Goal: Task Accomplishment & Management: Manage account settings

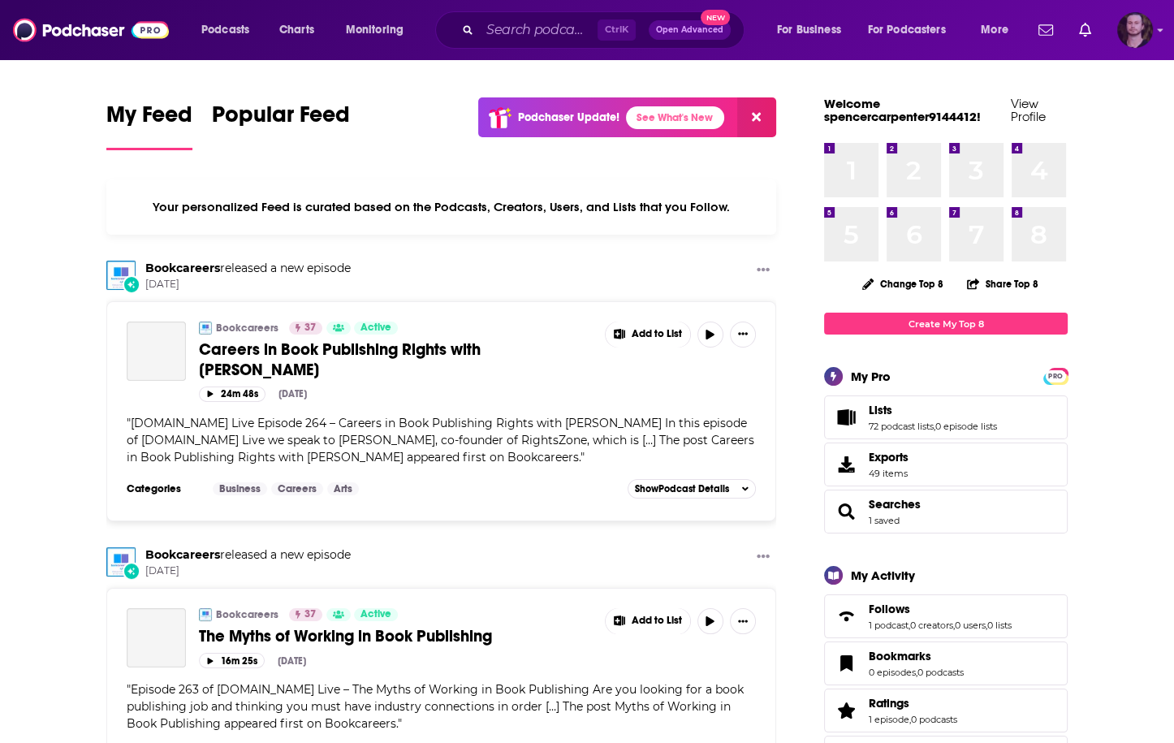
click at [1150, 27] on img "Logged in as OutlierAudio" at bounding box center [1135, 30] width 36 height 36
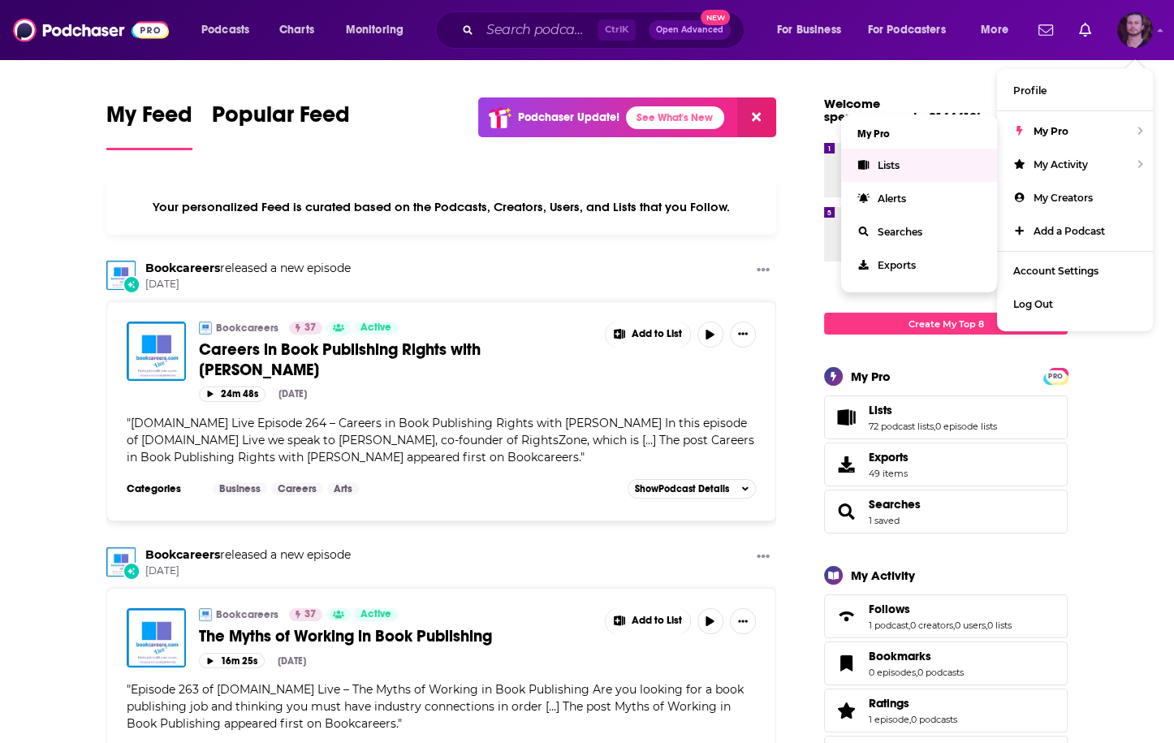
click at [911, 162] on link "Lists" at bounding box center [919, 165] width 156 height 33
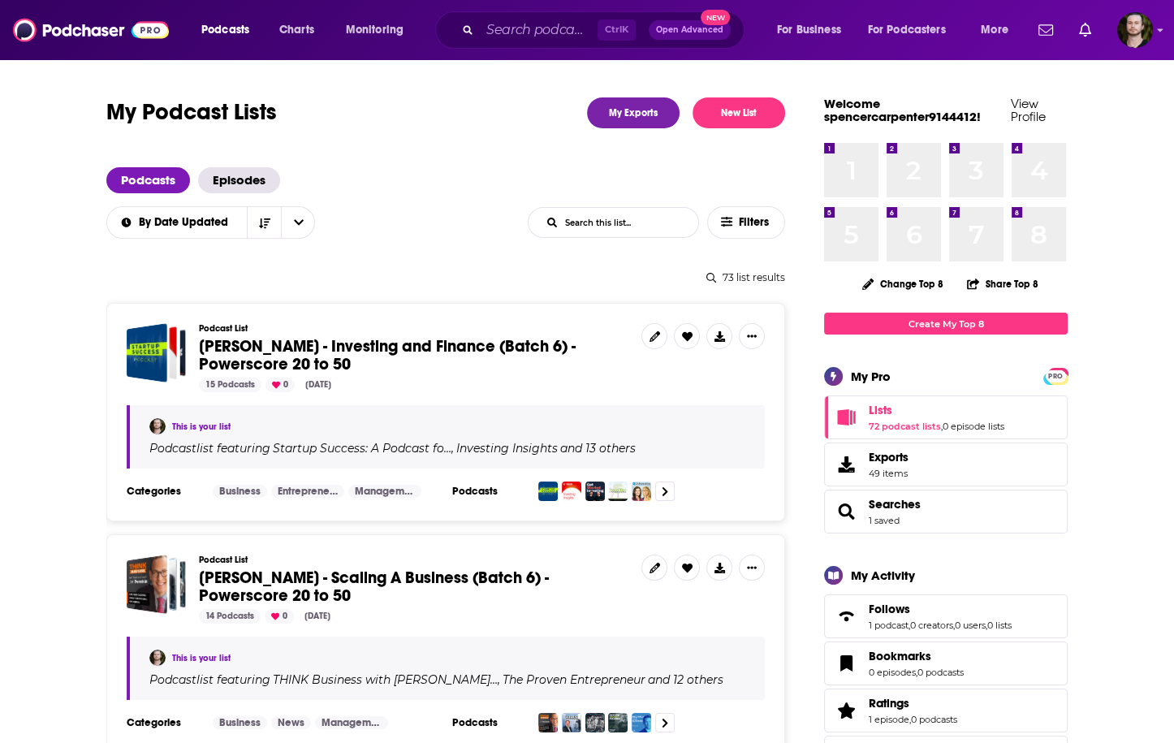
click at [598, 228] on input "List Search Input" at bounding box center [614, 222] width 170 height 29
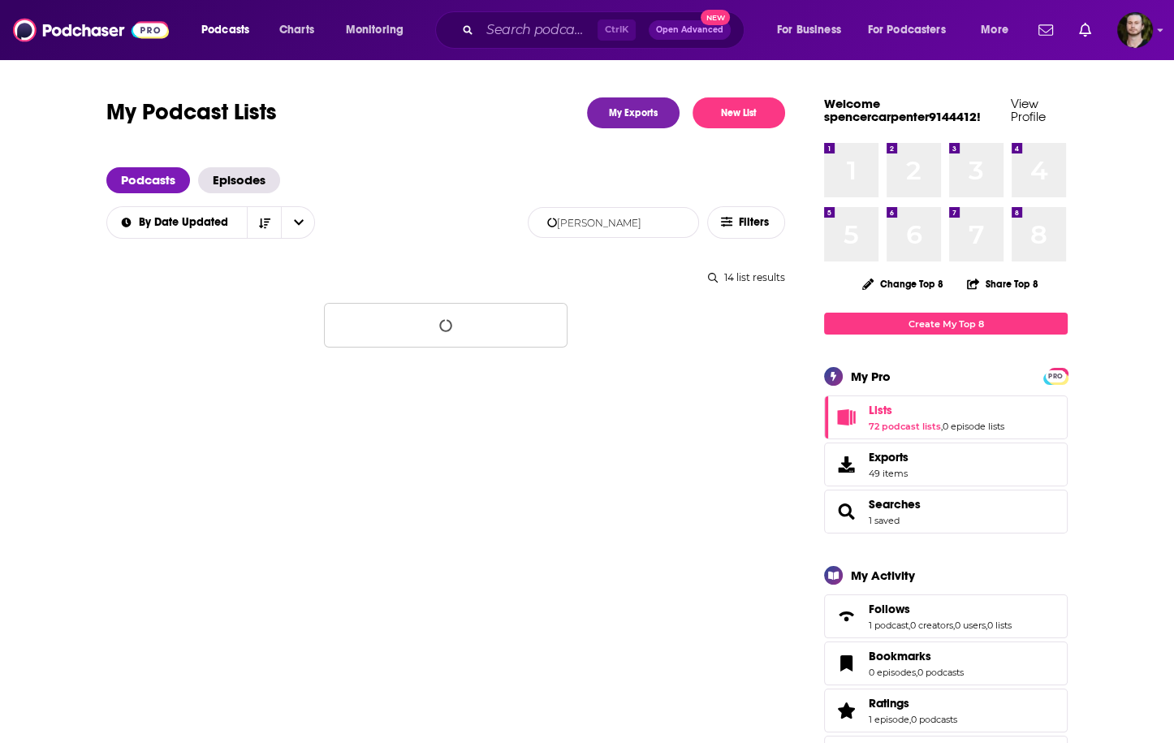
type input "justin hai"
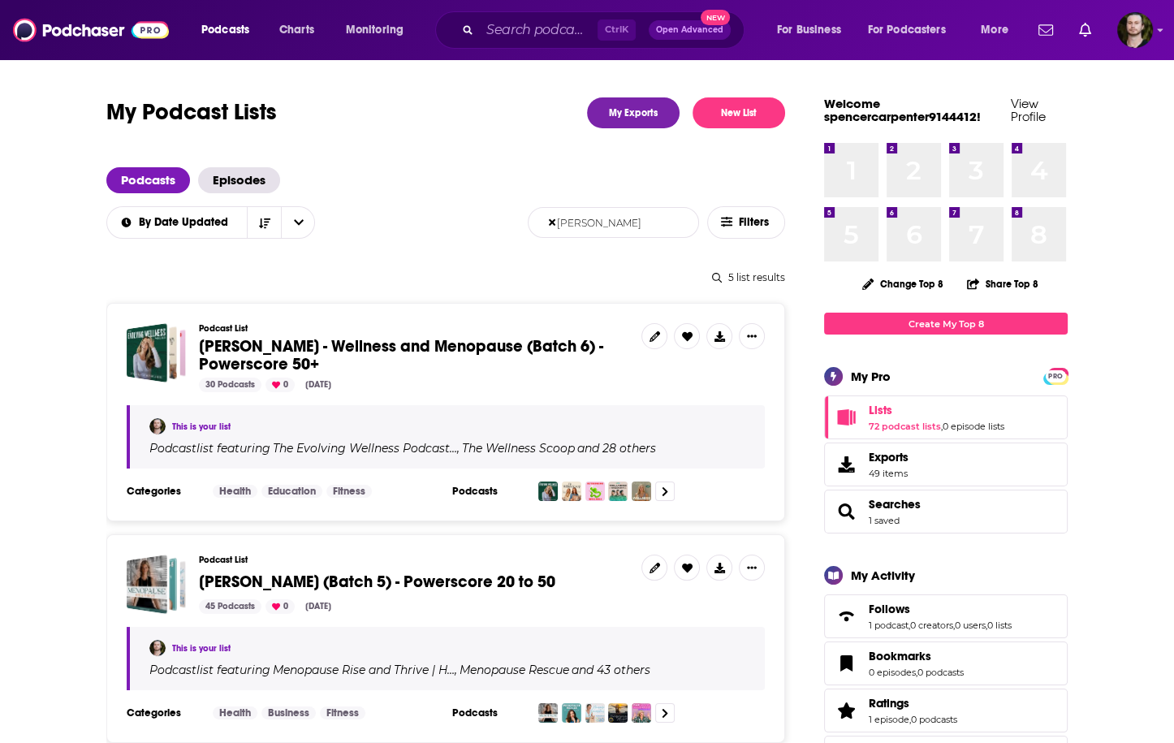
click at [254, 279] on div "5 list results" at bounding box center [445, 277] width 679 height 12
click at [761, 113] on button "New List" at bounding box center [739, 112] width 93 height 31
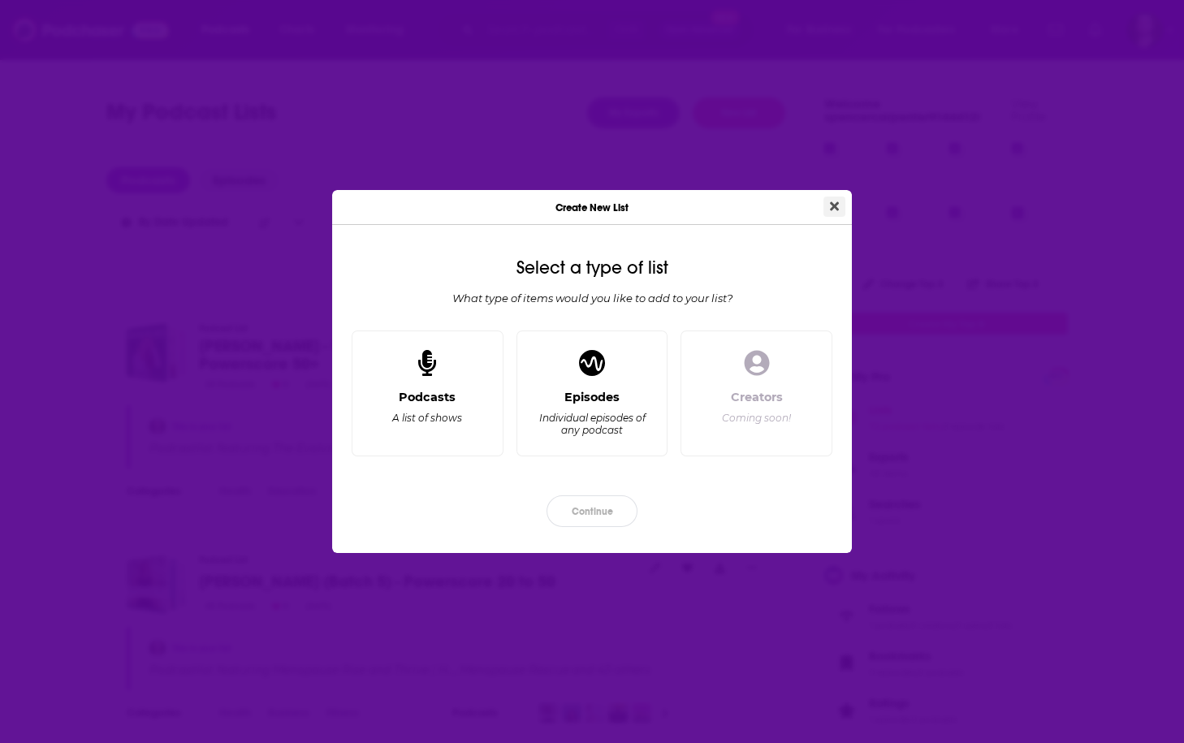
click at [836, 197] on button "Close" at bounding box center [834, 207] width 22 height 20
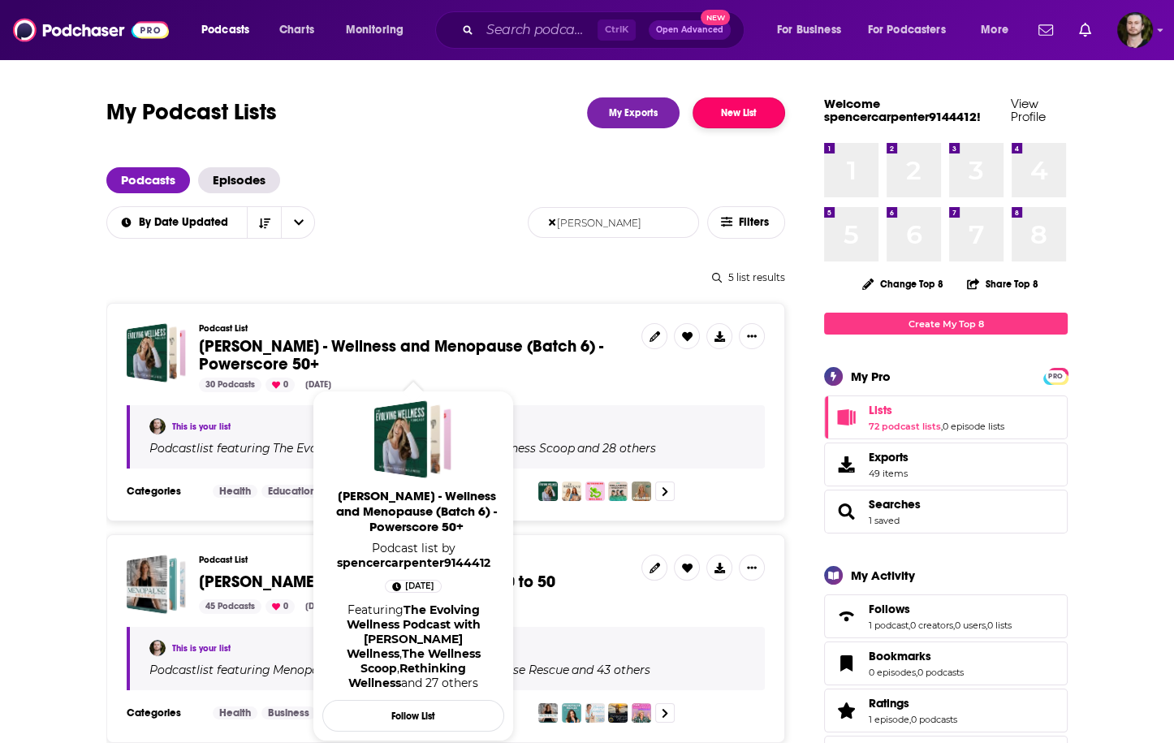
click at [740, 110] on button "New List" at bounding box center [739, 112] width 93 height 31
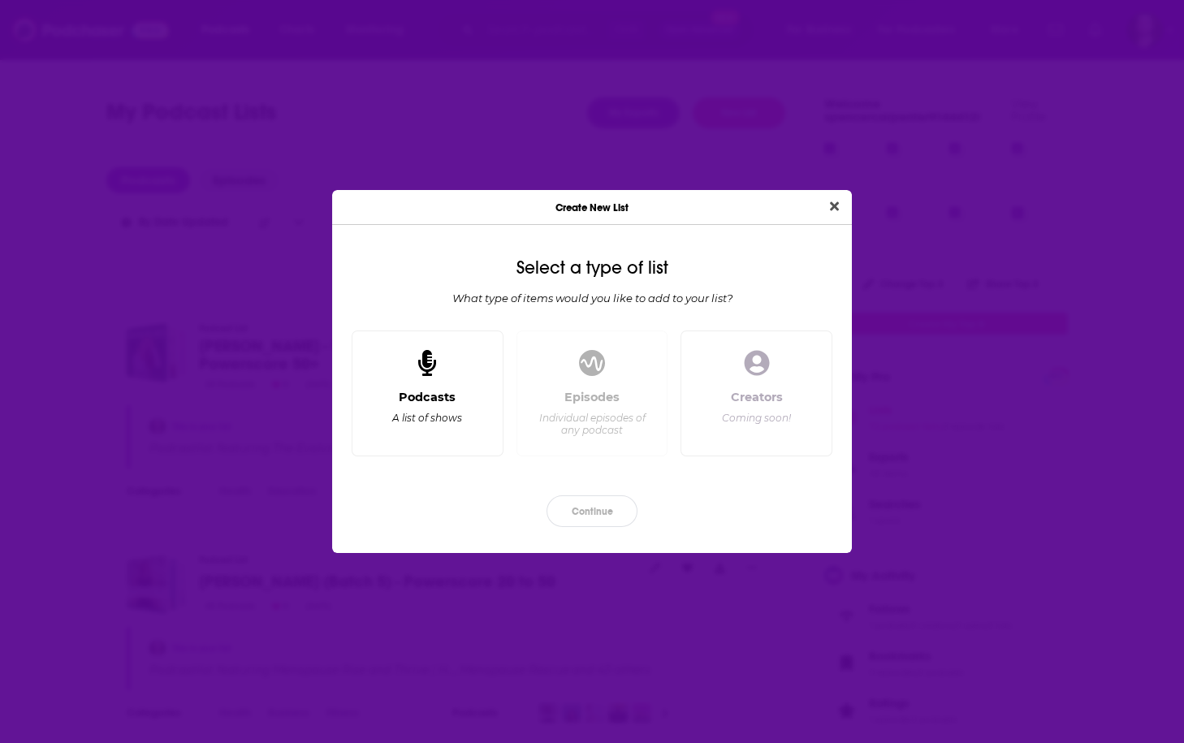
click at [455, 423] on div "A list of shows" at bounding box center [427, 418] width 70 height 12
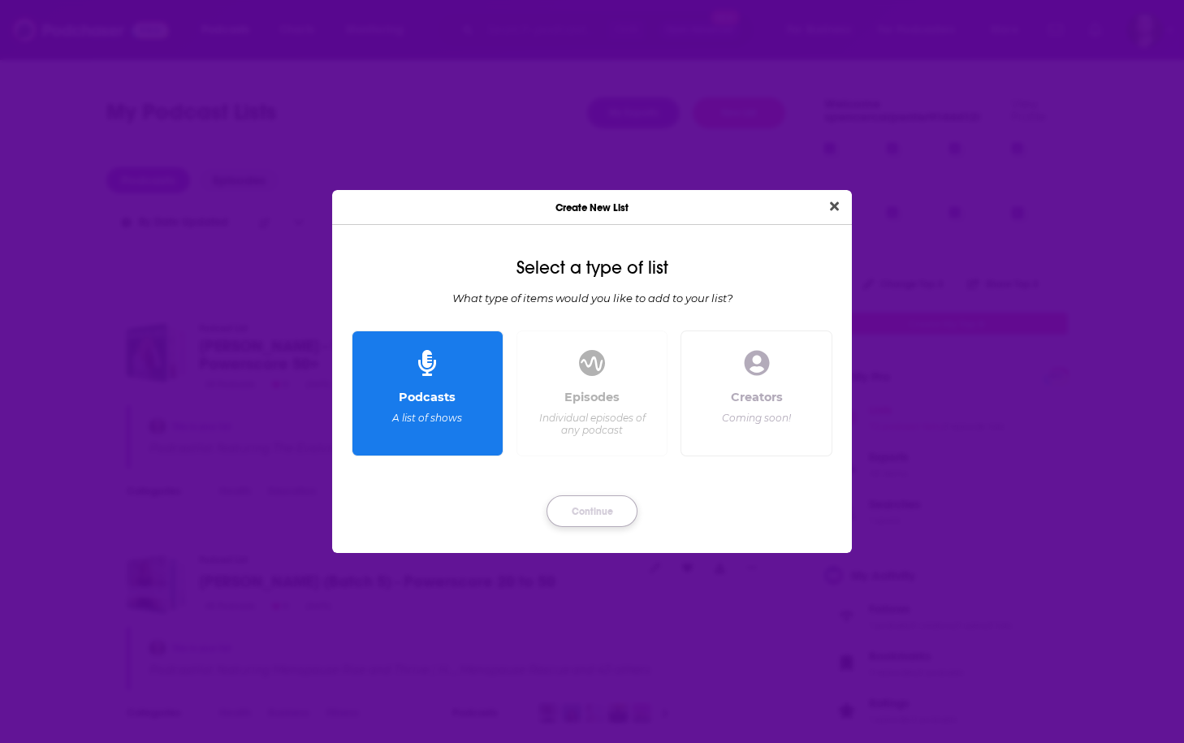
click at [581, 507] on button "Continue" at bounding box center [592, 511] width 91 height 32
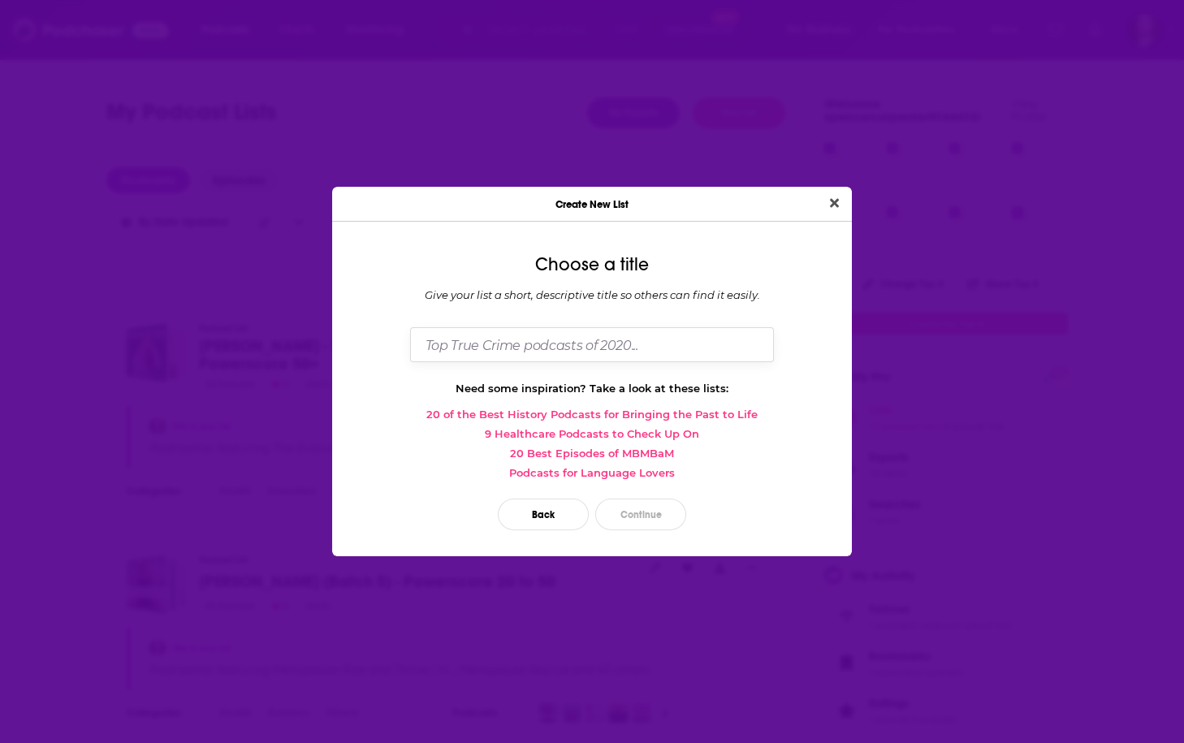
click at [608, 350] on input "Dialog" at bounding box center [592, 344] width 364 height 35
type input "[PERSON_NAME] - Wellness and Menopause (Batch 7) - Powerscore 20+"
click at [680, 513] on button "Continue" at bounding box center [640, 515] width 91 height 32
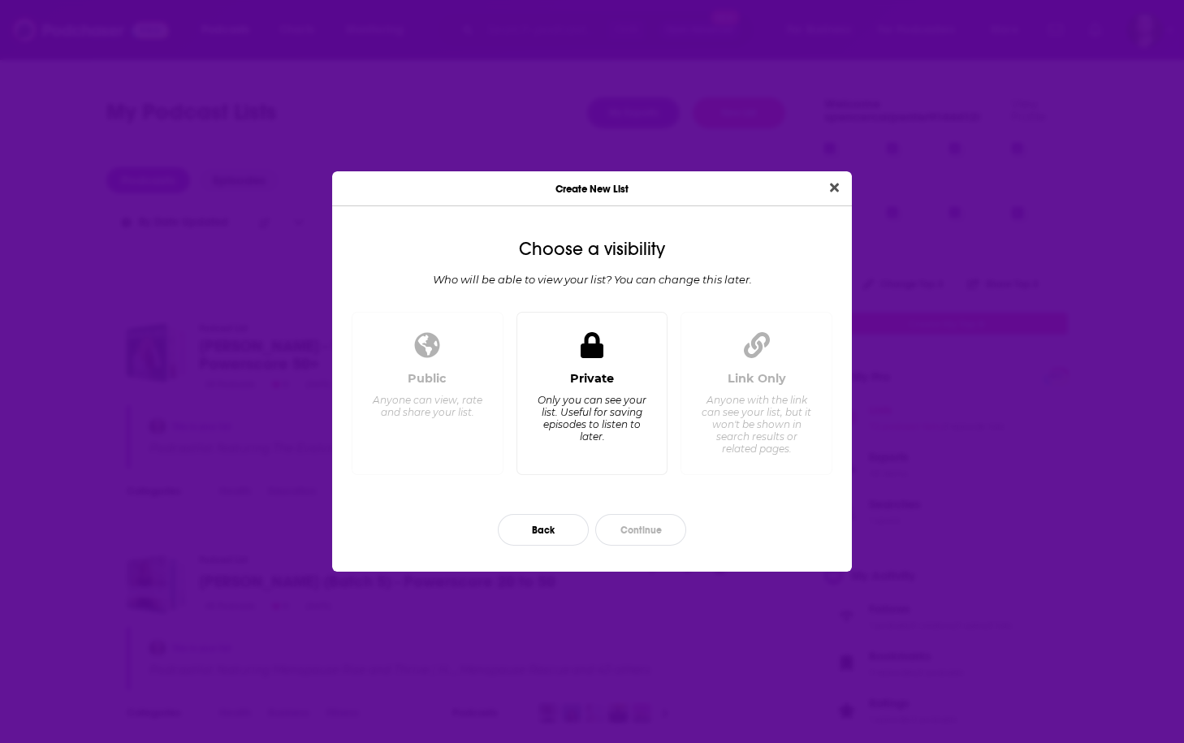
click at [570, 408] on div "Only you can see your list. Useful for saving episodes to listen to later." at bounding box center [591, 418] width 111 height 49
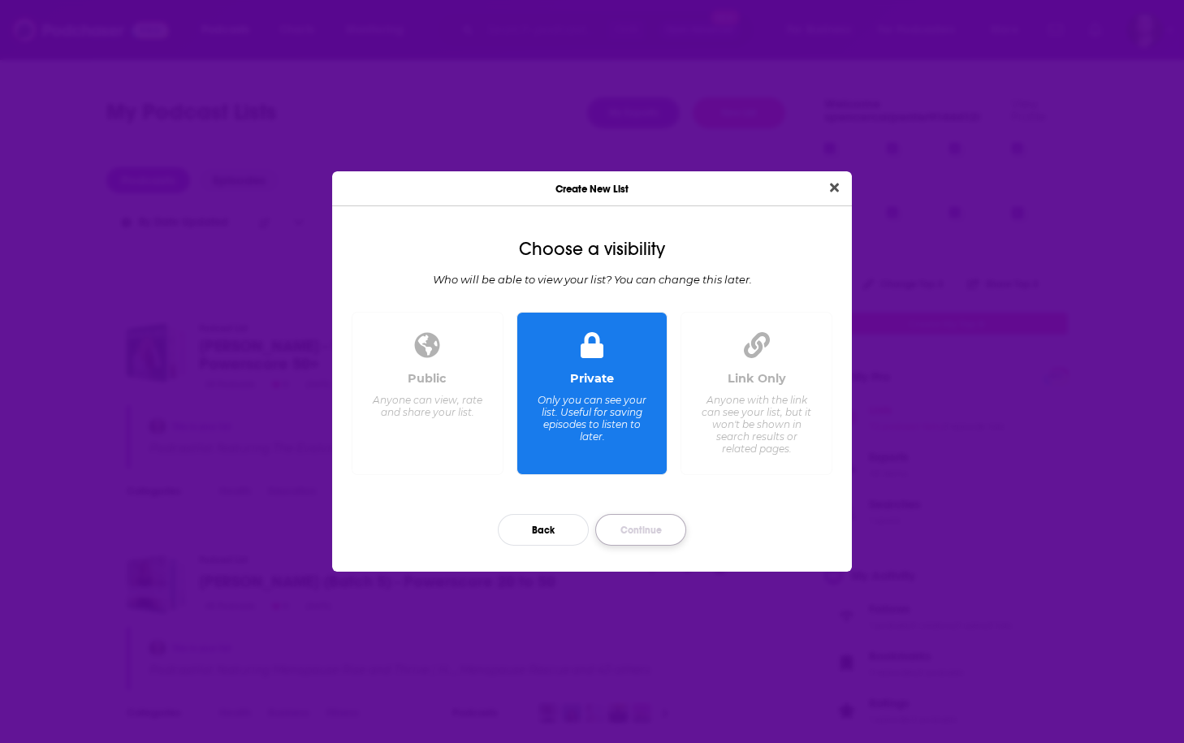
click at [667, 529] on button "Continue" at bounding box center [640, 530] width 91 height 32
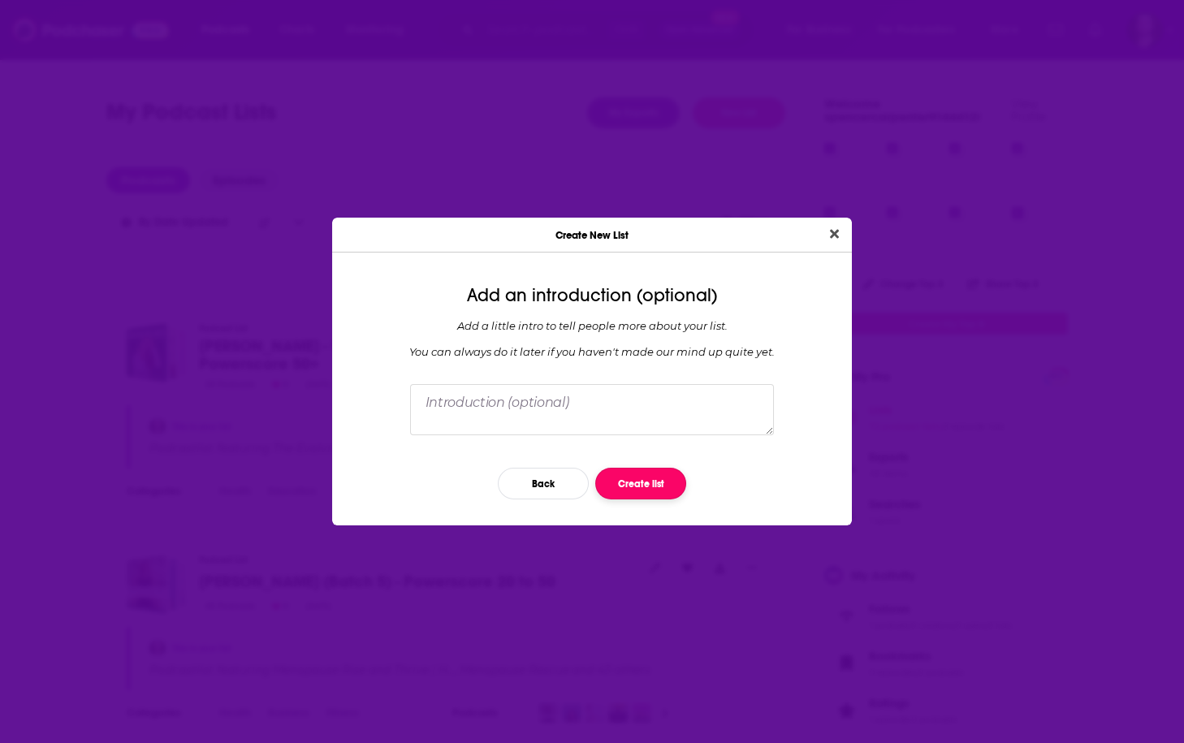
click at [675, 492] on button "Create list" at bounding box center [640, 484] width 91 height 32
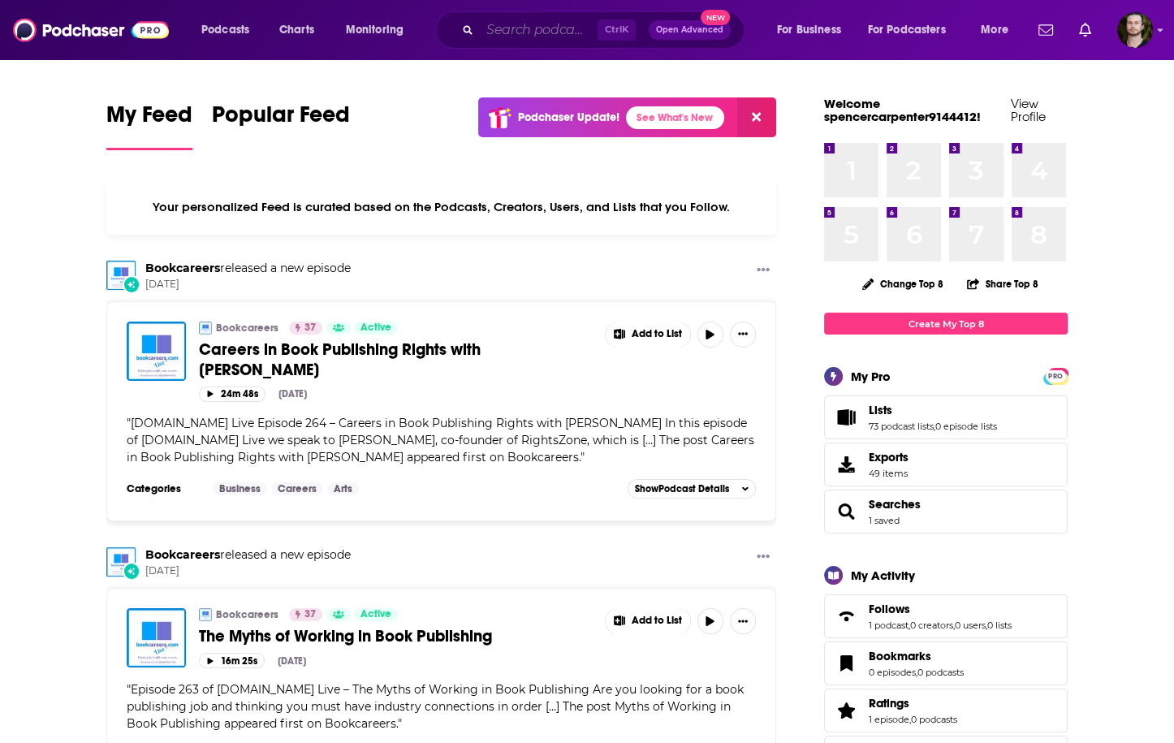
click at [546, 29] on input "Search podcasts, credits, & more..." at bounding box center [539, 30] width 118 height 26
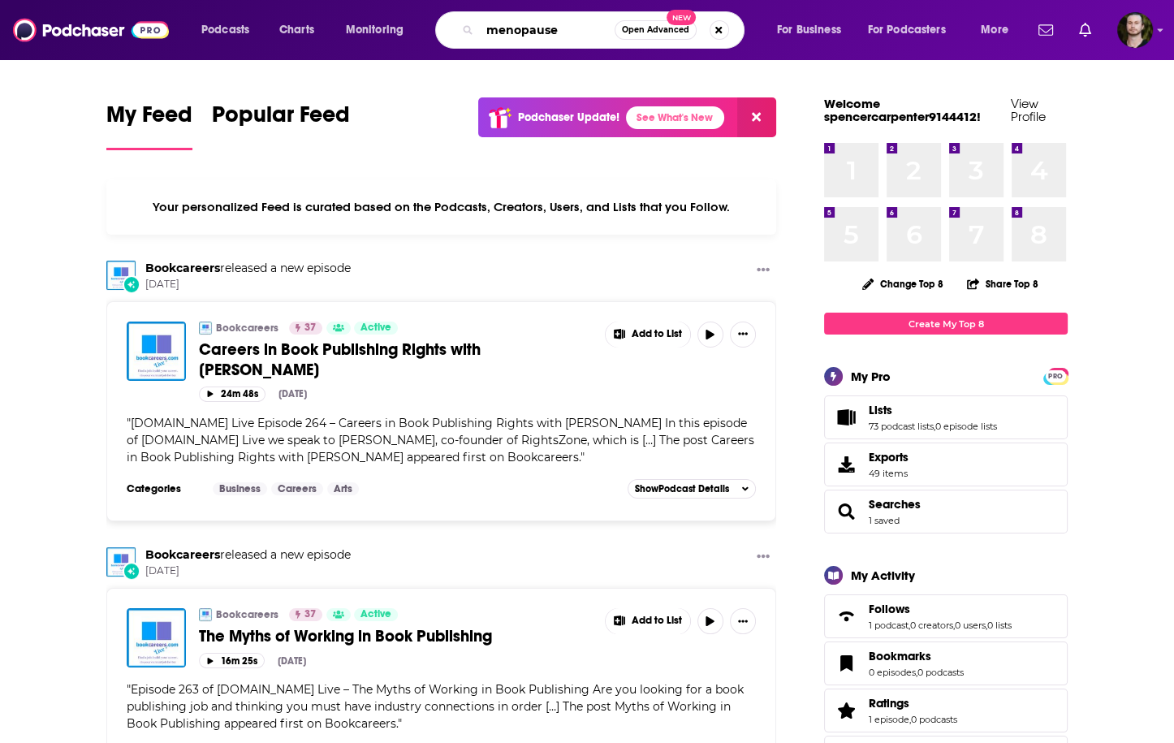
type input "menopause"
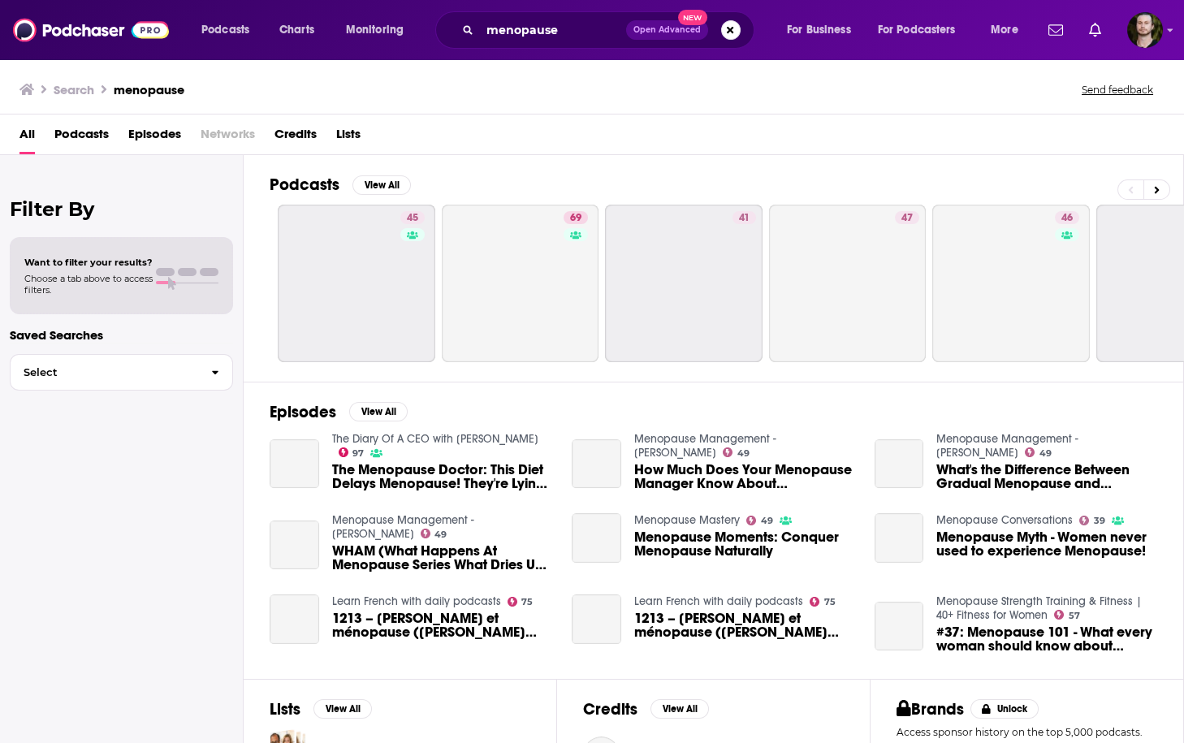
click at [74, 136] on span "Podcasts" at bounding box center [81, 137] width 54 height 33
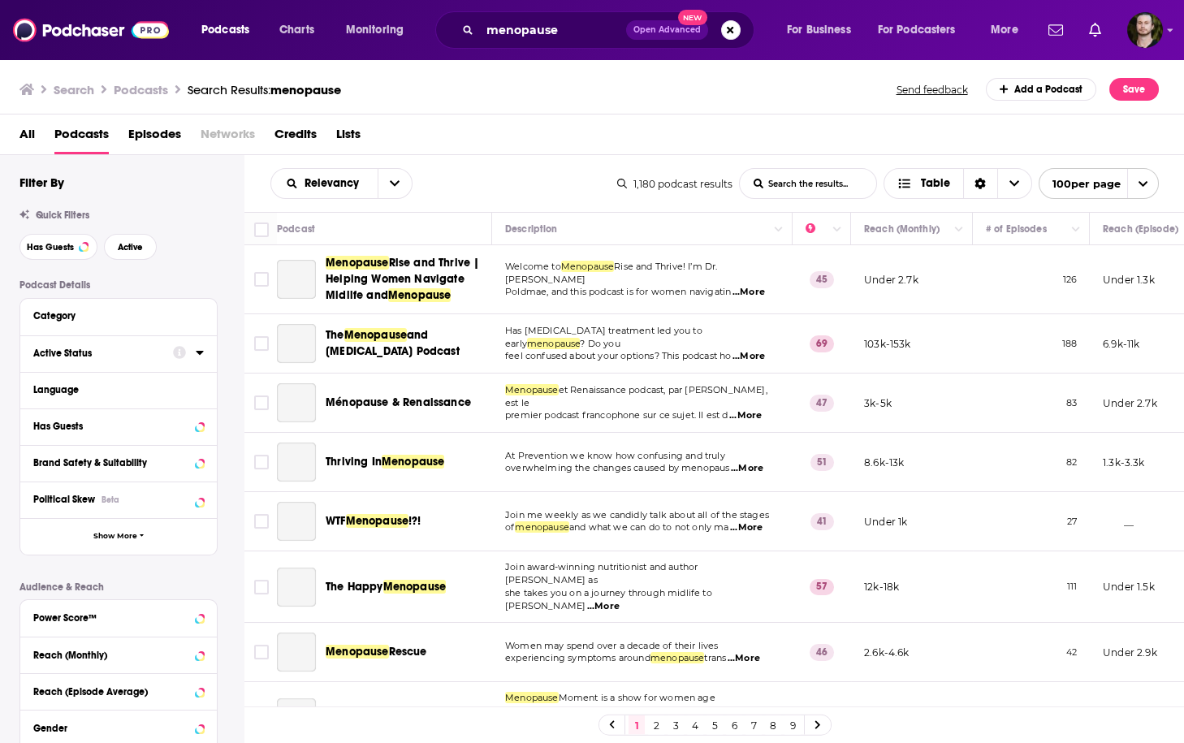
click at [200, 357] on icon at bounding box center [200, 352] width 8 height 13
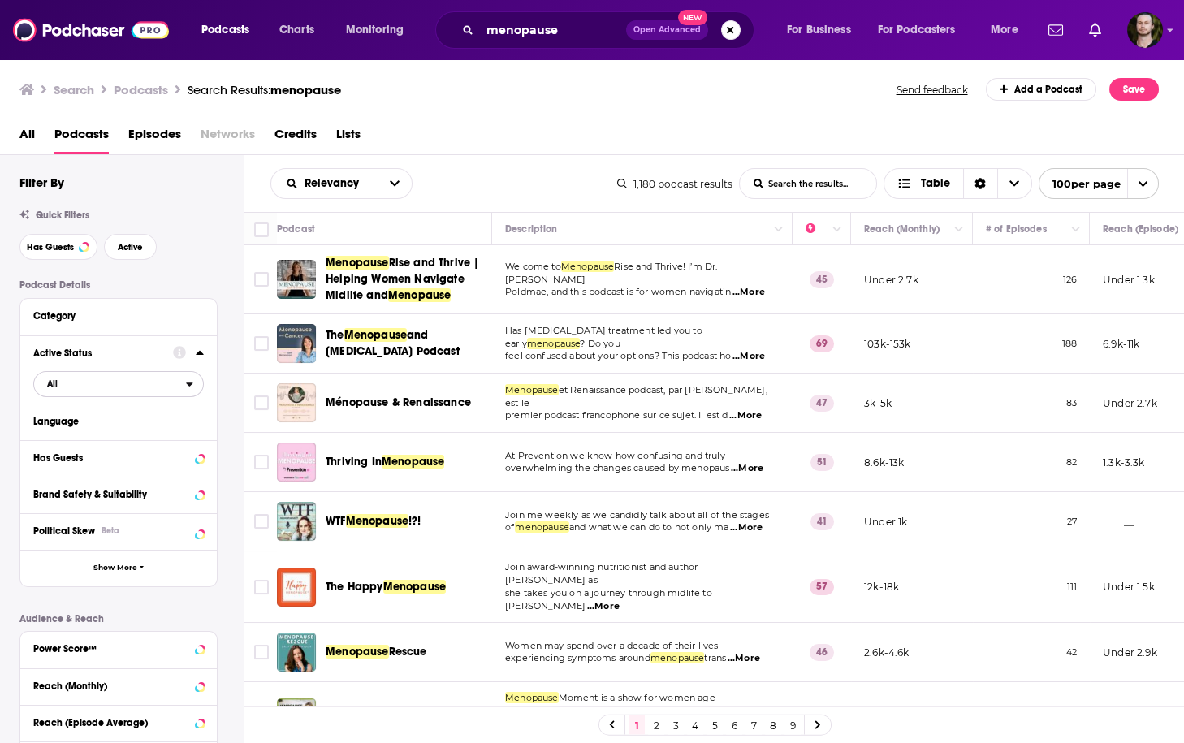
click at [186, 381] on icon "open menu" at bounding box center [189, 383] width 7 height 11
click at [148, 431] on div "Active 452" at bounding box center [124, 437] width 182 height 27
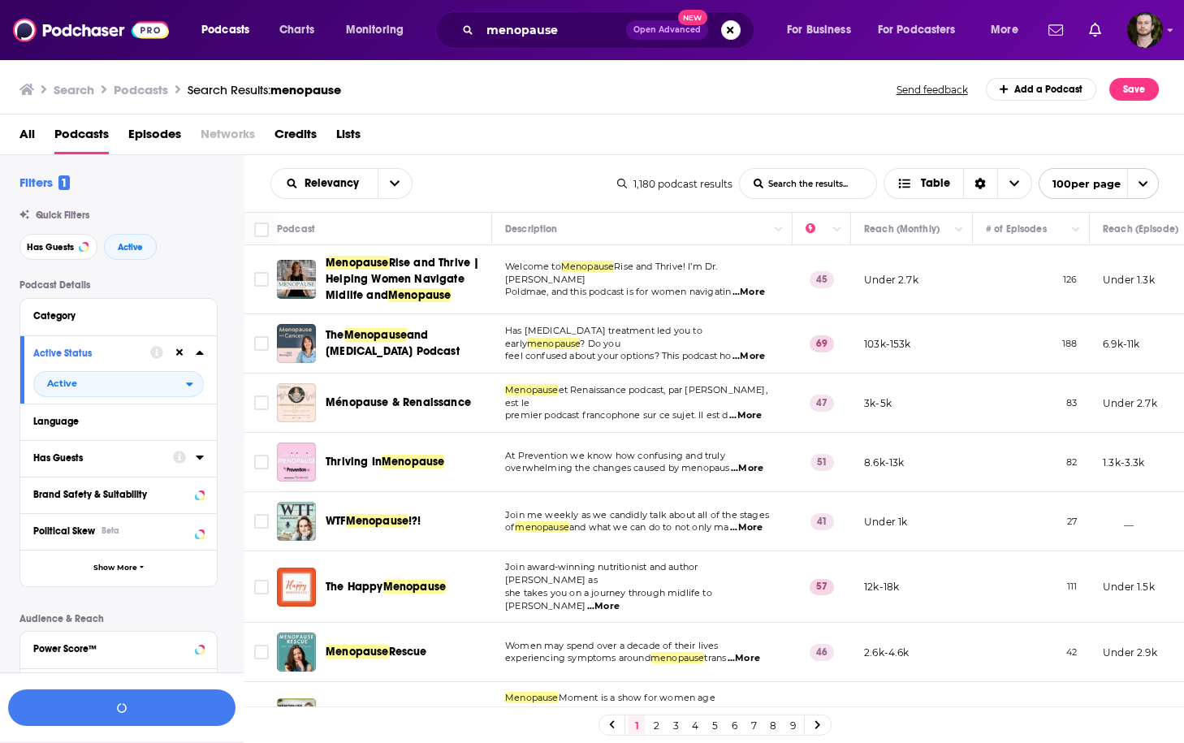
click at [197, 460] on icon at bounding box center [200, 457] width 8 height 13
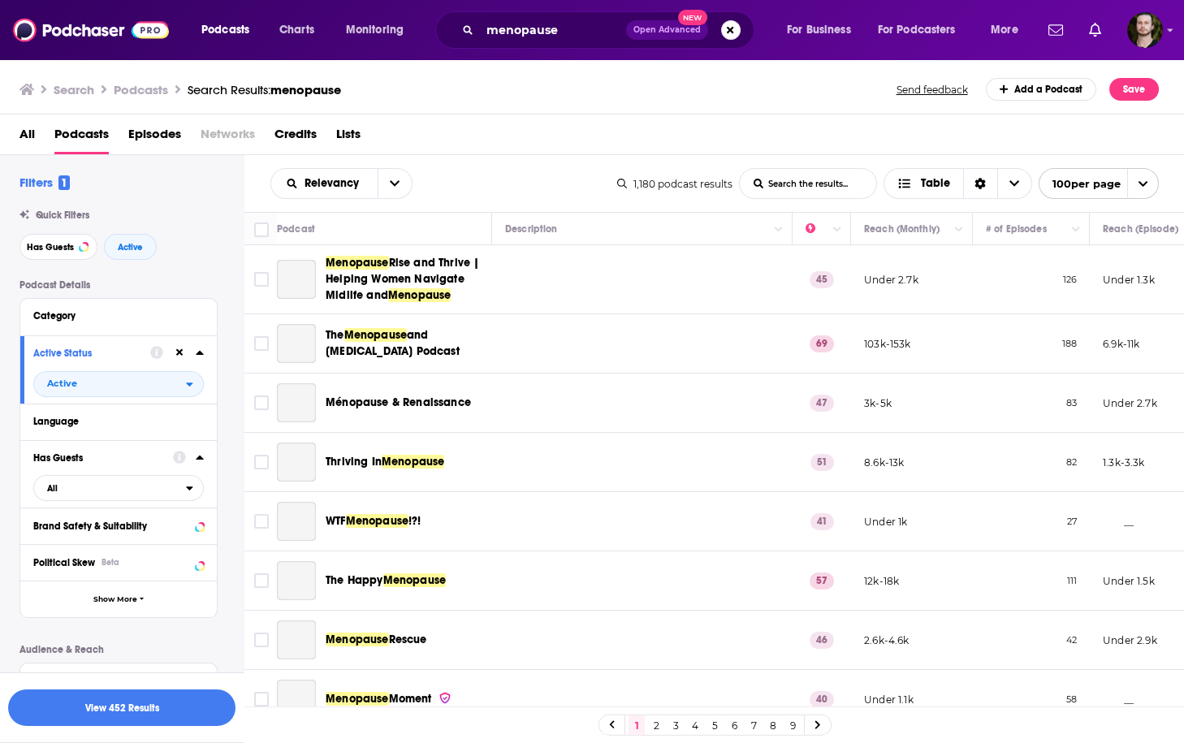
click at [195, 493] on div "open menu" at bounding box center [194, 487] width 17 height 11
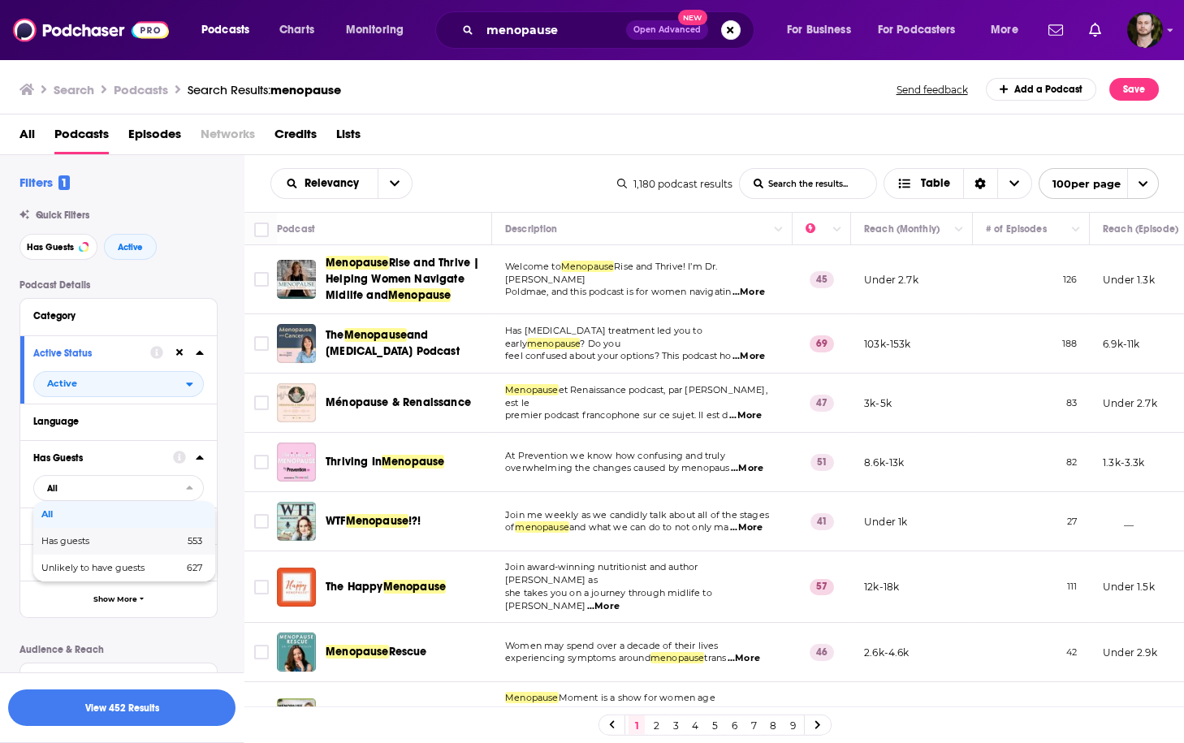
click at [154, 549] on div "Has guests 553" at bounding box center [124, 541] width 182 height 27
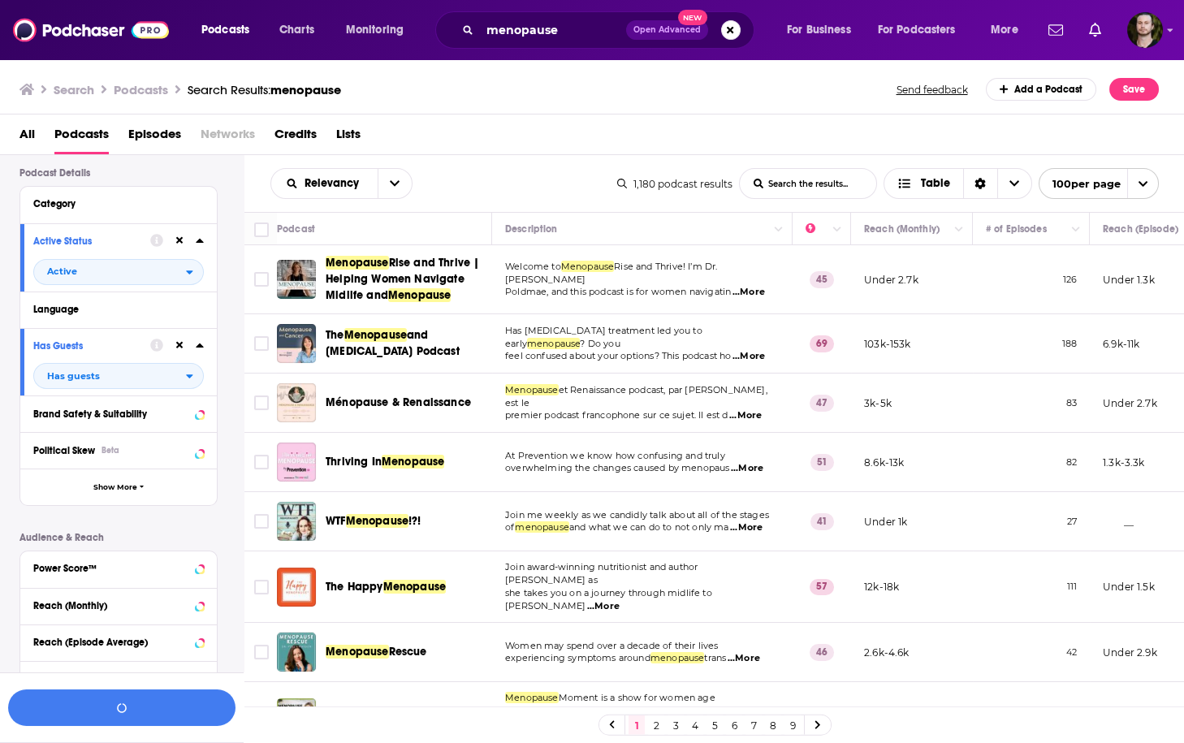
scroll to position [195, 0]
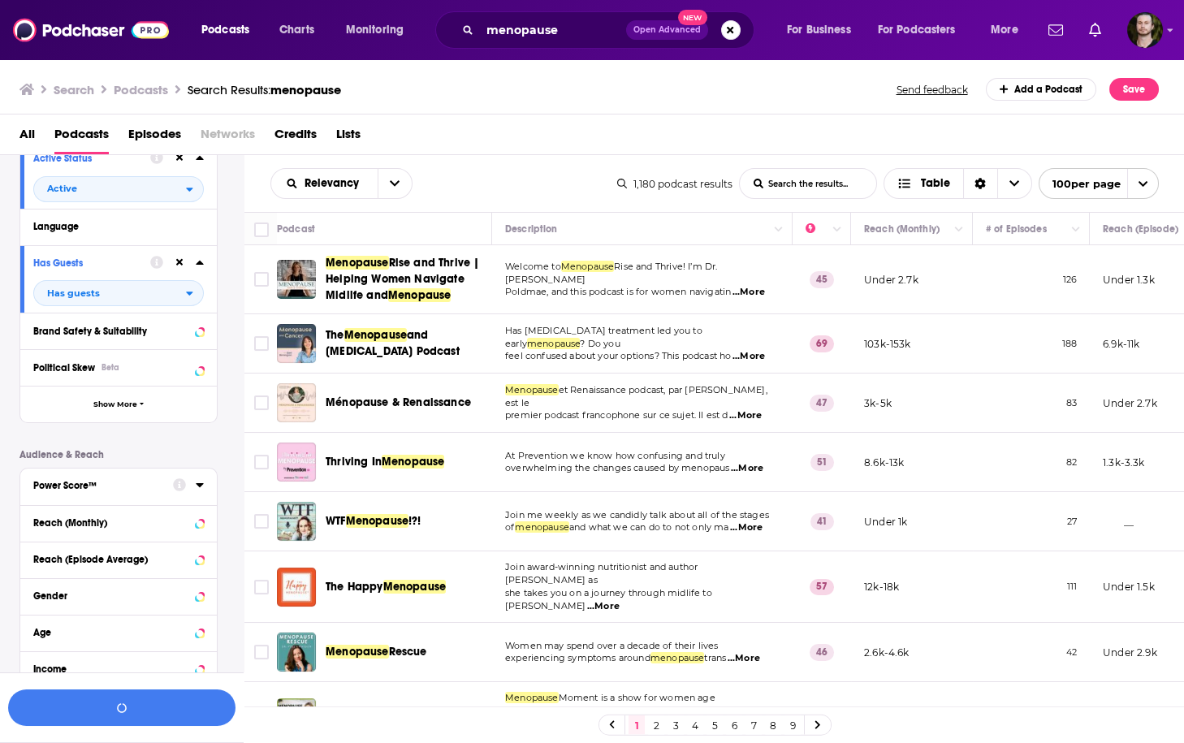
click at [197, 486] on icon at bounding box center [199, 485] width 7 height 4
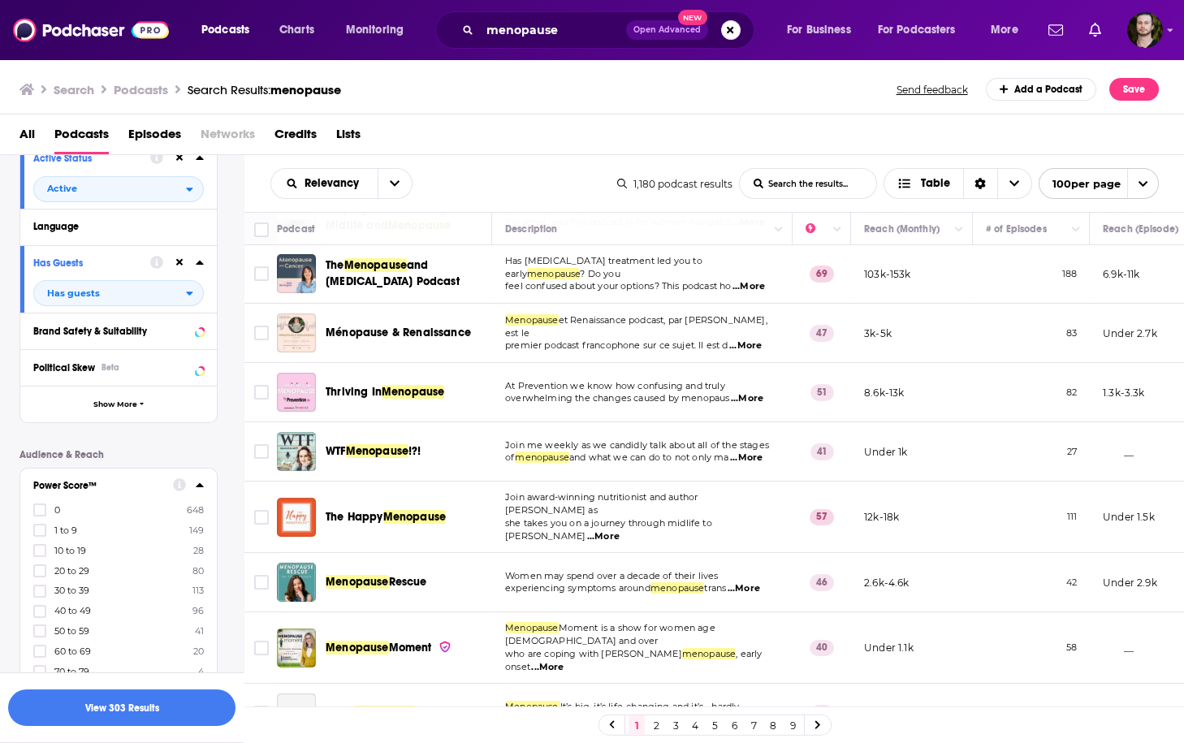
scroll to position [130, 0]
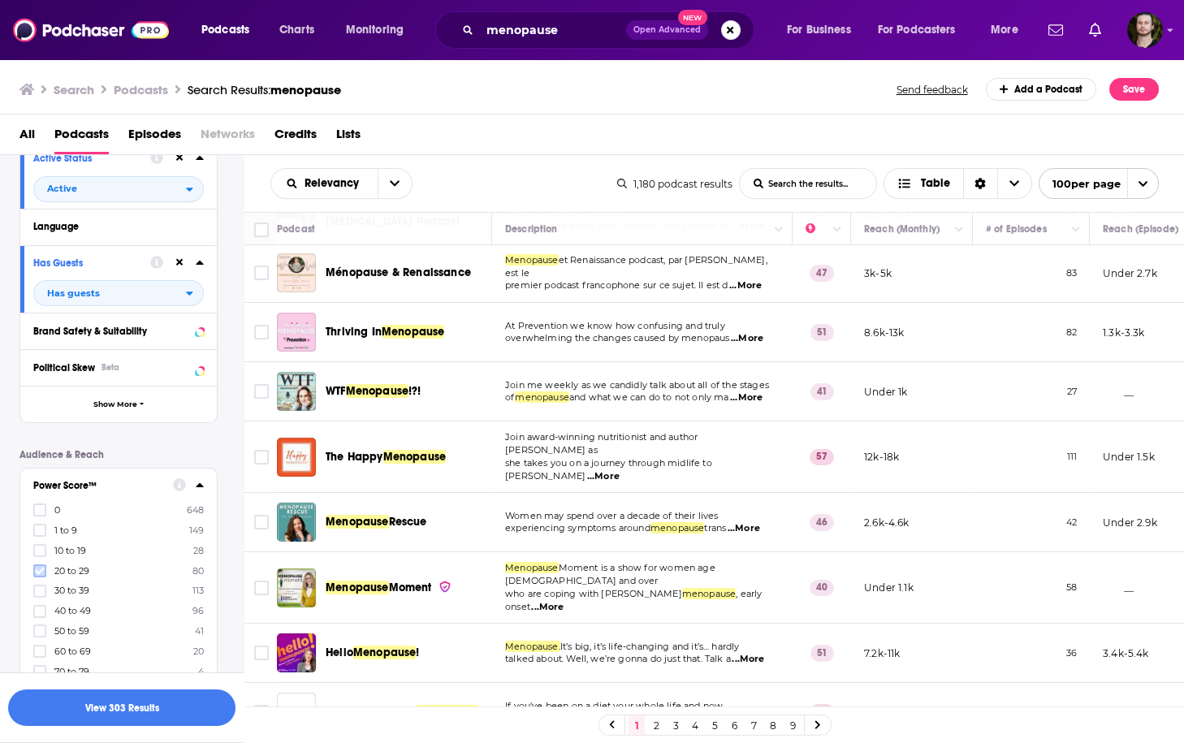
click at [44, 574] on icon at bounding box center [40, 571] width 10 height 10
click at [39, 594] on icon at bounding box center [40, 590] width 10 height 7
click at [45, 611] on label at bounding box center [39, 611] width 13 height 13
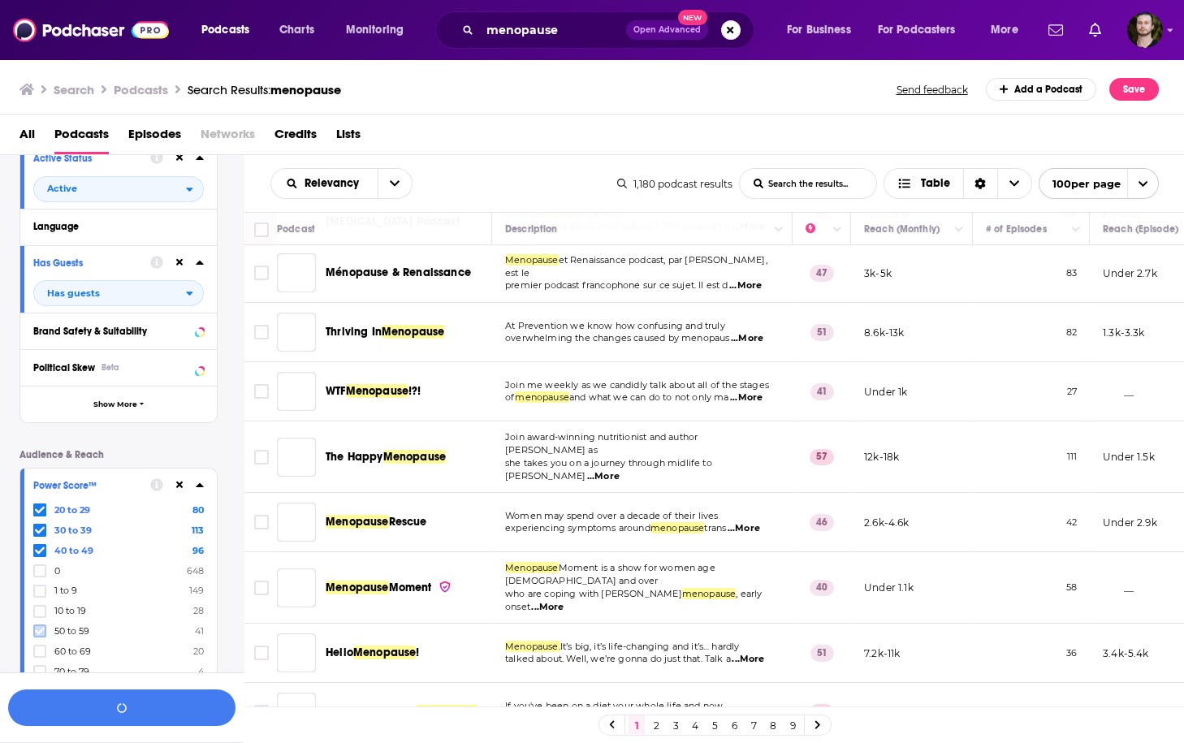
click at [42, 629] on icon at bounding box center [40, 631] width 10 height 7
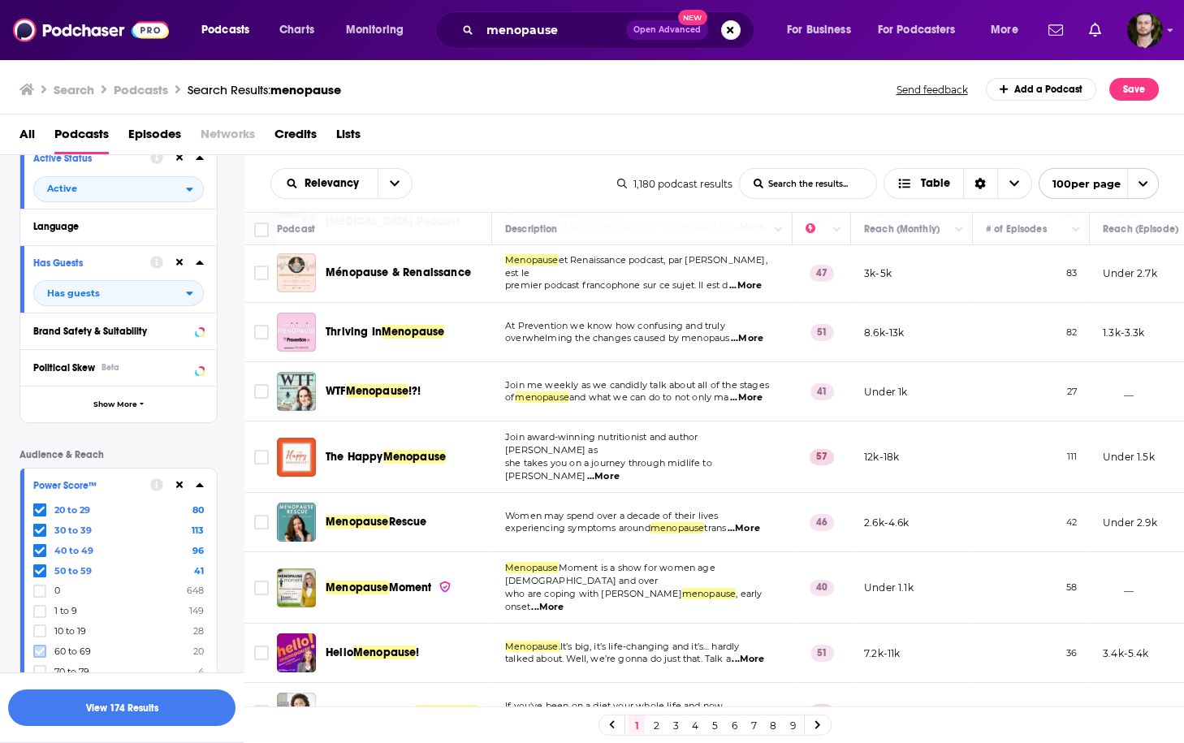
click at [45, 650] on label at bounding box center [39, 651] width 13 height 13
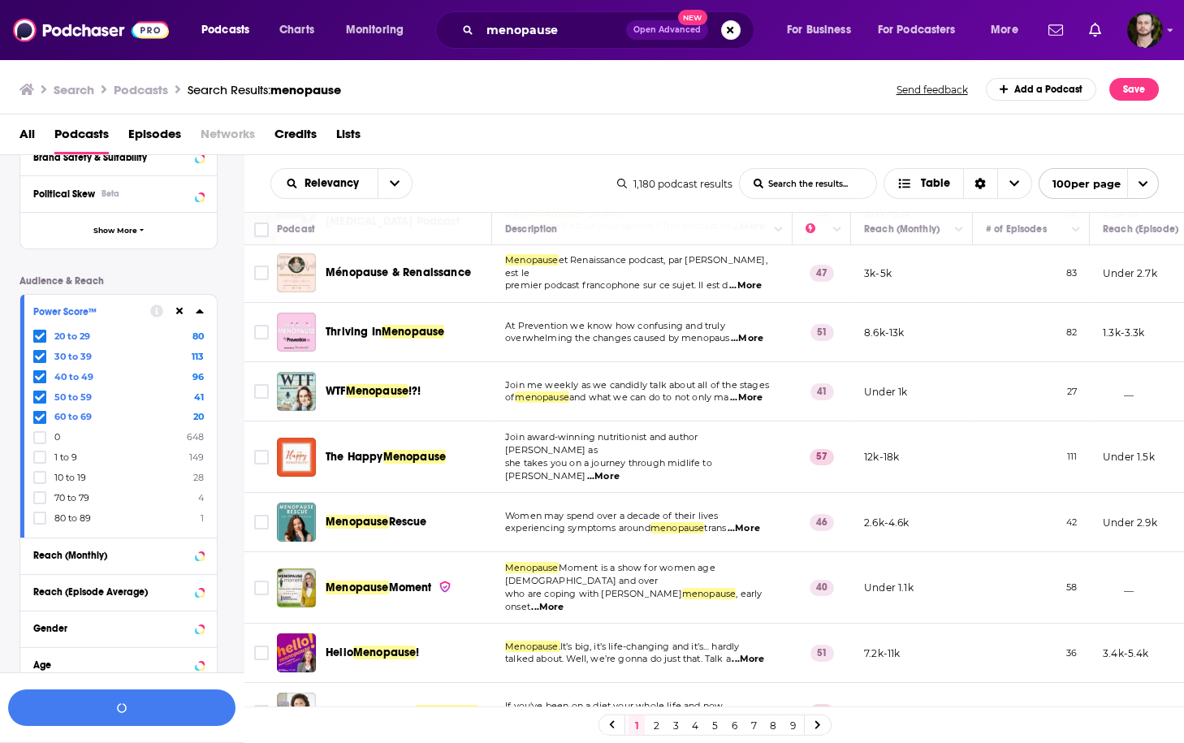
scroll to position [455, 0]
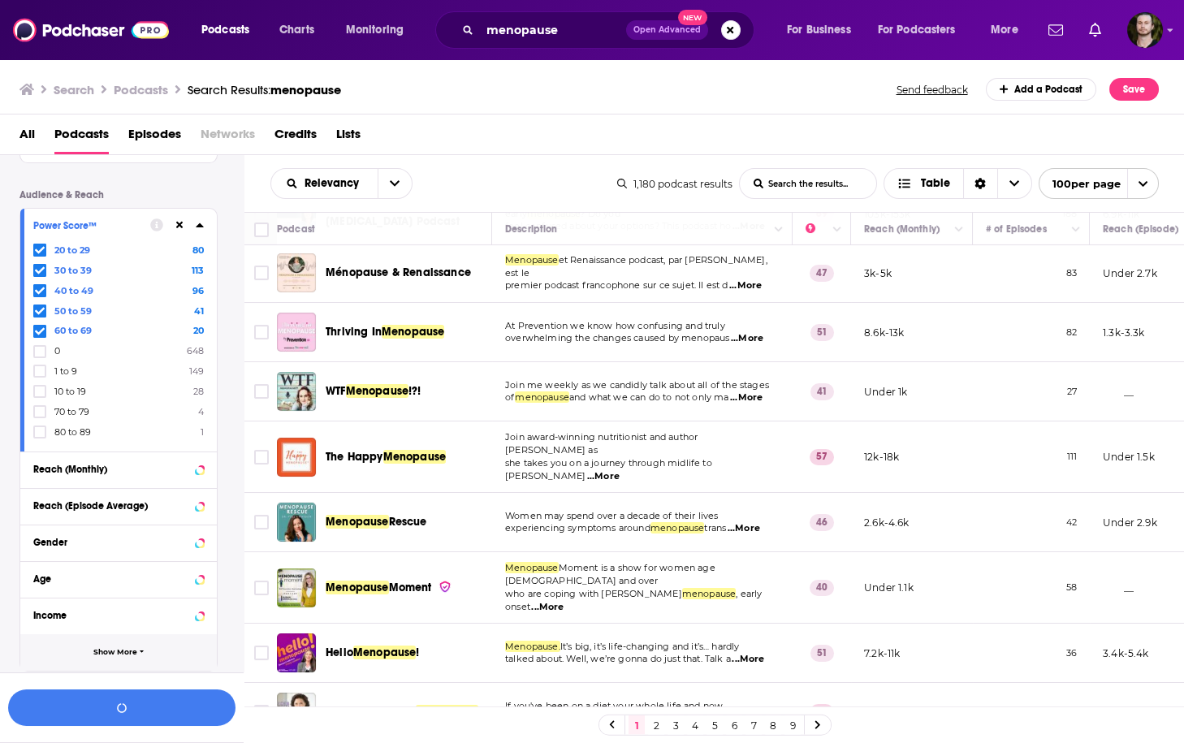
click at [123, 650] on span "Show More" at bounding box center [115, 652] width 44 height 9
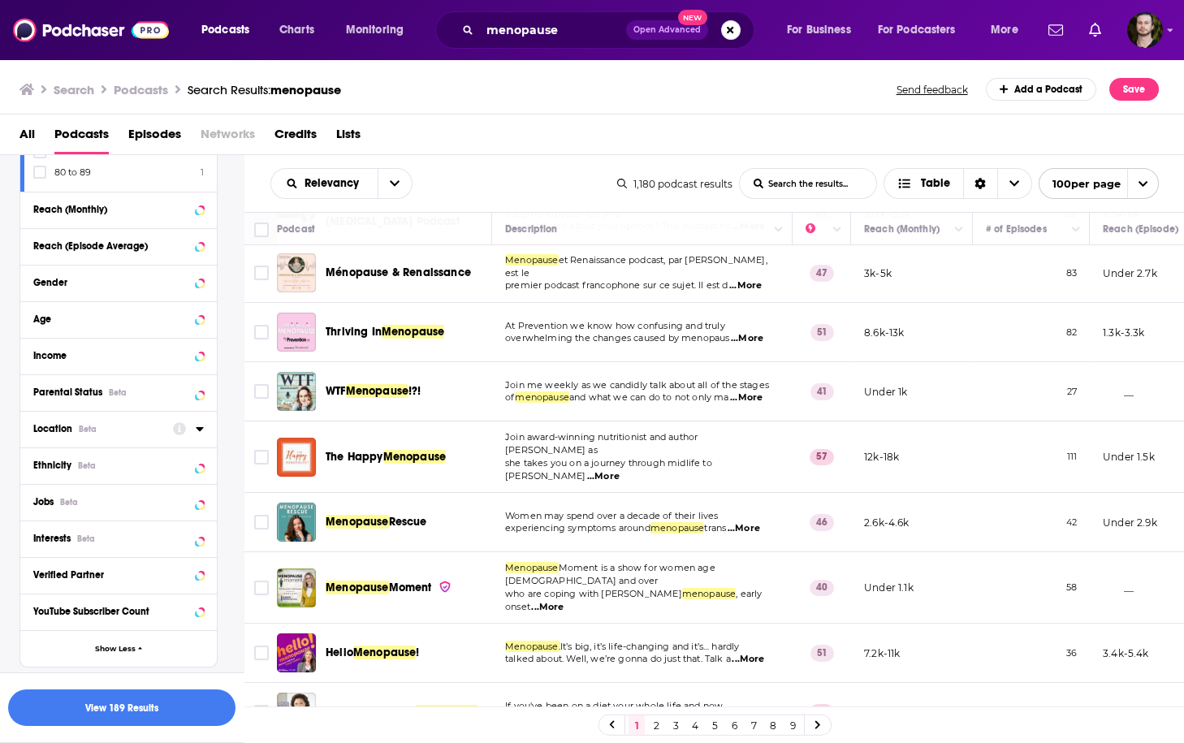
click at [200, 433] on icon at bounding box center [200, 428] width 8 height 13
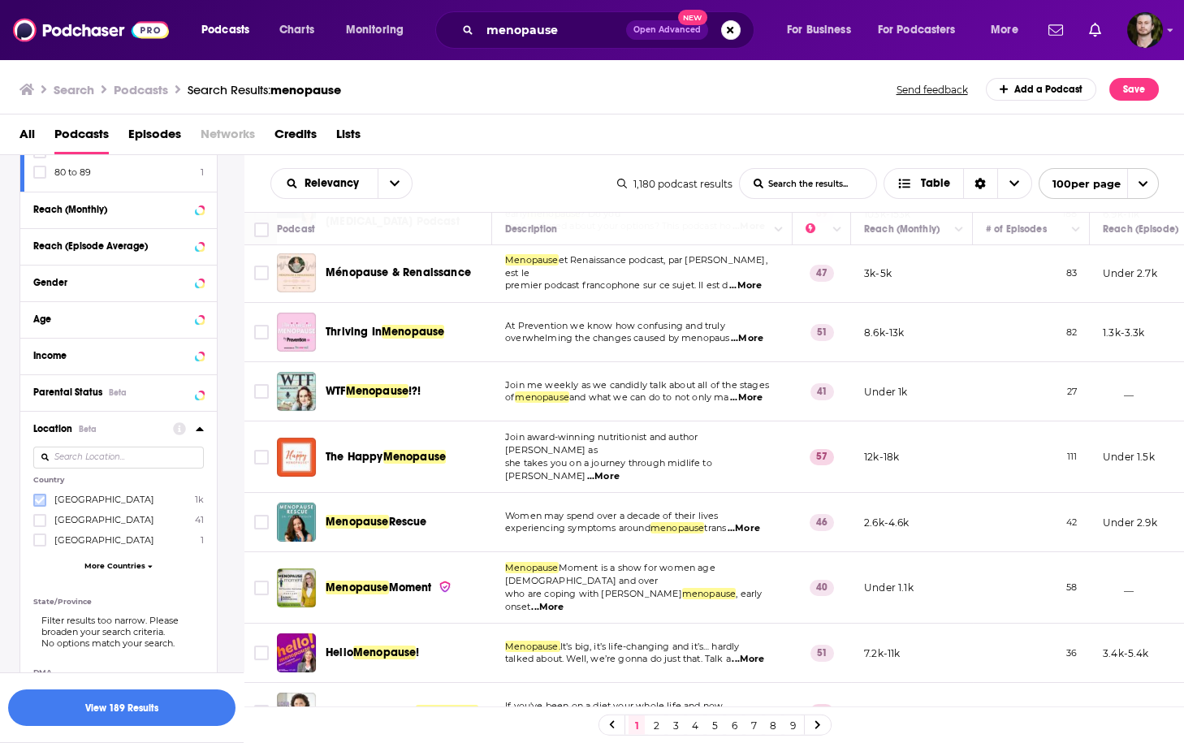
click at [43, 495] on icon at bounding box center [40, 500] width 10 height 10
click at [175, 710] on button "View 187 Results" at bounding box center [121, 707] width 227 height 37
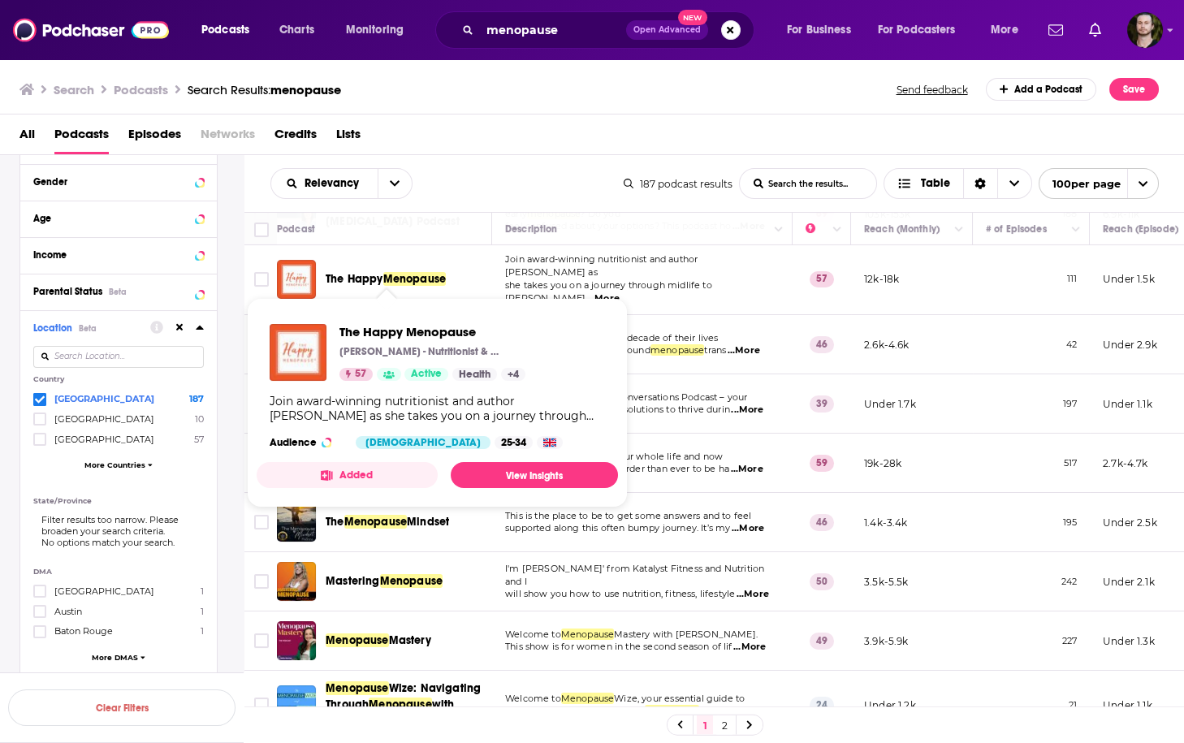
click at [357, 472] on button "Added" at bounding box center [347, 475] width 181 height 26
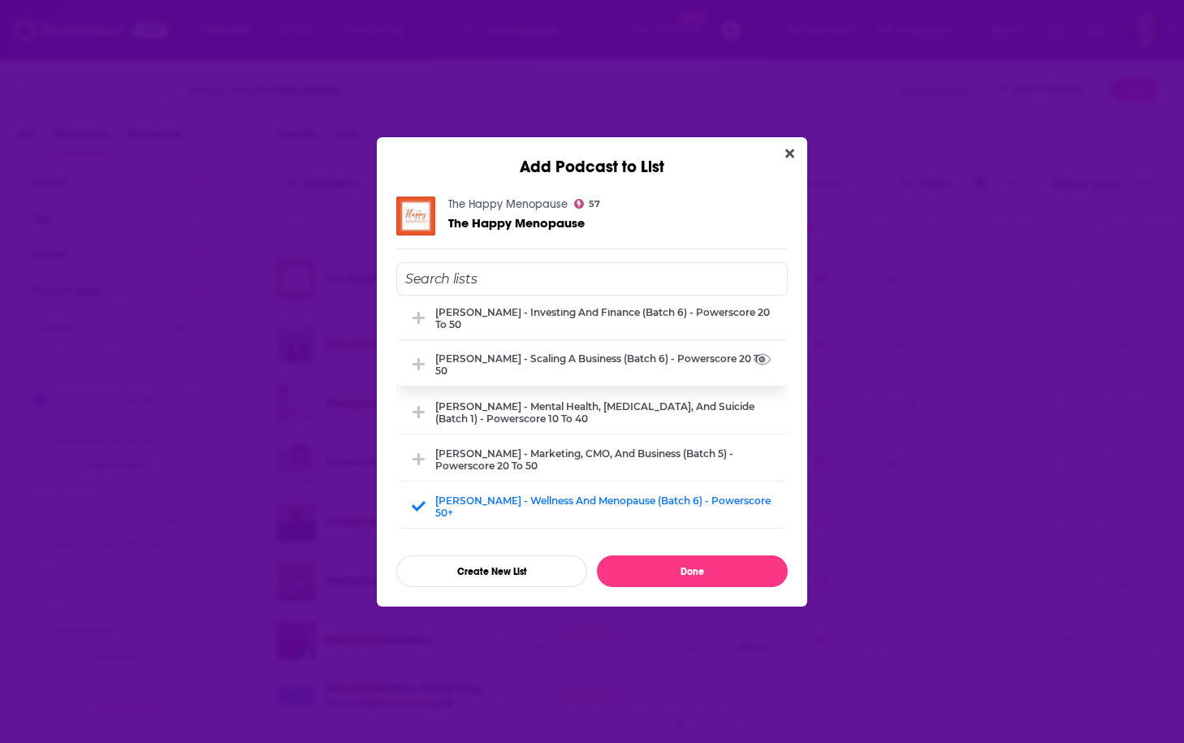
scroll to position [130, 0]
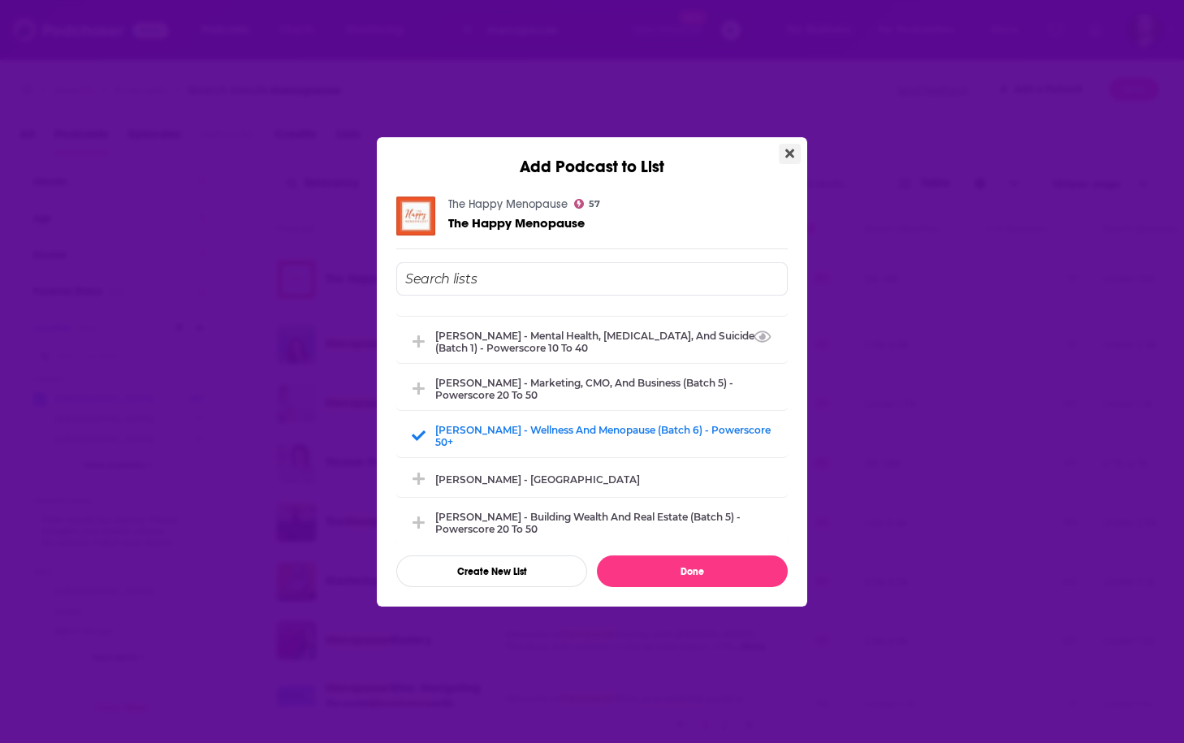
click at [788, 156] on icon "Close" at bounding box center [789, 153] width 9 height 13
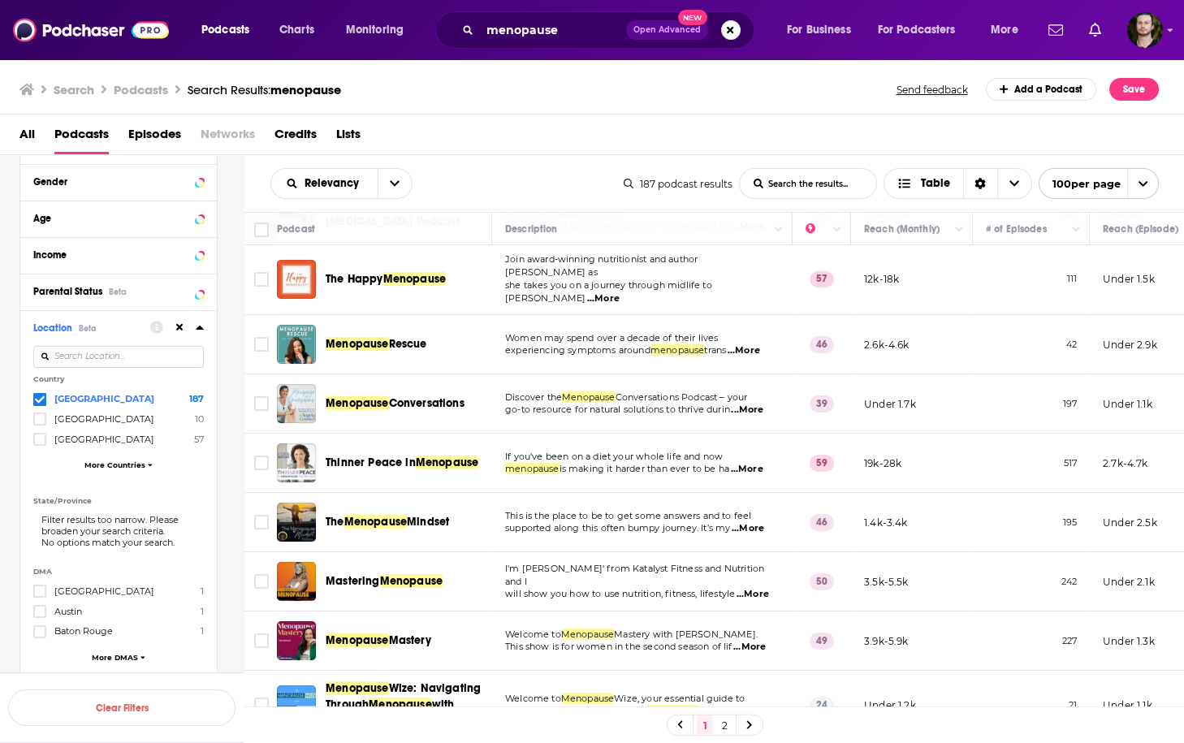
click at [232, 303] on div "Podcast Details Category Active Status Active Language Has Guests Has guests Br…" at bounding box center [131, 240] width 224 height 1351
click at [238, 372] on div "Podcast Details Category Active Status Active Language Has Guests Has guests Br…" at bounding box center [131, 240] width 224 height 1351
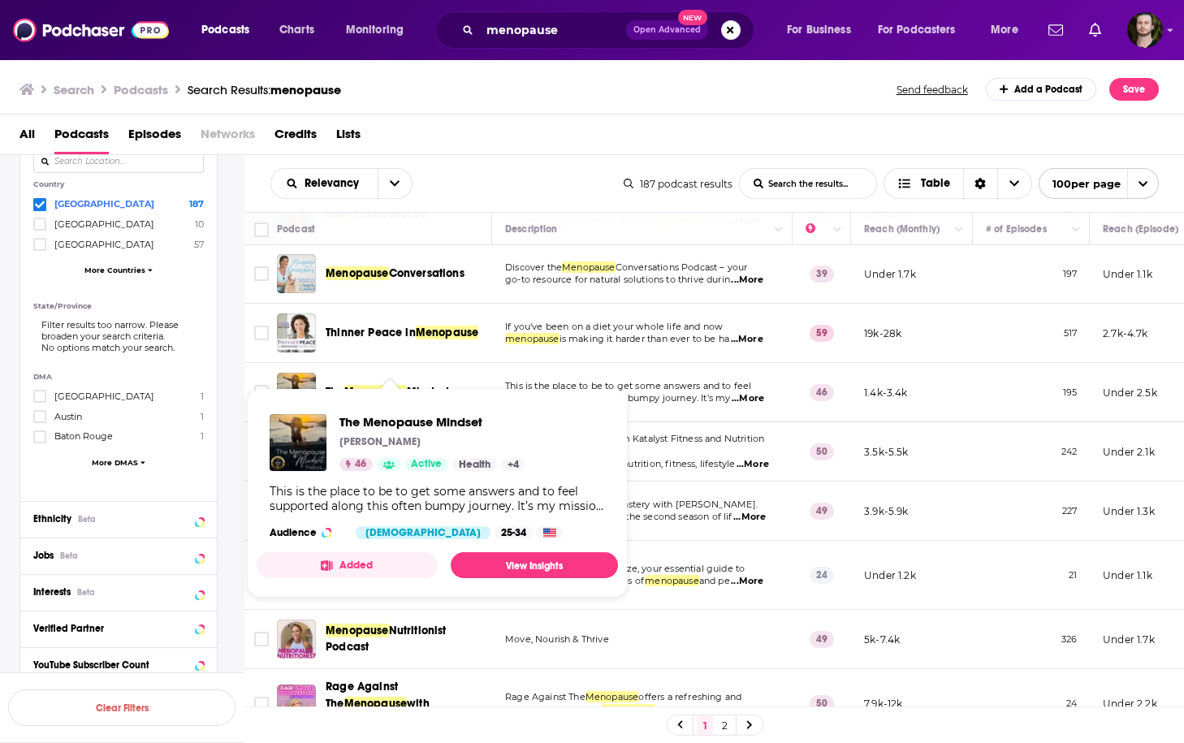
scroll to position [325, 0]
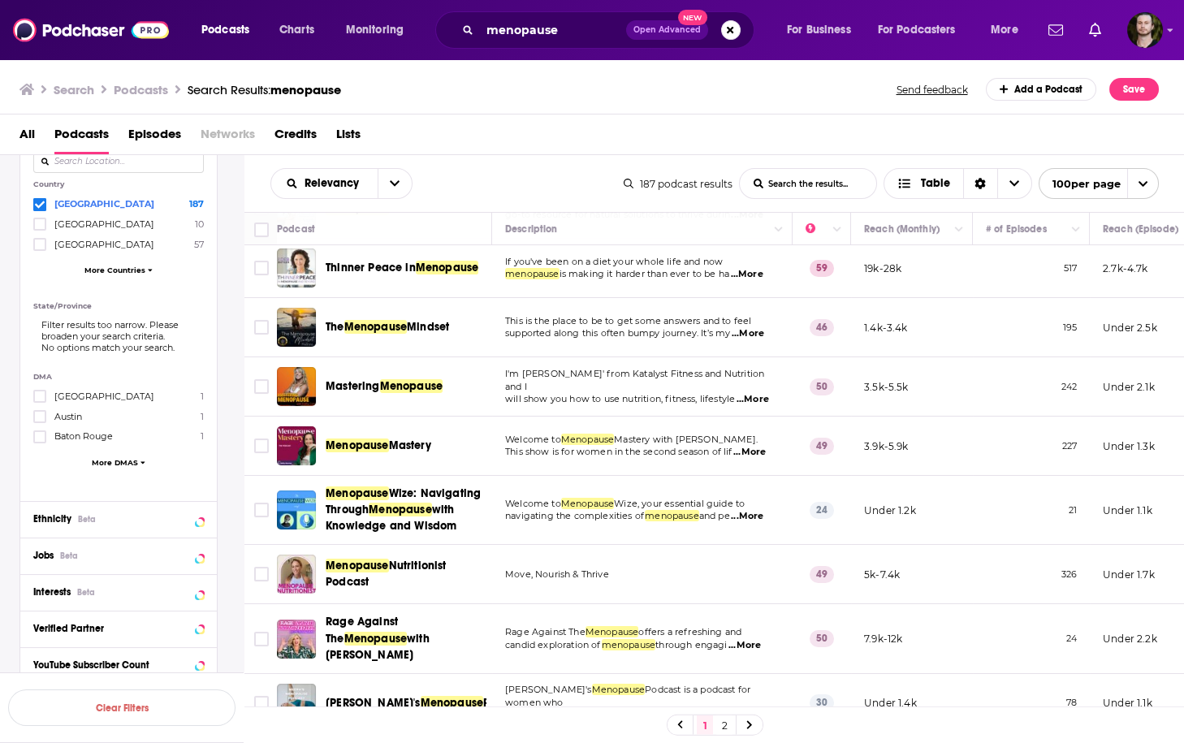
click at [762, 446] on span "...More" at bounding box center [749, 452] width 32 height 13
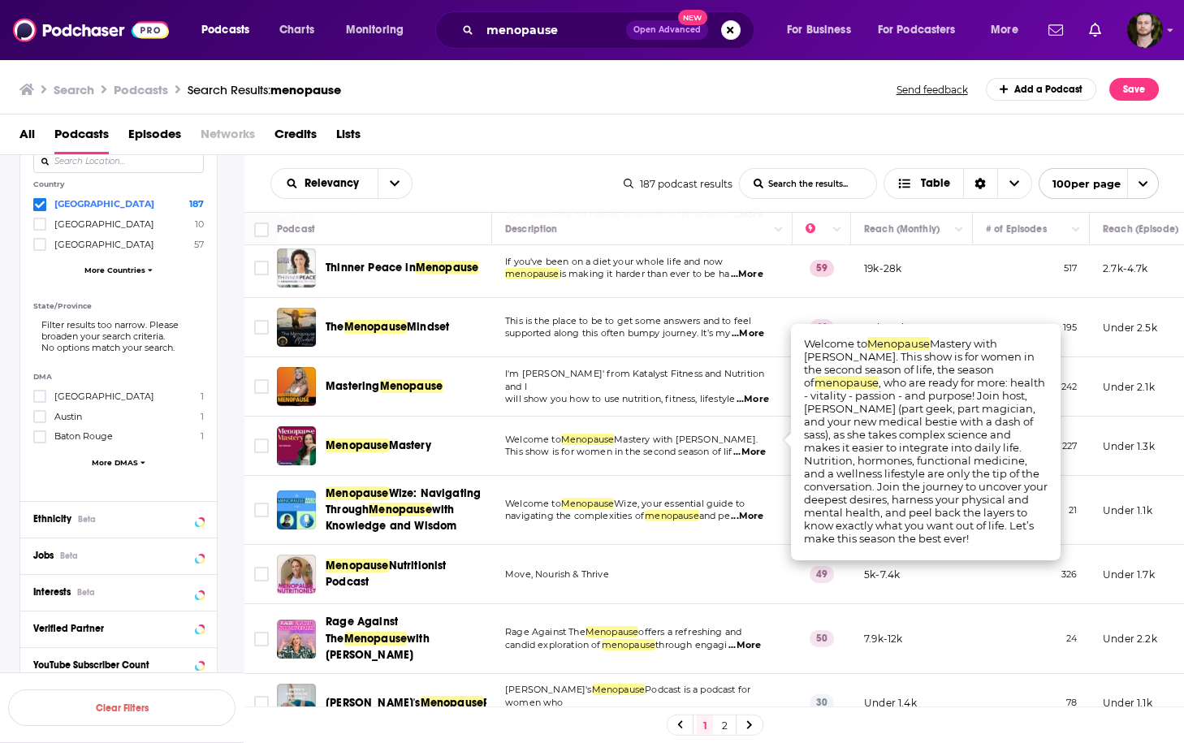
click at [762, 446] on span "...More" at bounding box center [749, 452] width 32 height 13
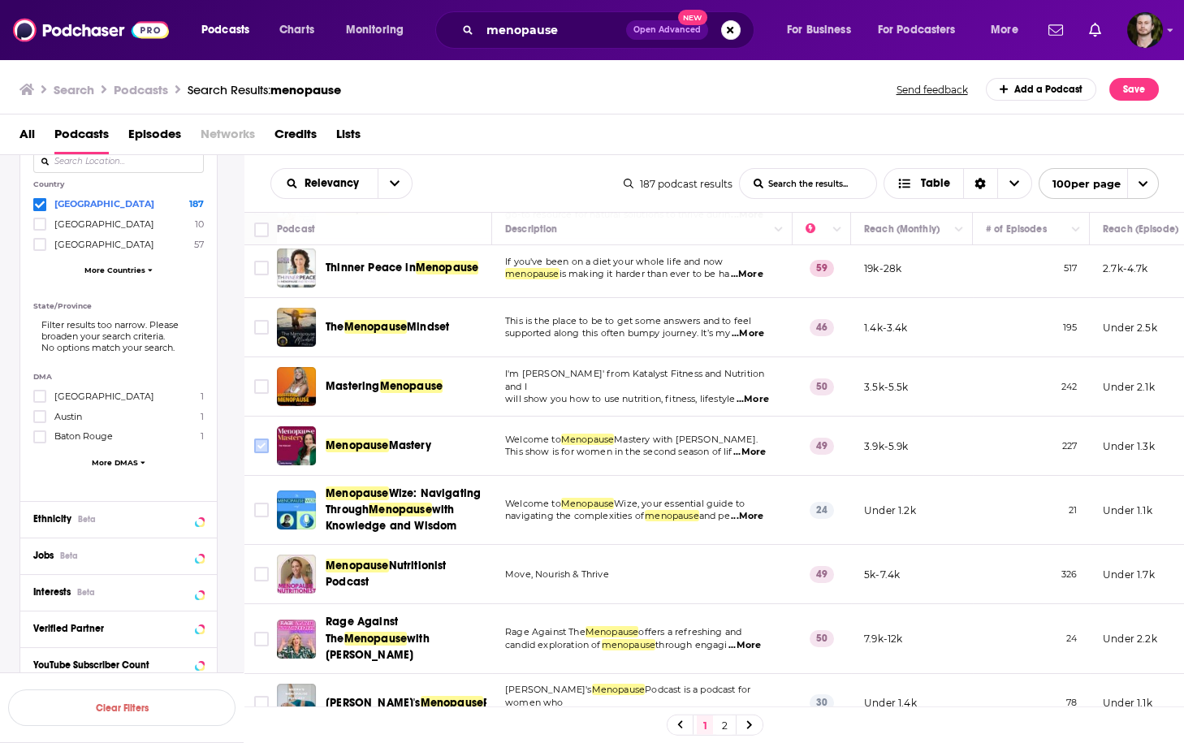
click at [266, 439] on input "Toggle select row" at bounding box center [261, 446] width 15 height 15
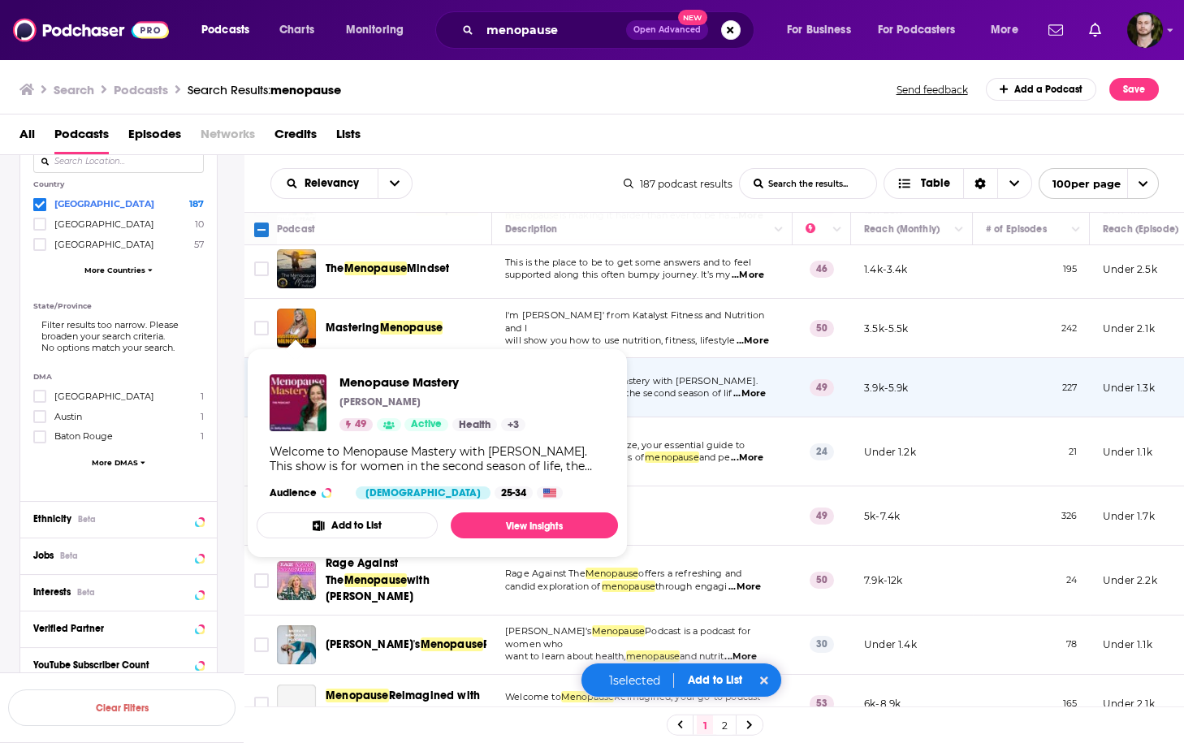
scroll to position [455, 0]
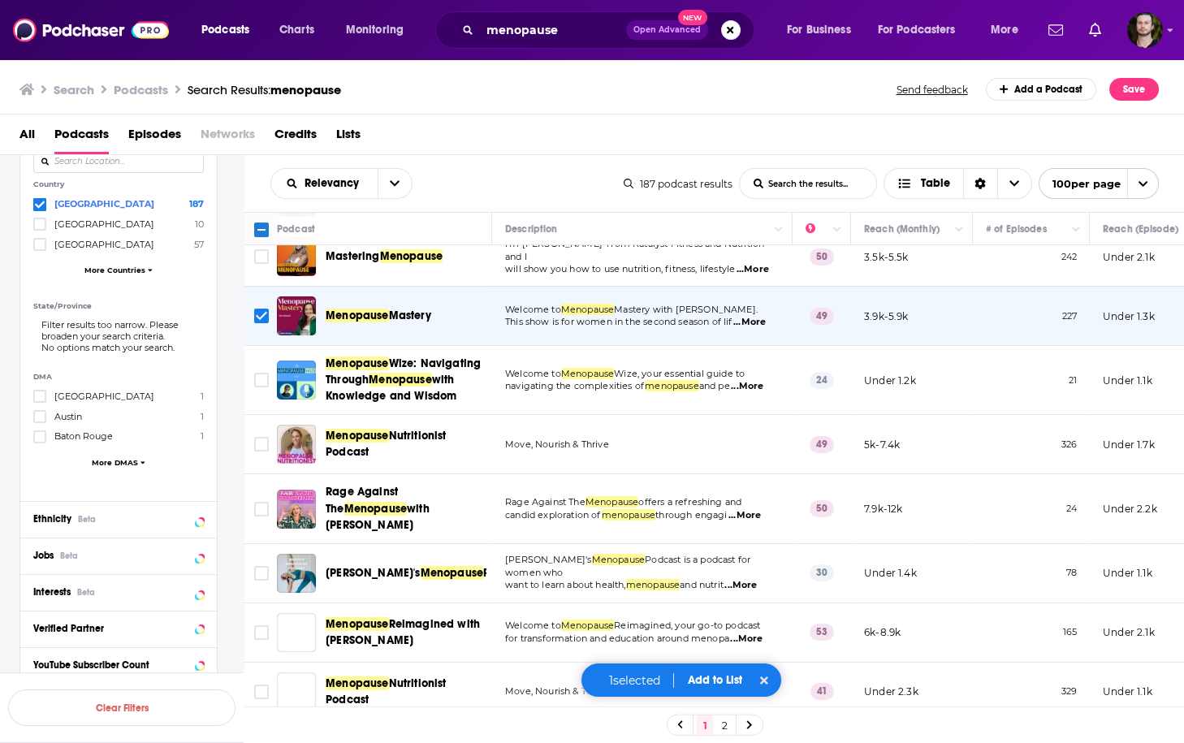
click at [763, 380] on span "...More" at bounding box center [747, 386] width 32 height 13
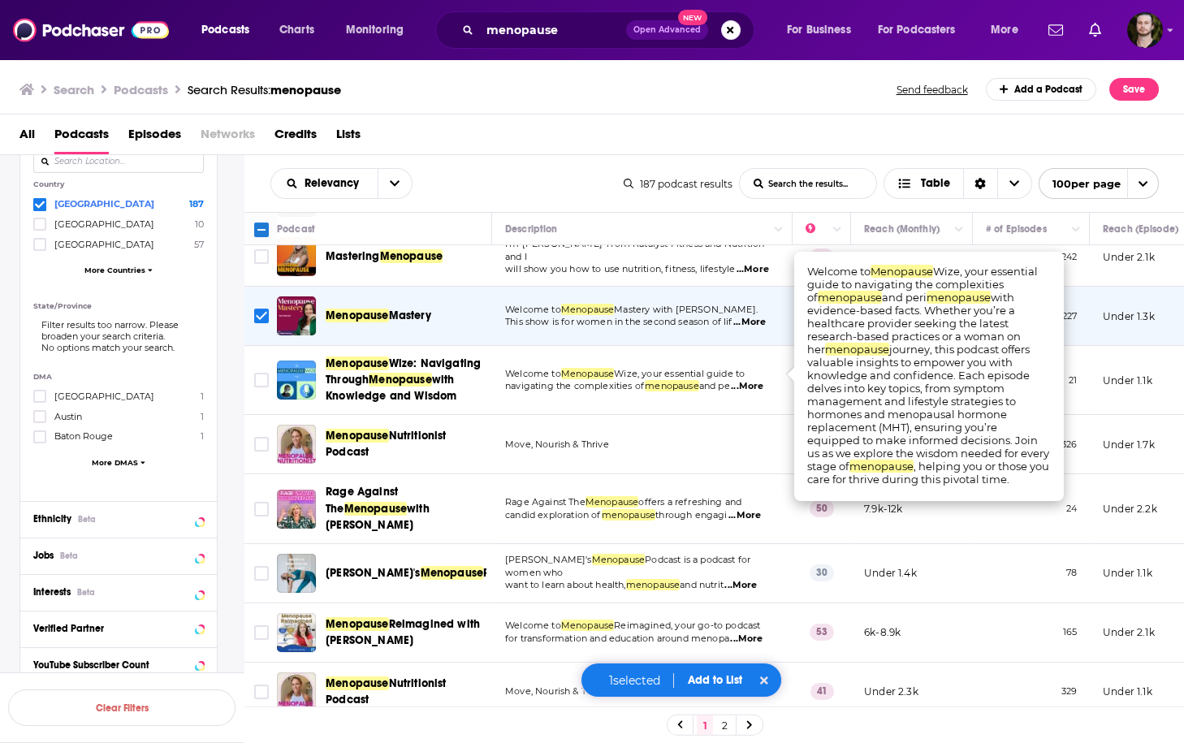
click at [763, 380] on span "...More" at bounding box center [747, 386] width 32 height 13
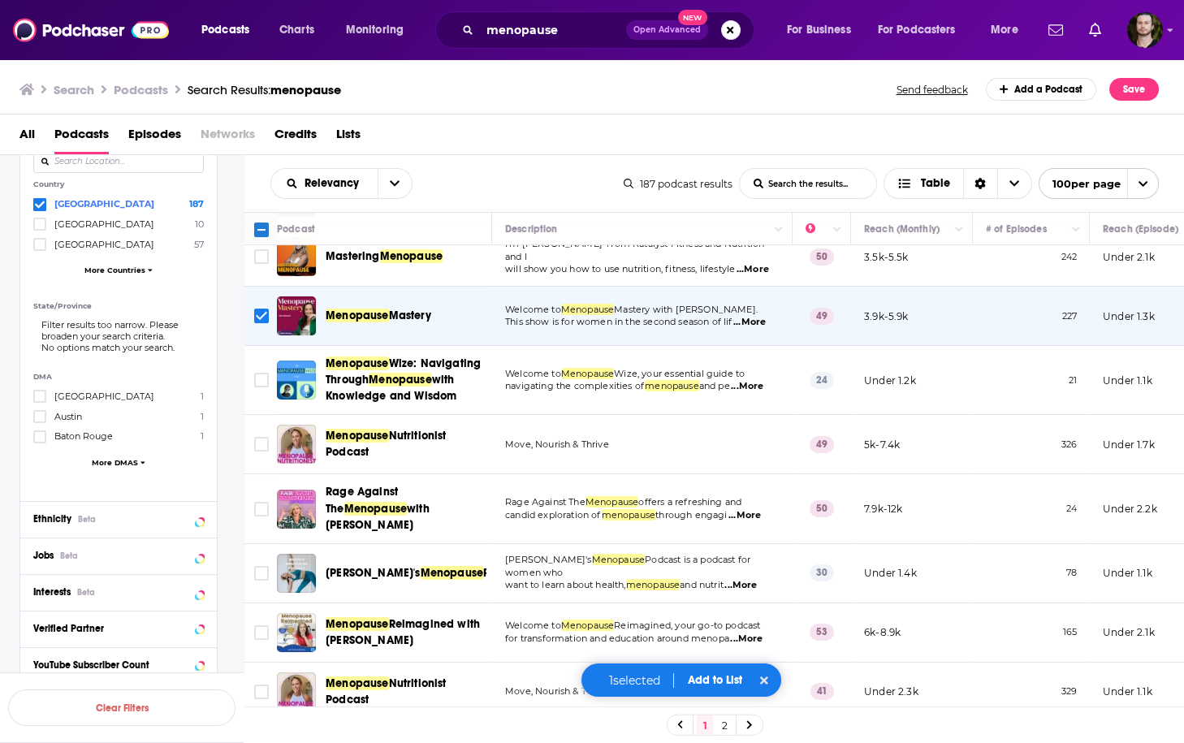
click at [763, 380] on span "...More" at bounding box center [747, 386] width 32 height 13
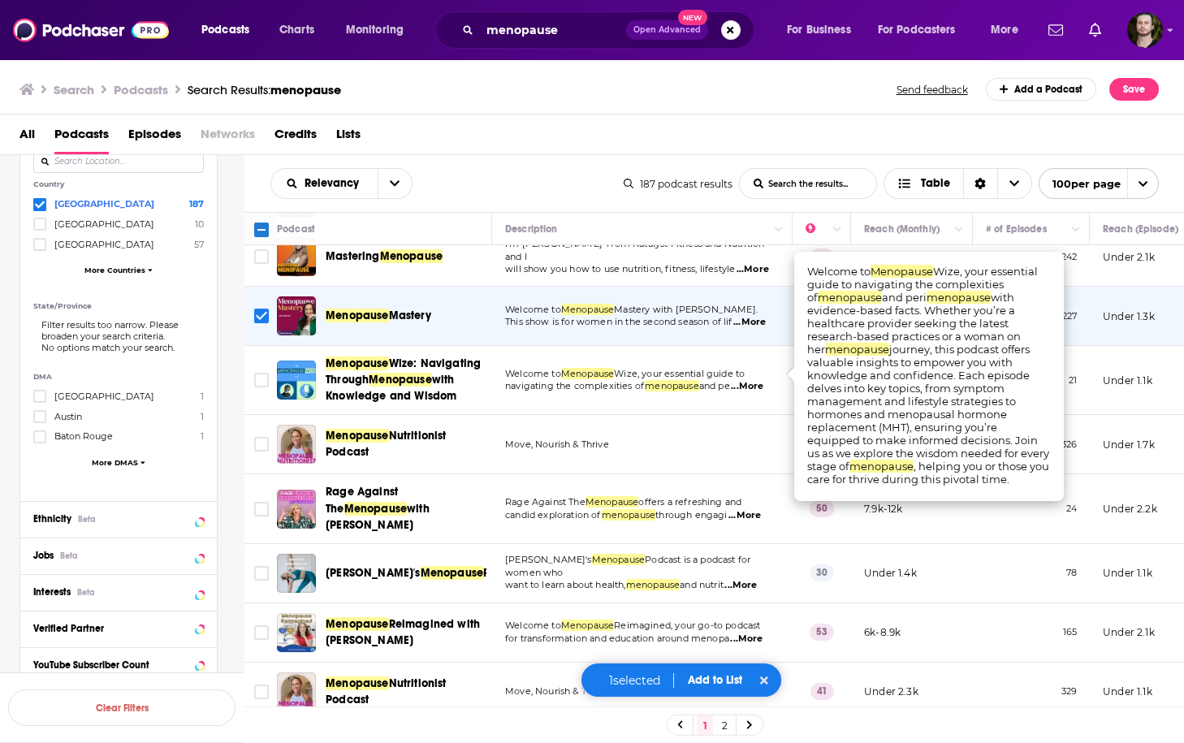
click at [763, 380] on span "...More" at bounding box center [747, 386] width 32 height 13
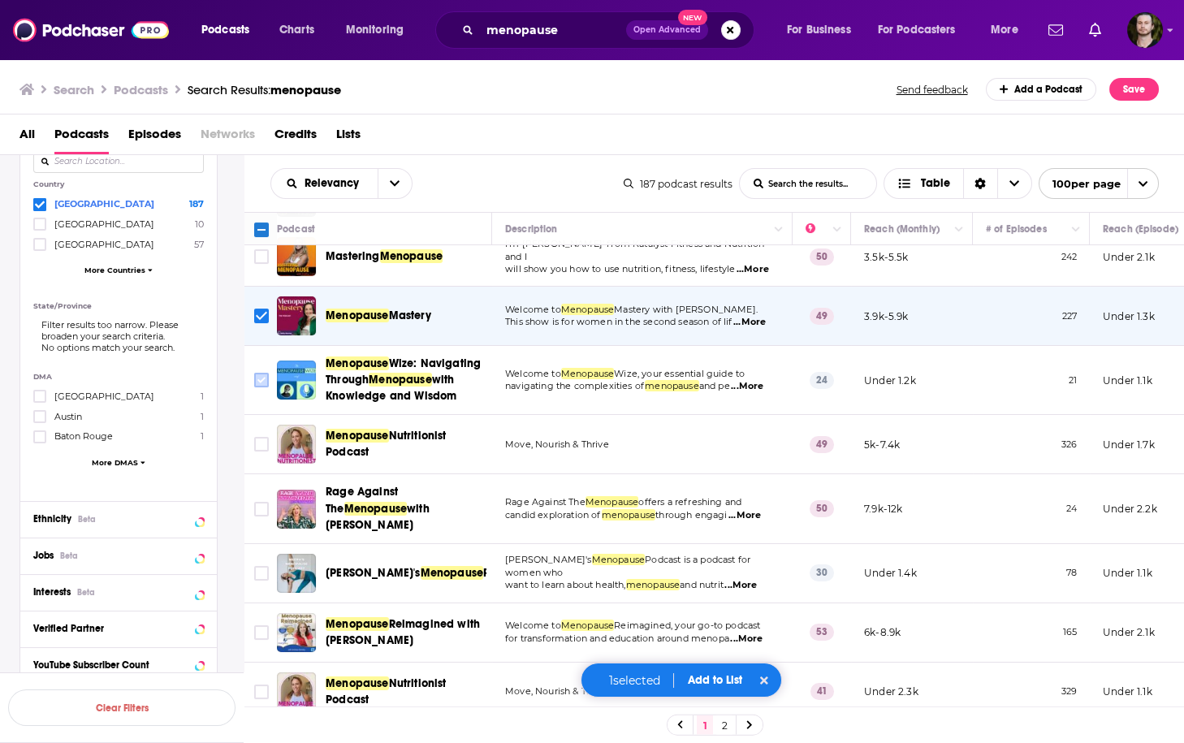
click at [264, 373] on input "Toggle select row" at bounding box center [261, 380] width 15 height 15
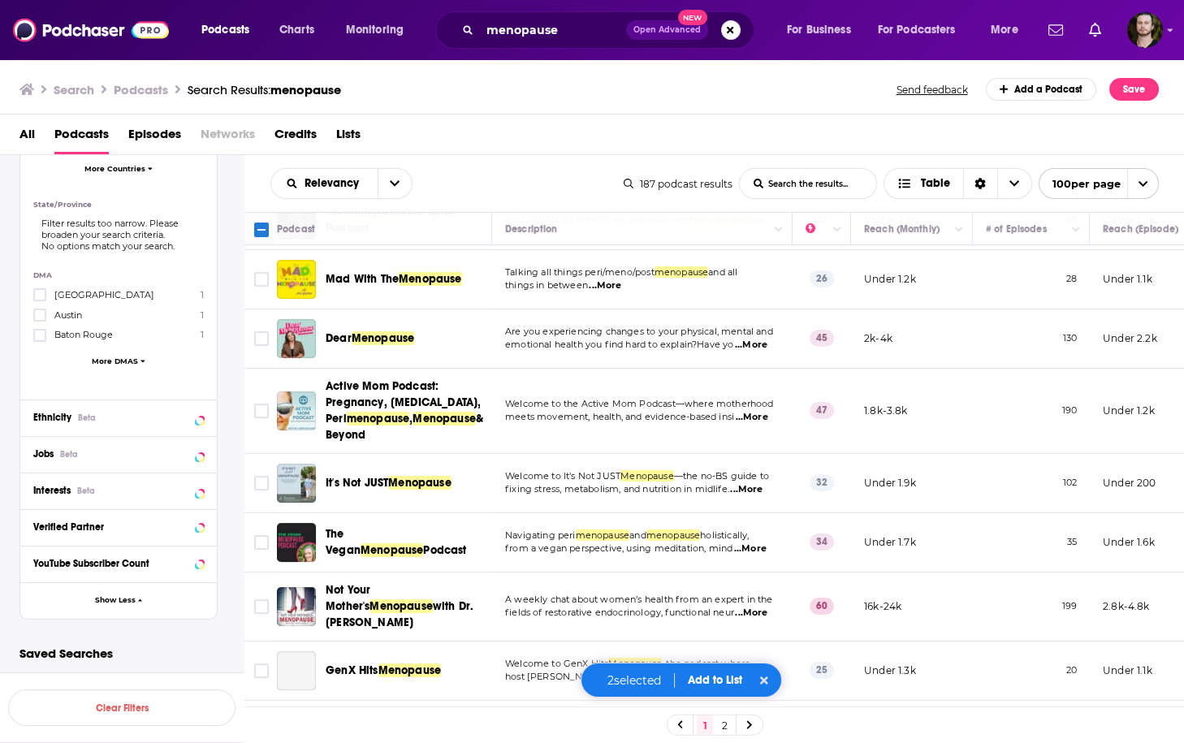
scroll to position [1234, 0]
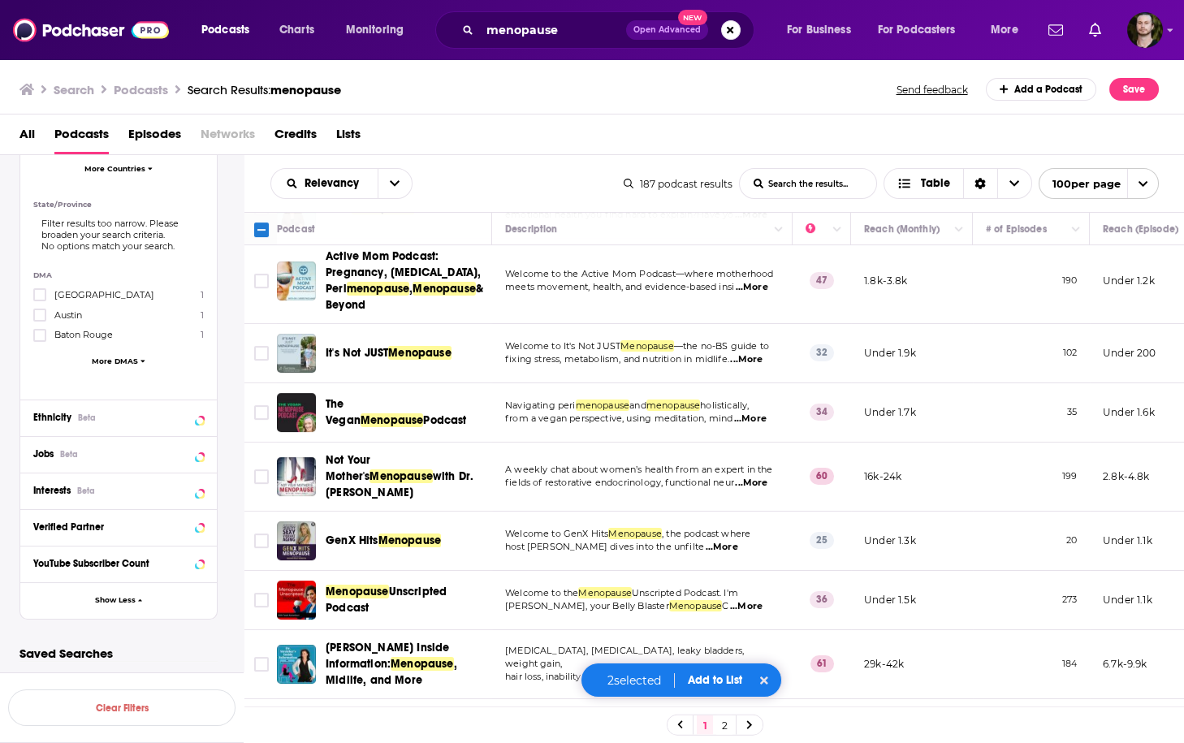
click at [762, 281] on span "...More" at bounding box center [752, 287] width 32 height 13
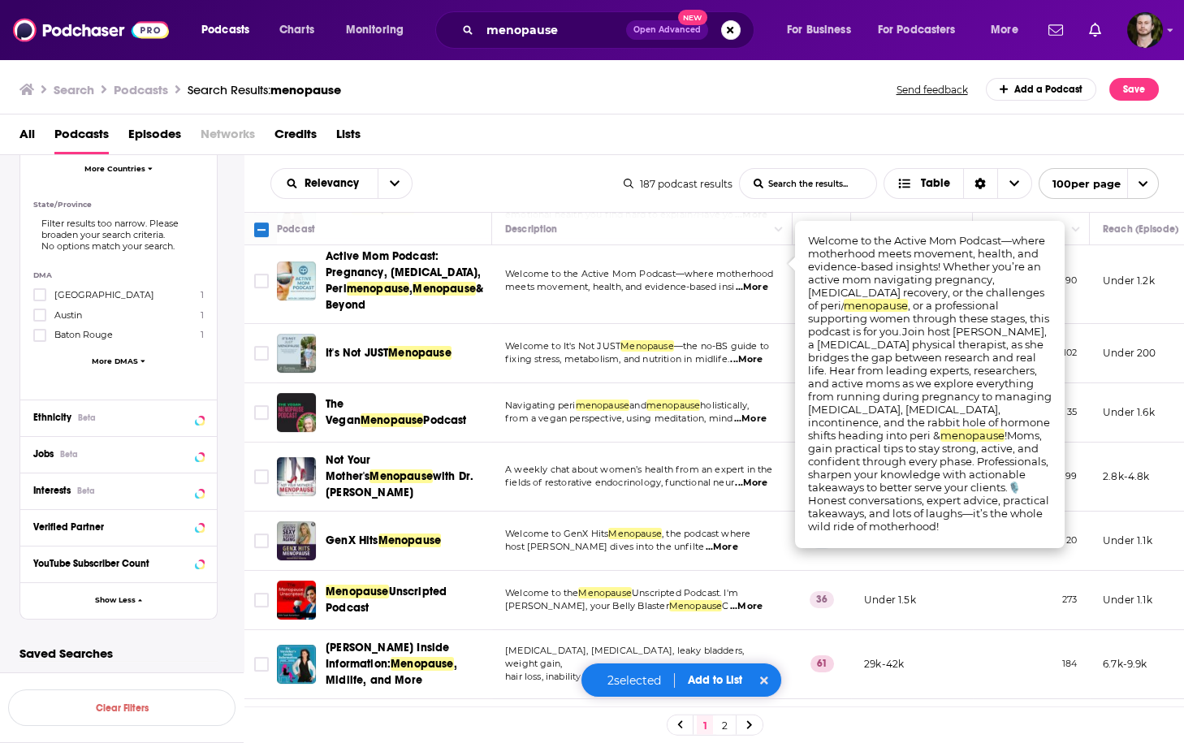
click at [761, 281] on span "...More" at bounding box center [752, 287] width 32 height 13
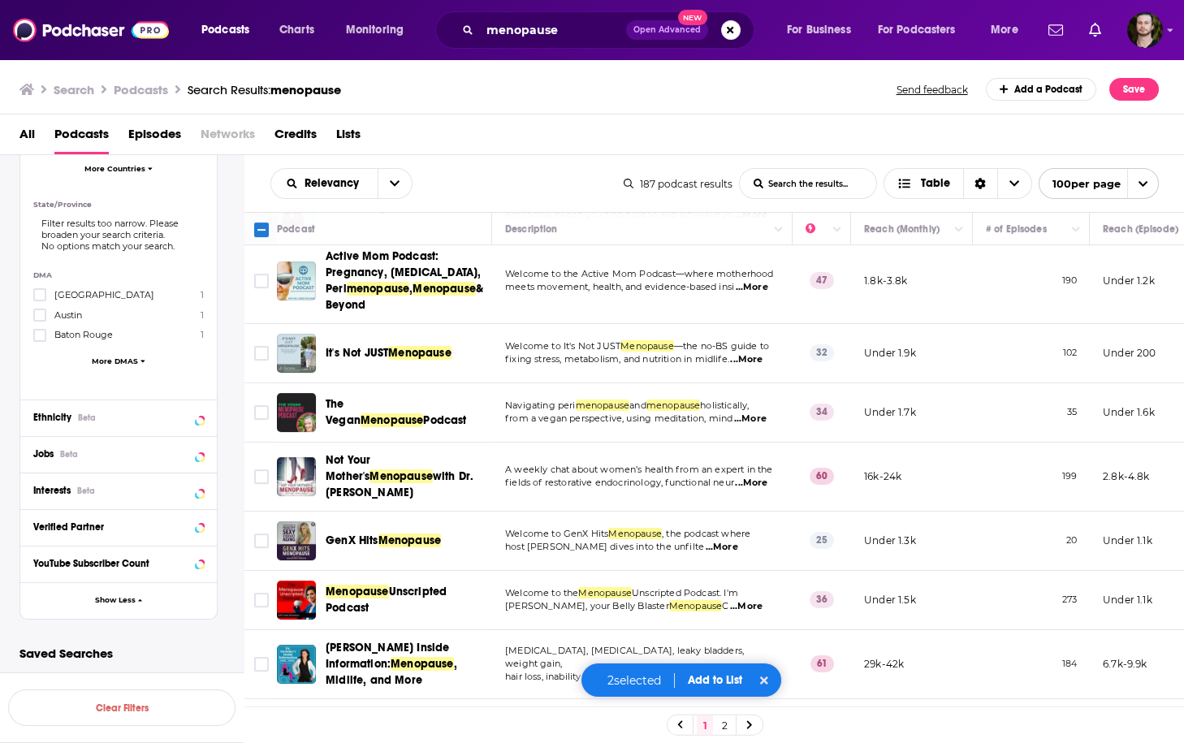
click at [758, 353] on span "...More" at bounding box center [746, 359] width 32 height 13
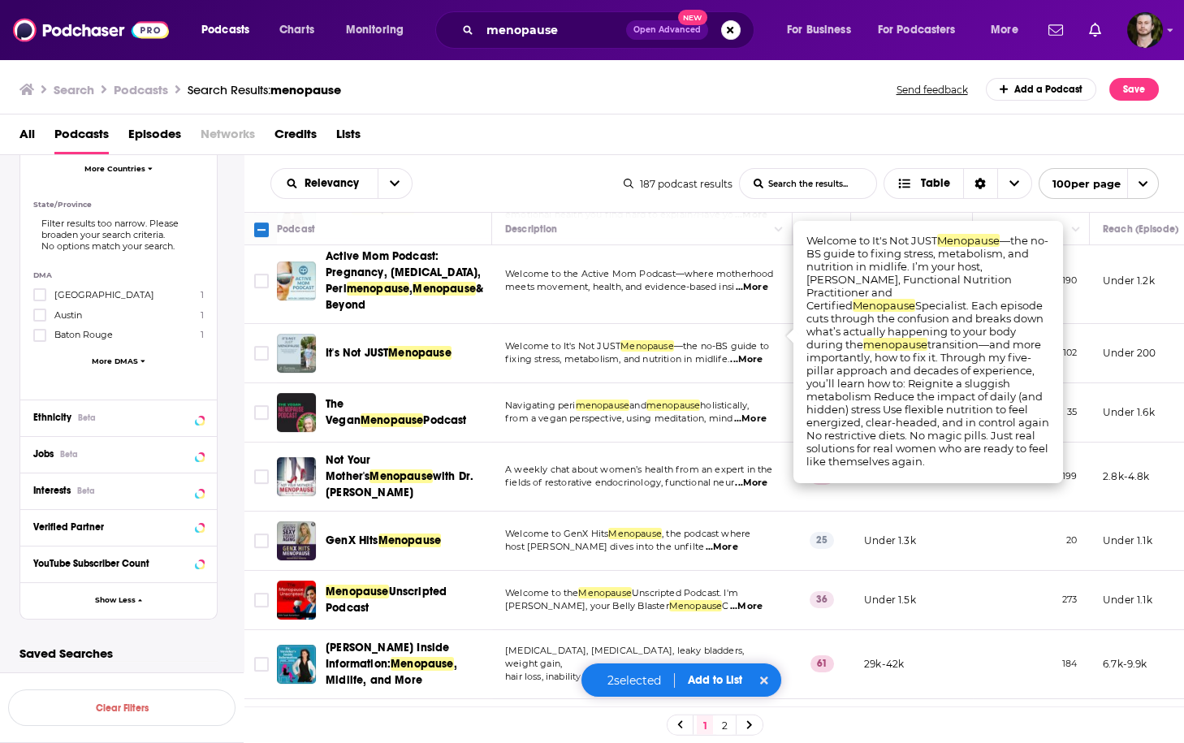
click at [758, 353] on span "...More" at bounding box center [746, 359] width 32 height 13
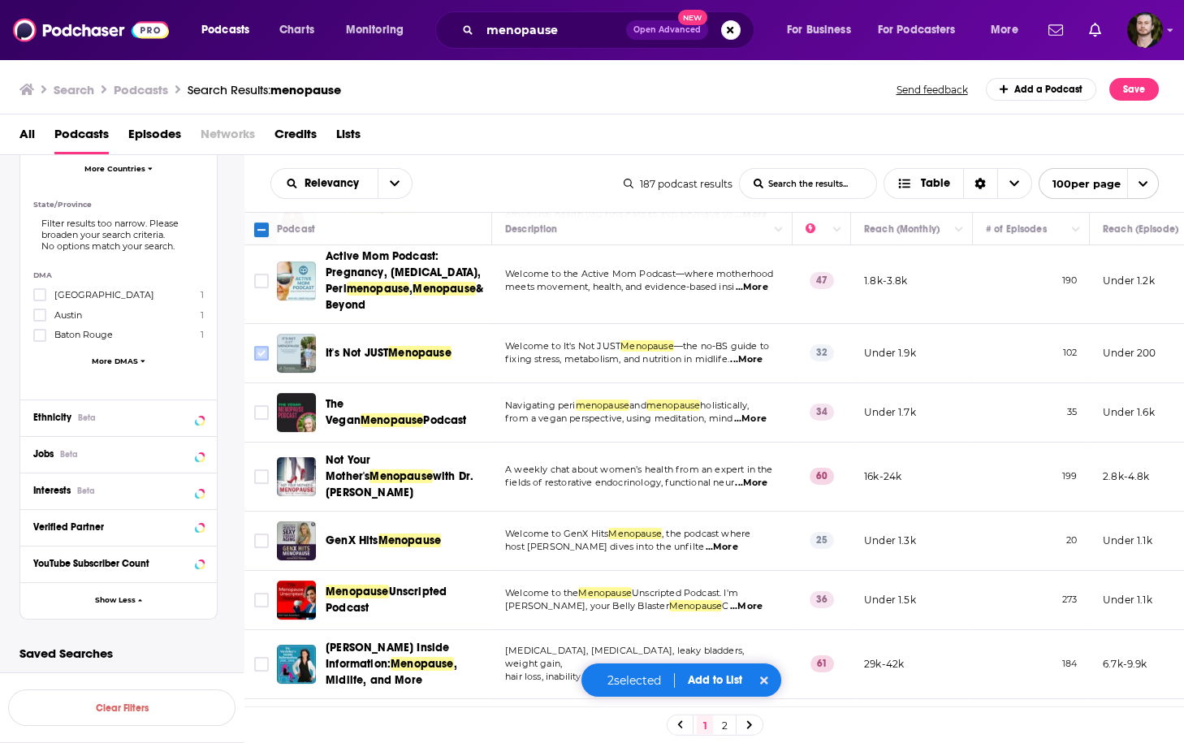
click at [264, 346] on input "Toggle select row" at bounding box center [261, 353] width 15 height 15
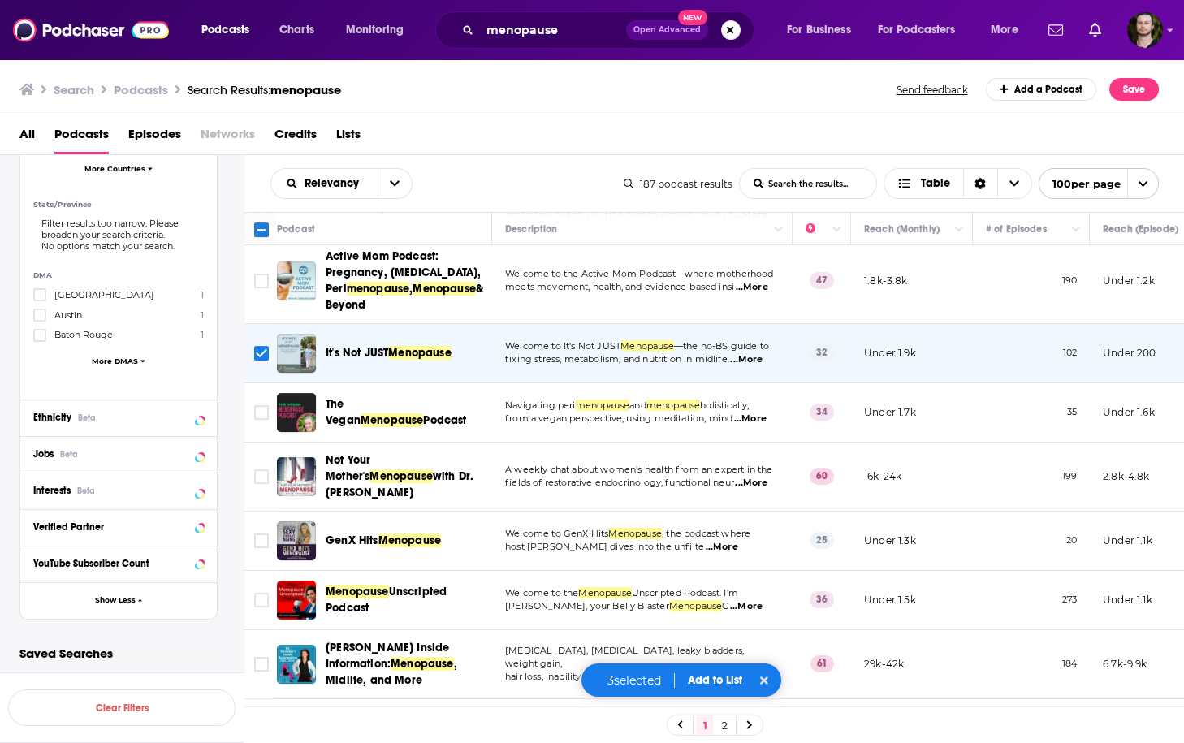
click at [757, 413] on span "...More" at bounding box center [750, 419] width 32 height 13
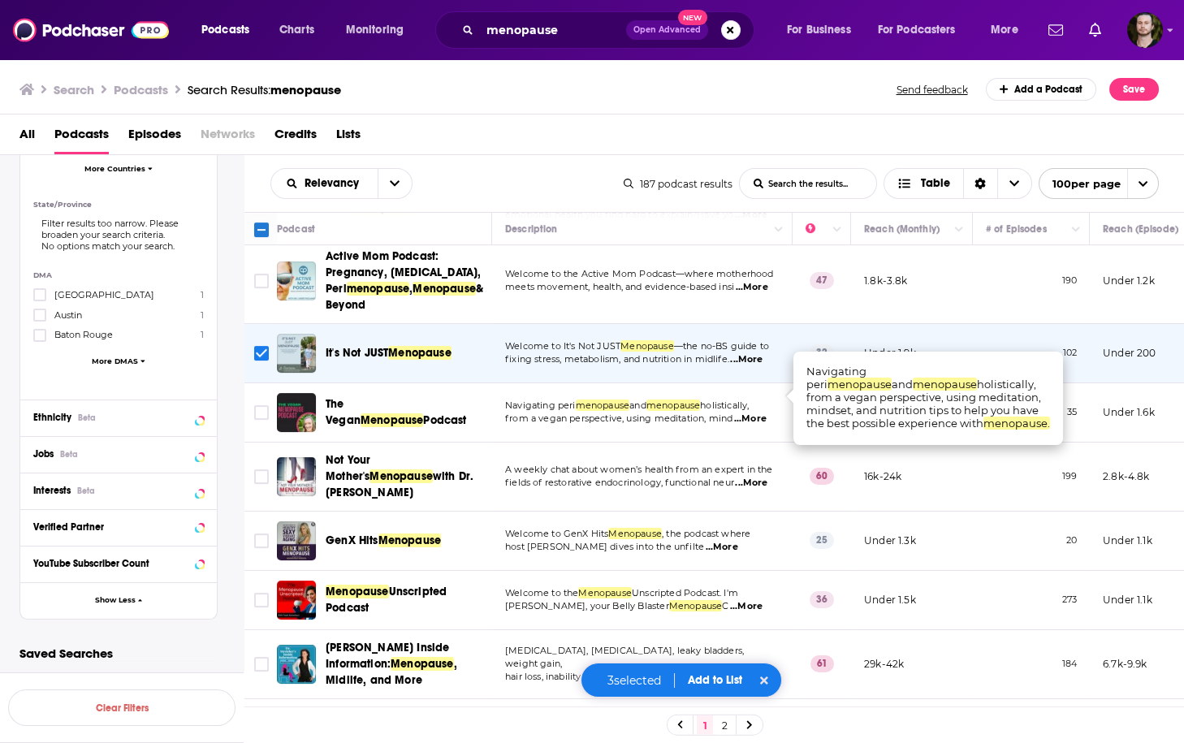
click at [757, 413] on span "...More" at bounding box center [750, 419] width 32 height 13
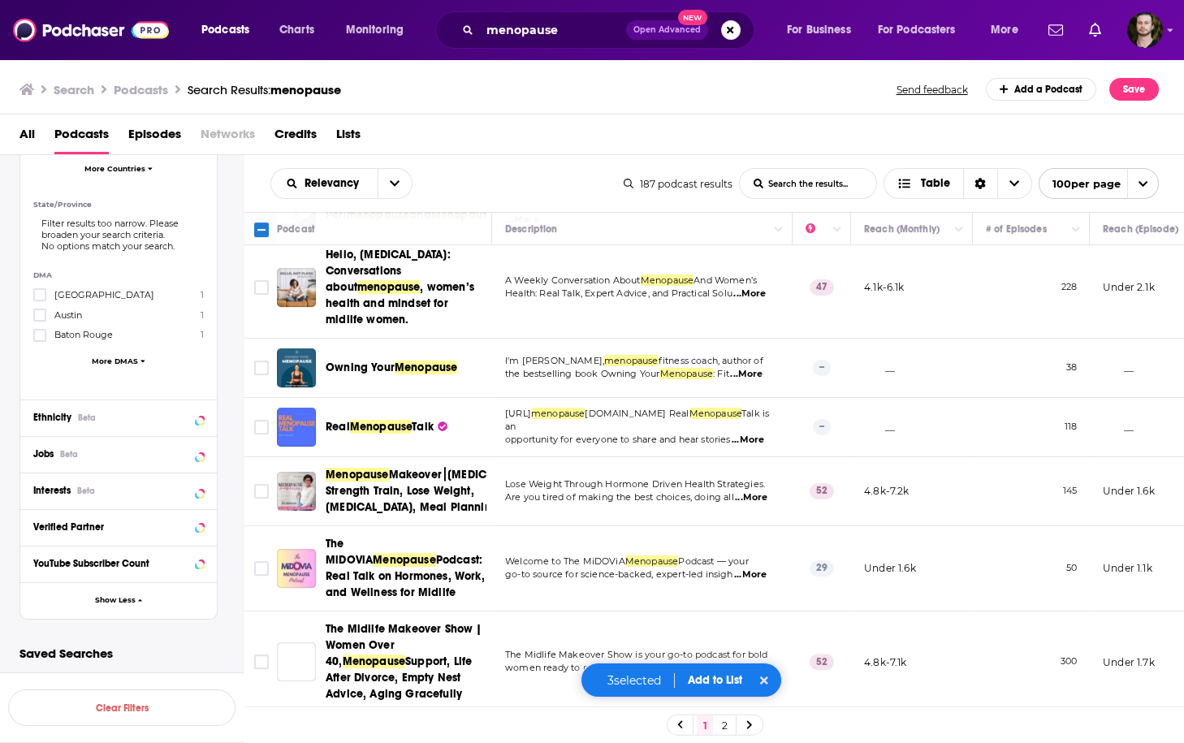
scroll to position [2209, 0]
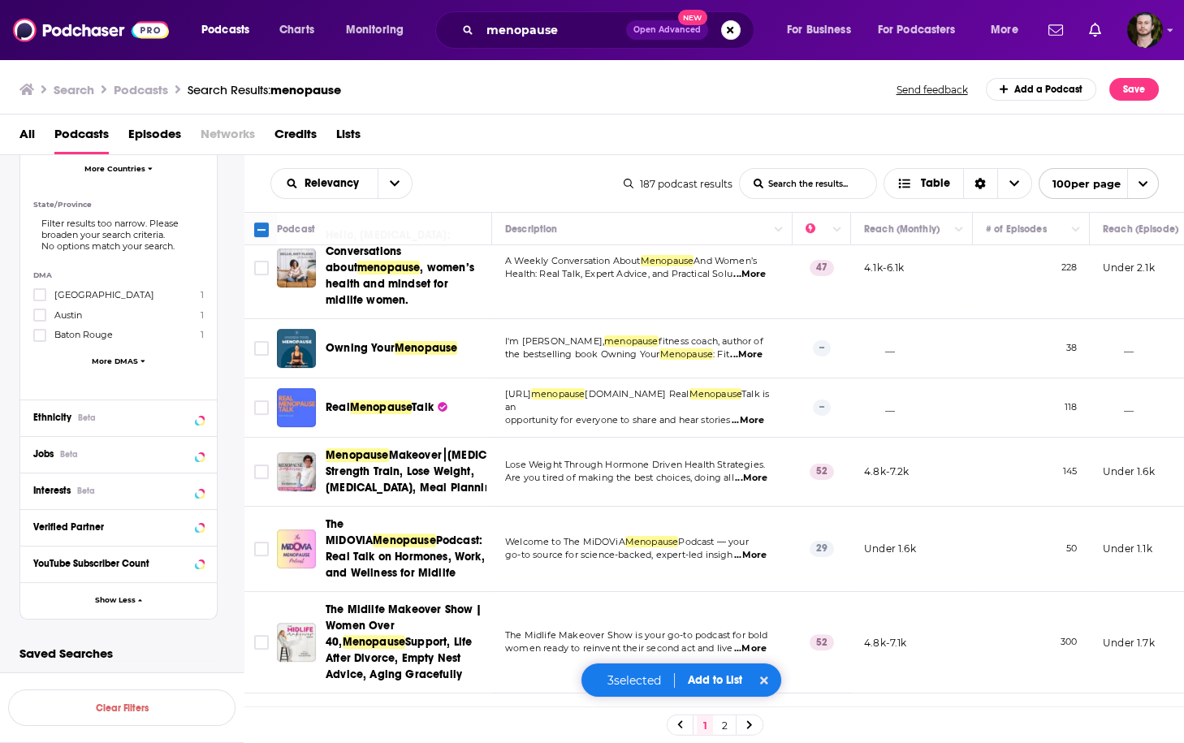
click at [750, 472] on span "...More" at bounding box center [751, 478] width 32 height 13
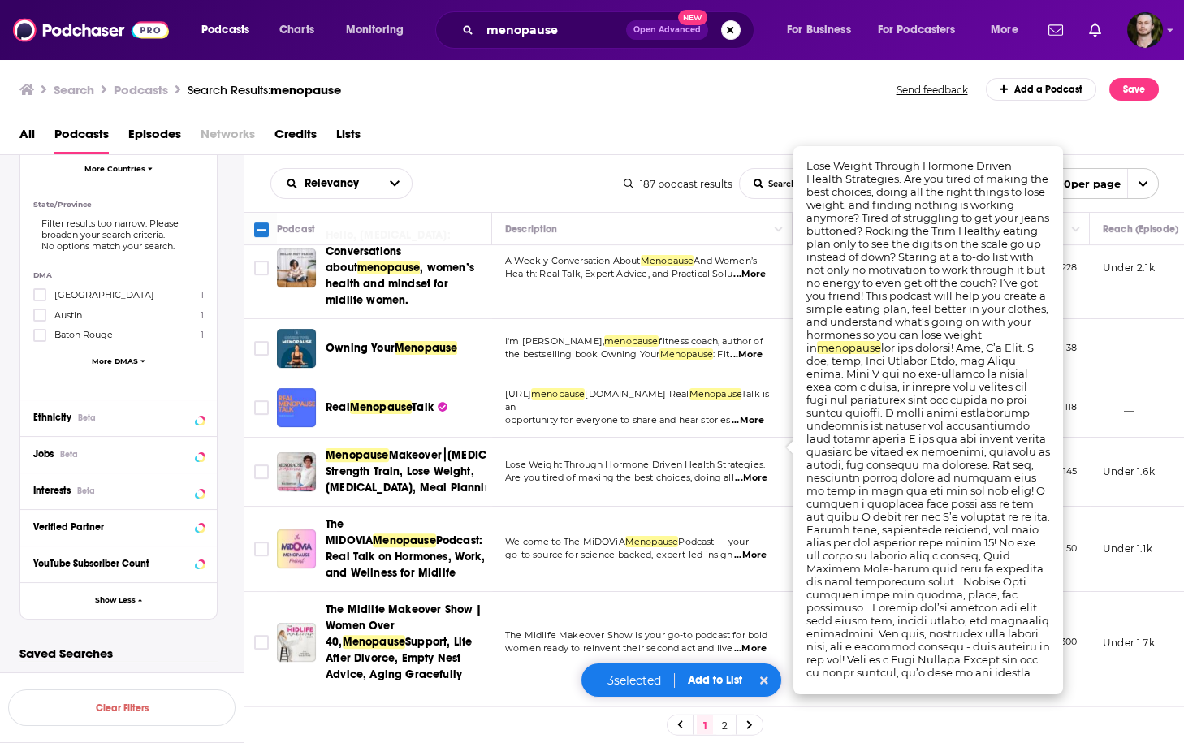
click at [750, 472] on span "...More" at bounding box center [751, 478] width 32 height 13
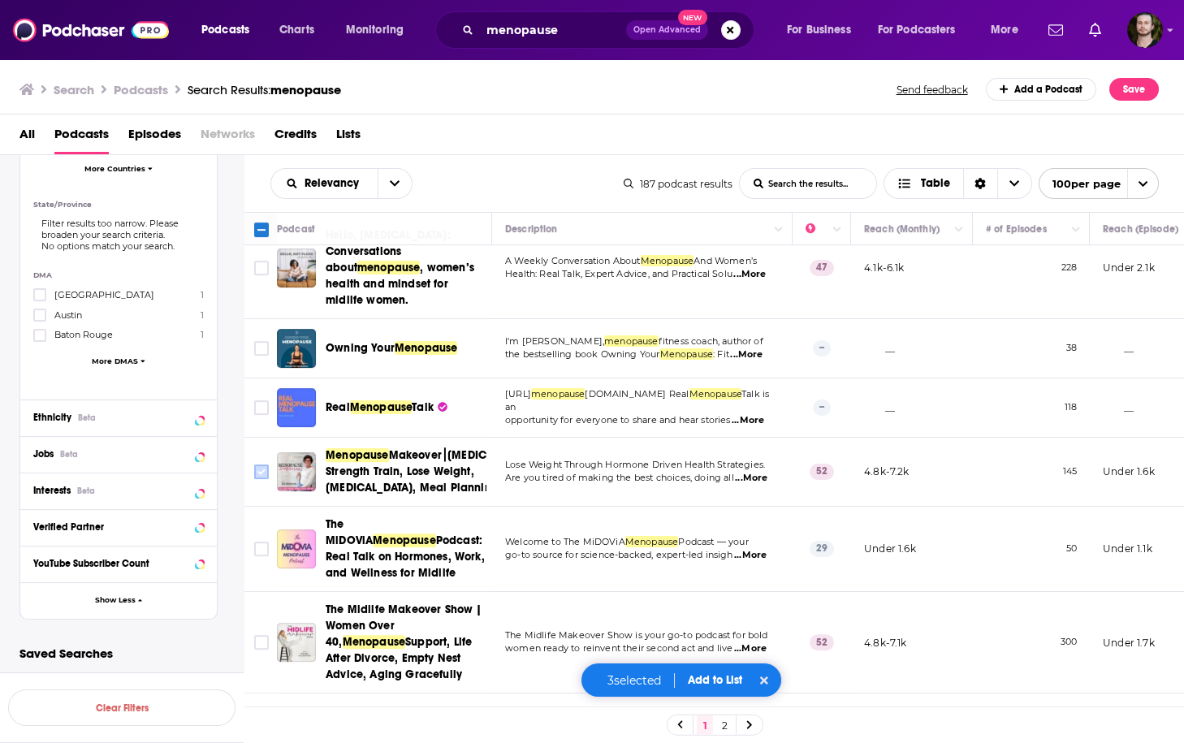
click at [266, 464] on input "Toggle select row" at bounding box center [261, 471] width 15 height 15
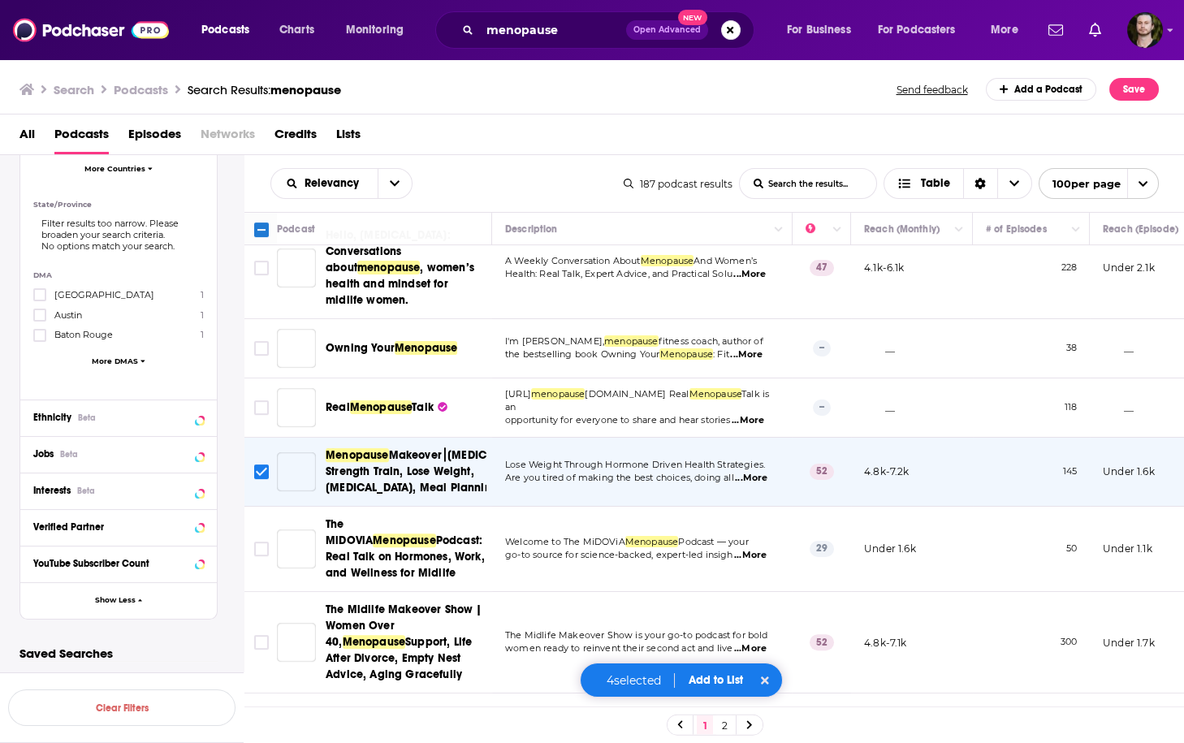
scroll to position [2339, 0]
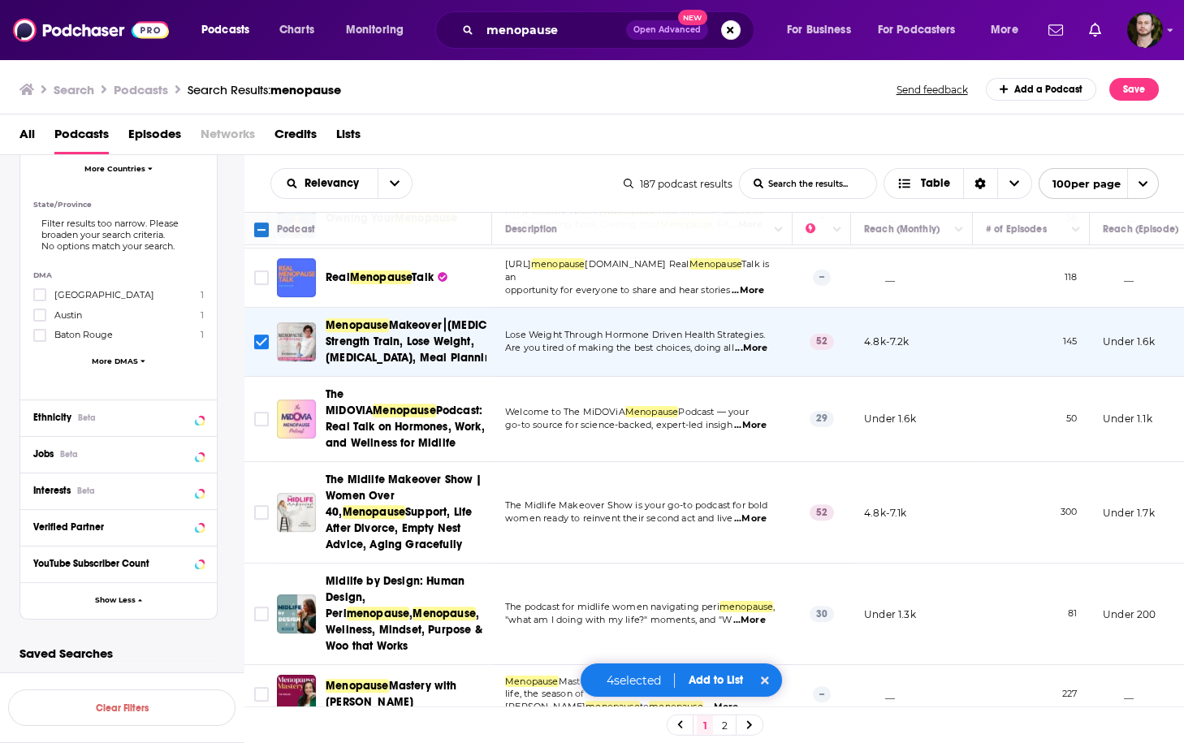
click at [754, 419] on span "...More" at bounding box center [750, 425] width 32 height 13
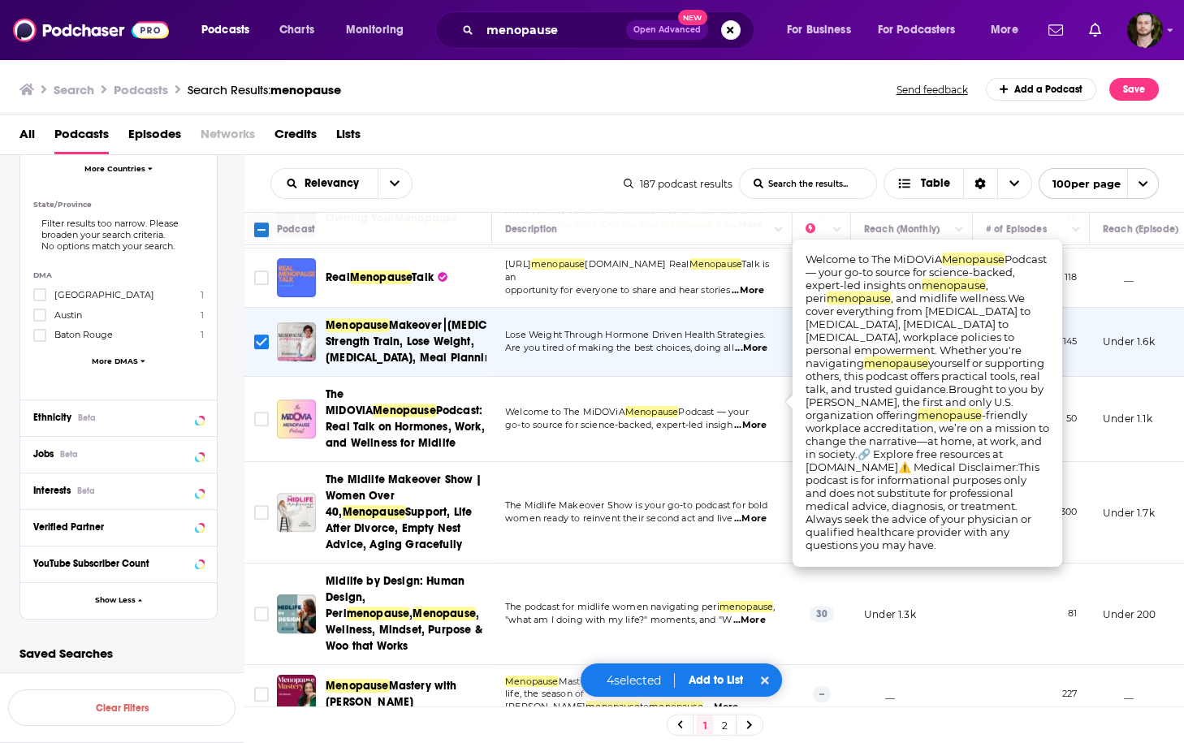
click at [754, 419] on span "...More" at bounding box center [750, 425] width 32 height 13
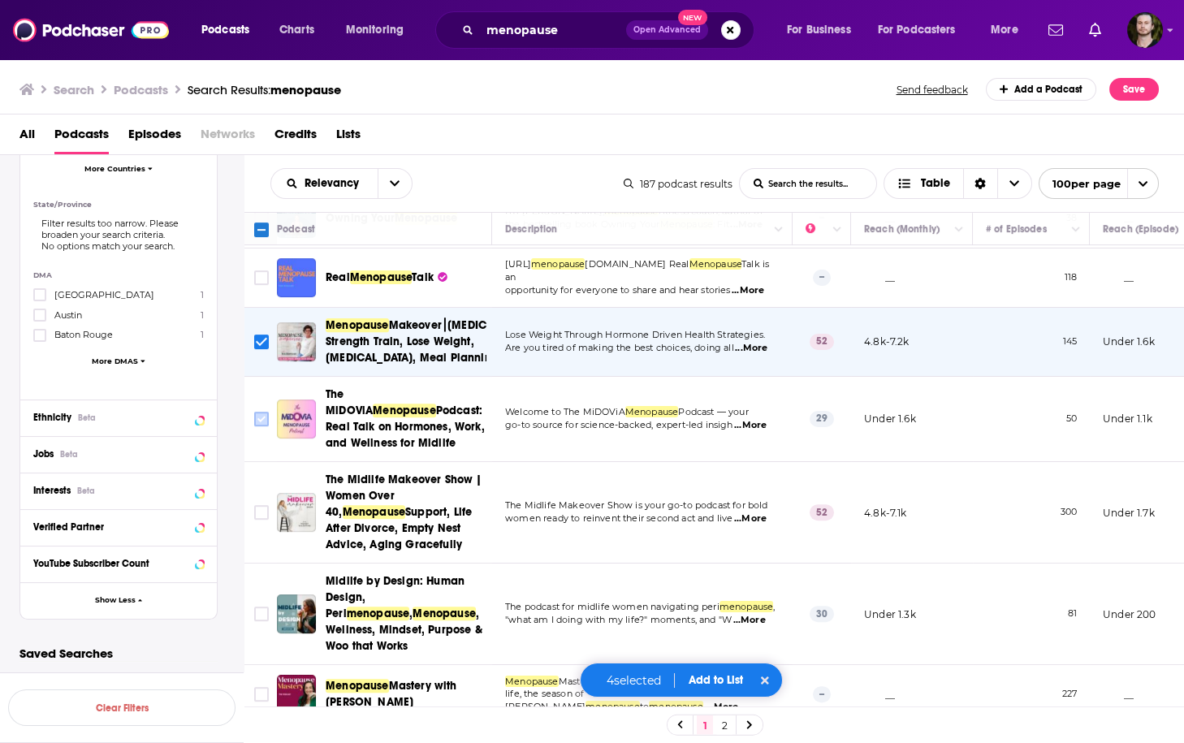
click at [264, 412] on input "Toggle select row" at bounding box center [261, 419] width 15 height 15
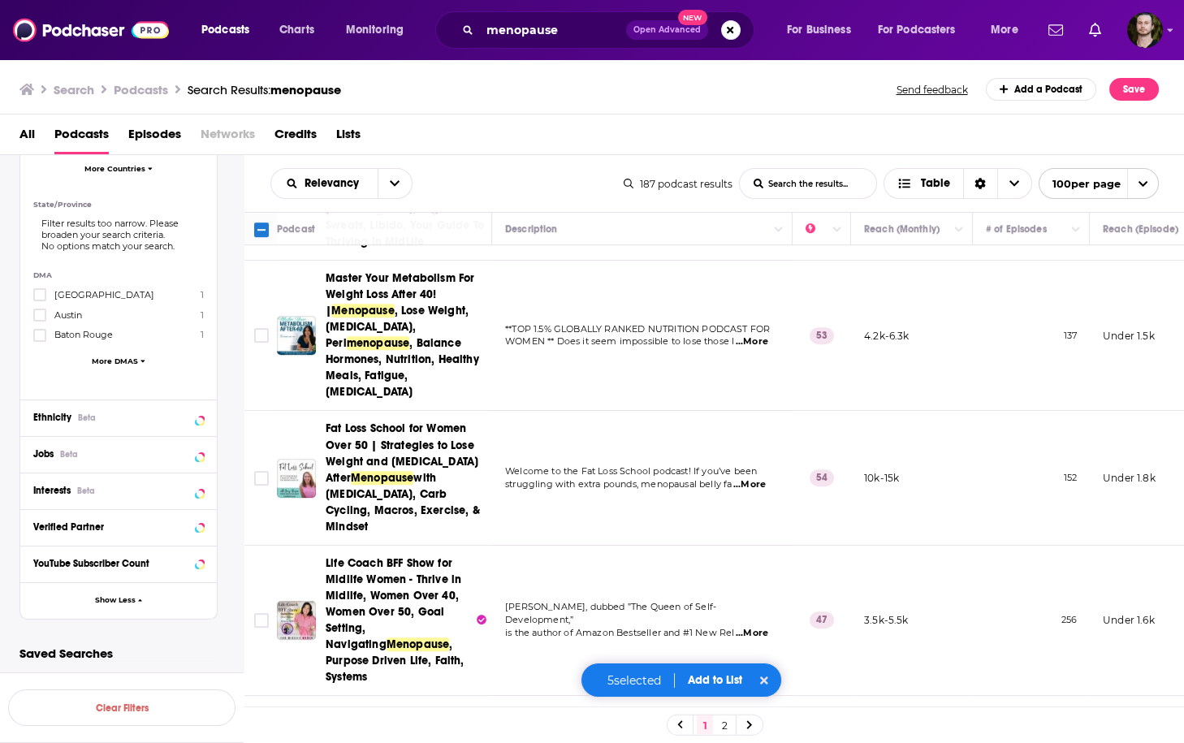
scroll to position [2988, 0]
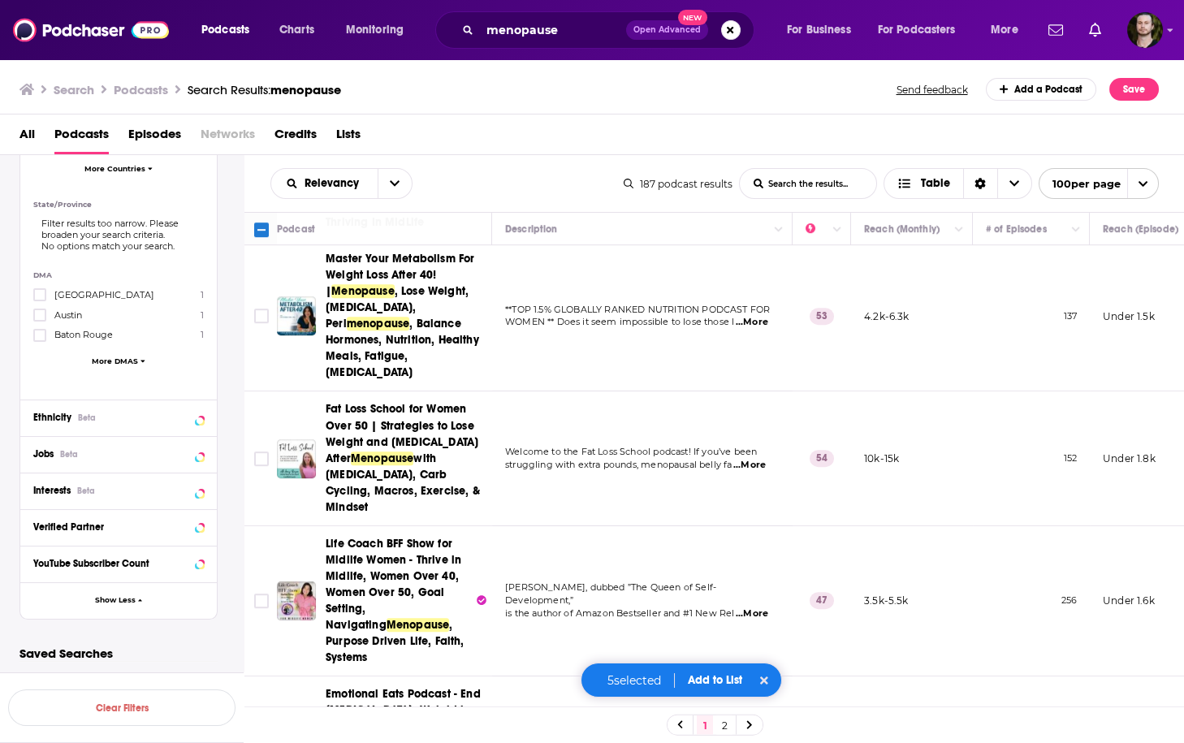
click at [746, 459] on span "...More" at bounding box center [749, 465] width 32 height 13
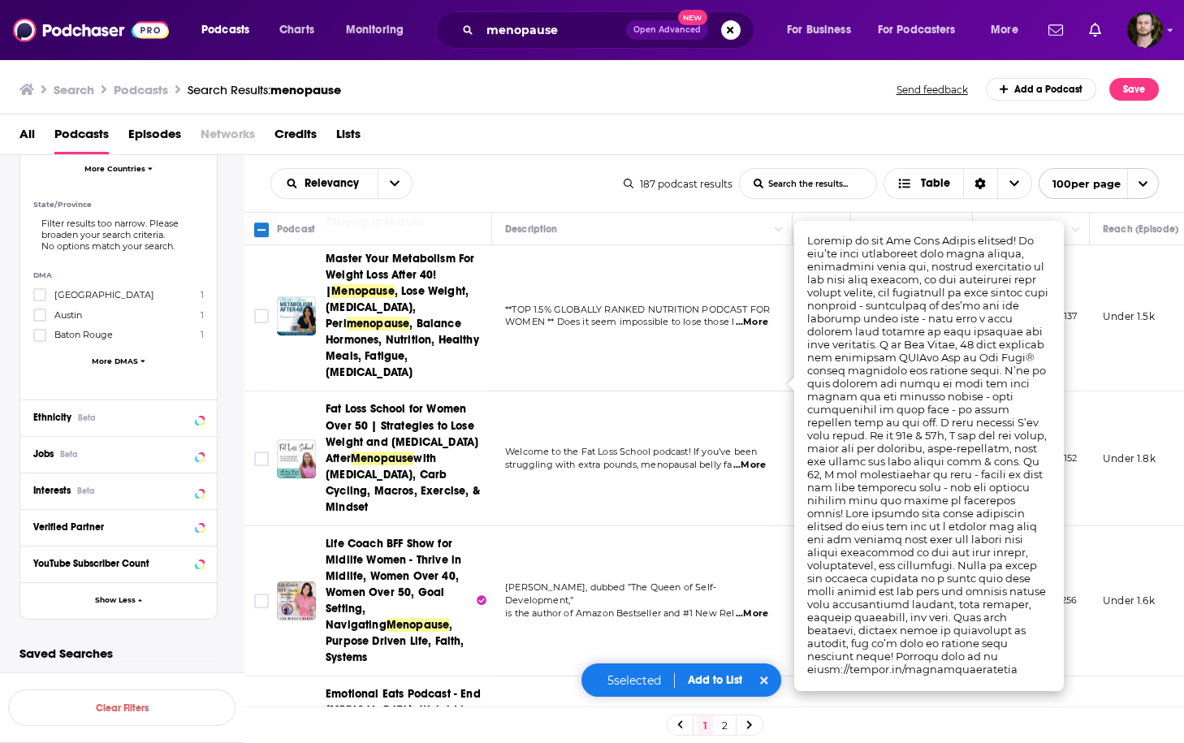
click at [746, 459] on span "...More" at bounding box center [749, 465] width 32 height 13
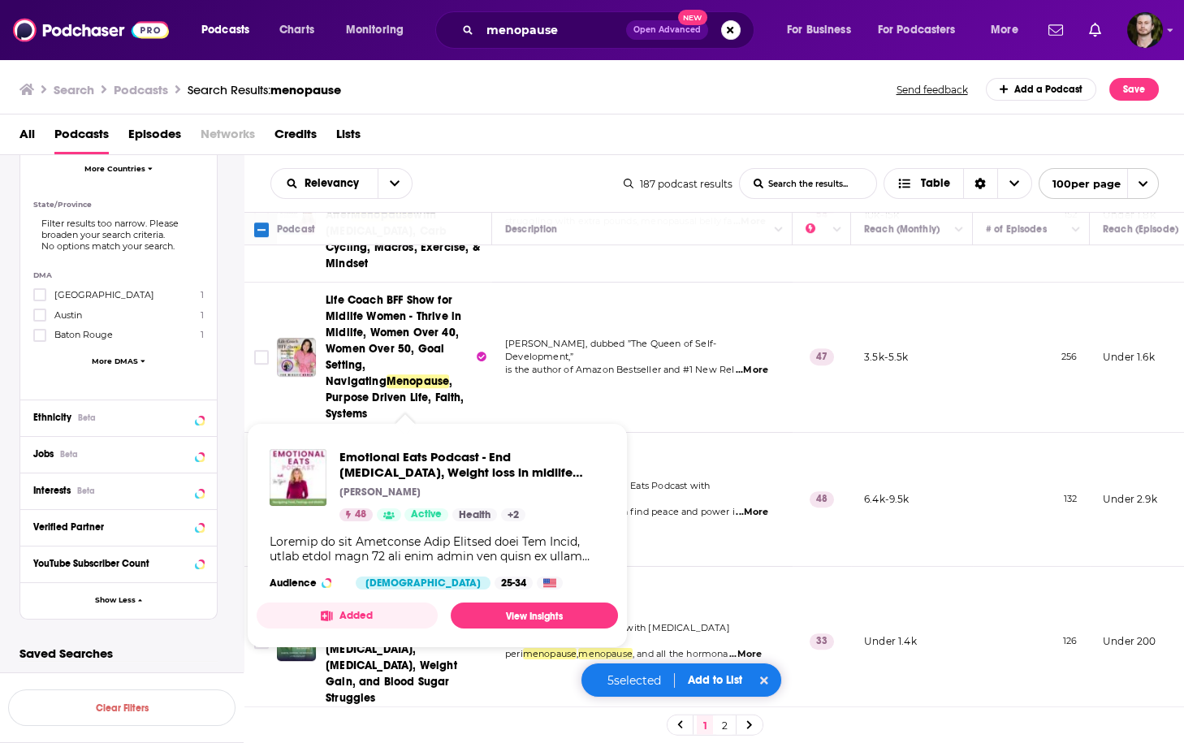
scroll to position [3313, 0]
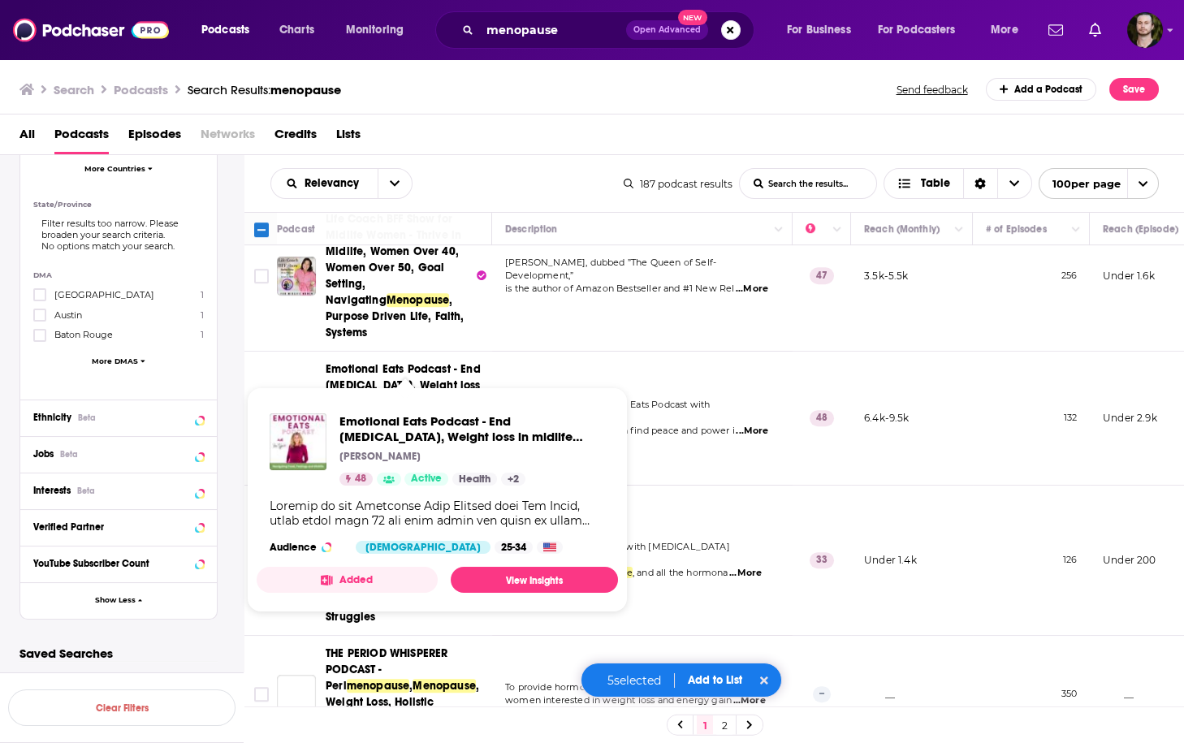
click at [646, 373] on td "Welcome to the Emotional Eats Podcast with Kim Hynes, where women over 40 can f…" at bounding box center [642, 419] width 300 height 134
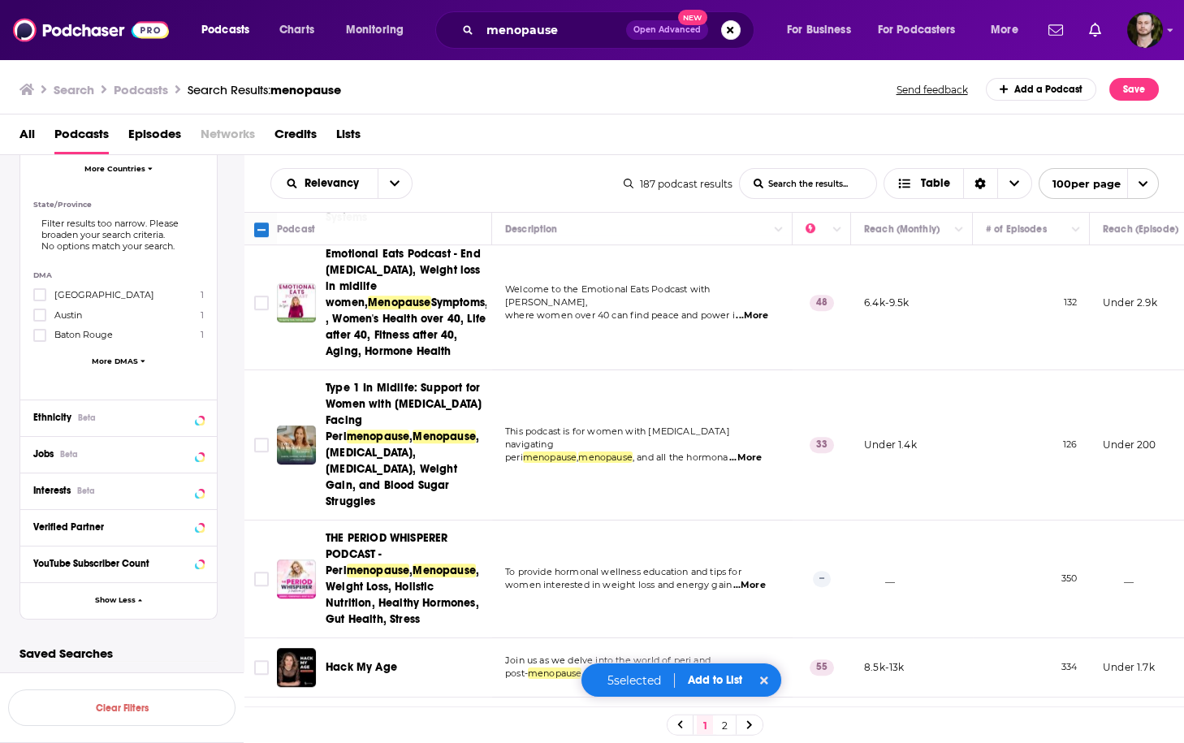
scroll to position [3508, 0]
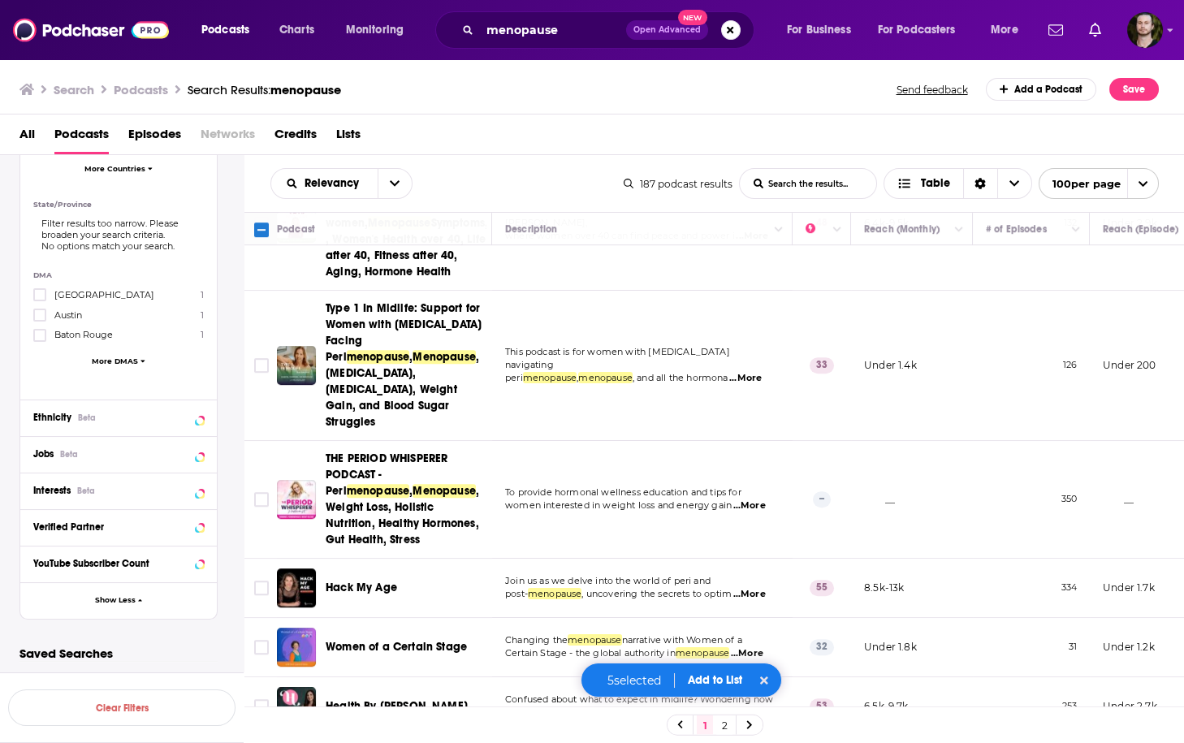
click at [745, 706] on span "...More" at bounding box center [750, 712] width 32 height 13
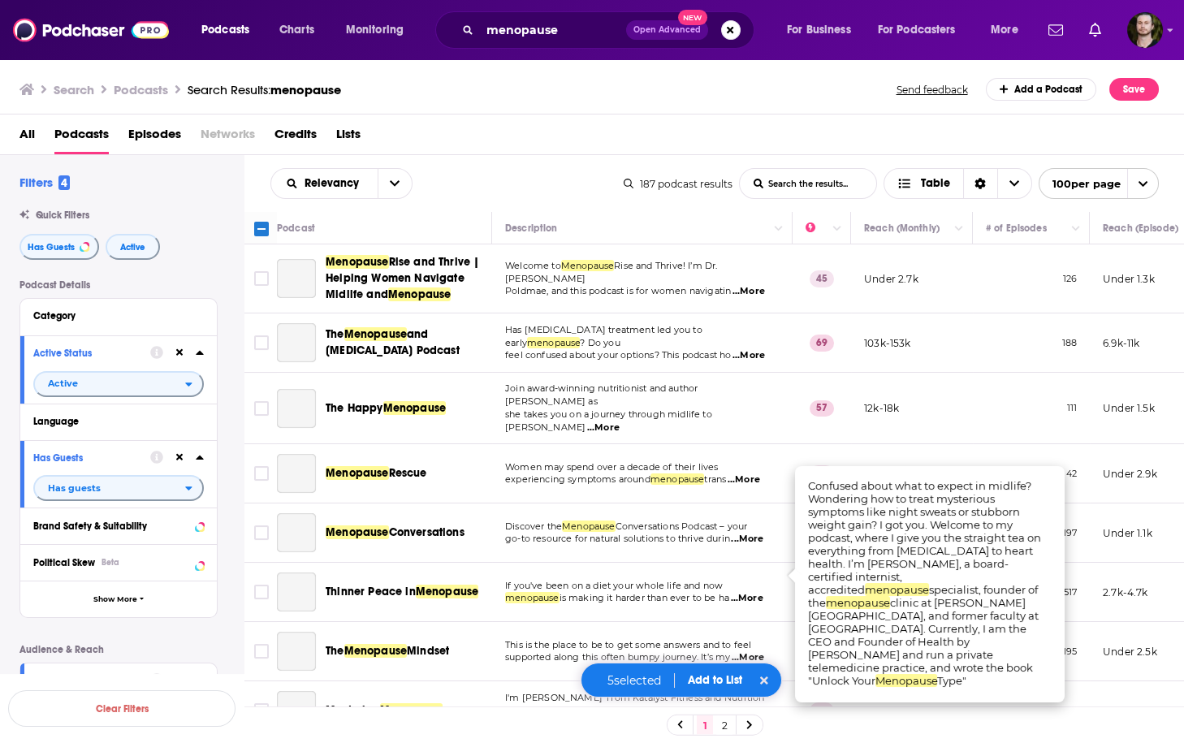
scroll to position [3508, 0]
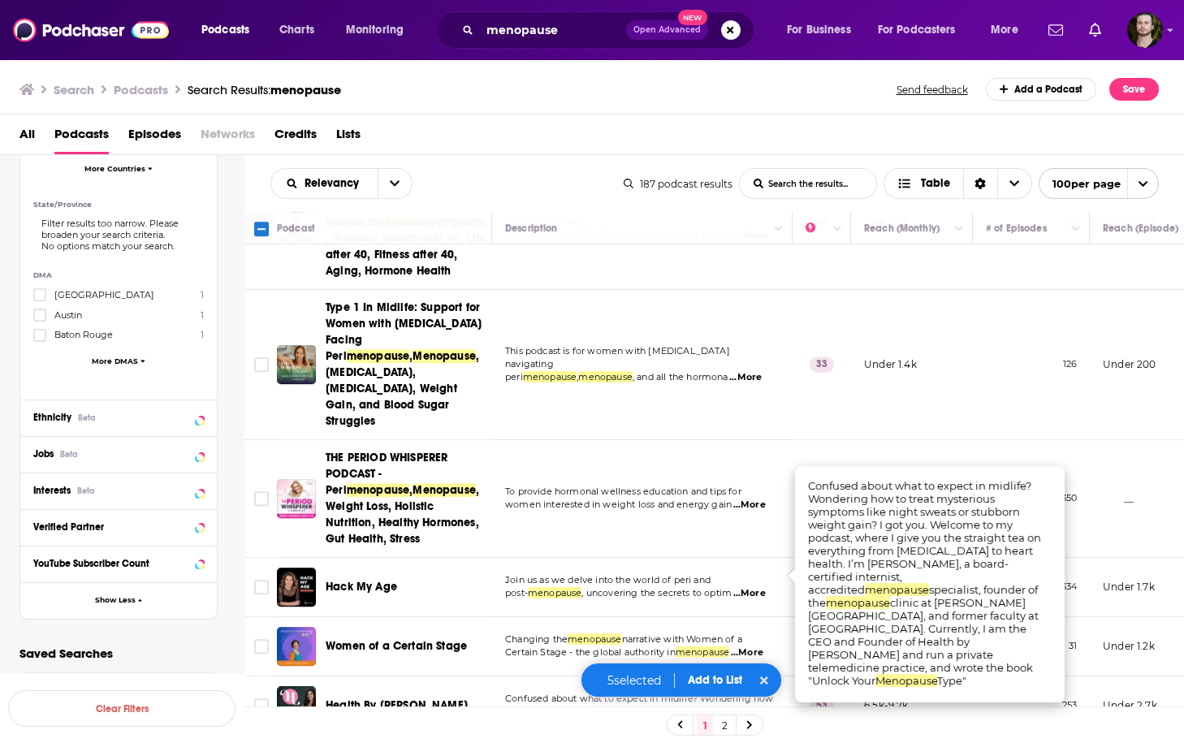
click at [745, 706] on span "...More" at bounding box center [750, 712] width 32 height 13
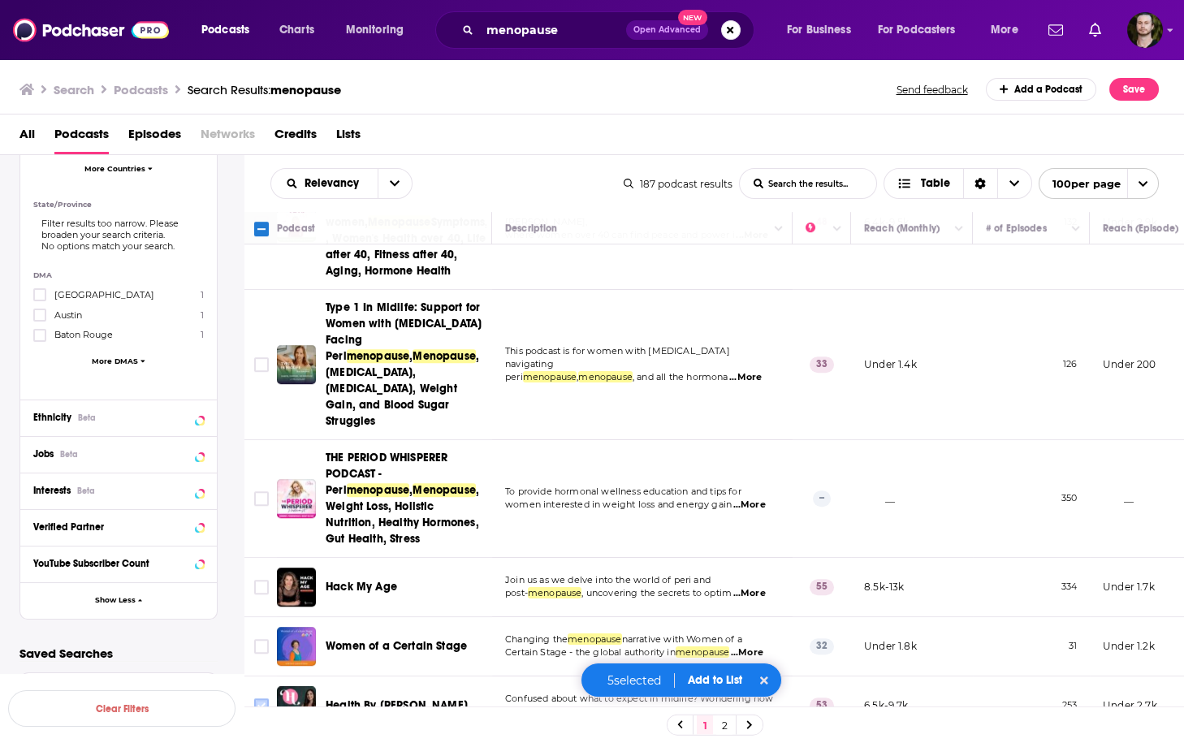
click at [253, 696] on icon "Toggle select row" at bounding box center [261, 705] width 19 height 19
click at [265, 698] on input "Toggle select row" at bounding box center [261, 705] width 15 height 15
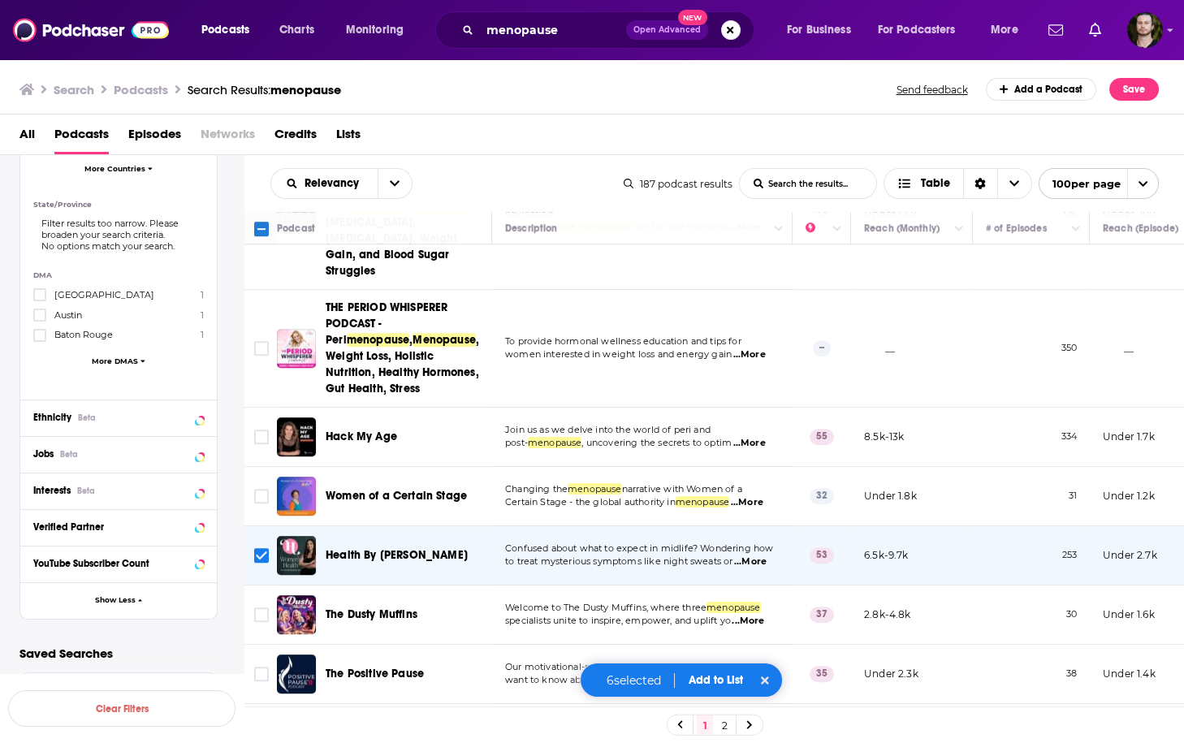
scroll to position [3703, 0]
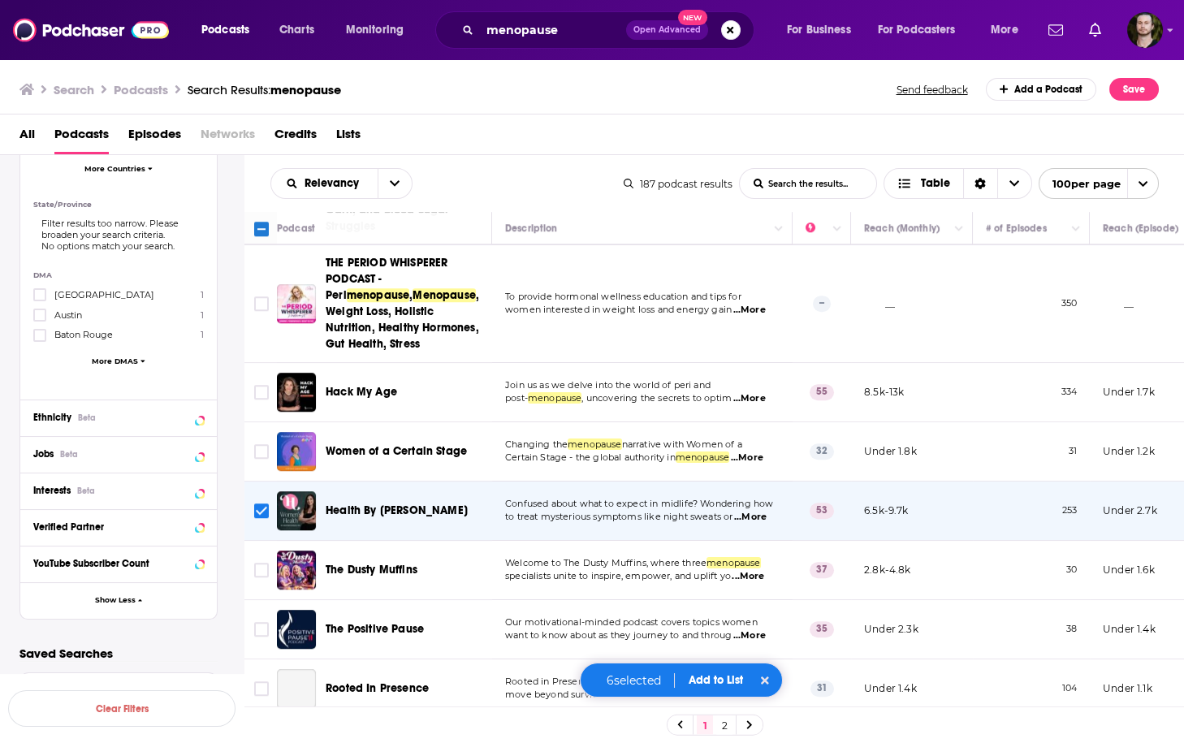
click at [758, 570] on span "...More" at bounding box center [748, 576] width 32 height 13
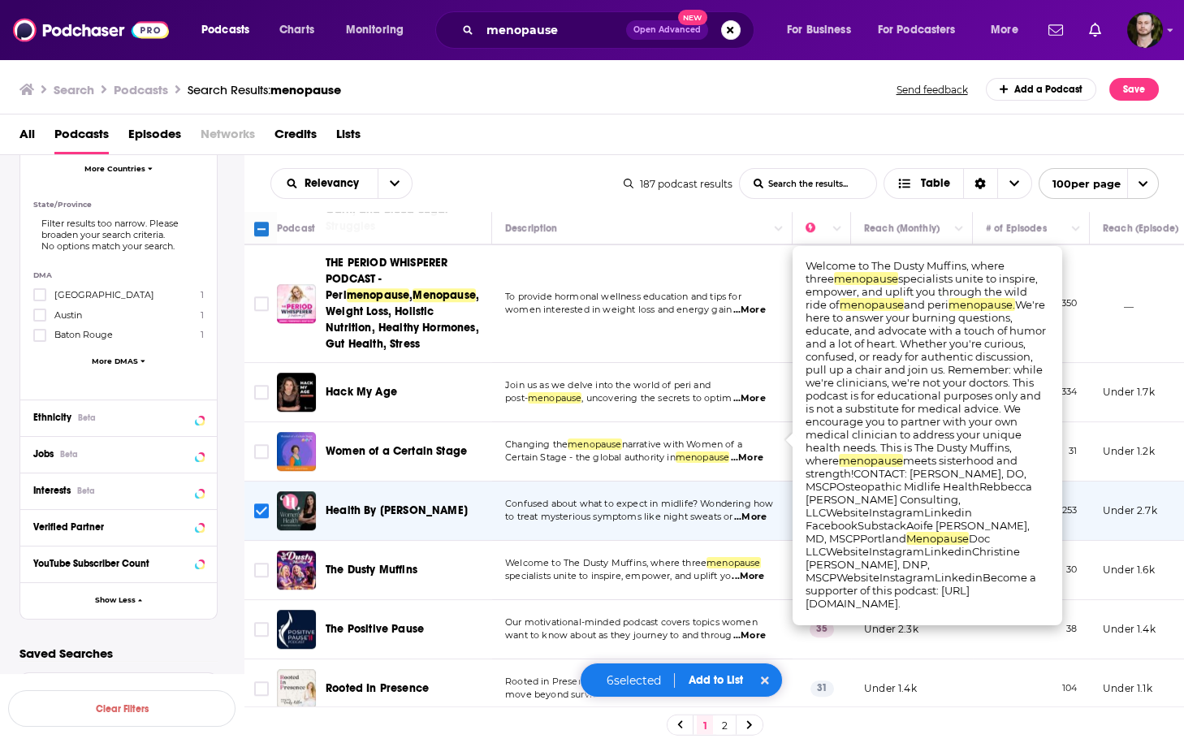
click at [758, 570] on span "...More" at bounding box center [748, 576] width 32 height 13
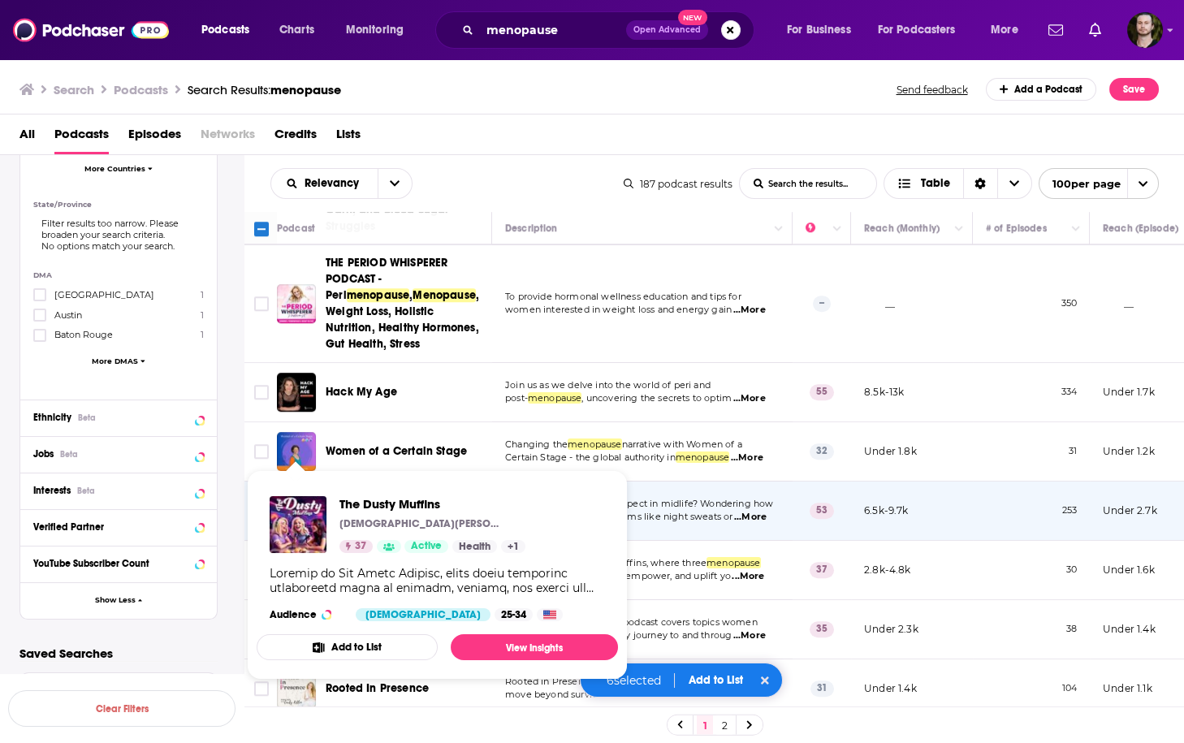
click at [262, 563] on input "Toggle select row" at bounding box center [261, 570] width 15 height 15
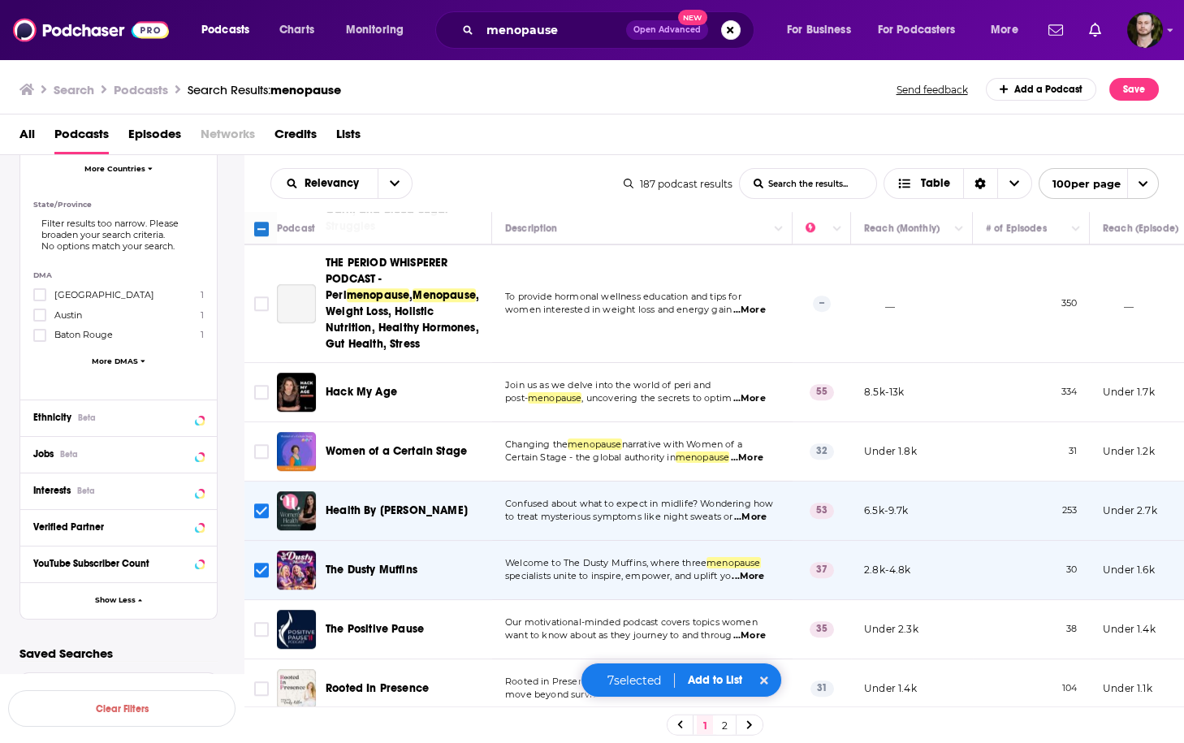
click at [742, 616] on p "Our motivational-minded podcast covers topics women" at bounding box center [642, 622] width 274 height 13
click at [750, 629] on span "...More" at bounding box center [749, 635] width 32 height 13
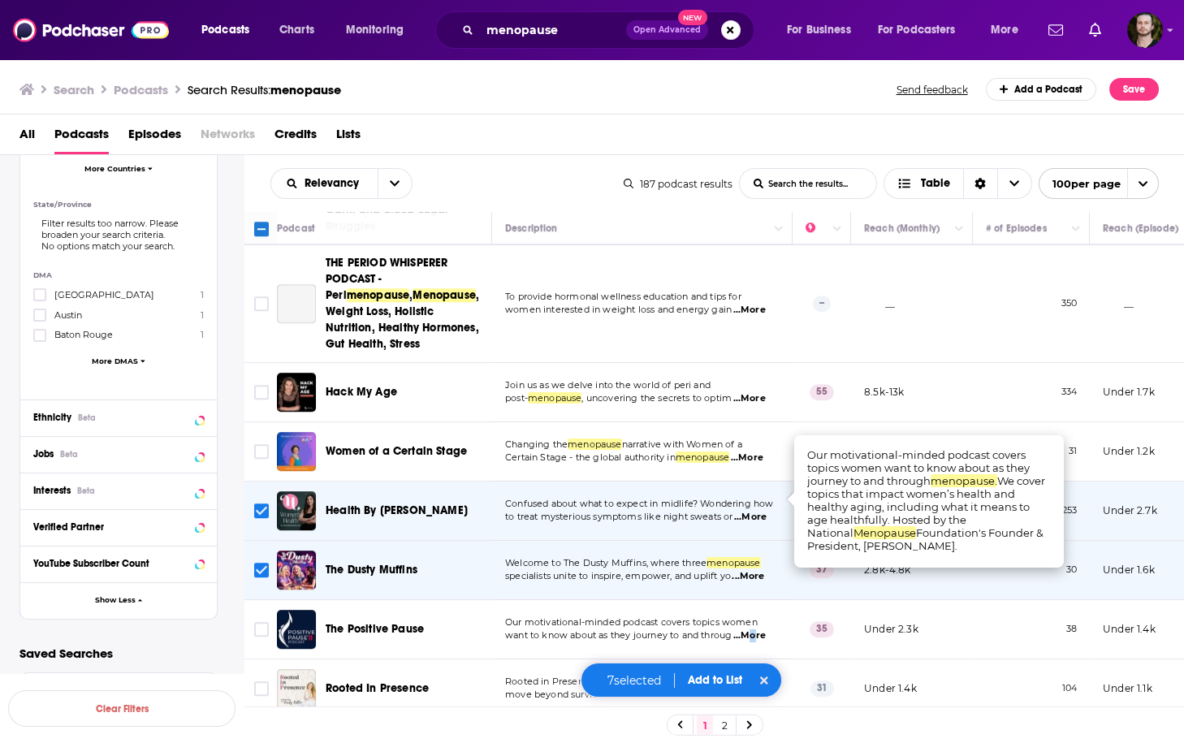
click at [753, 629] on span "...More" at bounding box center [749, 635] width 32 height 13
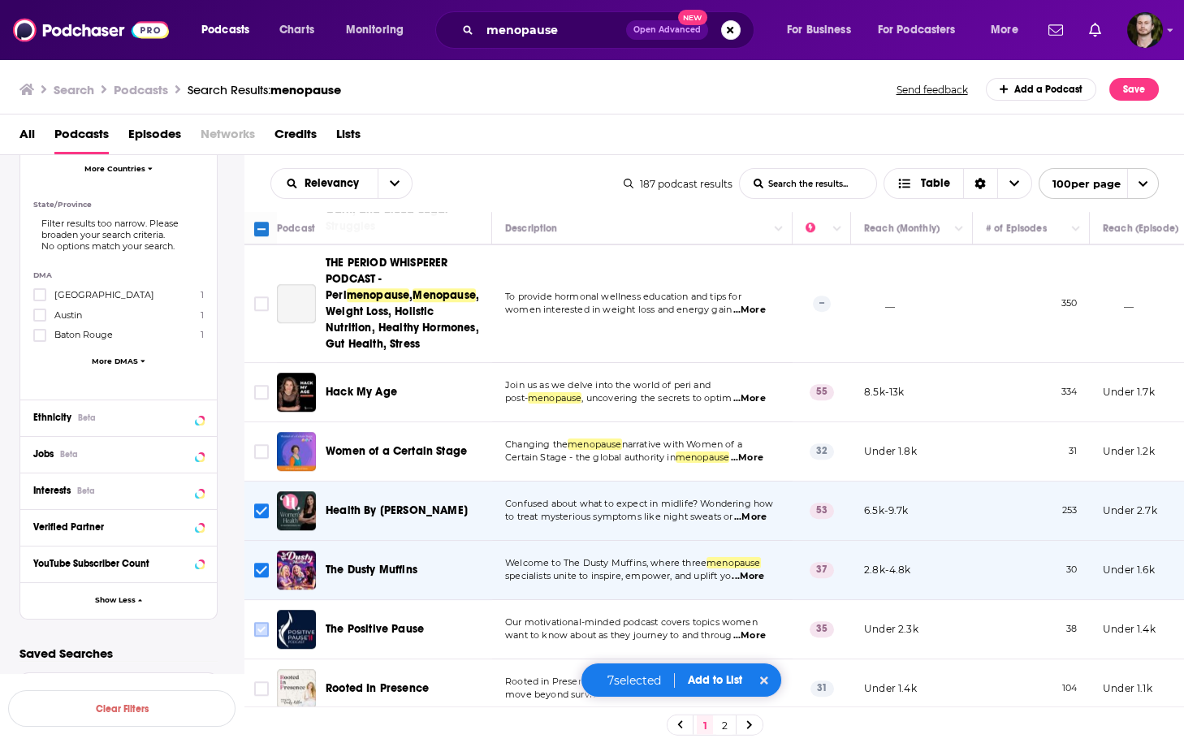
click at [265, 622] on input "Toggle select row" at bounding box center [261, 629] width 15 height 15
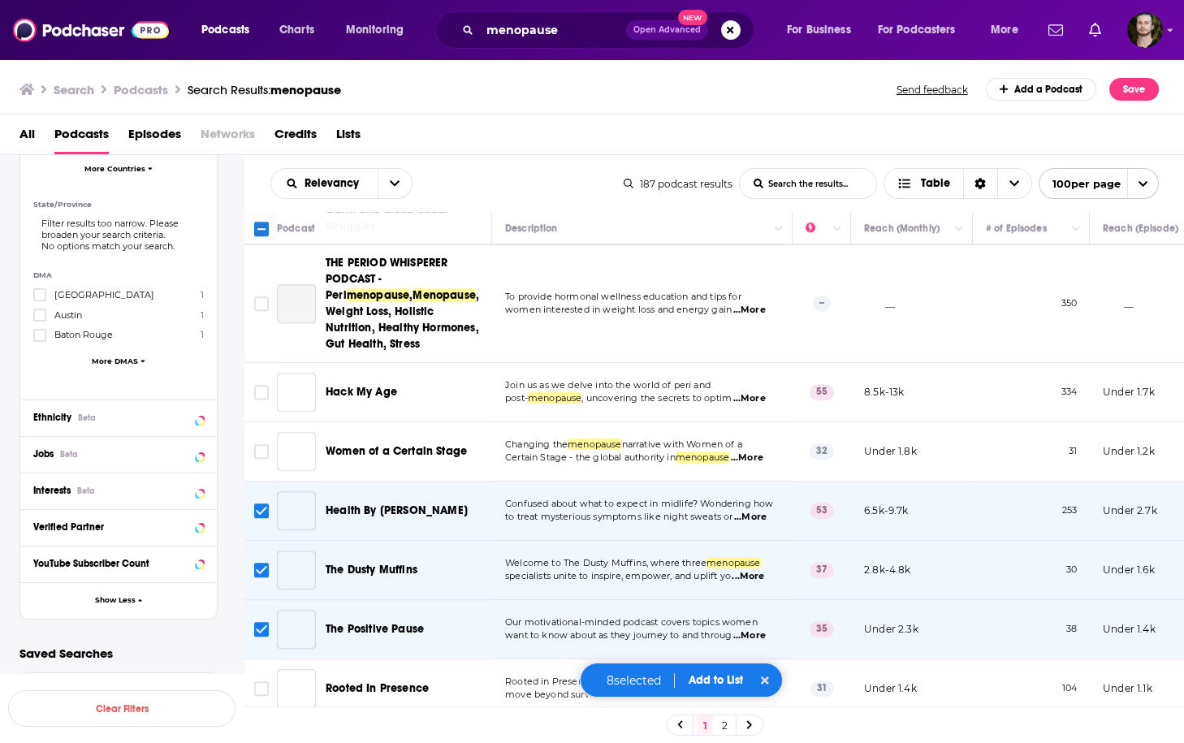
scroll to position [3768, 0]
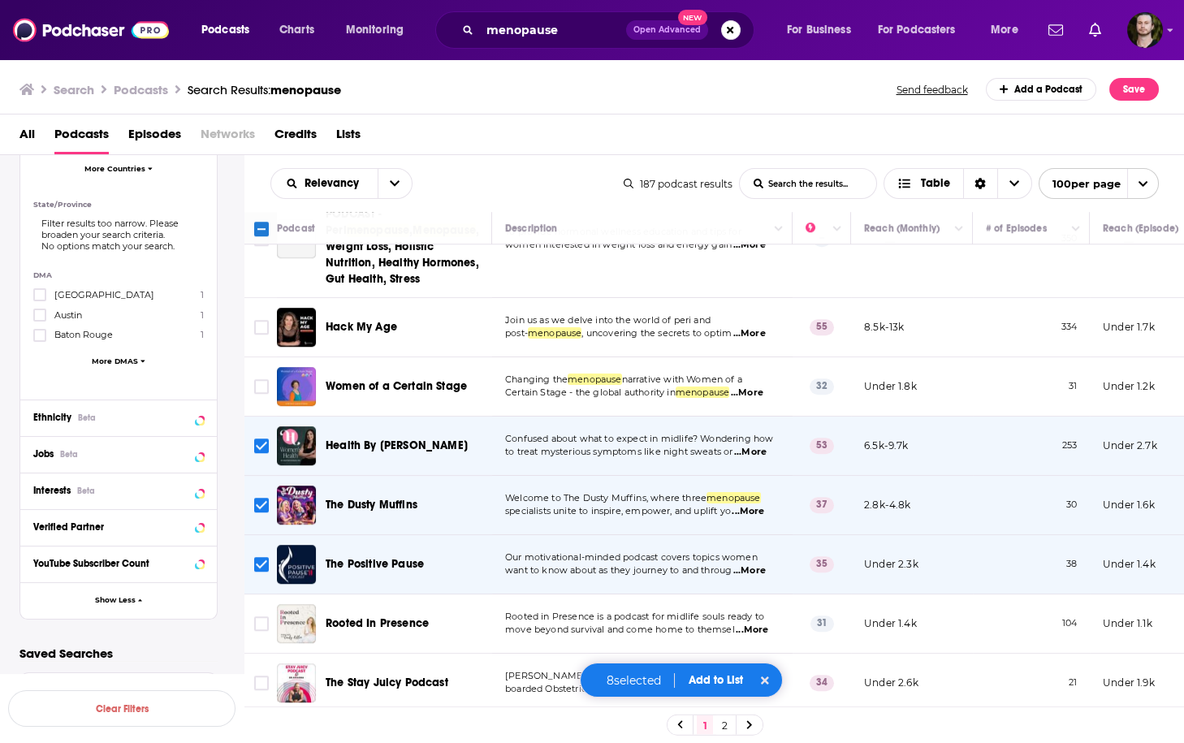
click at [757, 624] on span "...More" at bounding box center [752, 630] width 32 height 13
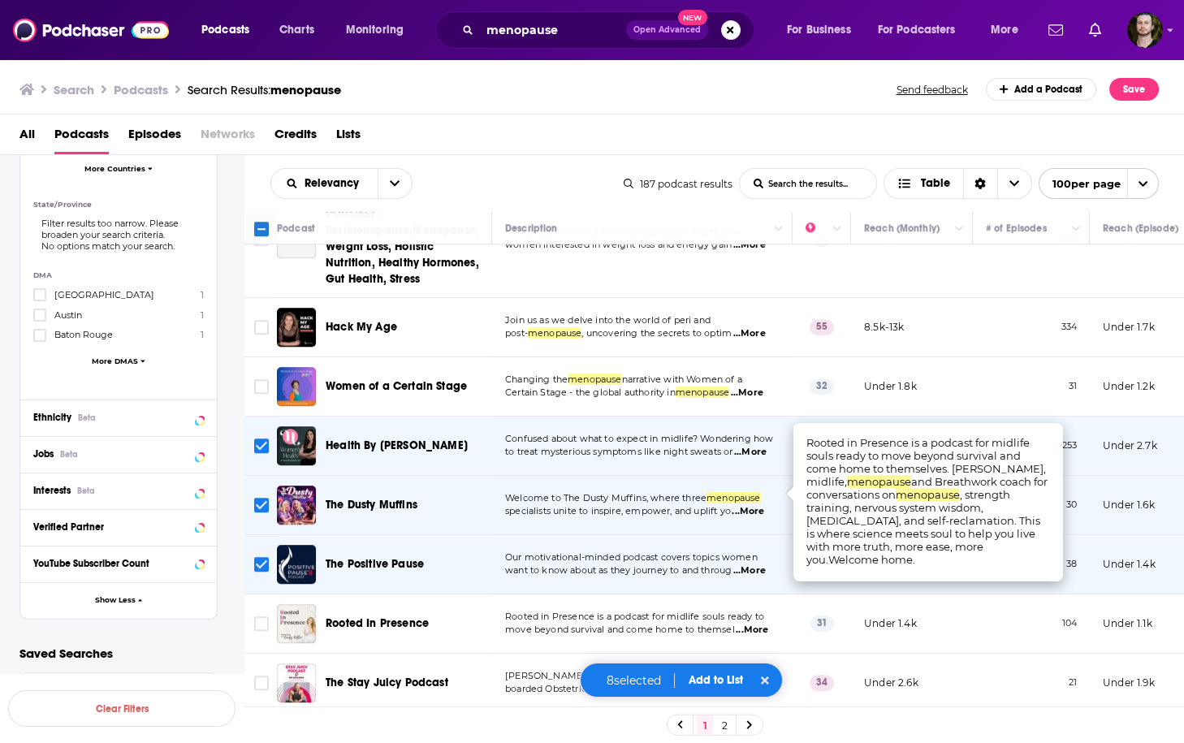
click at [757, 624] on span "...More" at bounding box center [752, 630] width 32 height 13
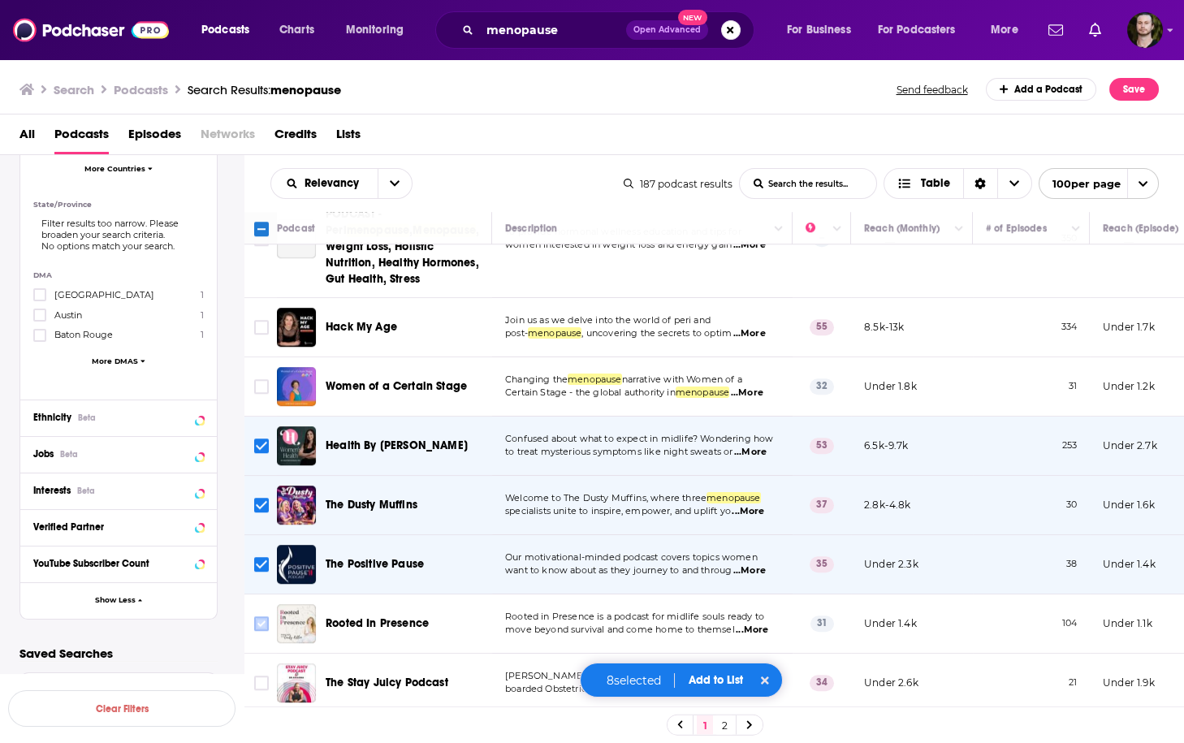
click at [263, 616] on input "Toggle select row" at bounding box center [261, 623] width 15 height 15
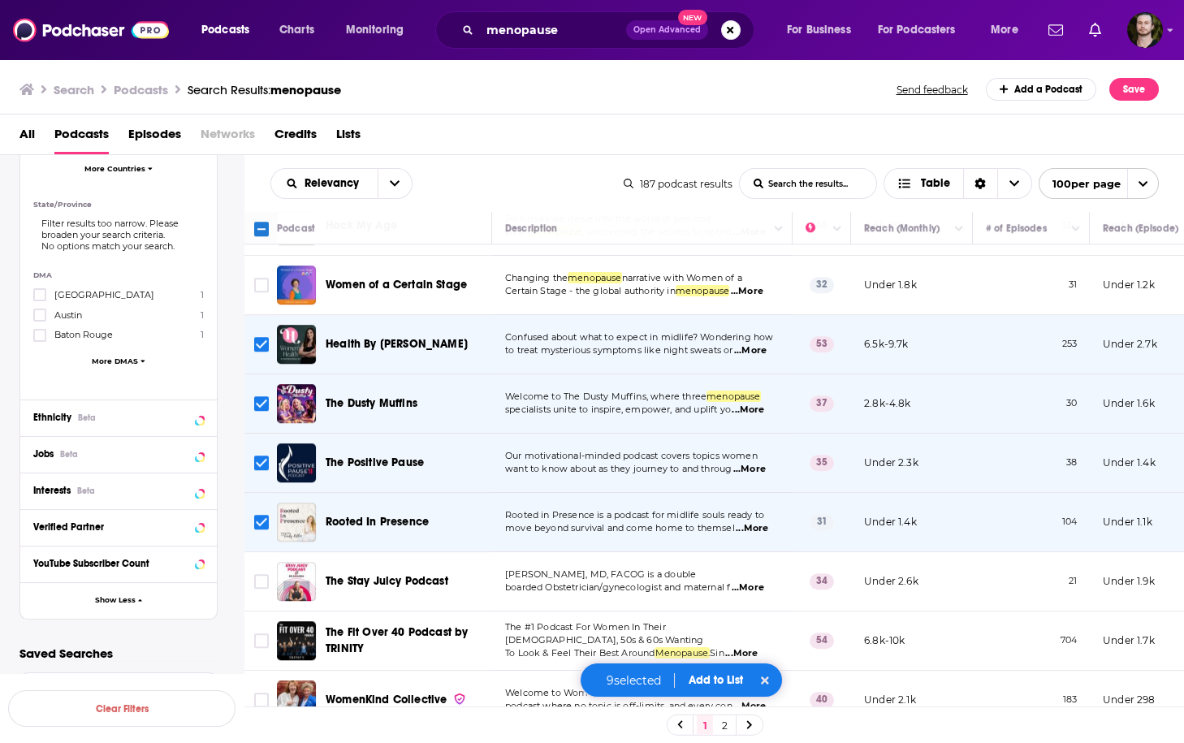
scroll to position [3898, 0]
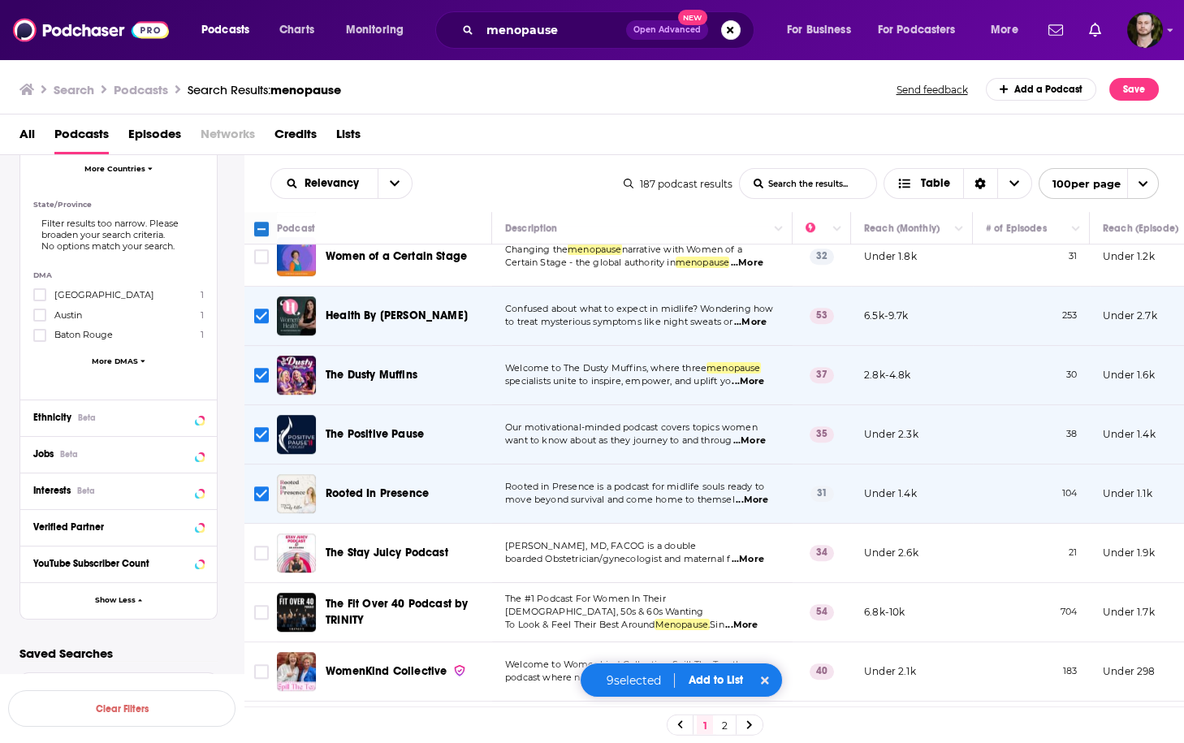
click at [749, 553] on span "...More" at bounding box center [748, 559] width 32 height 13
click at [259, 546] on input "Toggle select row" at bounding box center [261, 553] width 15 height 15
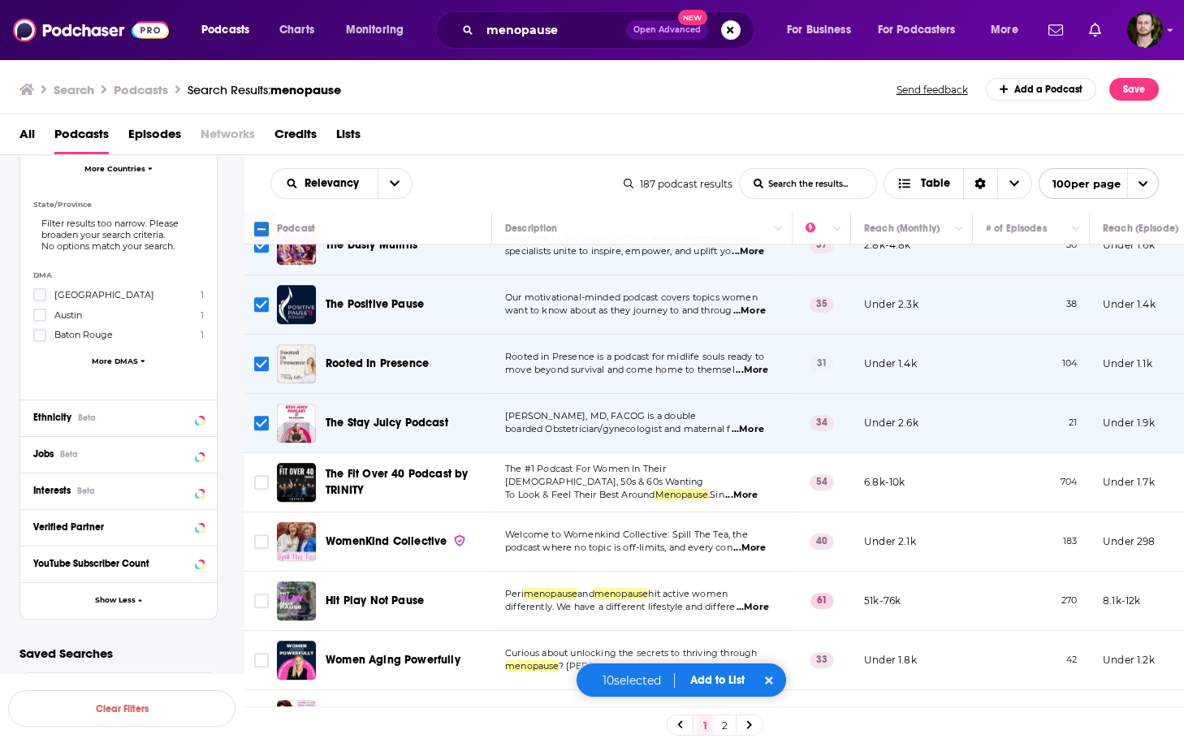
scroll to position [4093, 0]
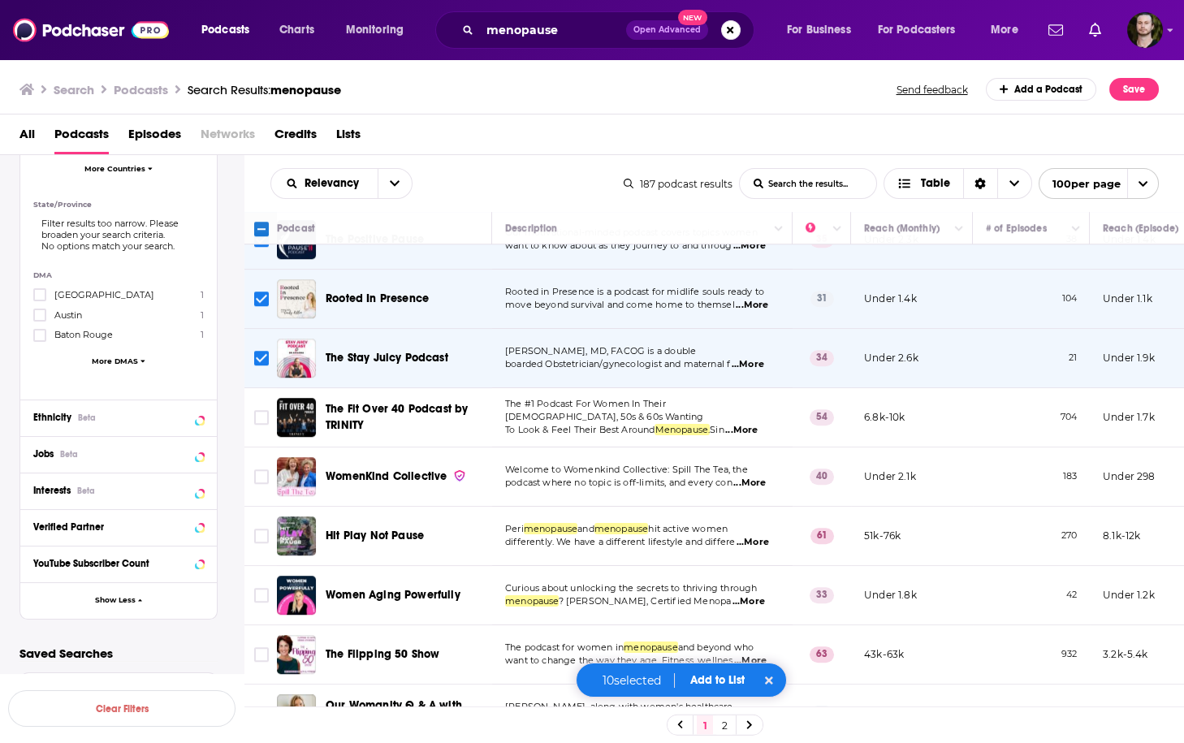
click at [745, 477] on span "...More" at bounding box center [749, 483] width 32 height 13
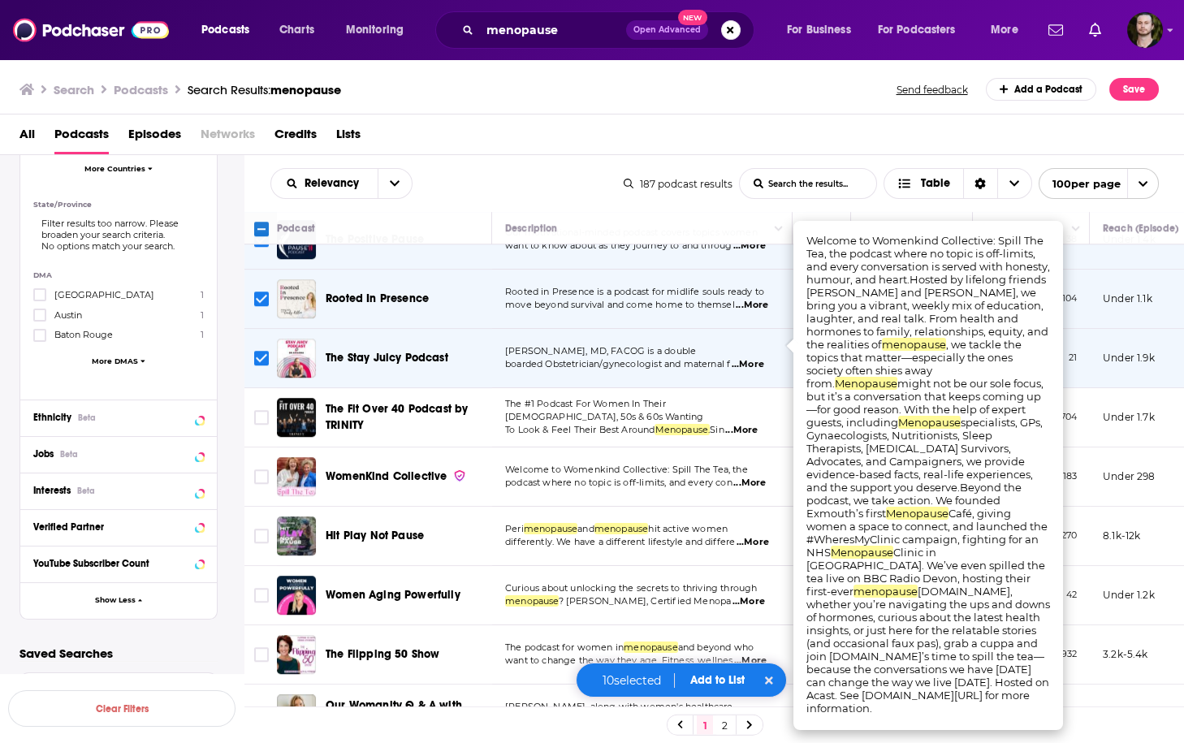
click at [745, 477] on span "...More" at bounding box center [749, 483] width 32 height 13
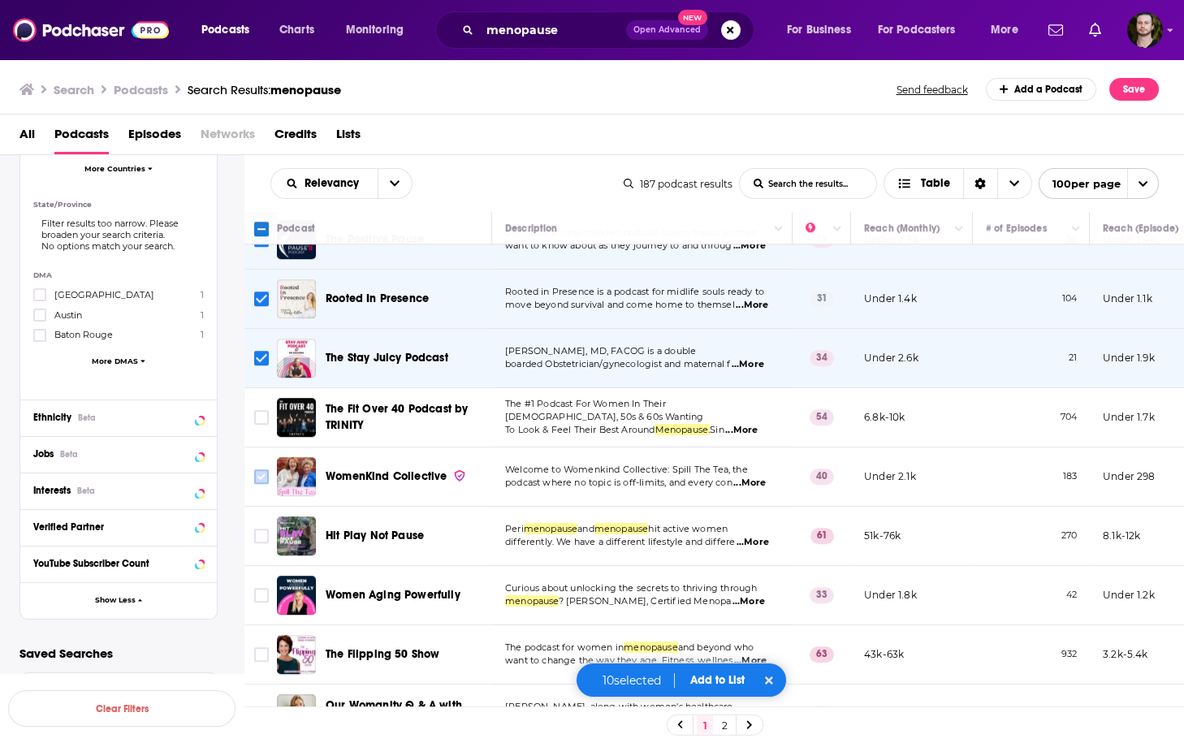
click at [258, 469] on input "Toggle select row" at bounding box center [261, 476] width 15 height 15
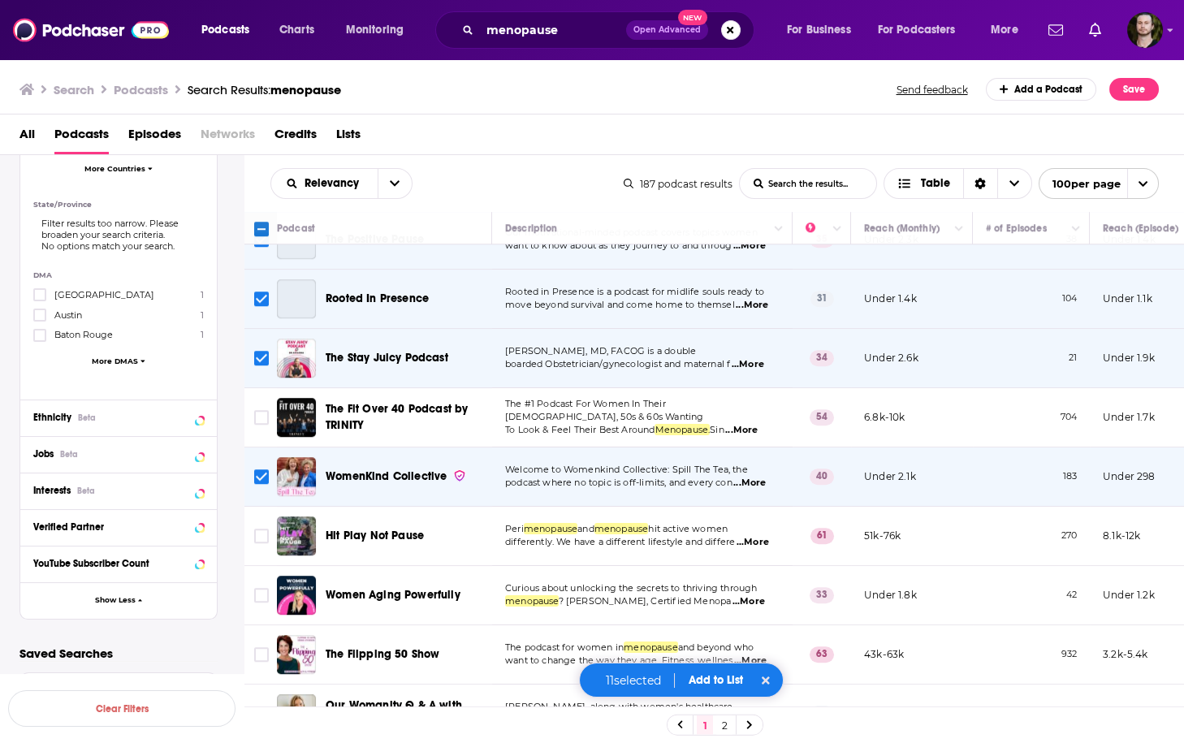
scroll to position [4223, 0]
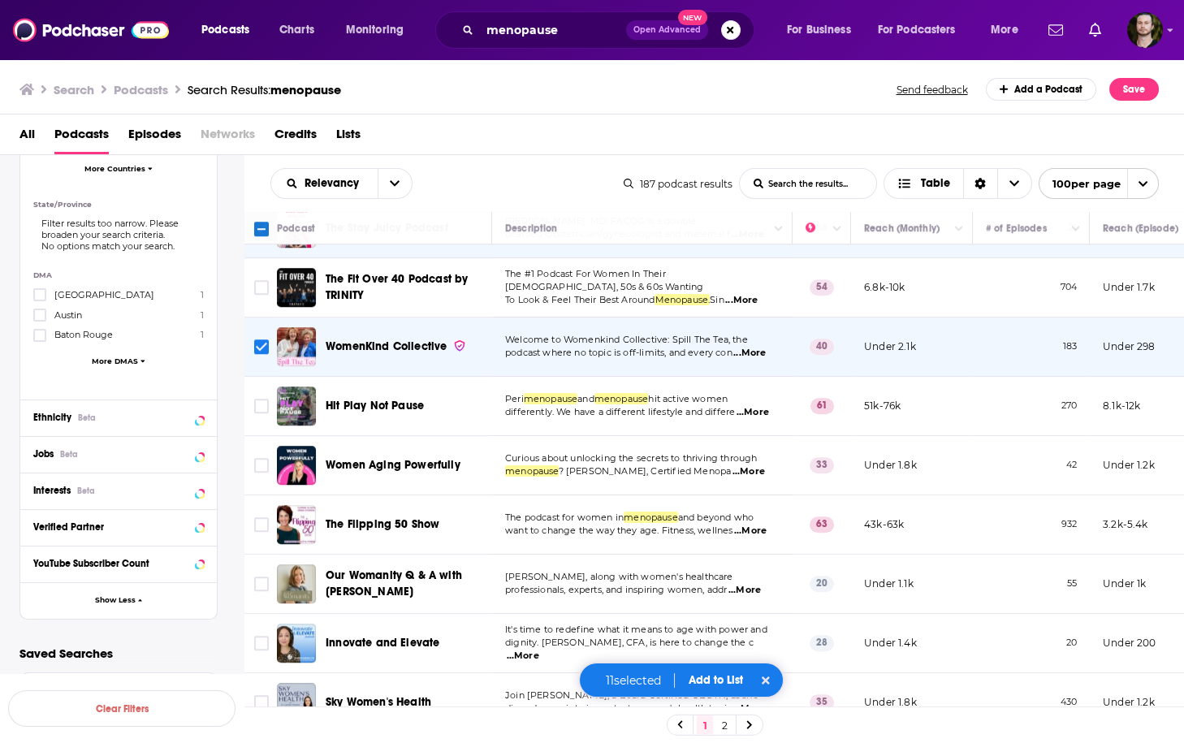
click at [740, 465] on span "...More" at bounding box center [748, 471] width 32 height 13
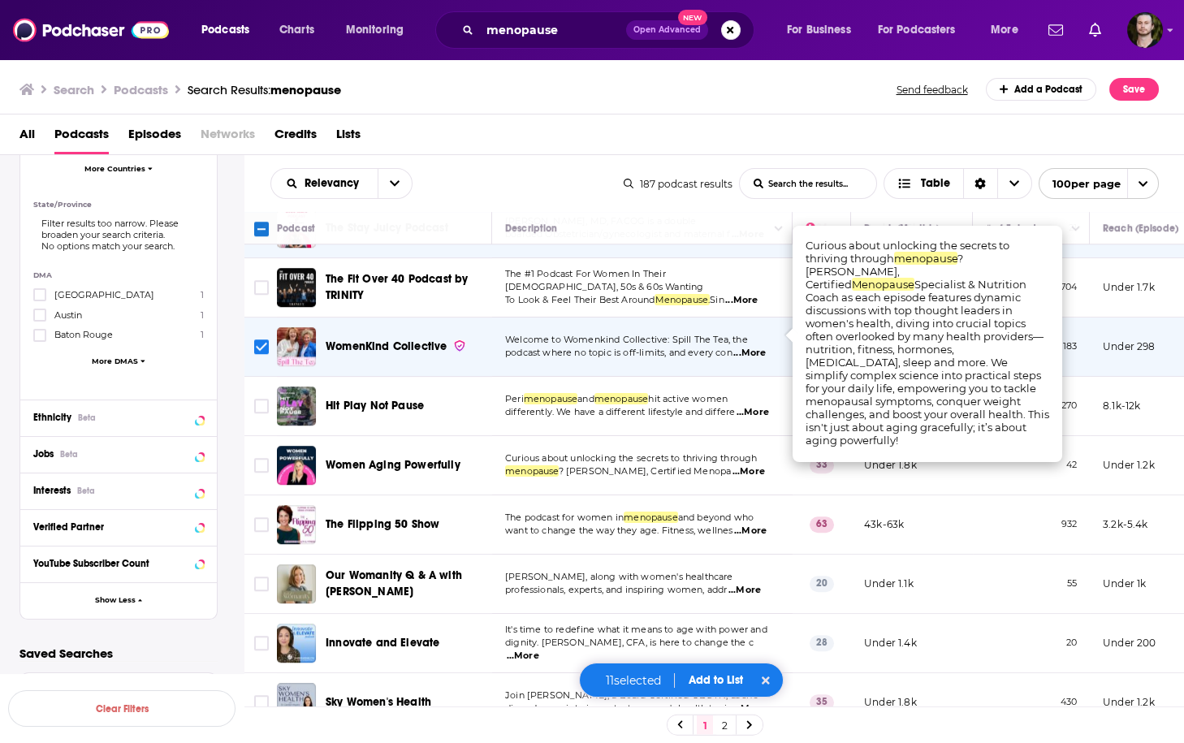
click at [740, 465] on span "...More" at bounding box center [748, 471] width 32 height 13
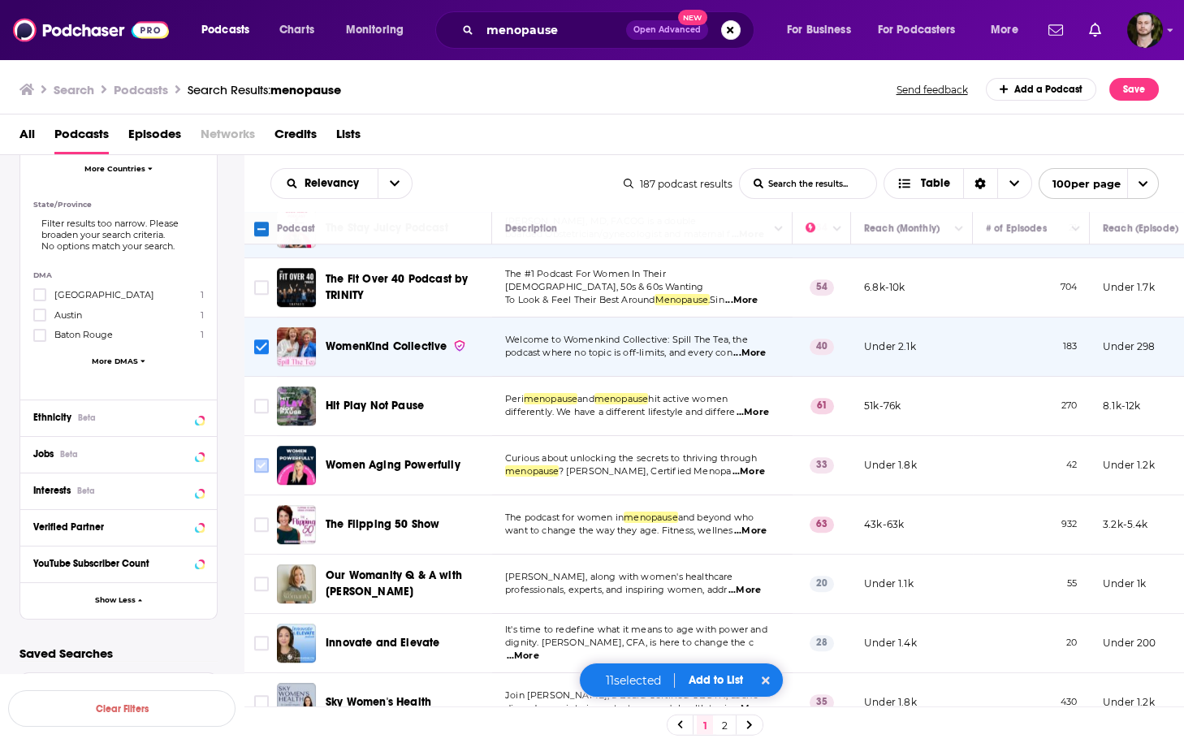
click at [265, 458] on input "Toggle select row" at bounding box center [261, 465] width 15 height 15
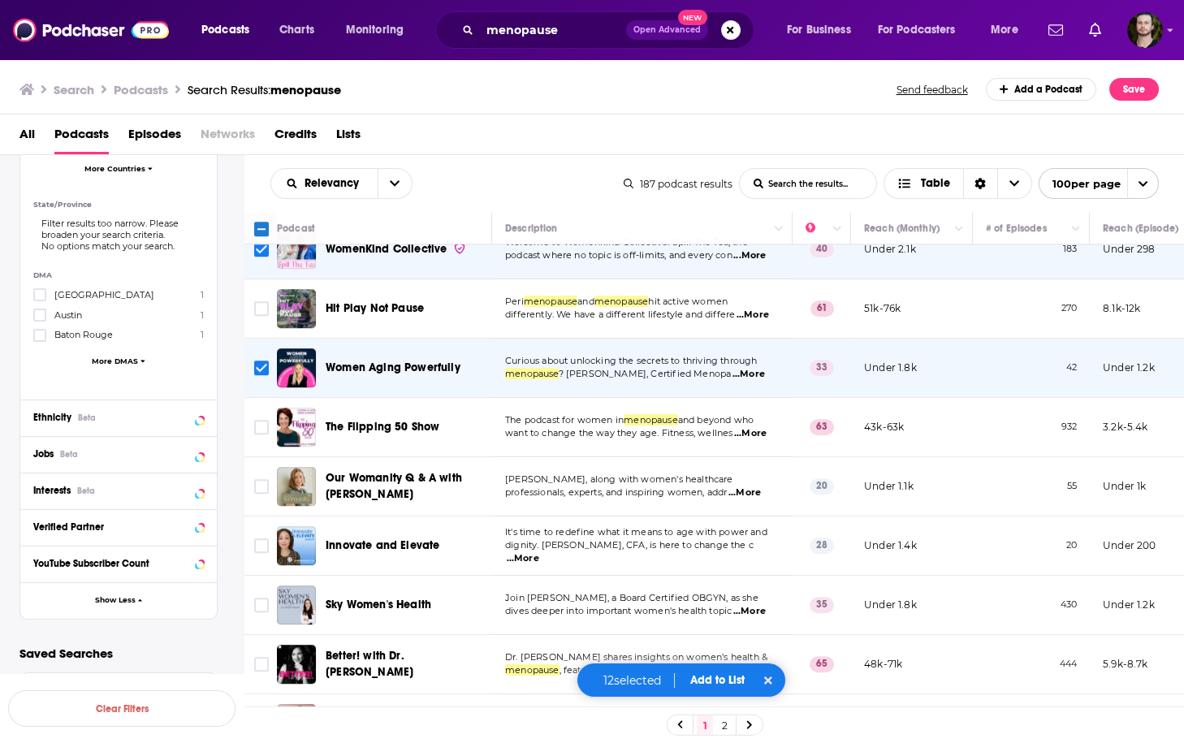
scroll to position [4353, 0]
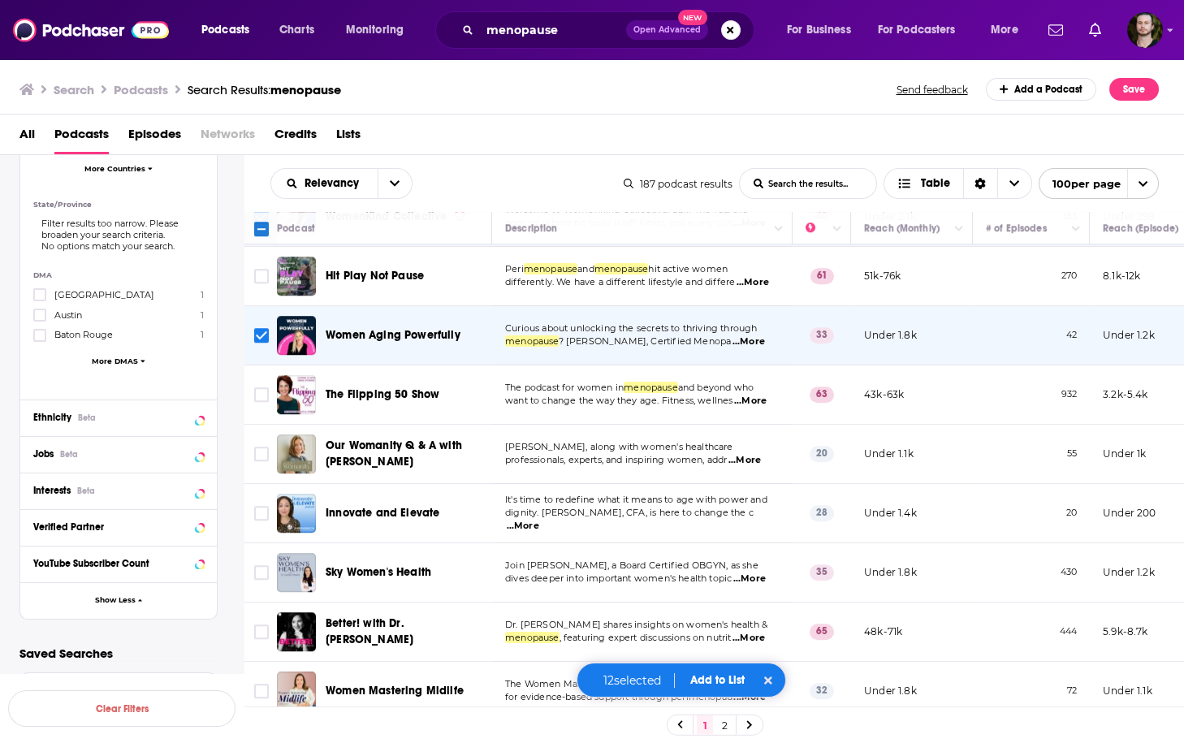
click at [756, 454] on span "...More" at bounding box center [744, 460] width 32 height 13
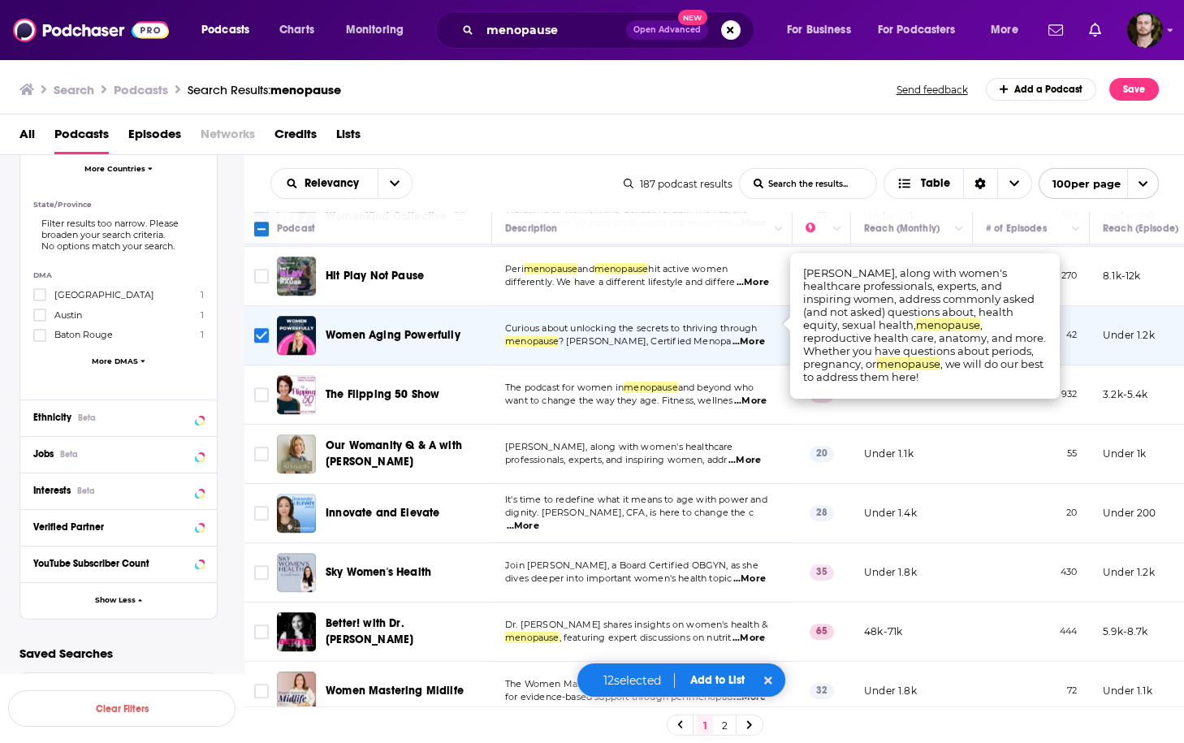
click at [756, 454] on span "...More" at bounding box center [744, 460] width 32 height 13
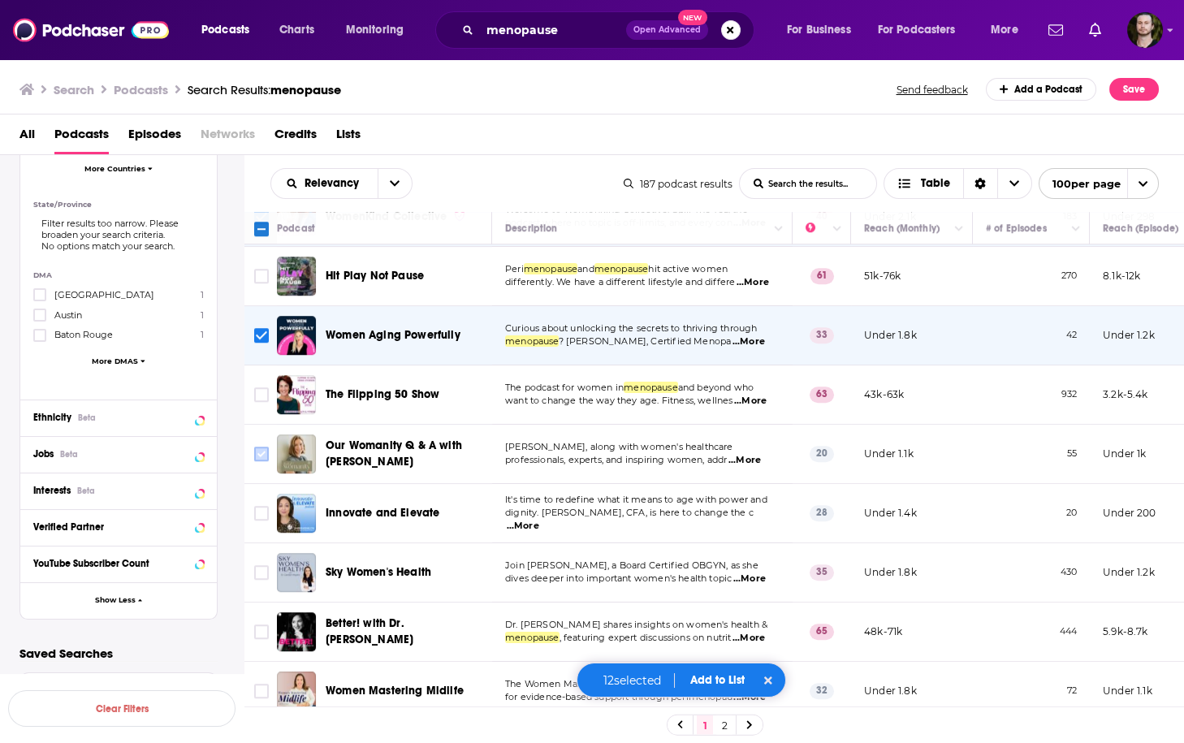
click at [260, 447] on input "Toggle select row" at bounding box center [261, 454] width 15 height 15
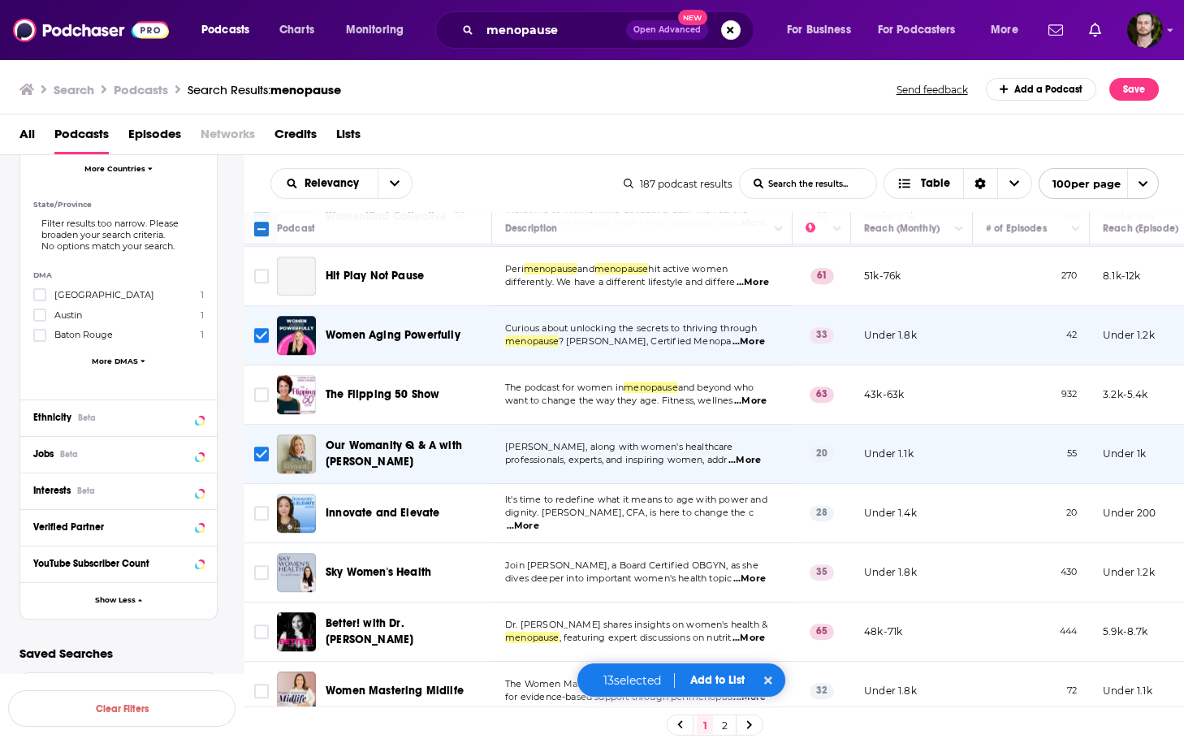
click at [539, 520] on span "...More" at bounding box center [523, 526] width 32 height 13
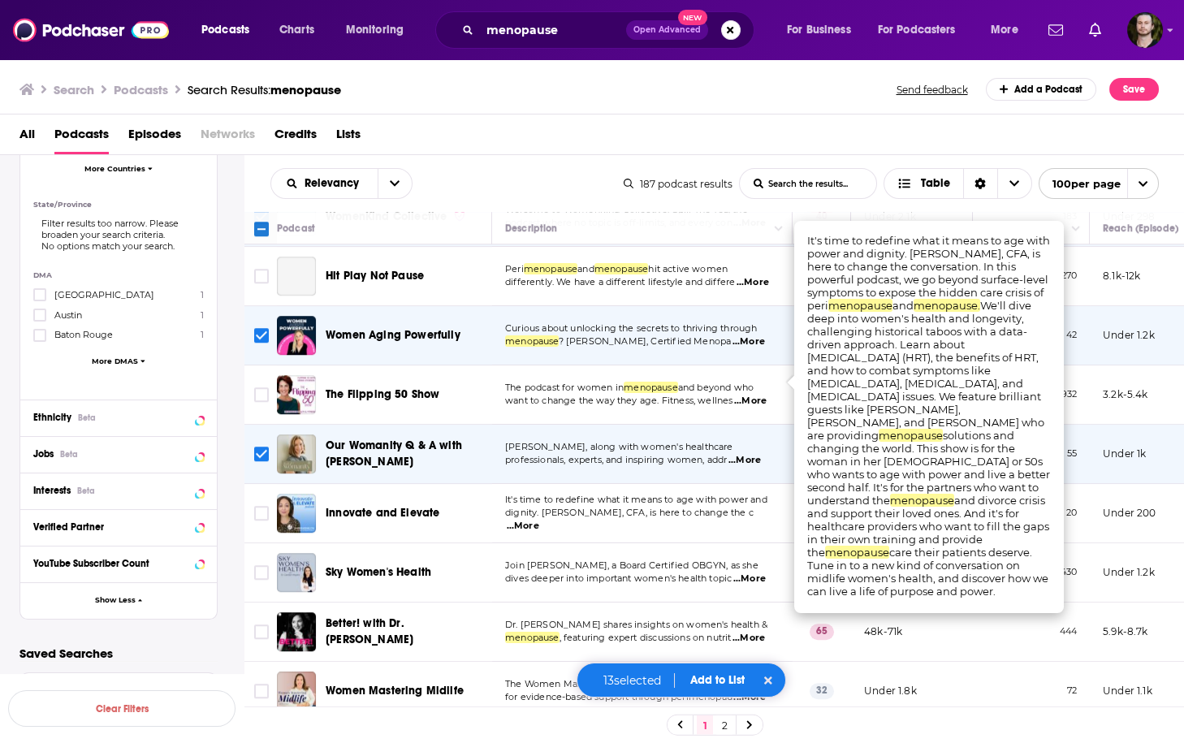
click at [539, 520] on span "...More" at bounding box center [523, 526] width 32 height 13
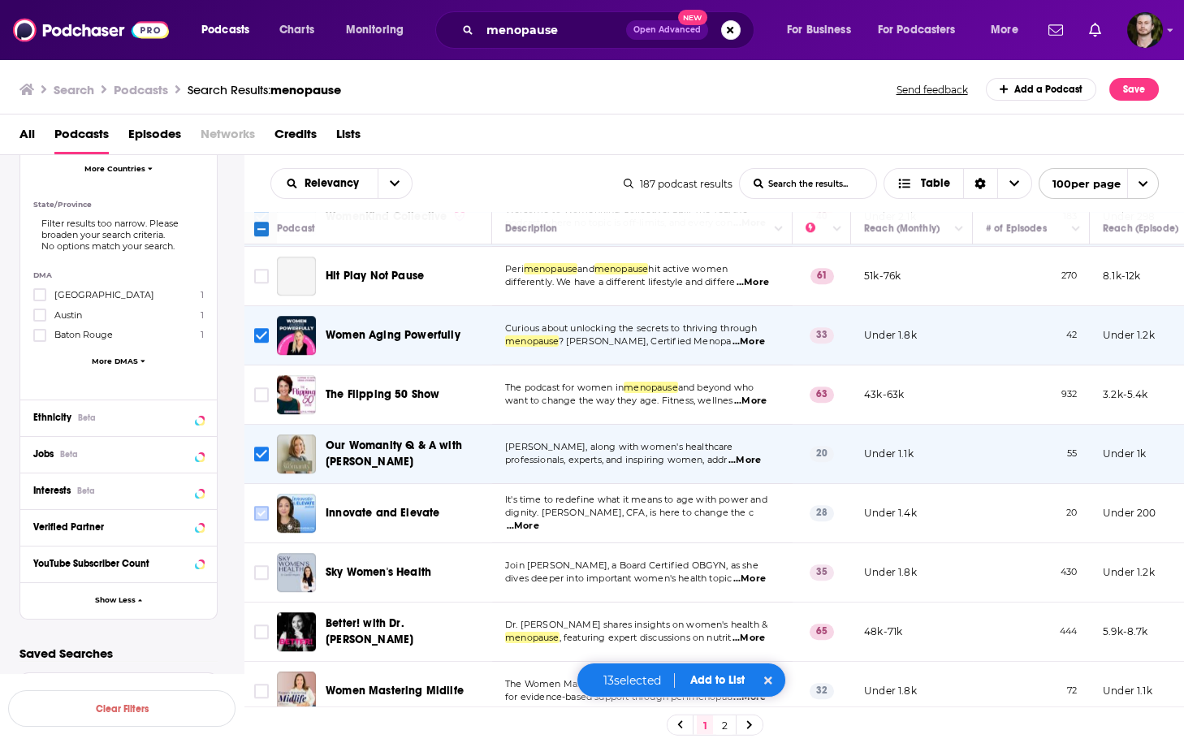
click at [258, 506] on input "Toggle select row" at bounding box center [261, 513] width 15 height 15
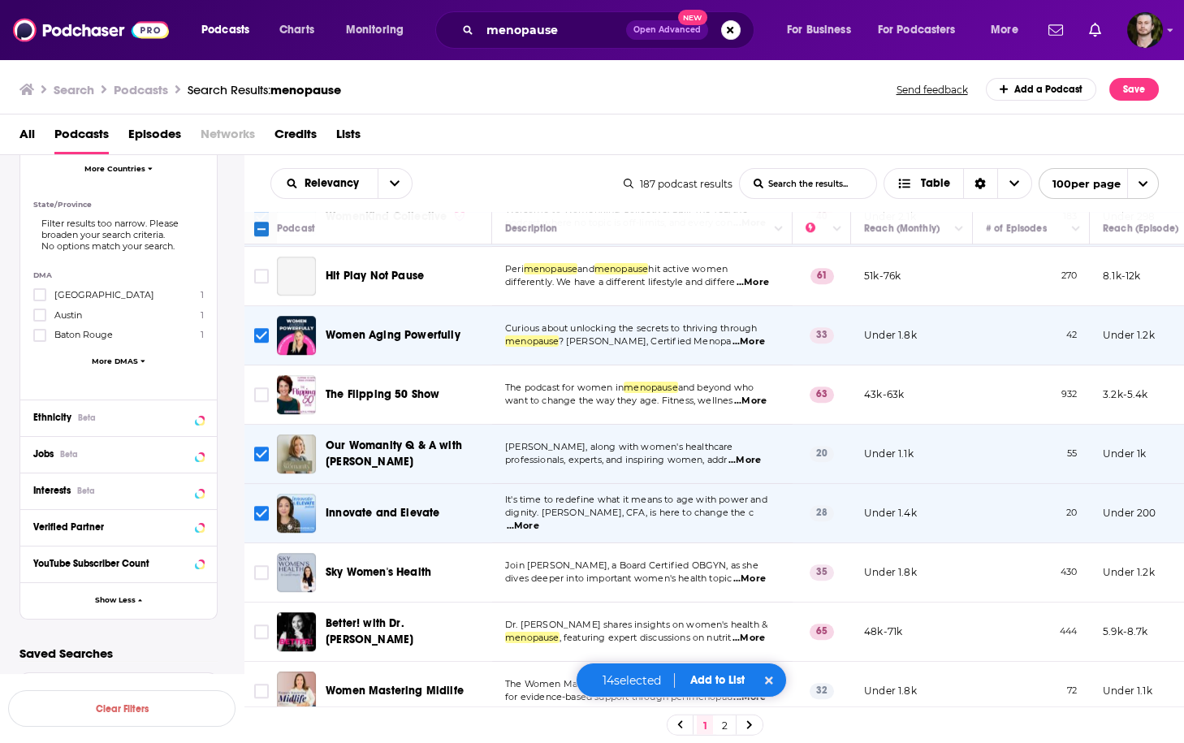
click at [753, 572] on span "...More" at bounding box center [749, 578] width 32 height 13
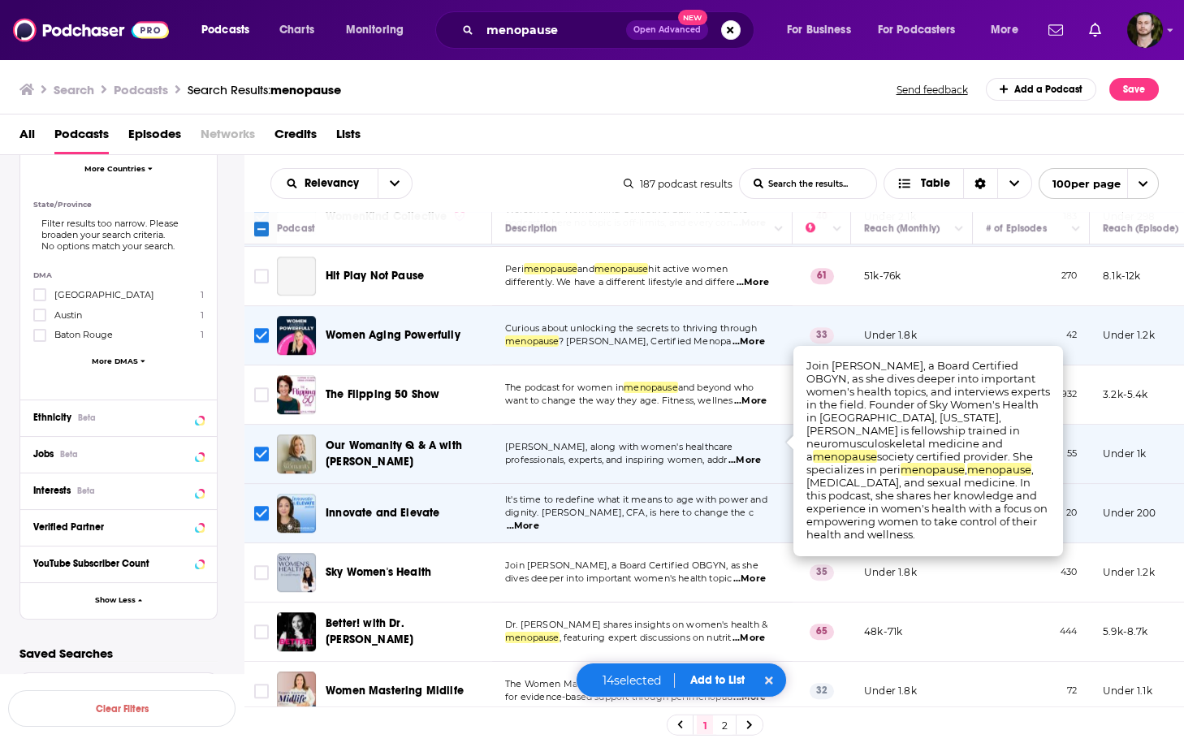
click at [753, 572] on span "...More" at bounding box center [749, 578] width 32 height 13
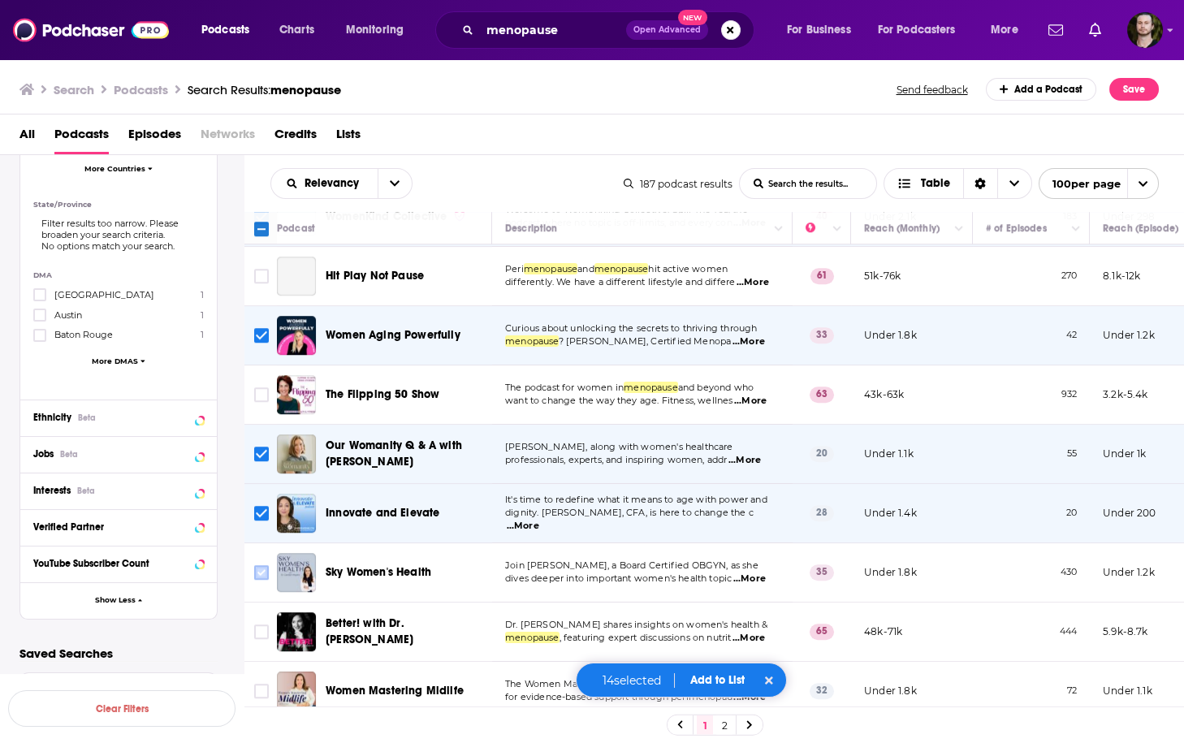
click at [259, 565] on input "Toggle select row" at bounding box center [261, 572] width 15 height 15
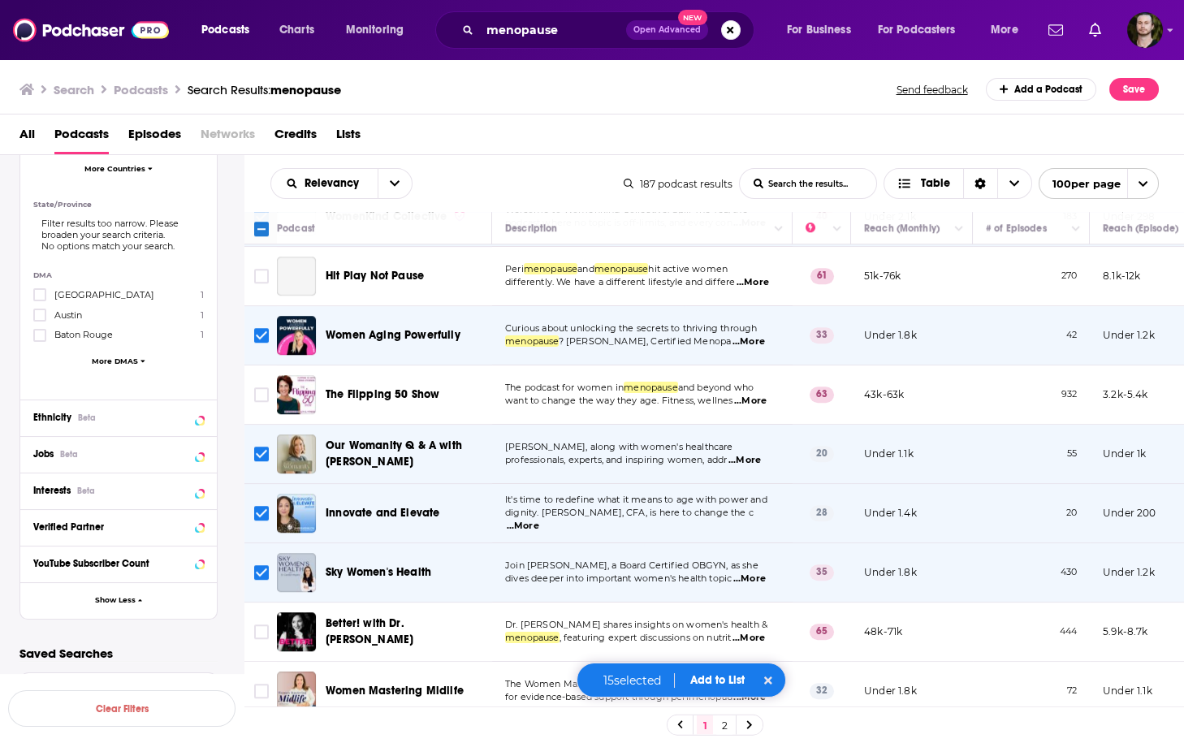
click at [706, 680] on button "Add to List" at bounding box center [717, 680] width 80 height 14
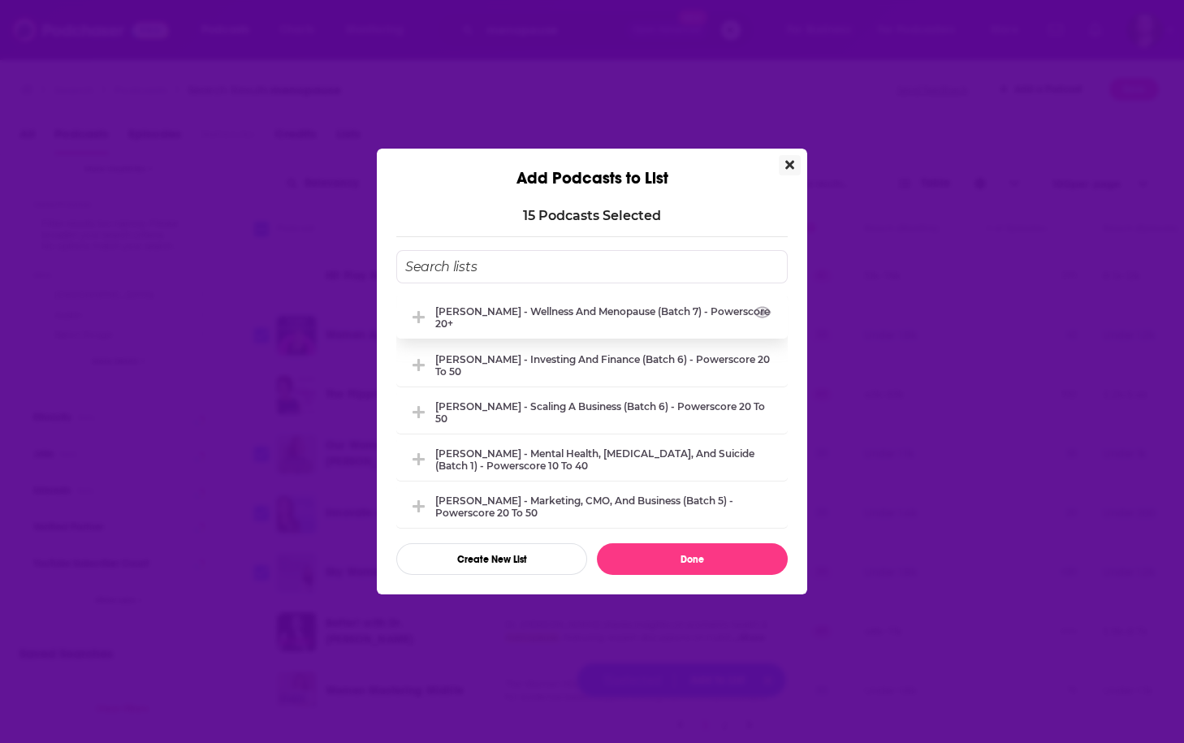
click at [621, 319] on div "[PERSON_NAME] - Wellness and Menopause (Batch 7) - Powerscore 20+" at bounding box center [606, 317] width 343 height 24
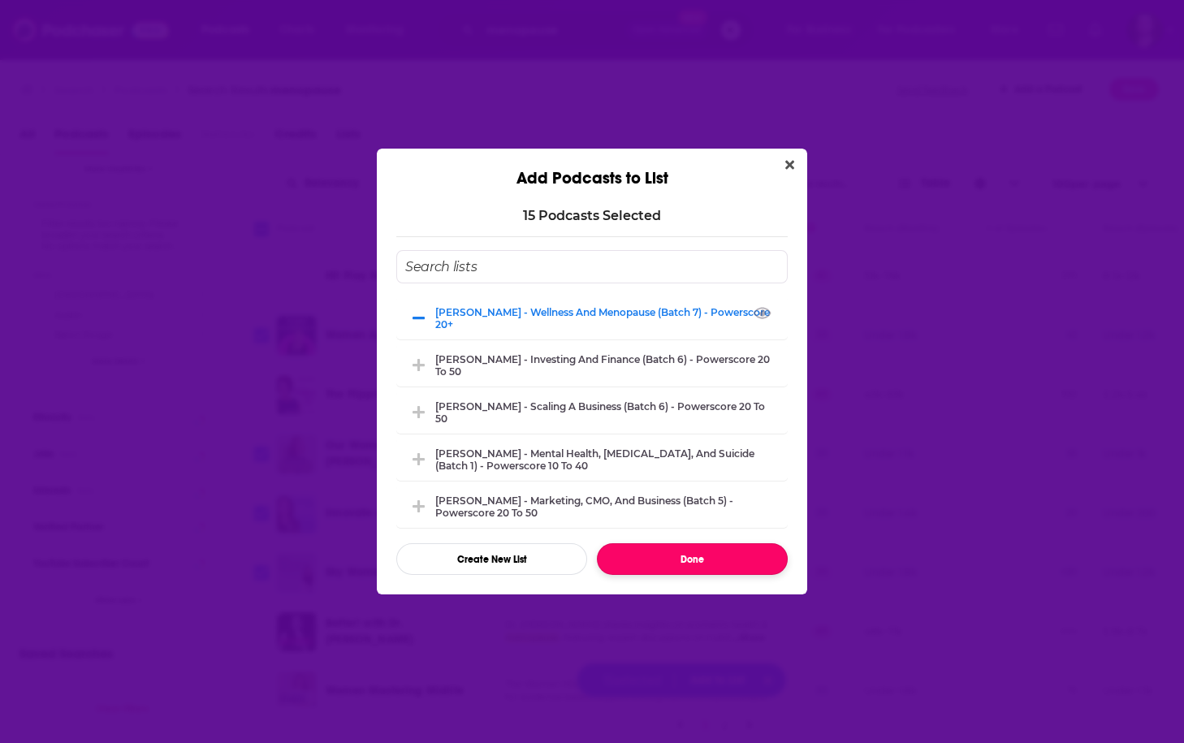
click at [711, 558] on button "Done" at bounding box center [692, 559] width 191 height 32
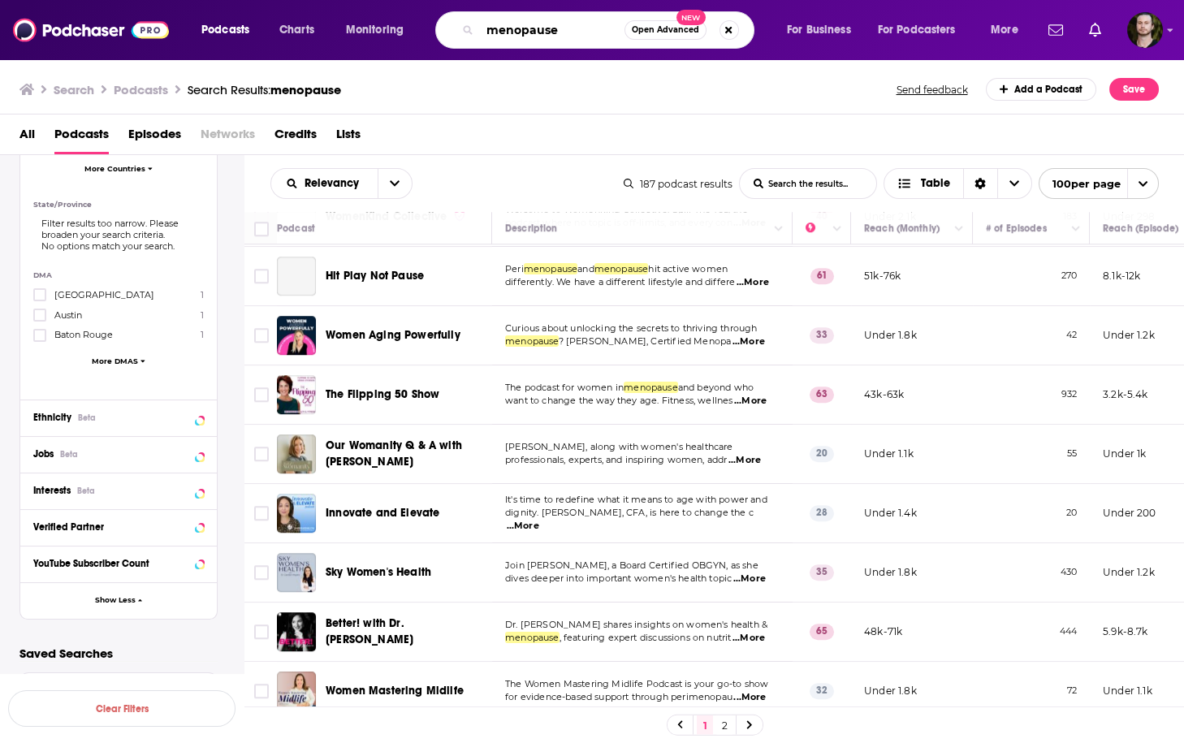
drag, startPoint x: 590, startPoint y: 35, endPoint x: 426, endPoint y: 30, distance: 164.9
click at [426, 30] on div "Podcasts Charts Monitoring menopause Open Advanced New For Business For Podcast…" at bounding box center [612, 29] width 844 height 37
type input "sleep"
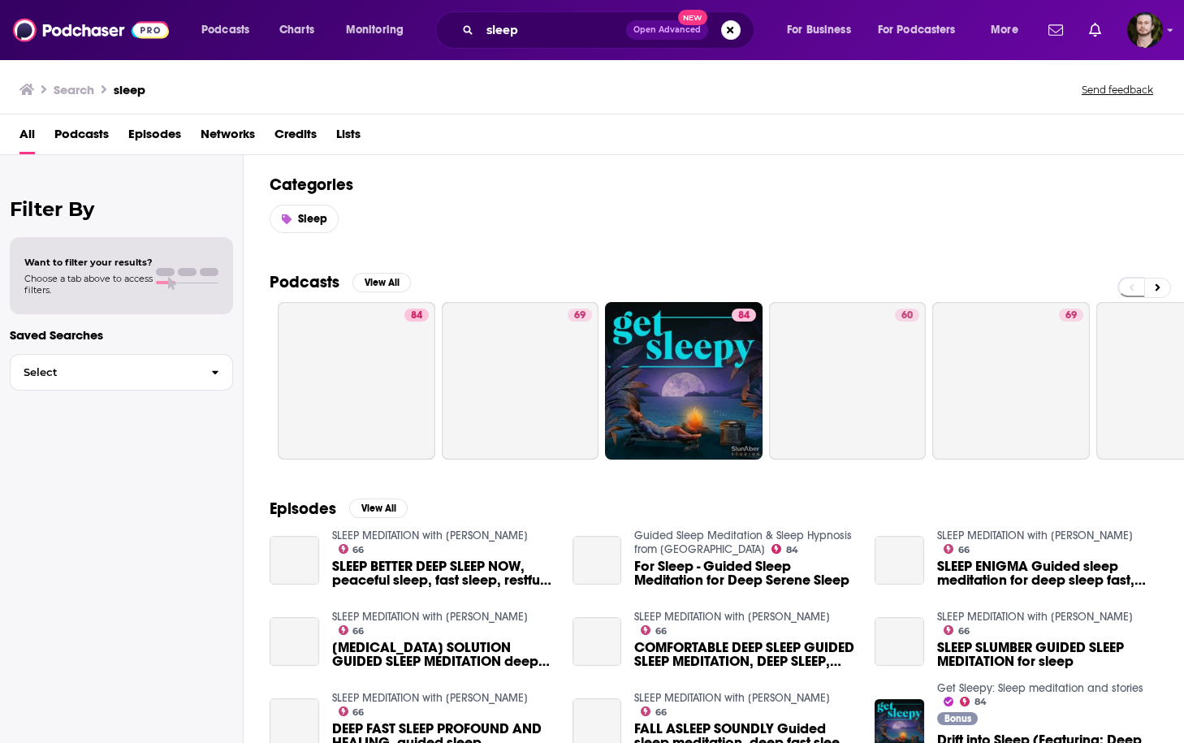
click at [70, 140] on span "Podcasts" at bounding box center [81, 137] width 54 height 33
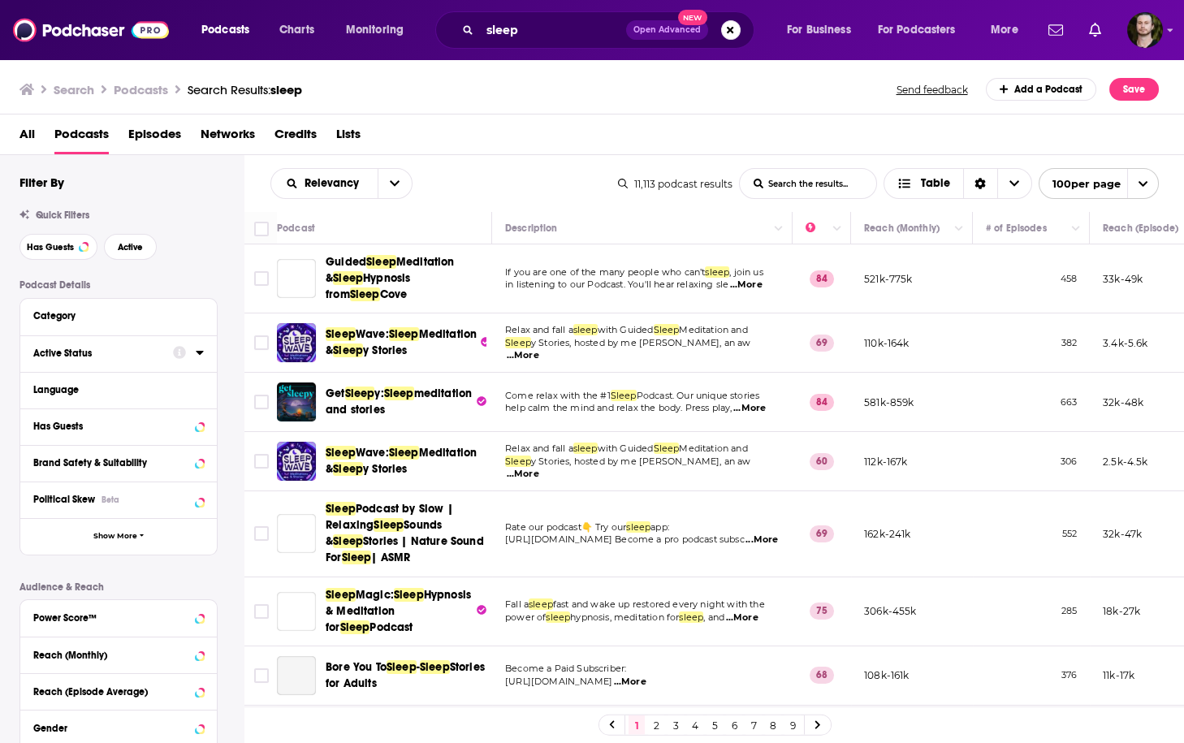
click at [196, 351] on icon at bounding box center [200, 352] width 8 height 13
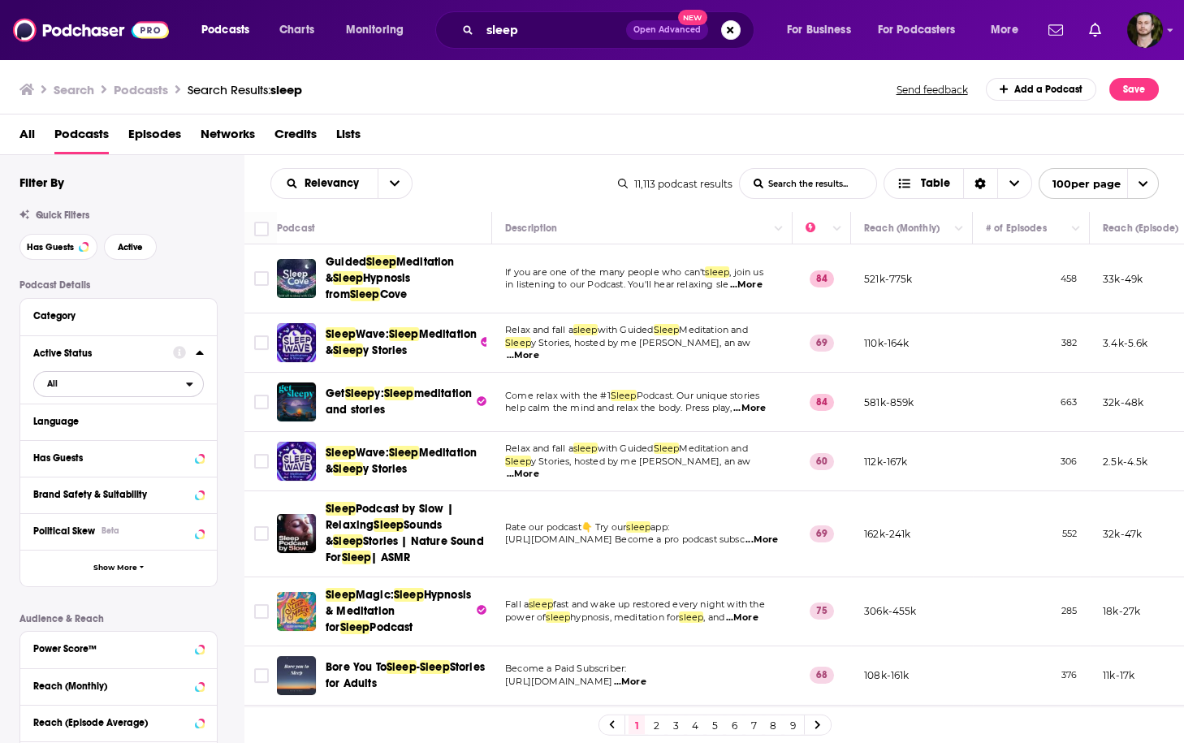
click at [142, 387] on span "All" at bounding box center [110, 383] width 152 height 21
click at [129, 439] on span "2k" at bounding box center [165, 437] width 74 height 9
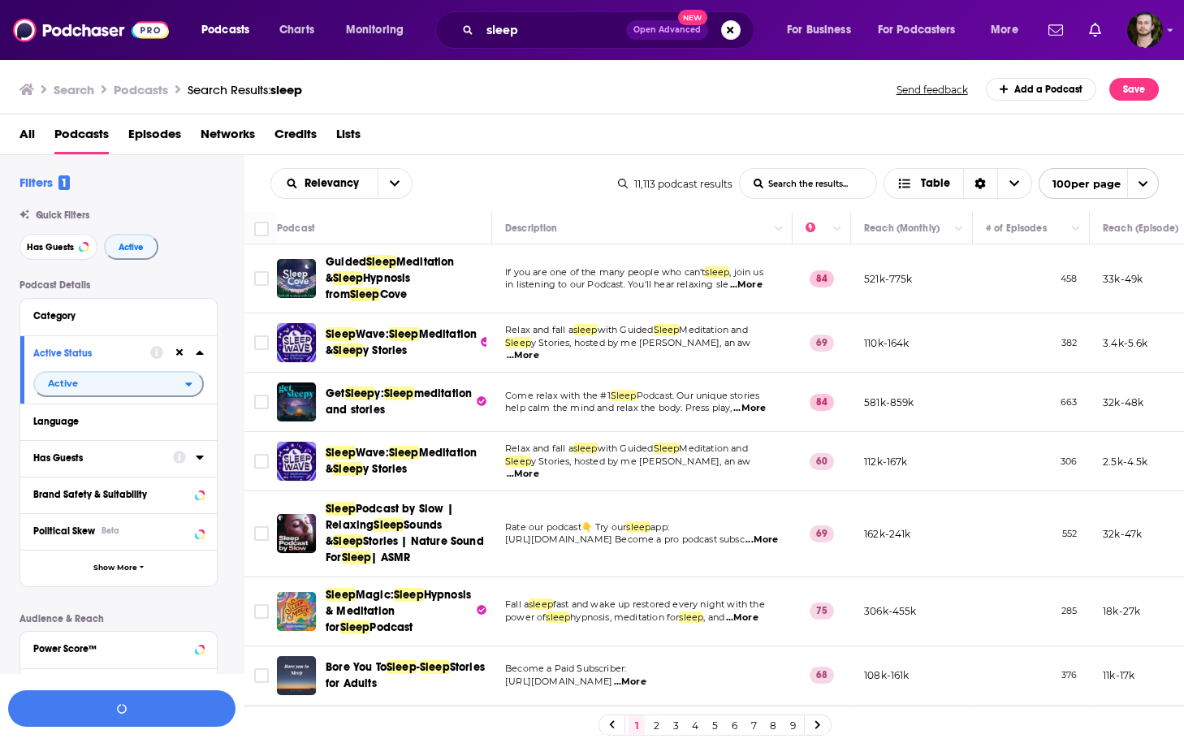
click at [201, 457] on icon at bounding box center [199, 458] width 7 height 4
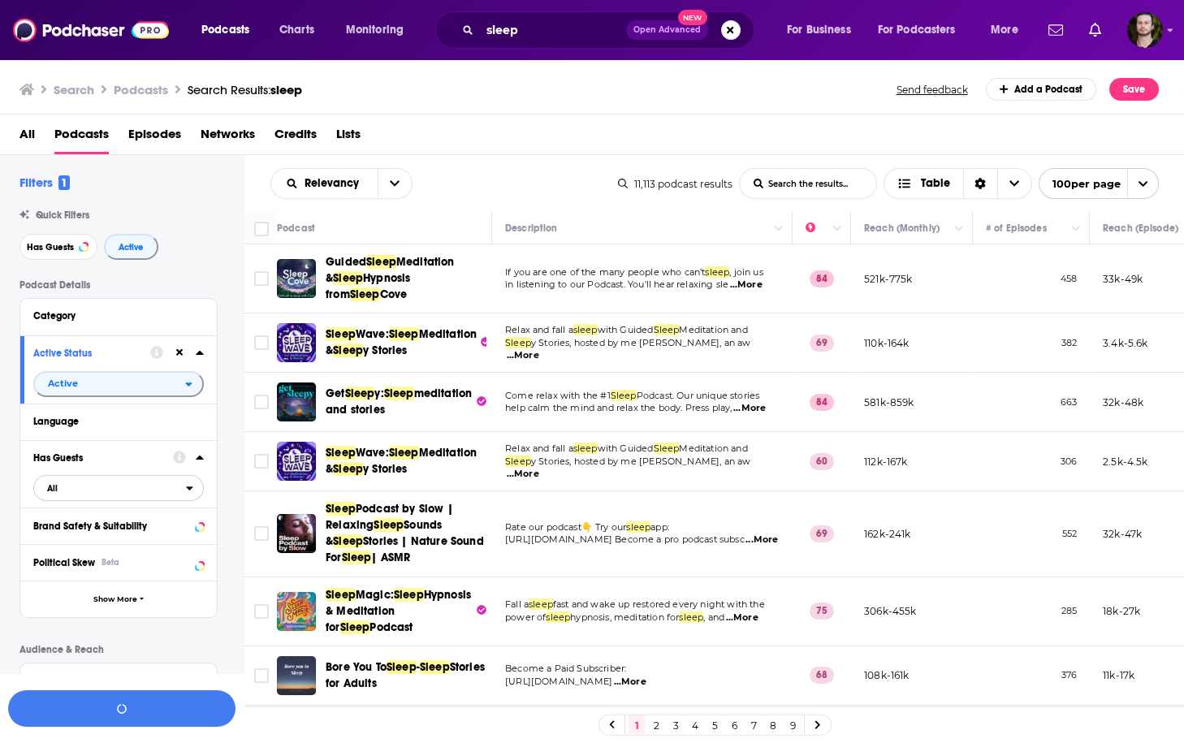
click at [166, 490] on span "All" at bounding box center [110, 487] width 152 height 21
click at [130, 535] on div "Has guests 1k" at bounding box center [124, 541] width 182 height 27
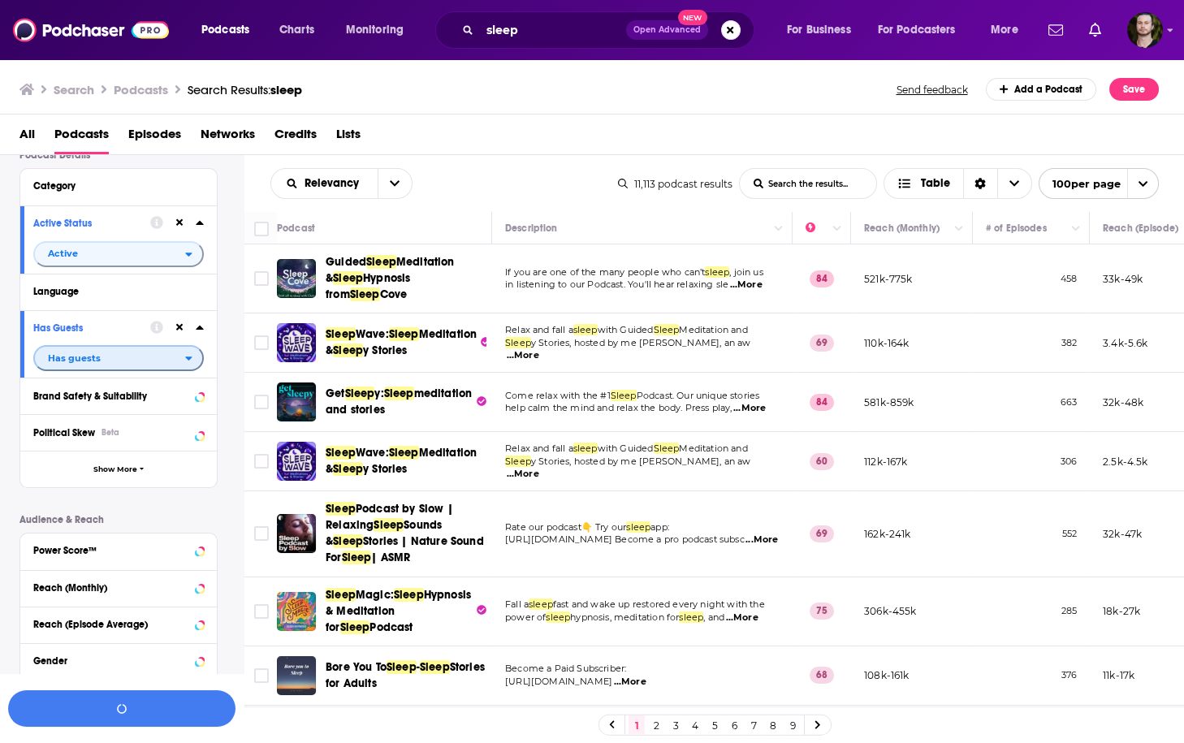
scroll to position [195, 0]
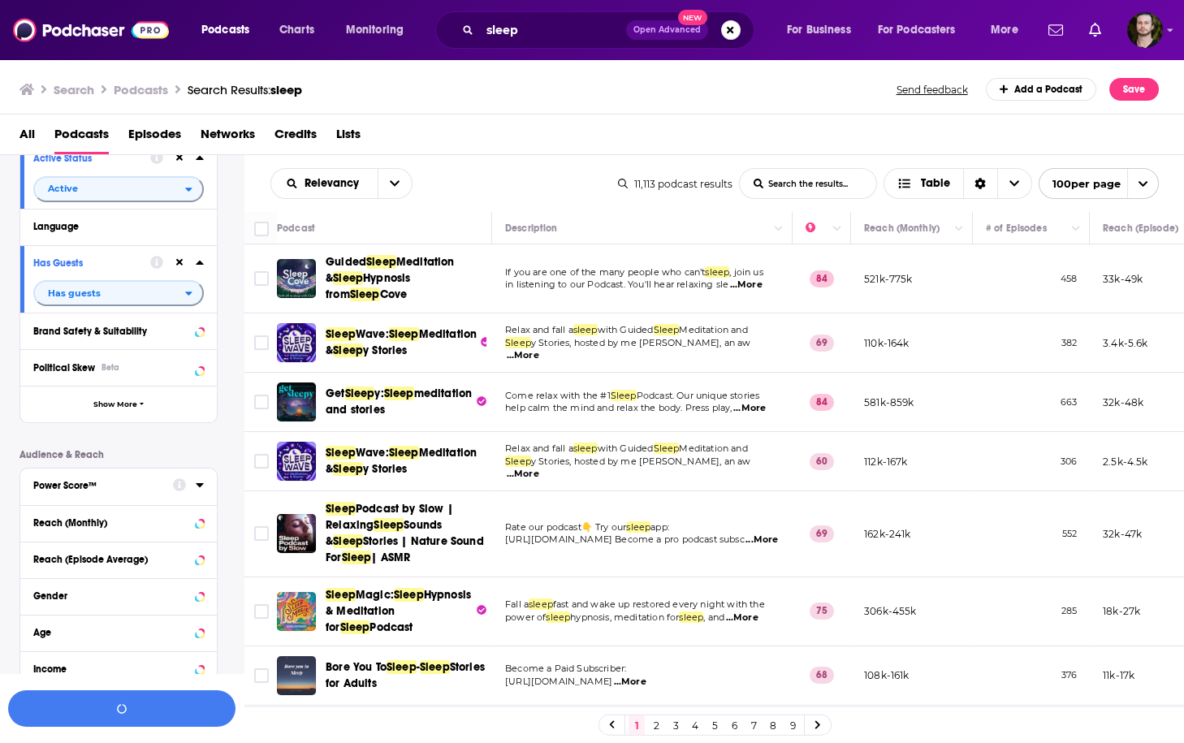
click at [196, 486] on icon at bounding box center [200, 484] width 8 height 13
click at [41, 572] on icon at bounding box center [40, 571] width 10 height 10
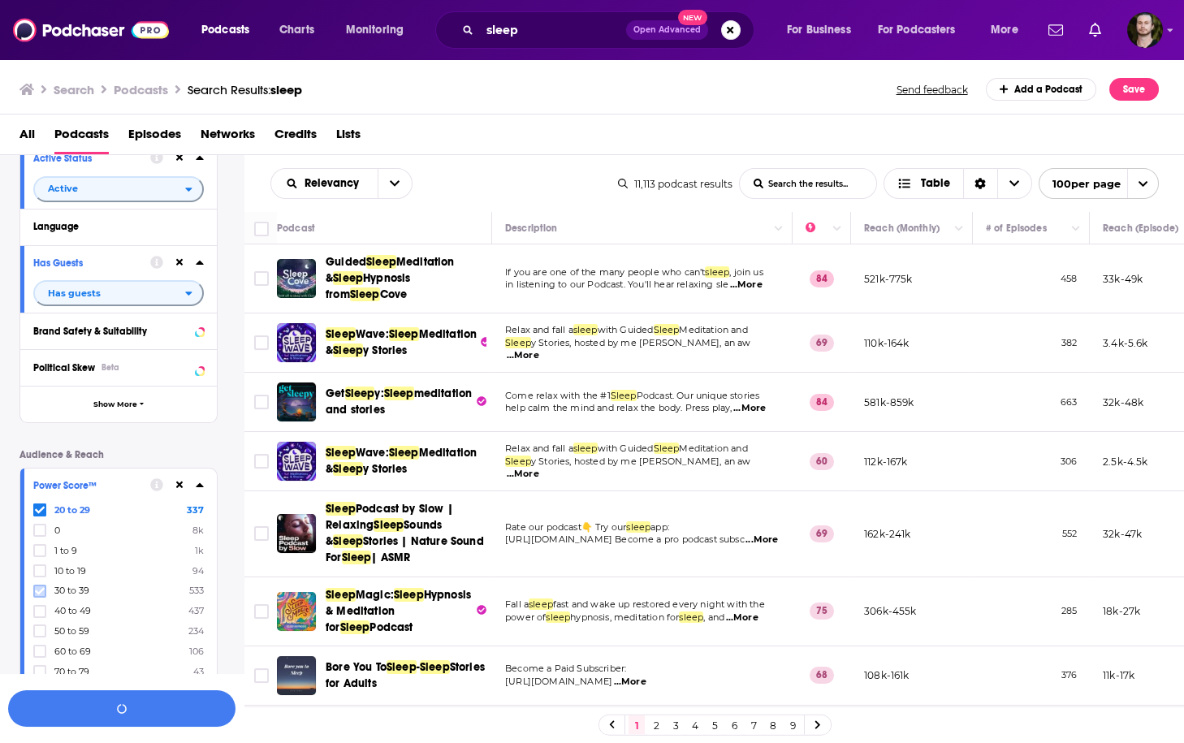
click at [41, 590] on icon at bounding box center [40, 590] width 10 height 7
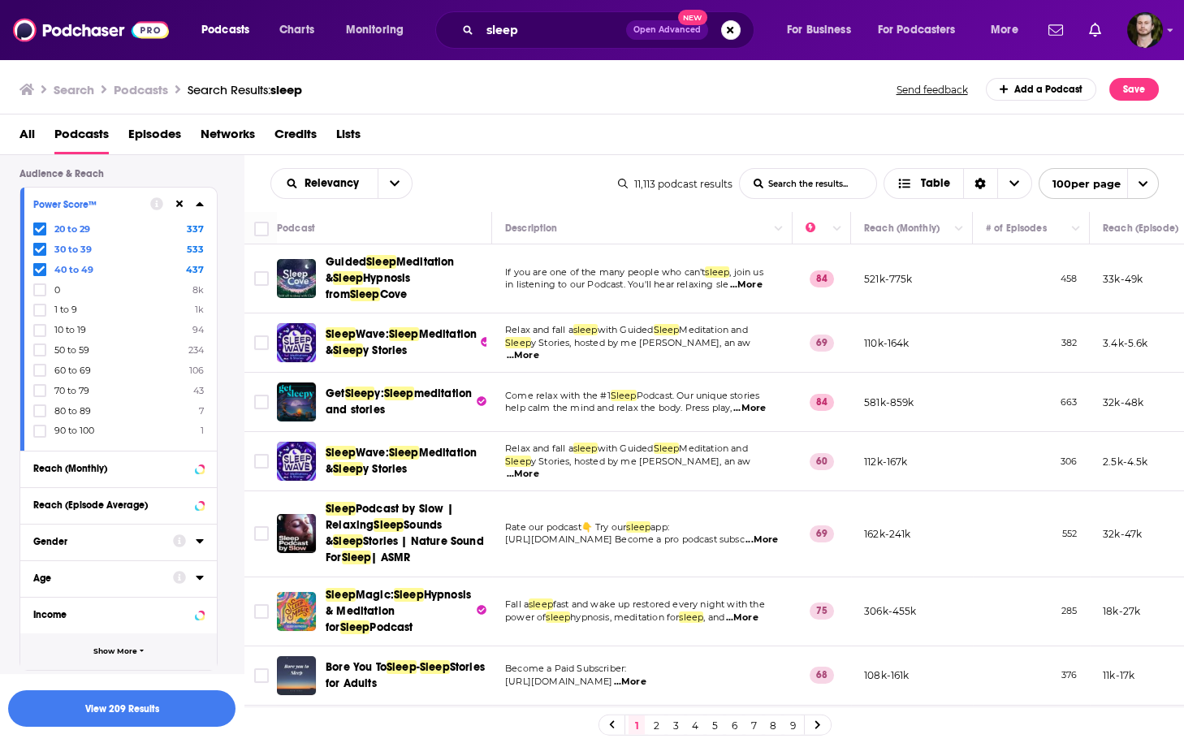
scroll to position [527, 0]
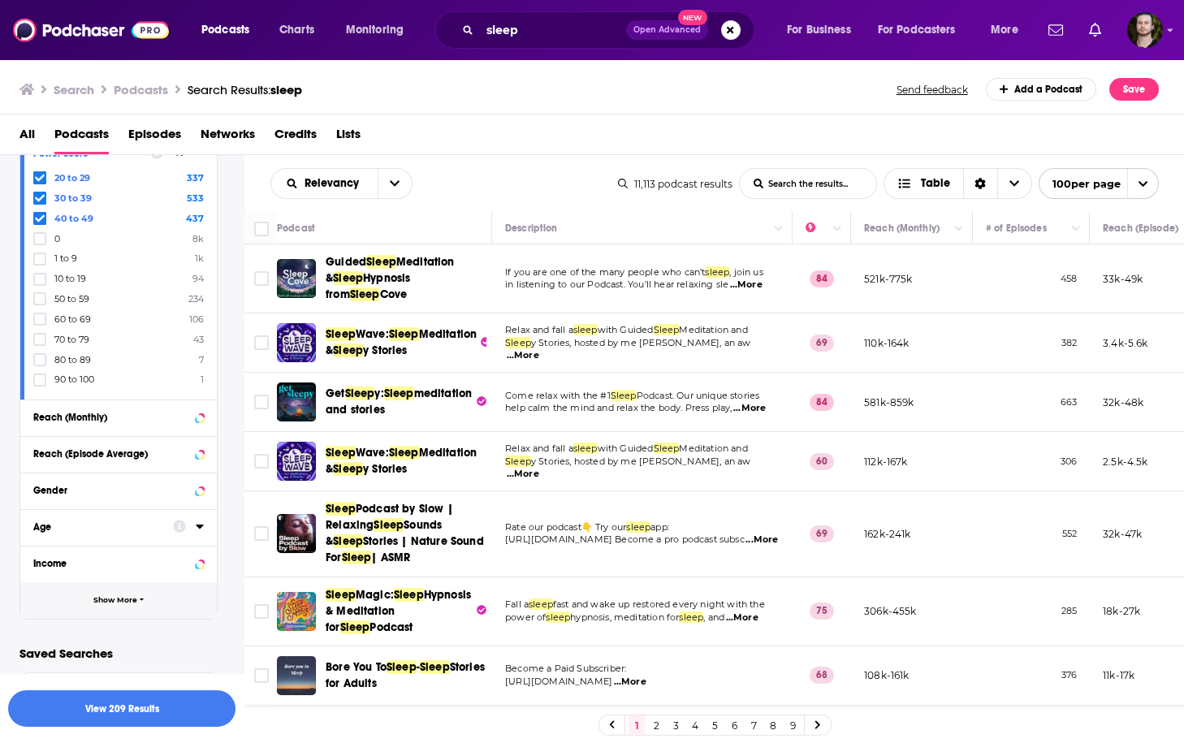
click at [137, 600] on button "Show More" at bounding box center [118, 600] width 197 height 37
click at [199, 633] on icon at bounding box center [200, 635] width 8 height 13
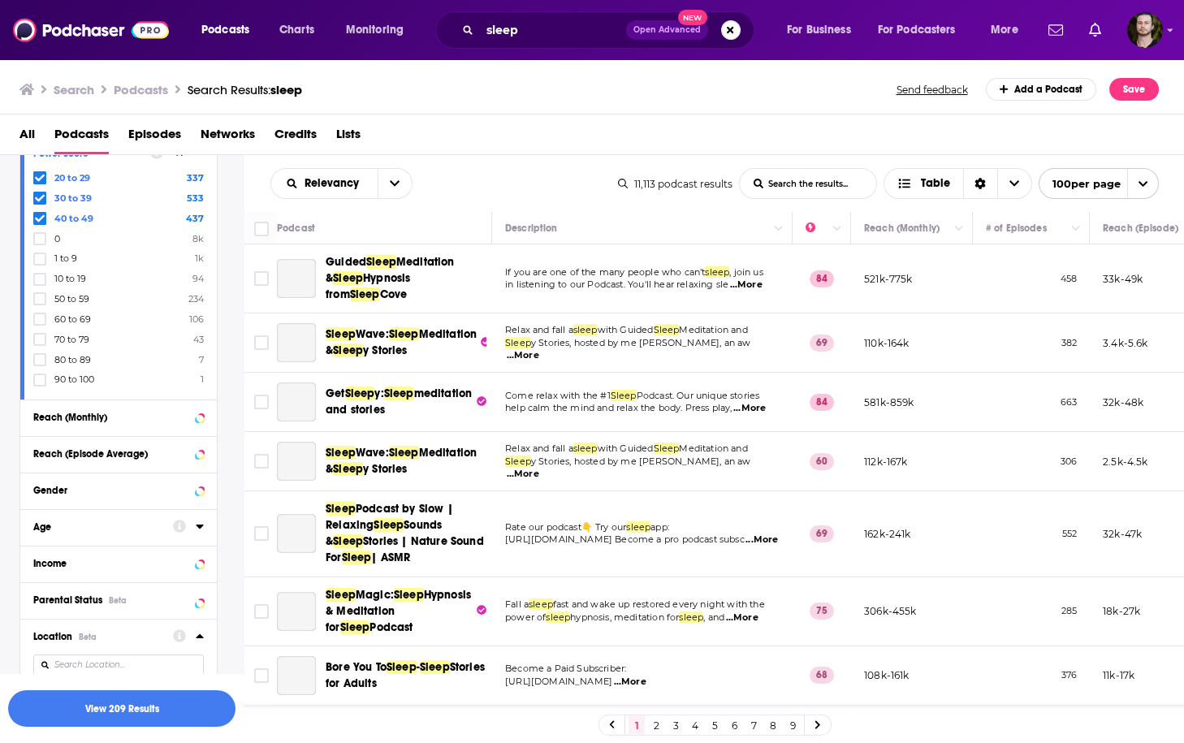
scroll to position [195, 0]
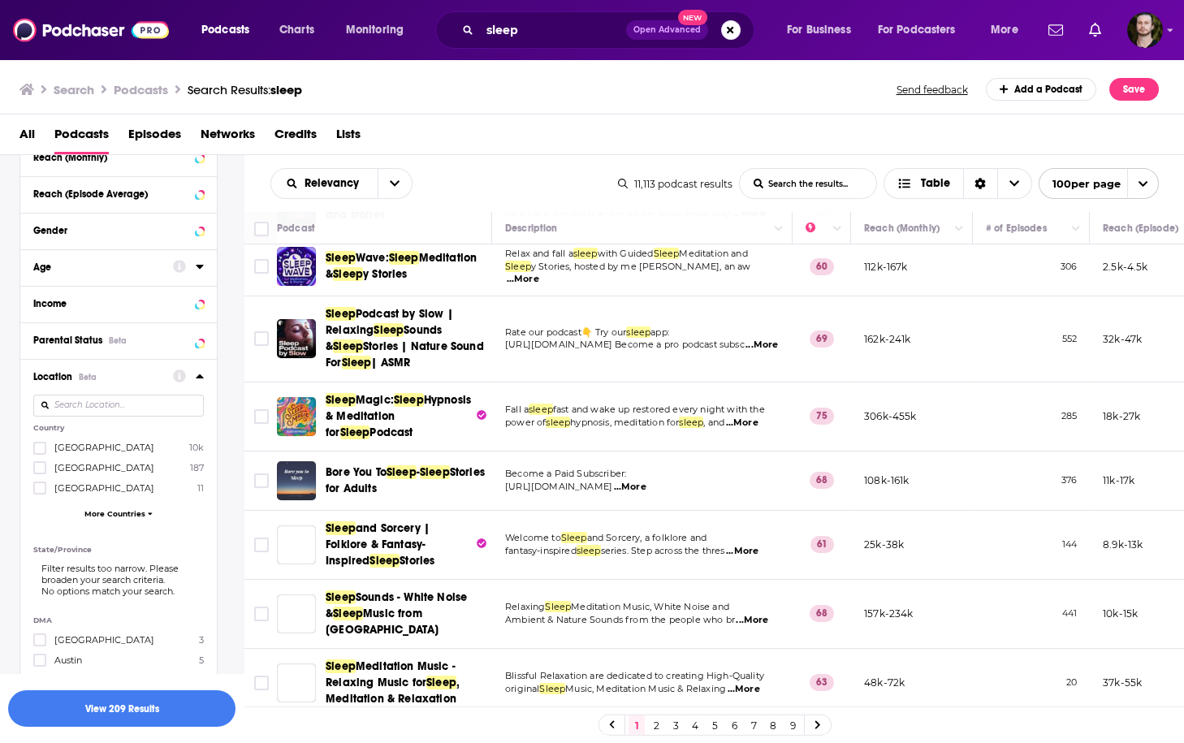
click at [82, 447] on span "[GEOGRAPHIC_DATA]" at bounding box center [104, 447] width 100 height 11
click at [40, 453] on input "multiSelectOption-unitedstates-0" at bounding box center [40, 453] width 0 height 0
click at [148, 713] on button "View 203 Results" at bounding box center [121, 708] width 227 height 37
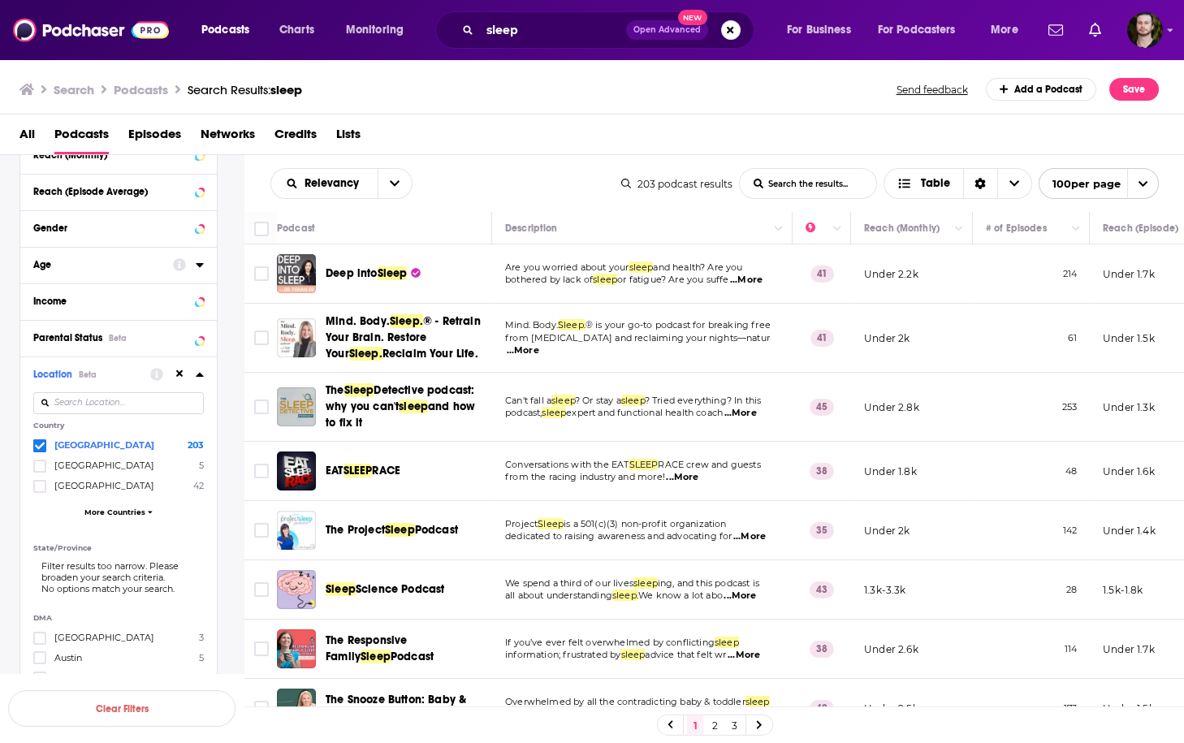
click at [745, 274] on span "...More" at bounding box center [746, 280] width 32 height 13
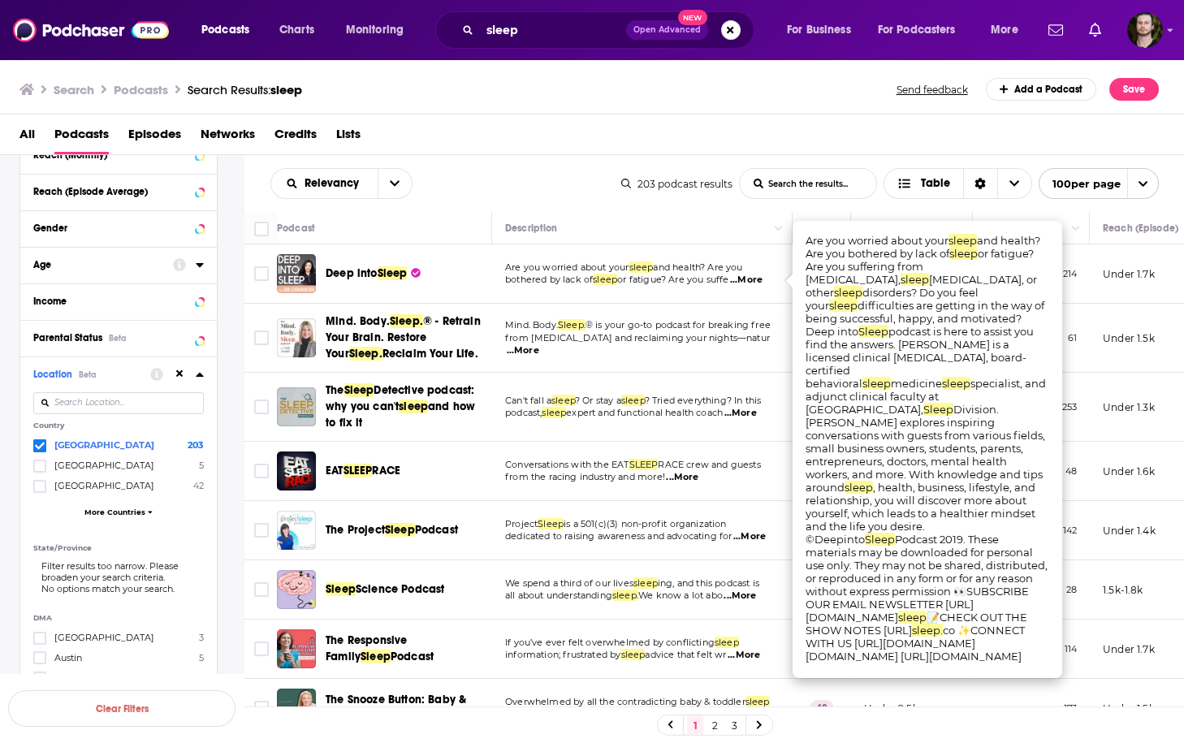
click at [745, 274] on span "...More" at bounding box center [746, 280] width 32 height 13
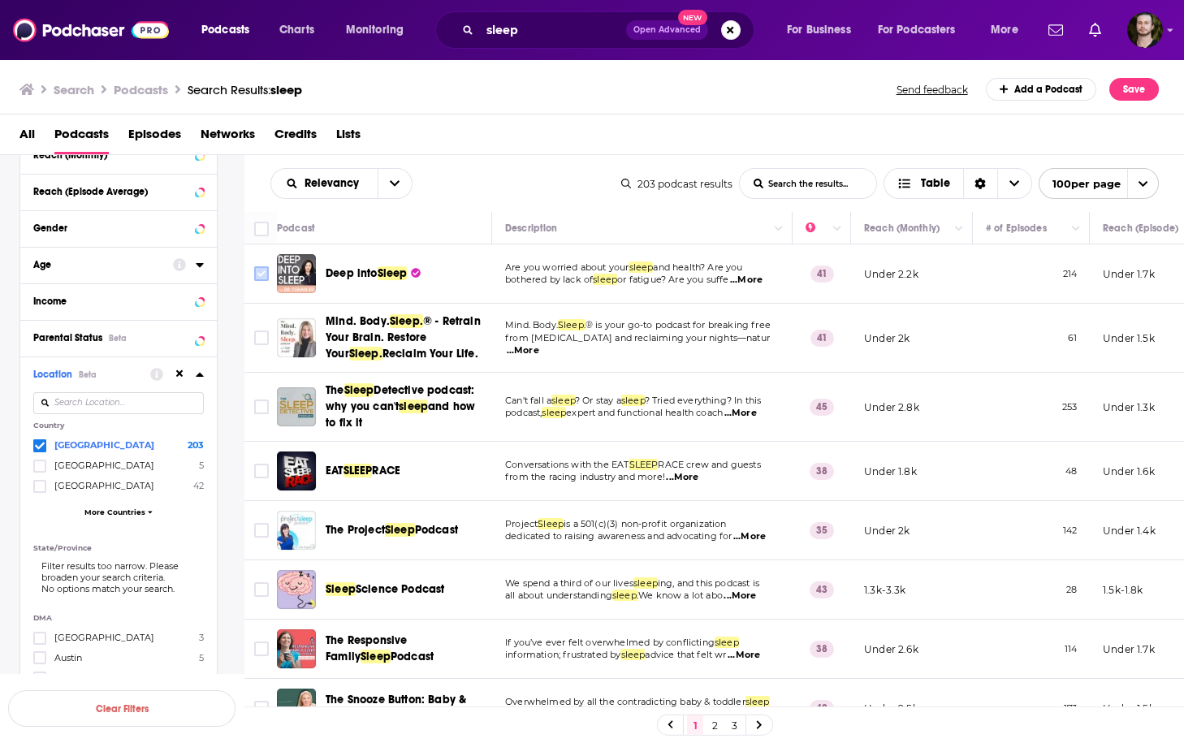
click at [265, 274] on input "Toggle select row" at bounding box center [261, 273] width 15 height 15
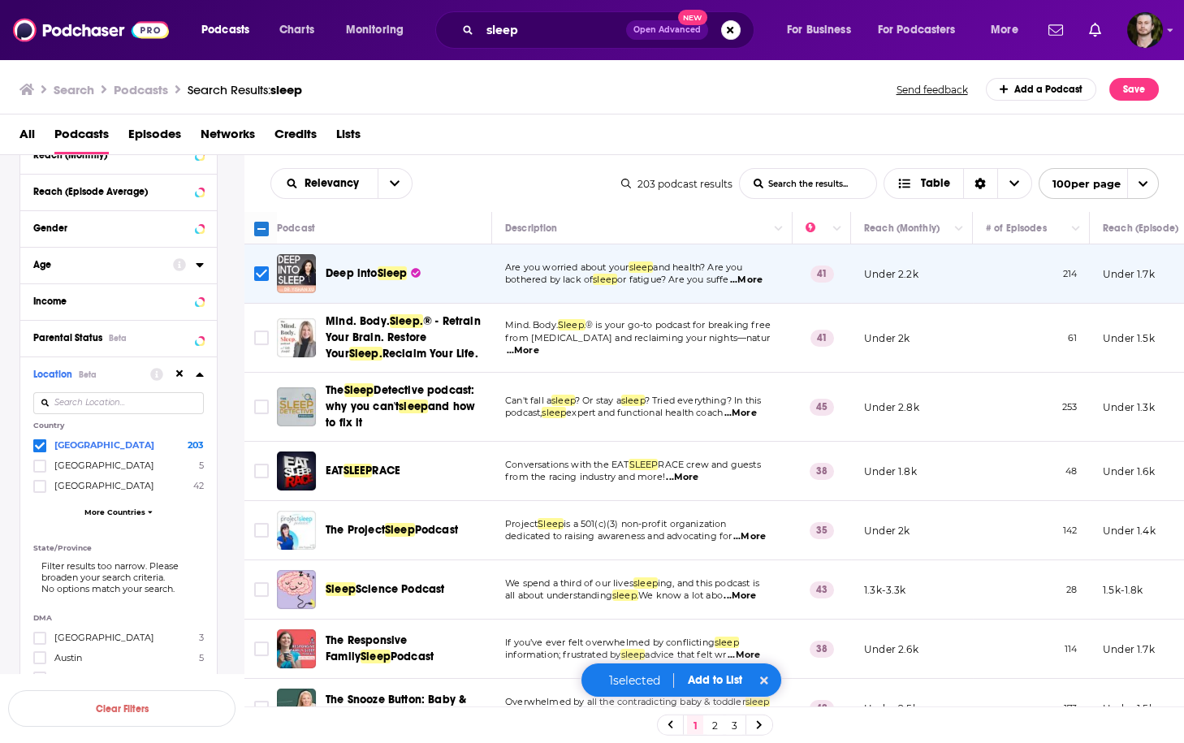
click at [539, 344] on span "...More" at bounding box center [523, 350] width 32 height 13
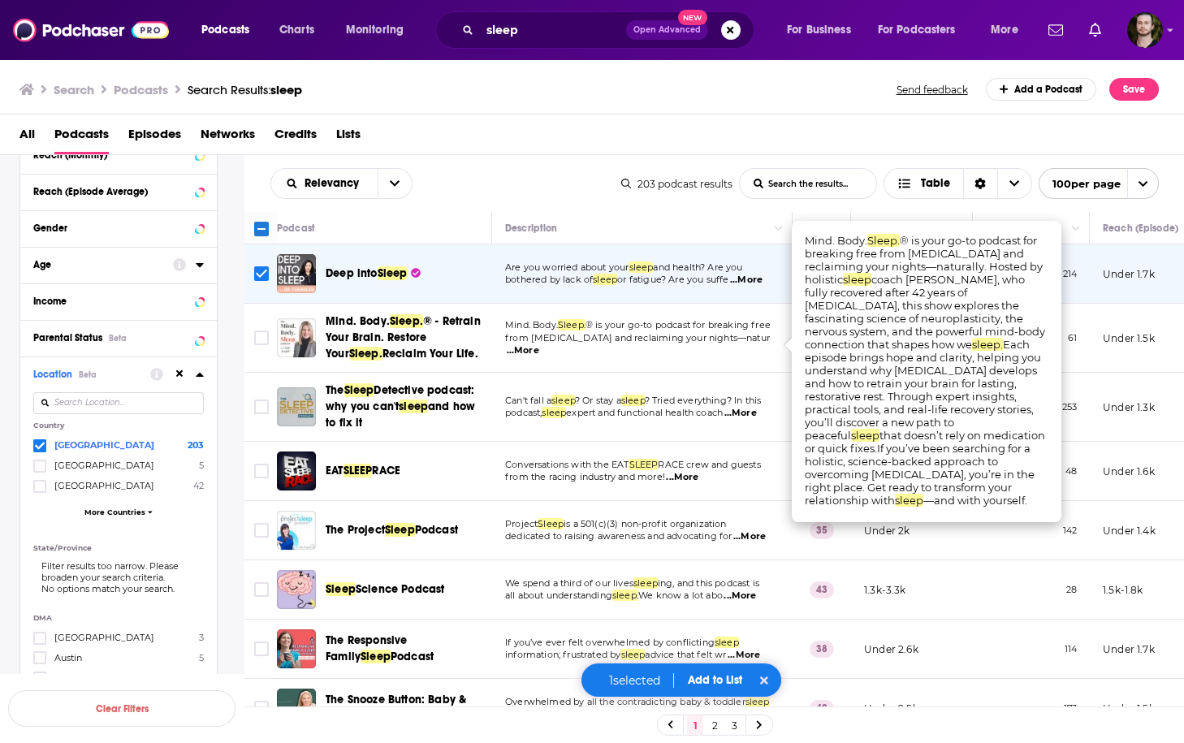
click at [539, 344] on span "...More" at bounding box center [523, 350] width 32 height 13
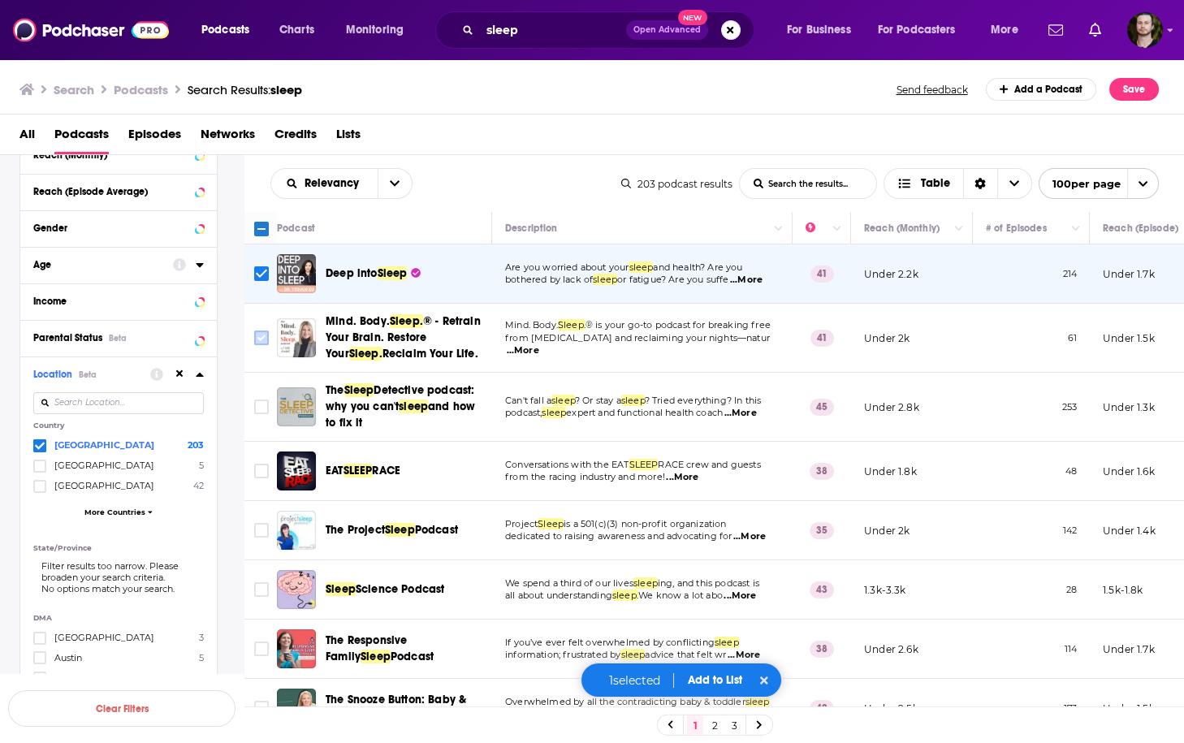
click at [267, 339] on input "Toggle select row" at bounding box center [261, 338] width 15 height 15
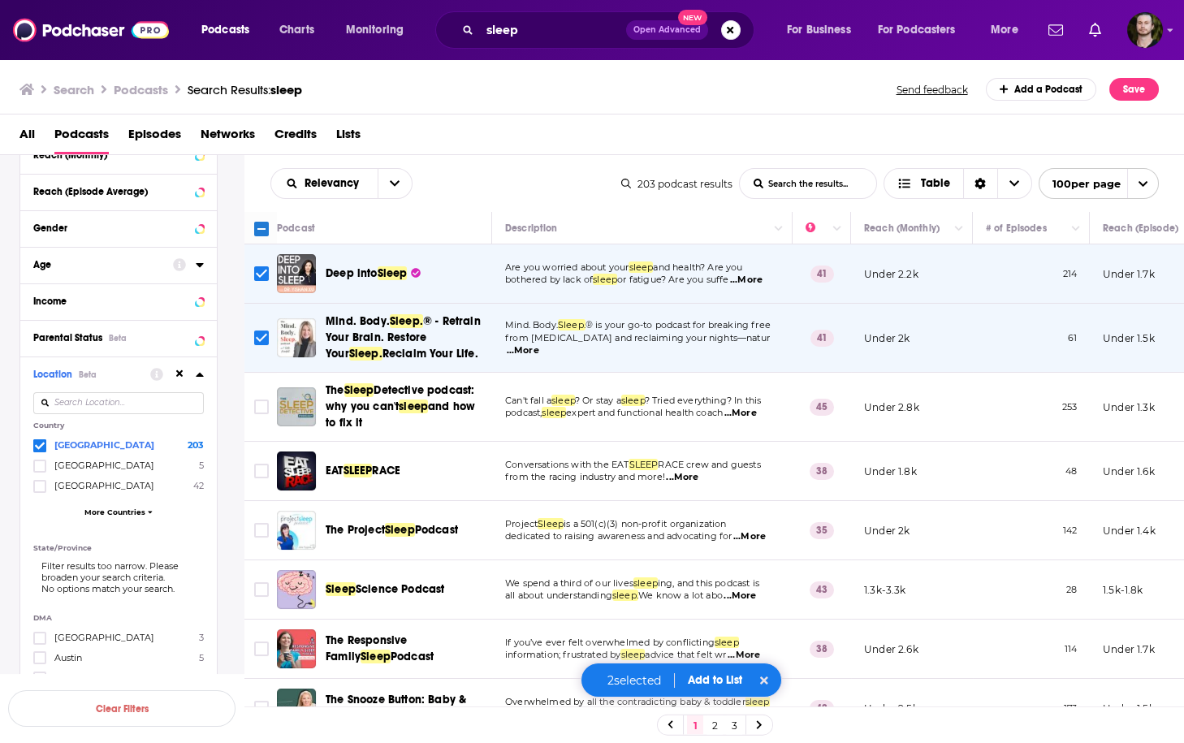
click at [757, 412] on span "...More" at bounding box center [740, 413] width 32 height 13
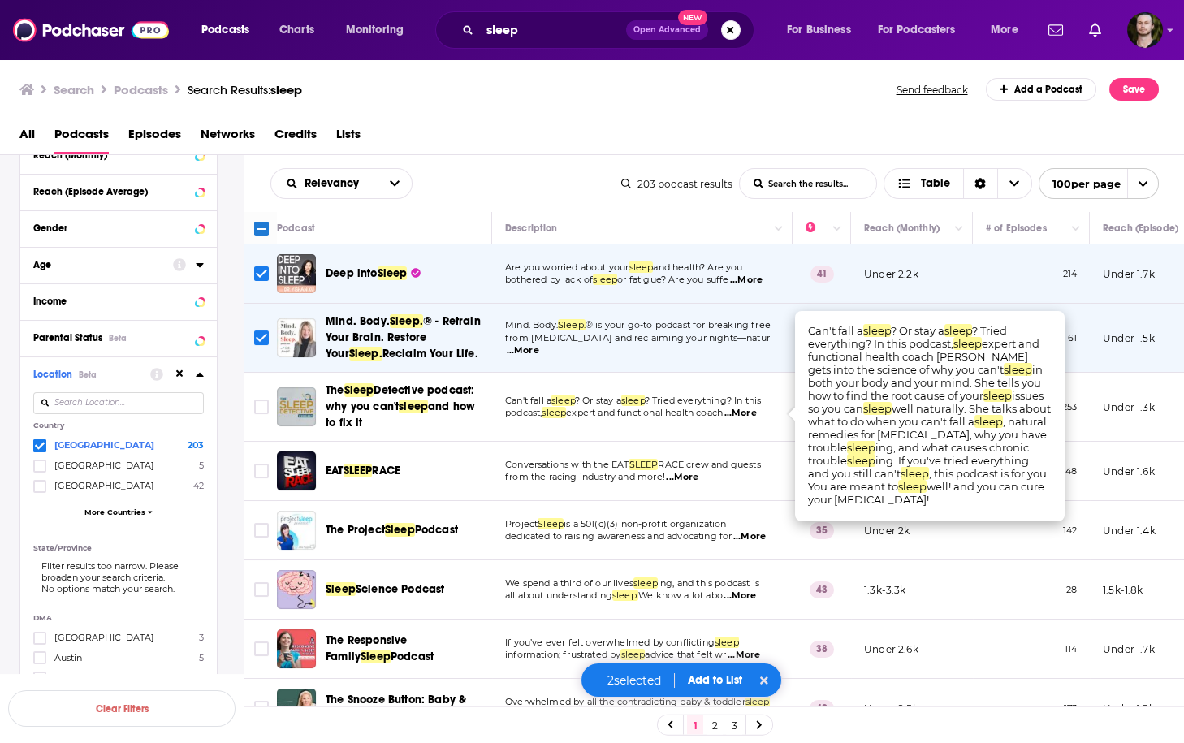
click at [757, 412] on span "...More" at bounding box center [740, 413] width 32 height 13
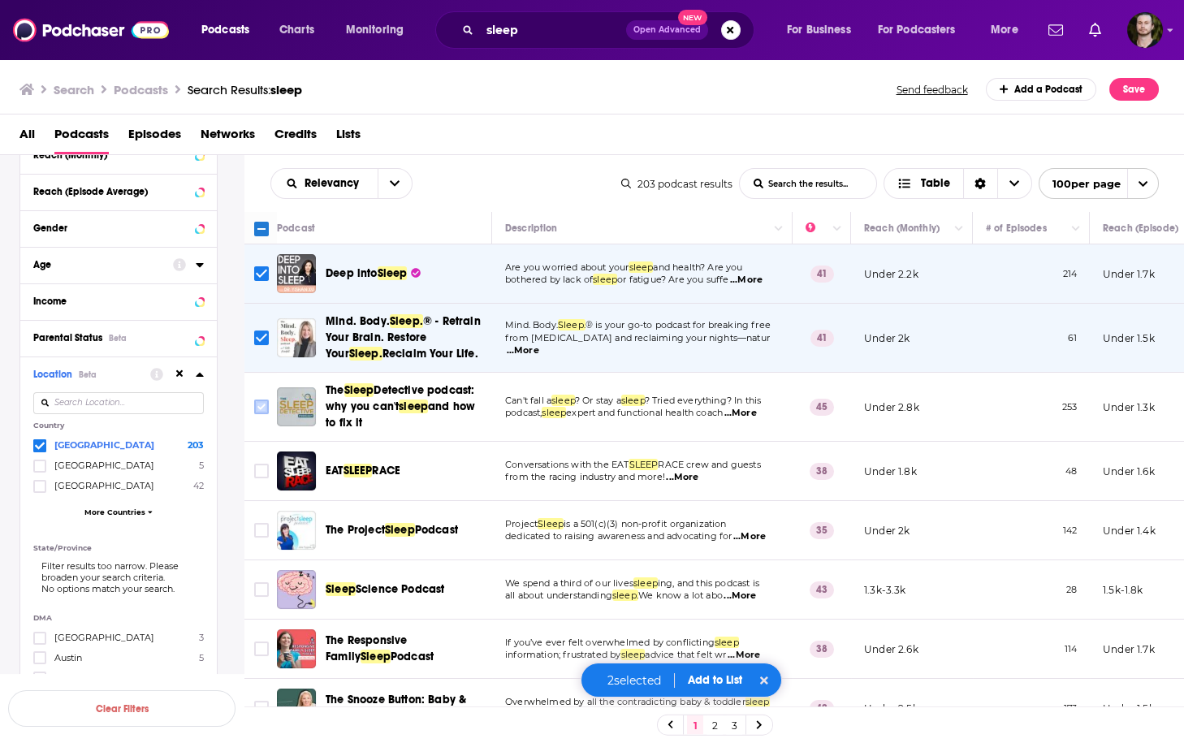
click at [265, 408] on input "Toggle select row" at bounding box center [261, 407] width 15 height 15
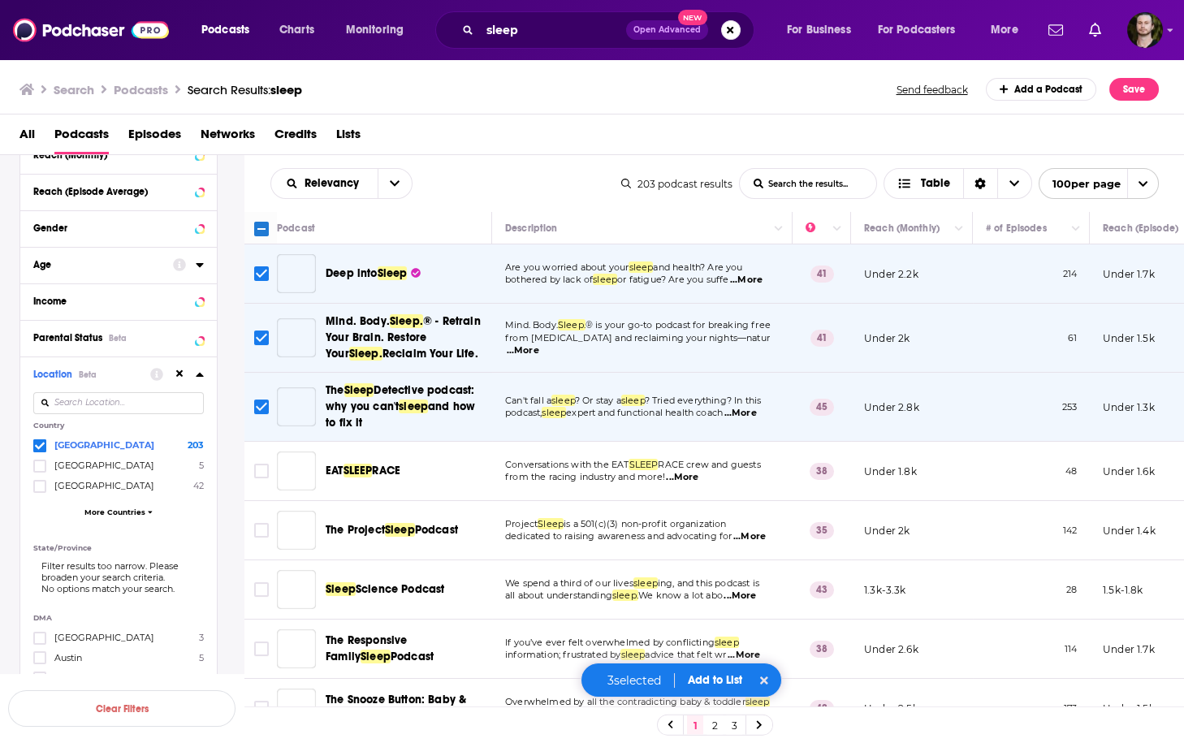
scroll to position [130, 0]
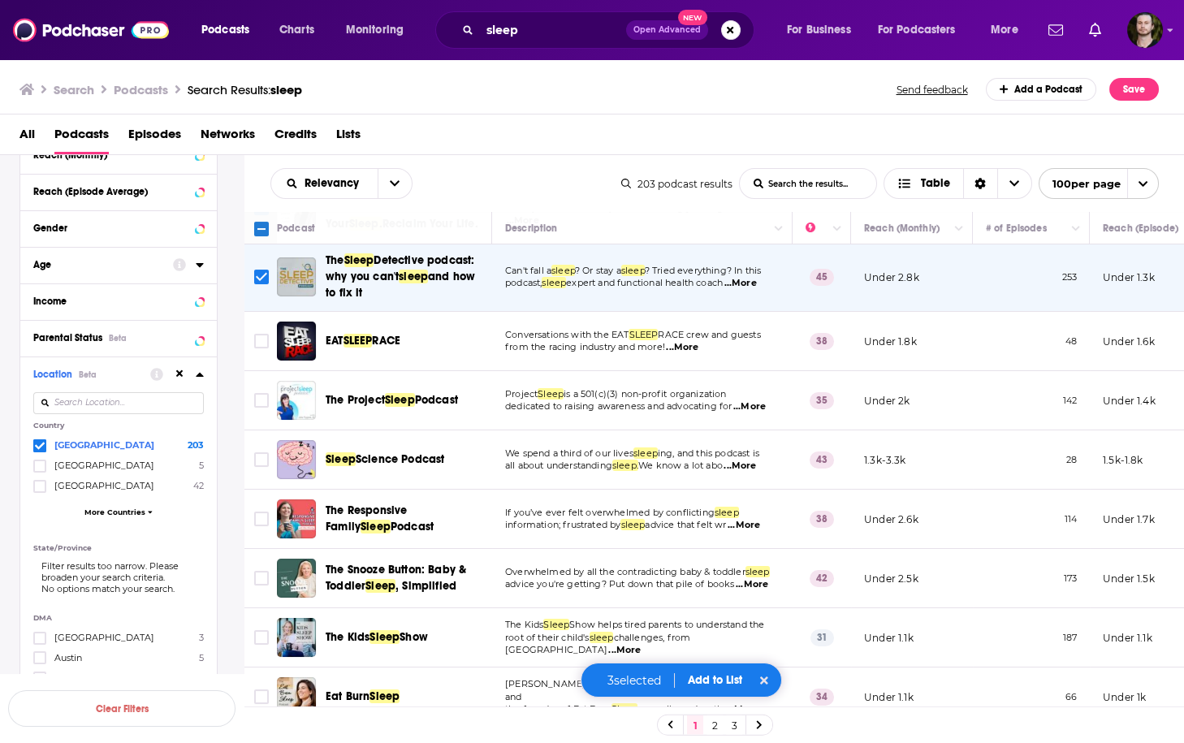
click at [688, 354] on span "...More" at bounding box center [682, 347] width 32 height 13
click at [685, 352] on span "...More" at bounding box center [682, 347] width 32 height 13
click at [753, 407] on span "...More" at bounding box center [749, 406] width 32 height 13
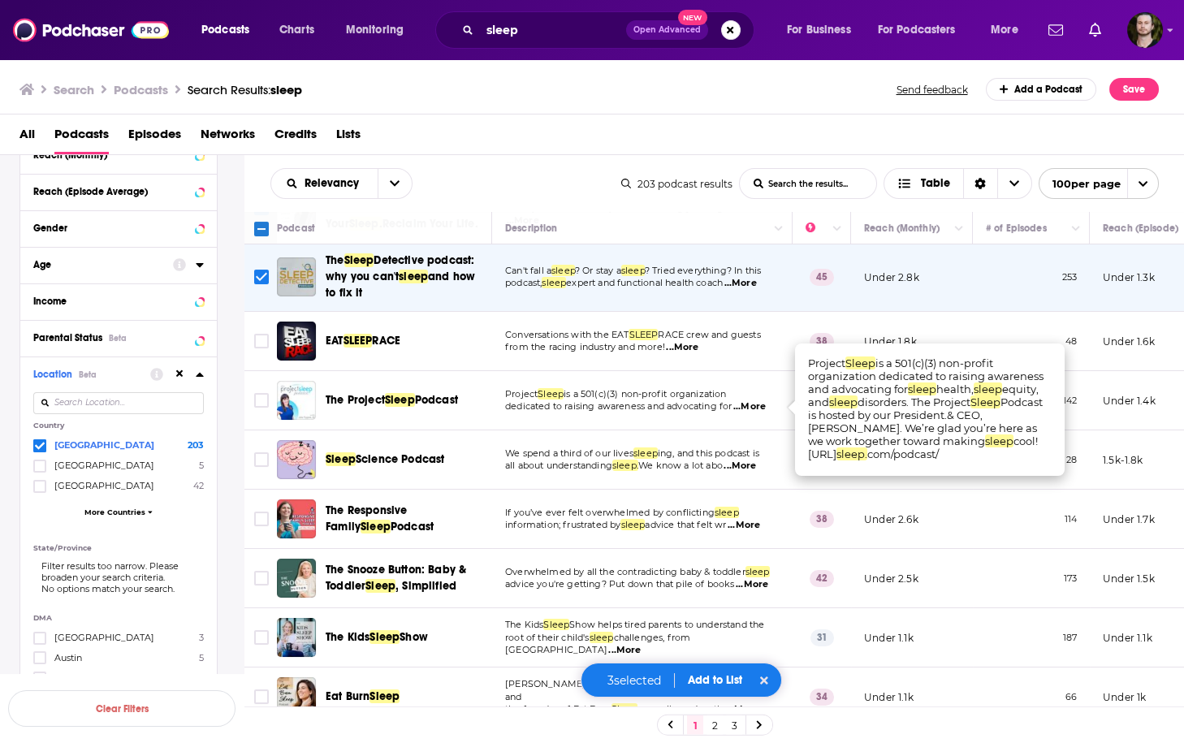
click at [753, 407] on span "...More" at bounding box center [749, 406] width 32 height 13
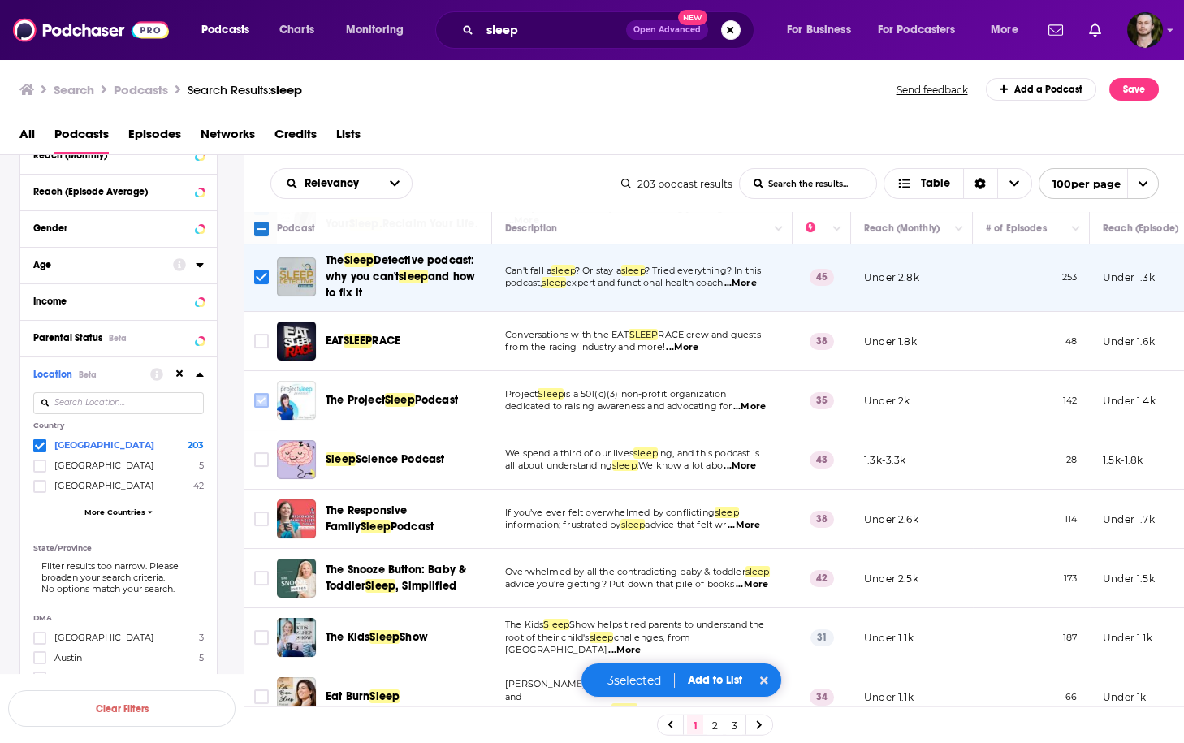
click at [264, 400] on input "Toggle select row" at bounding box center [261, 400] width 15 height 15
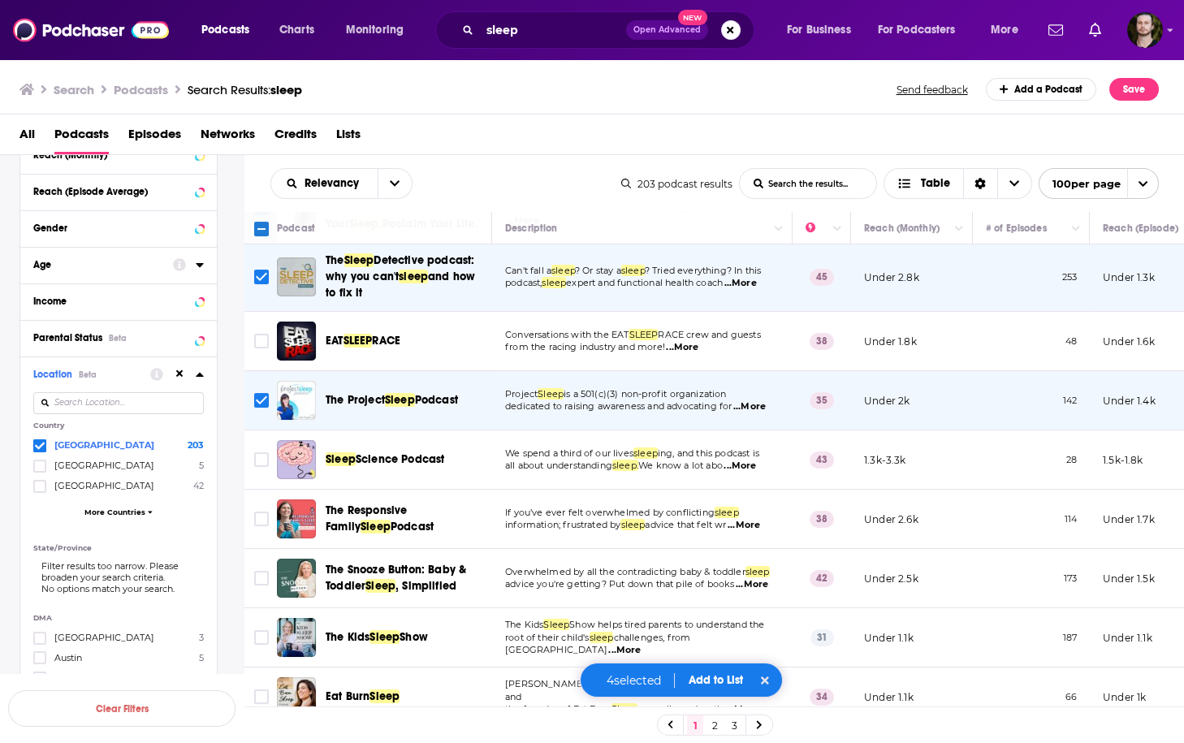
click at [749, 468] on span "...More" at bounding box center [740, 466] width 32 height 13
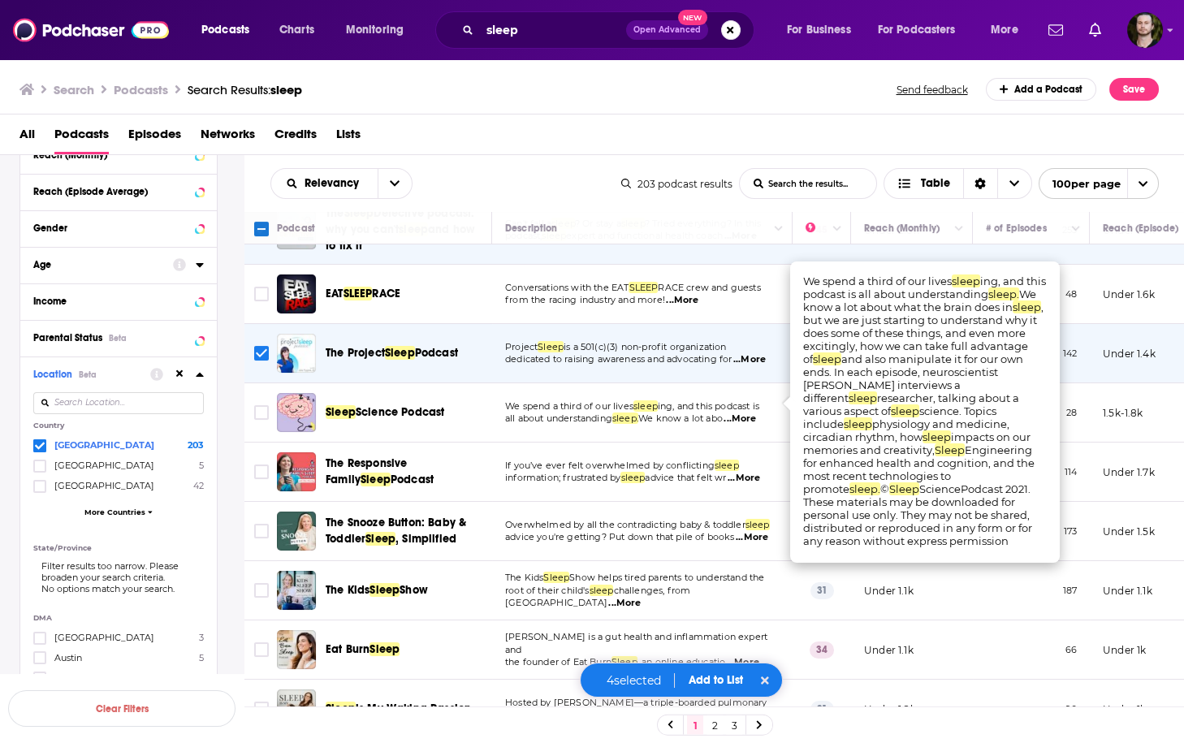
scroll to position [195, 0]
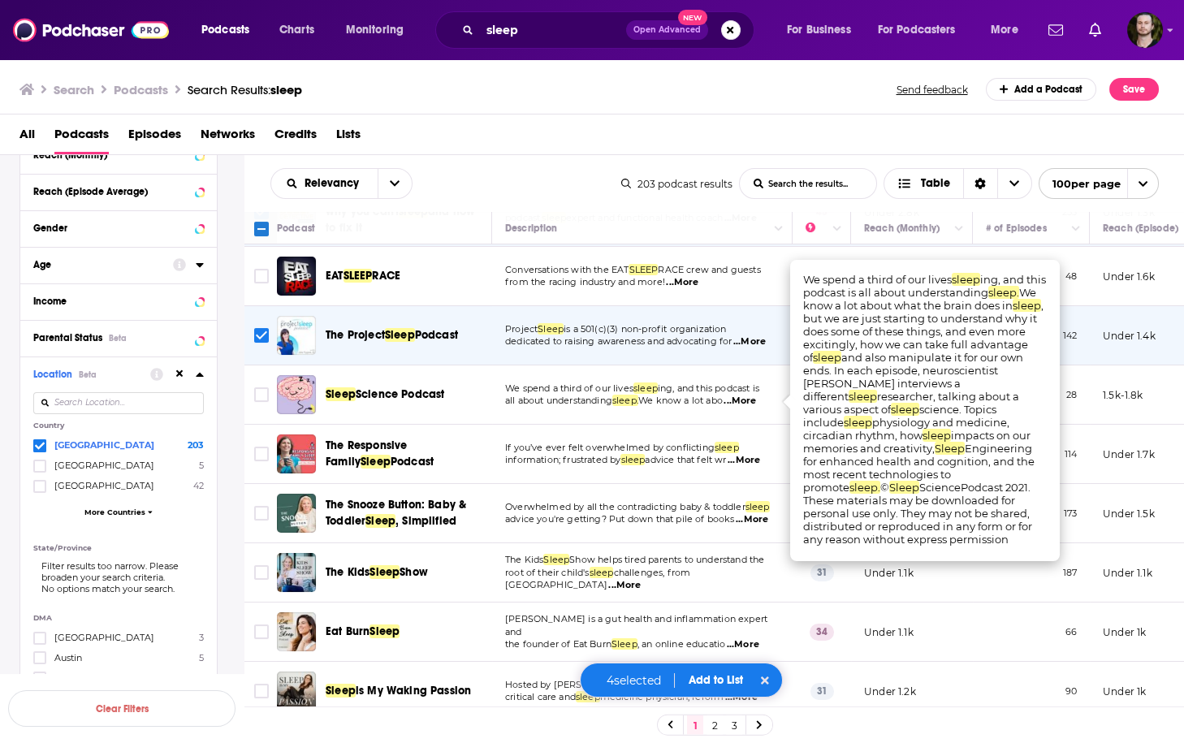
click at [751, 462] on span "...More" at bounding box center [744, 460] width 32 height 13
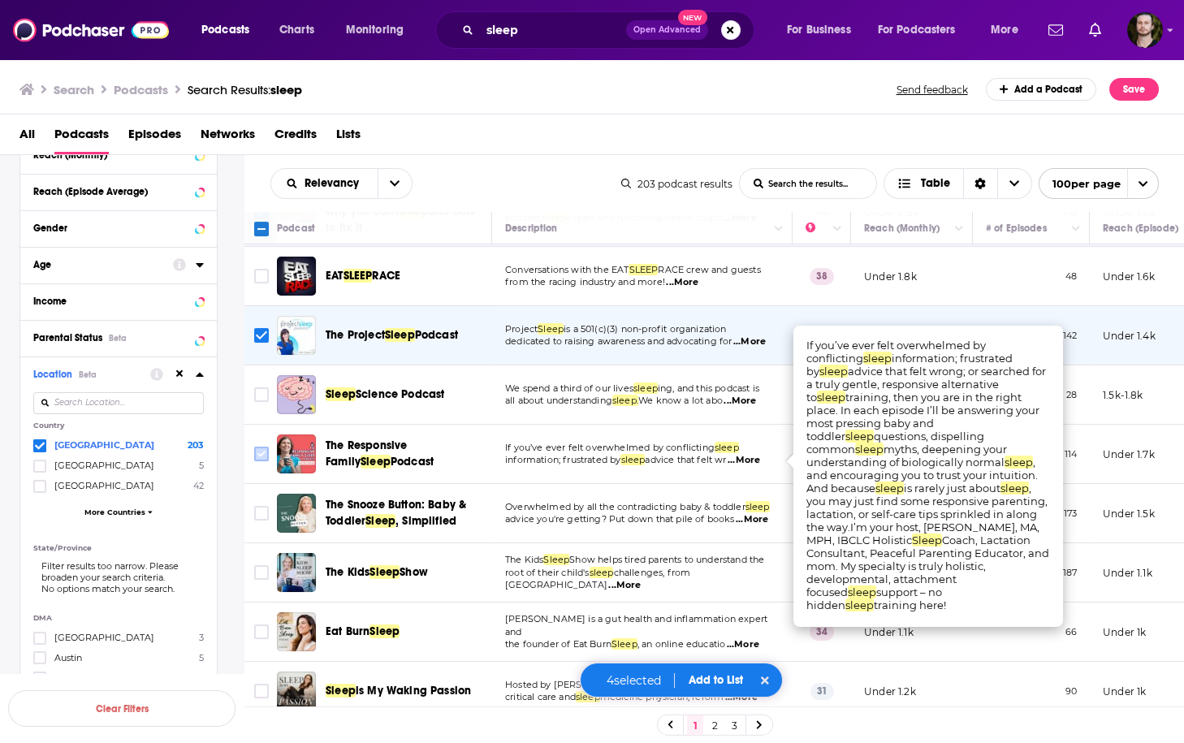
click at [257, 456] on input "Toggle select row" at bounding box center [261, 454] width 15 height 15
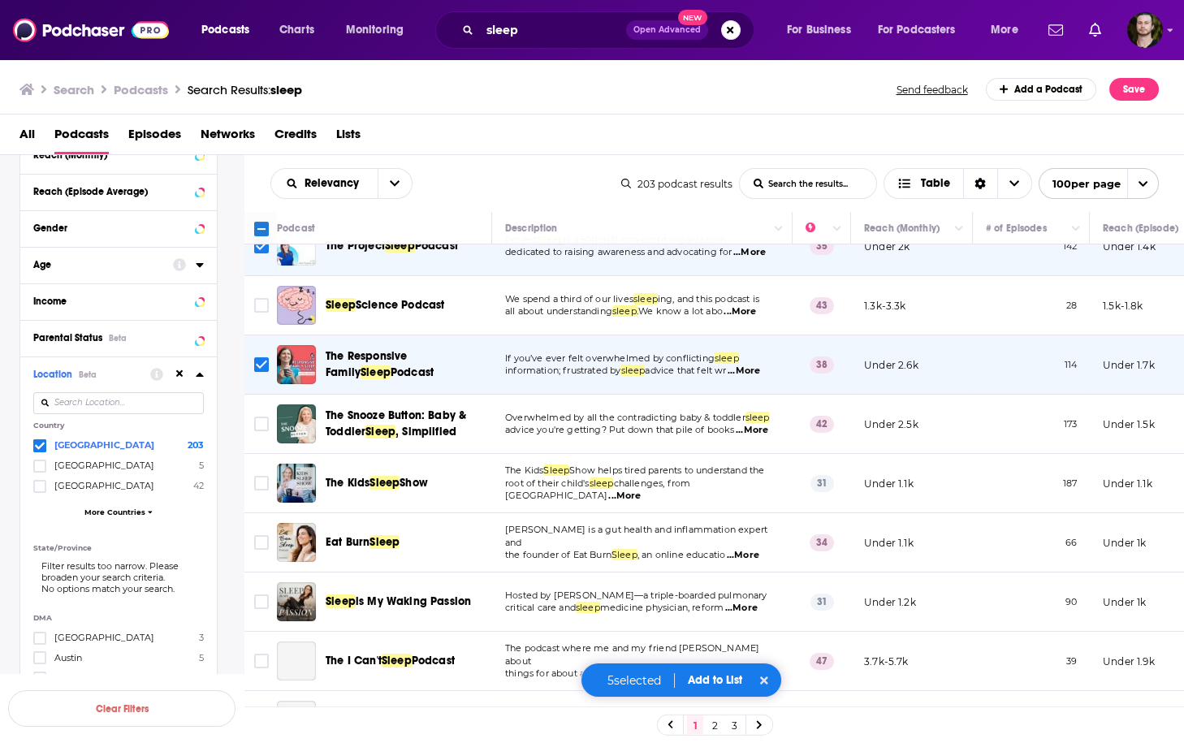
scroll to position [325, 0]
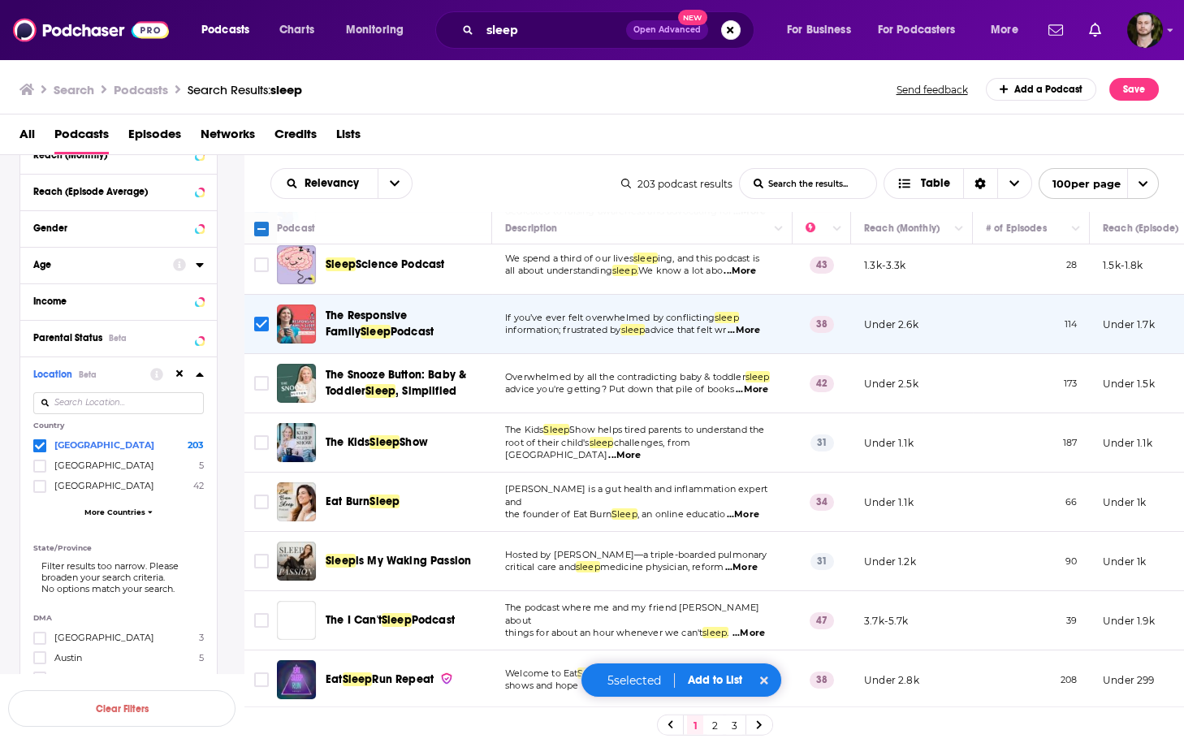
click at [760, 391] on span "...More" at bounding box center [752, 389] width 32 height 13
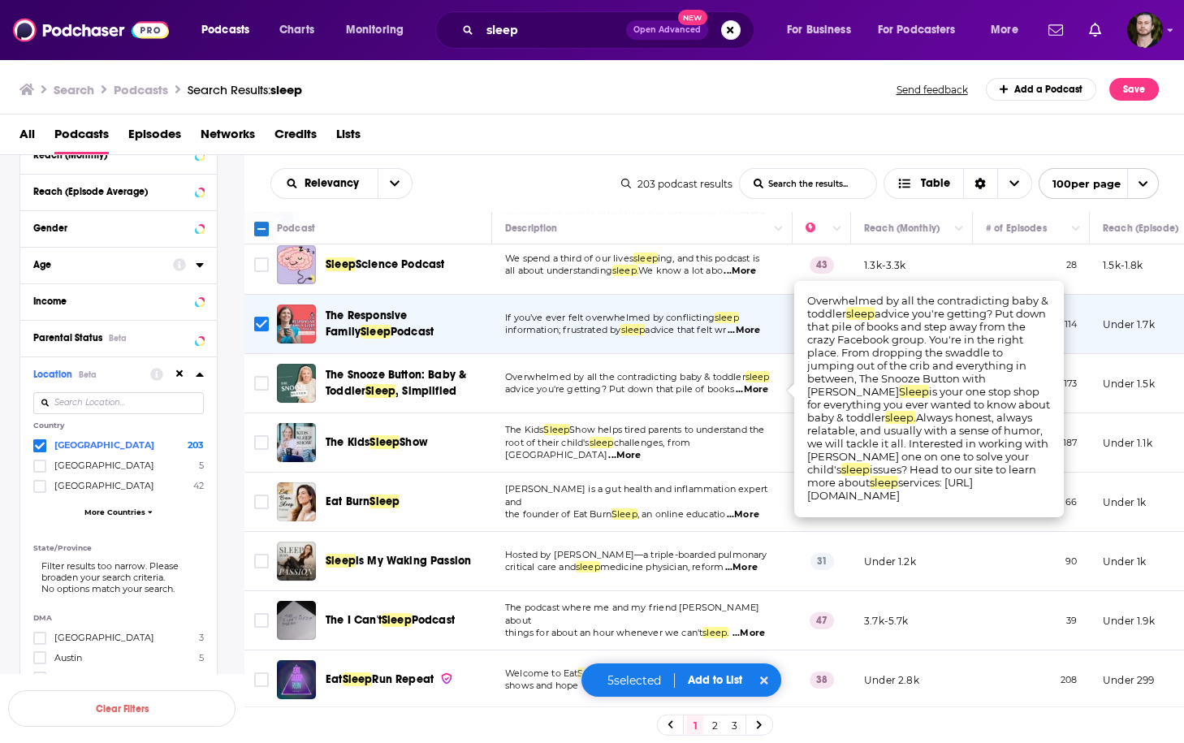
click at [760, 391] on span "...More" at bounding box center [752, 389] width 32 height 13
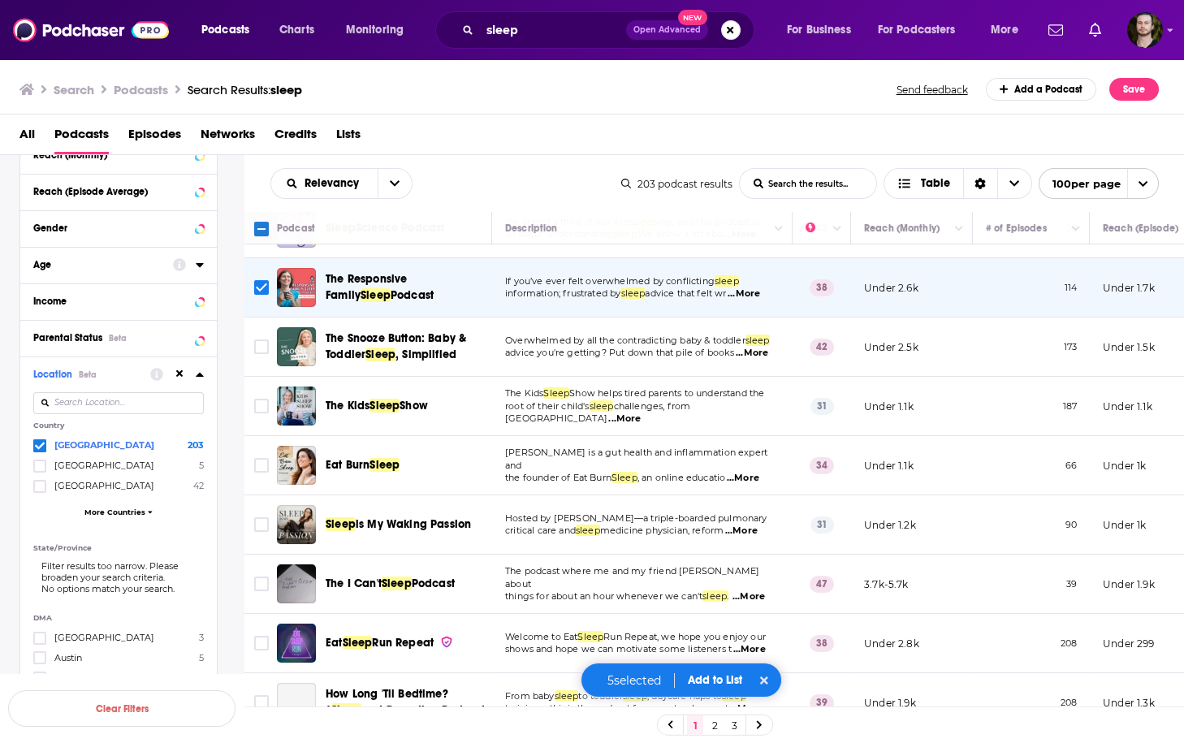
scroll to position [390, 0]
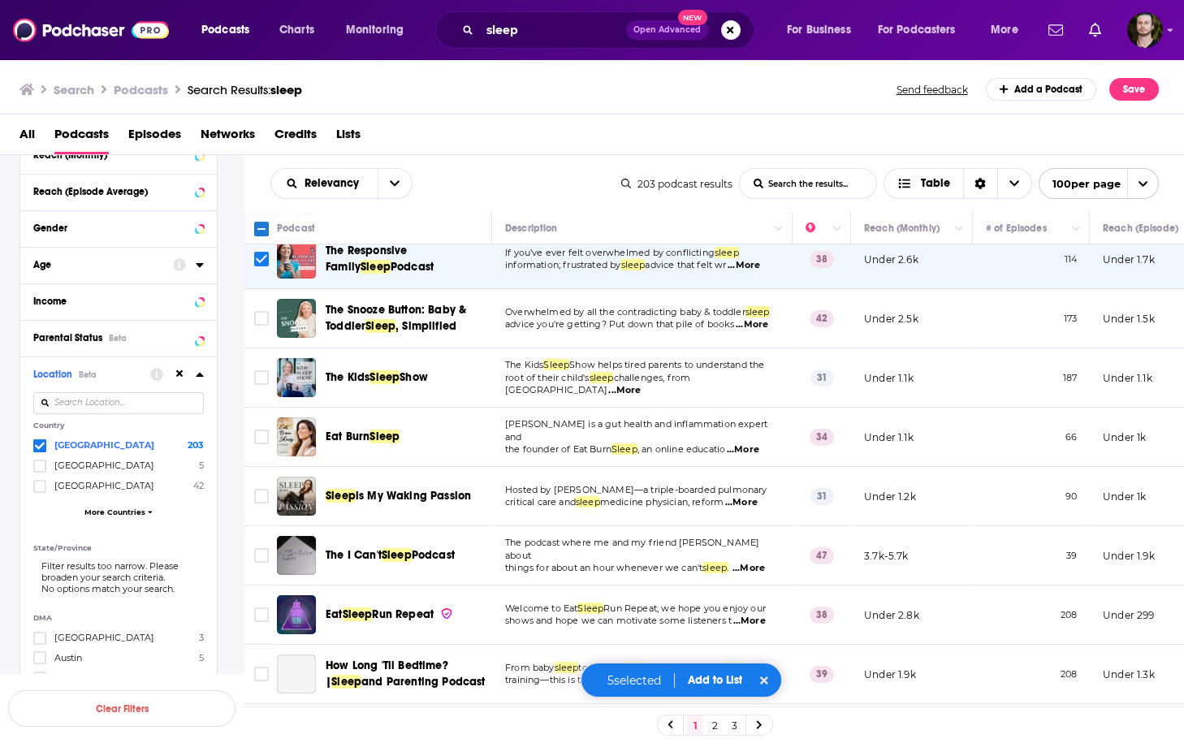
click at [753, 447] on span "...More" at bounding box center [743, 449] width 32 height 13
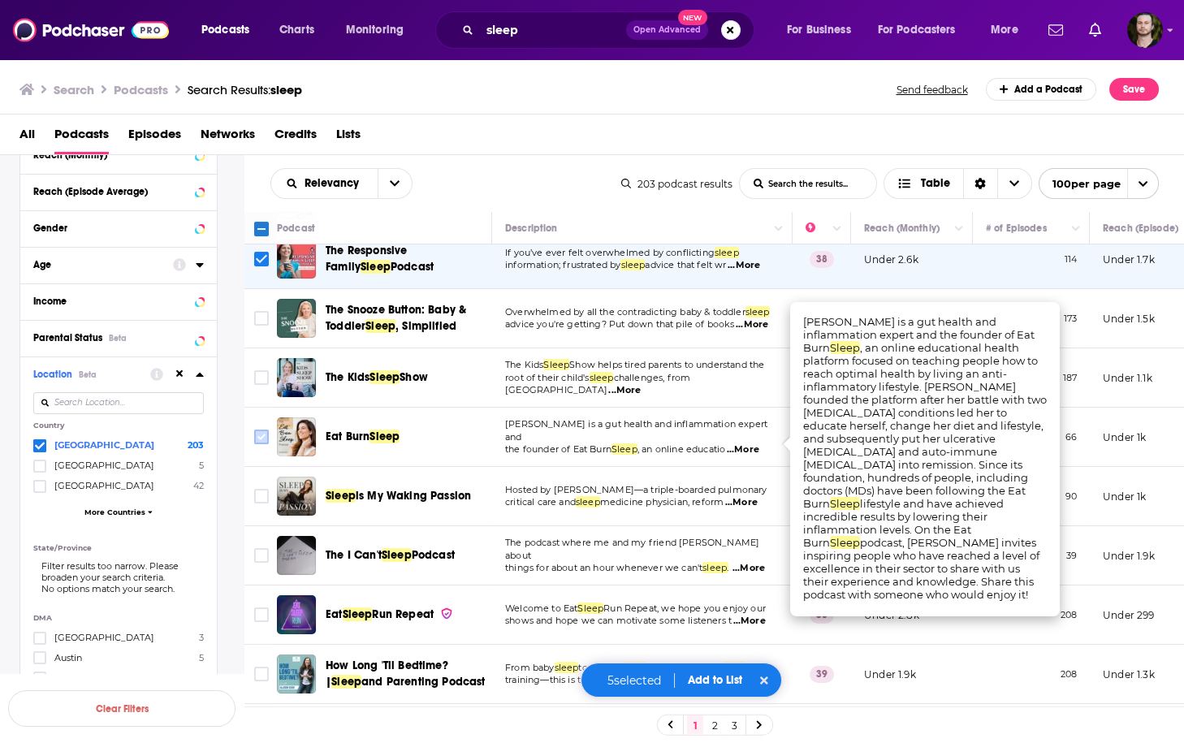
click at [255, 439] on input "Toggle select row" at bounding box center [261, 437] width 15 height 15
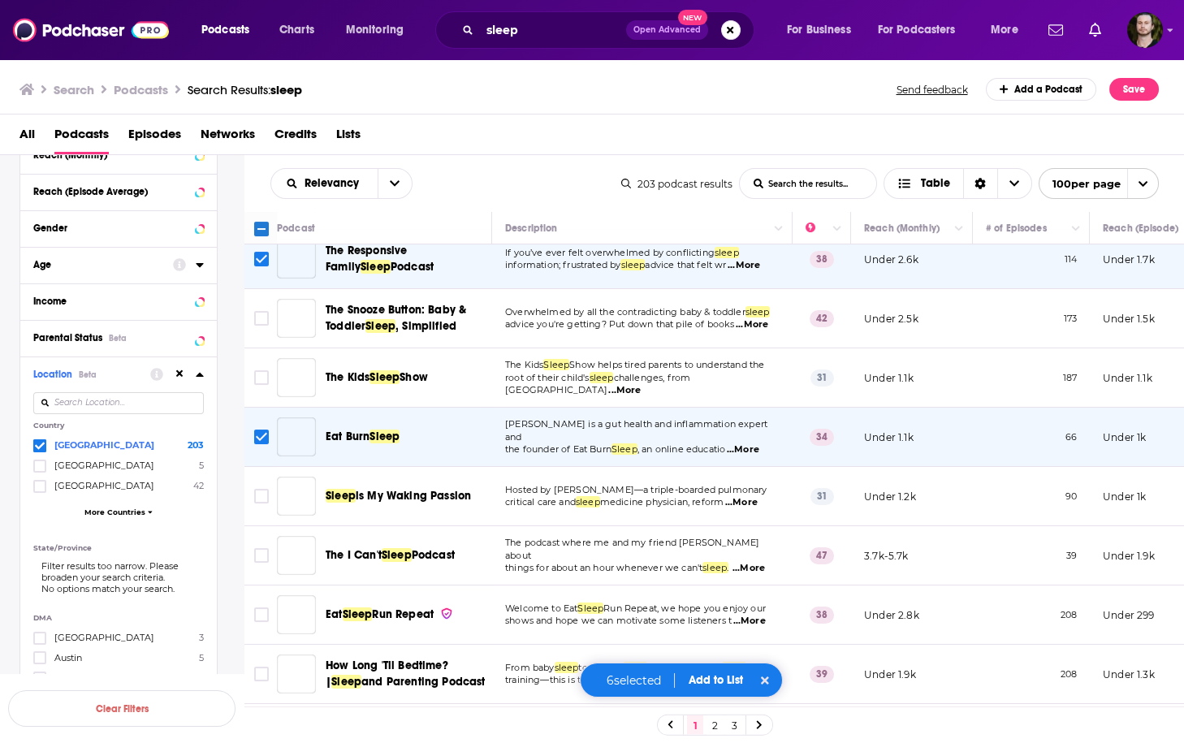
scroll to position [455, 0]
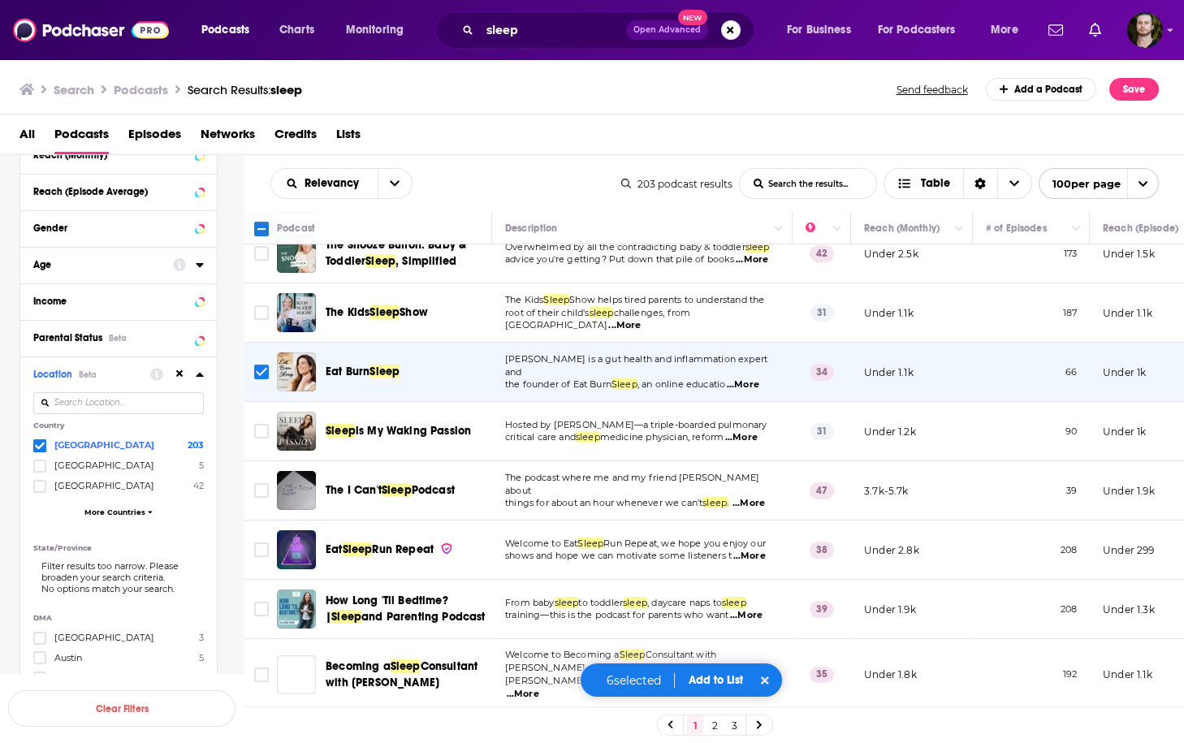
click at [750, 439] on span "...More" at bounding box center [741, 437] width 32 height 13
click at [262, 434] on input "Toggle select row" at bounding box center [261, 431] width 15 height 15
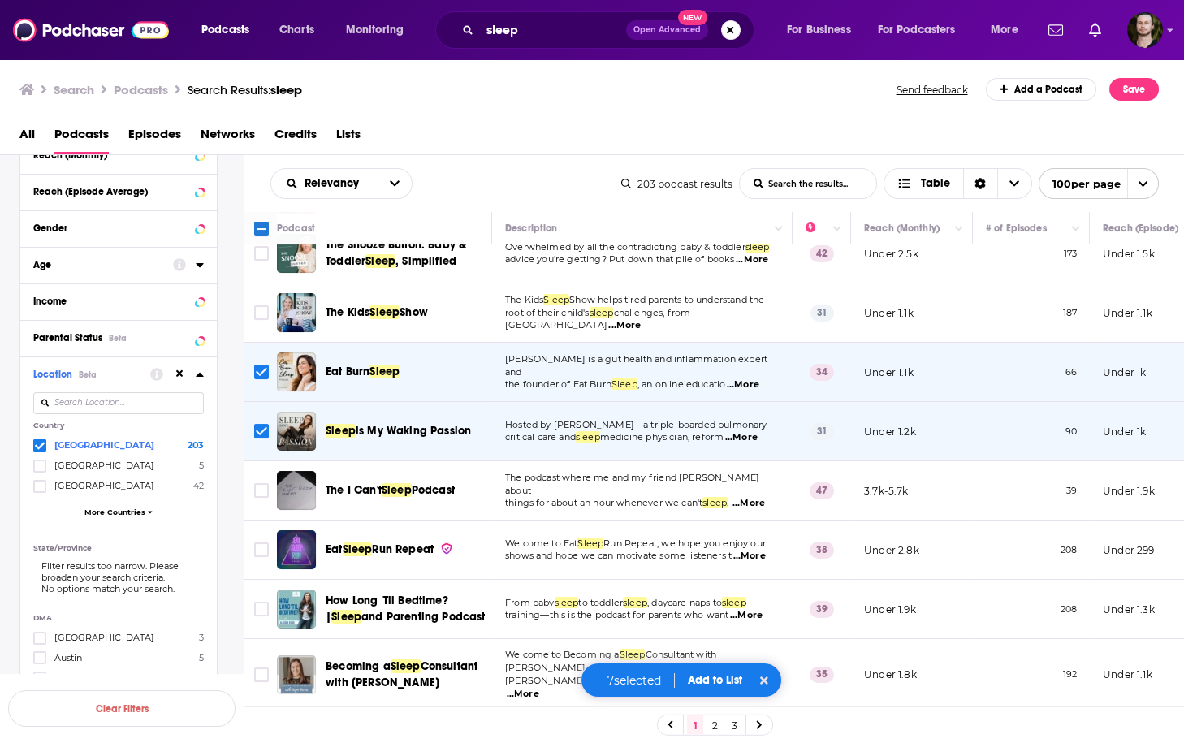
click at [753, 497] on span "...More" at bounding box center [748, 503] width 32 height 13
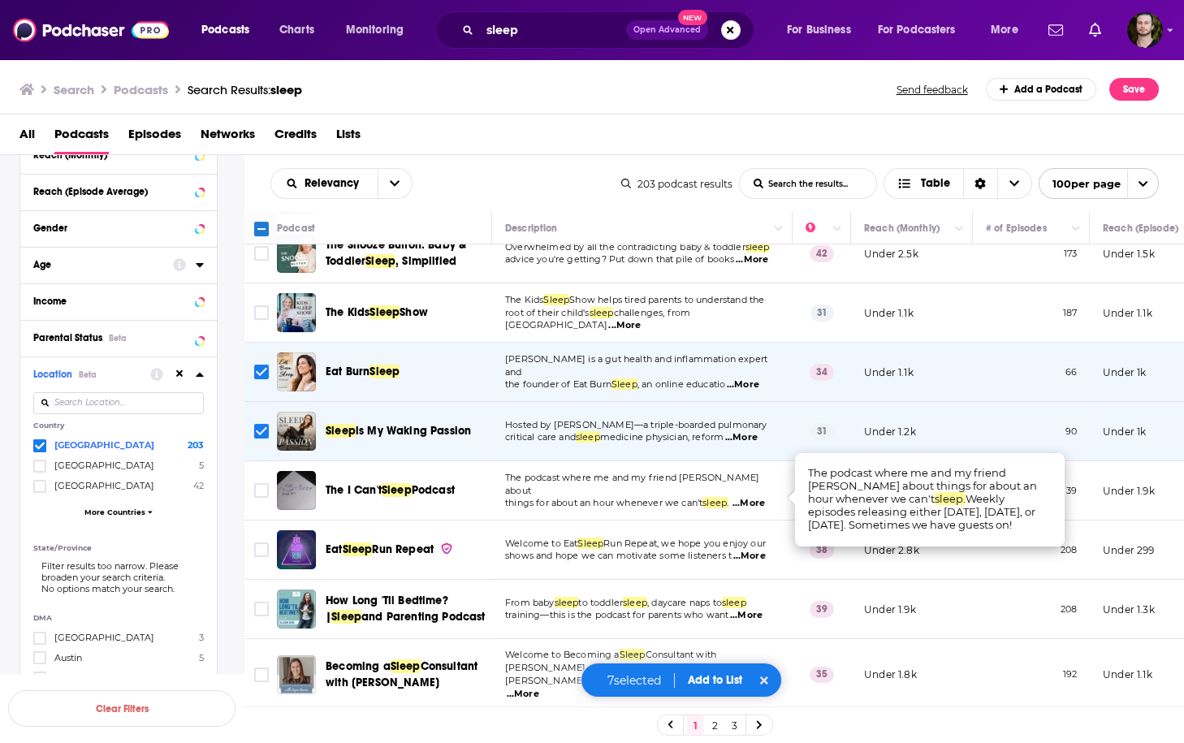
click at [753, 497] on span "...More" at bounding box center [748, 503] width 32 height 13
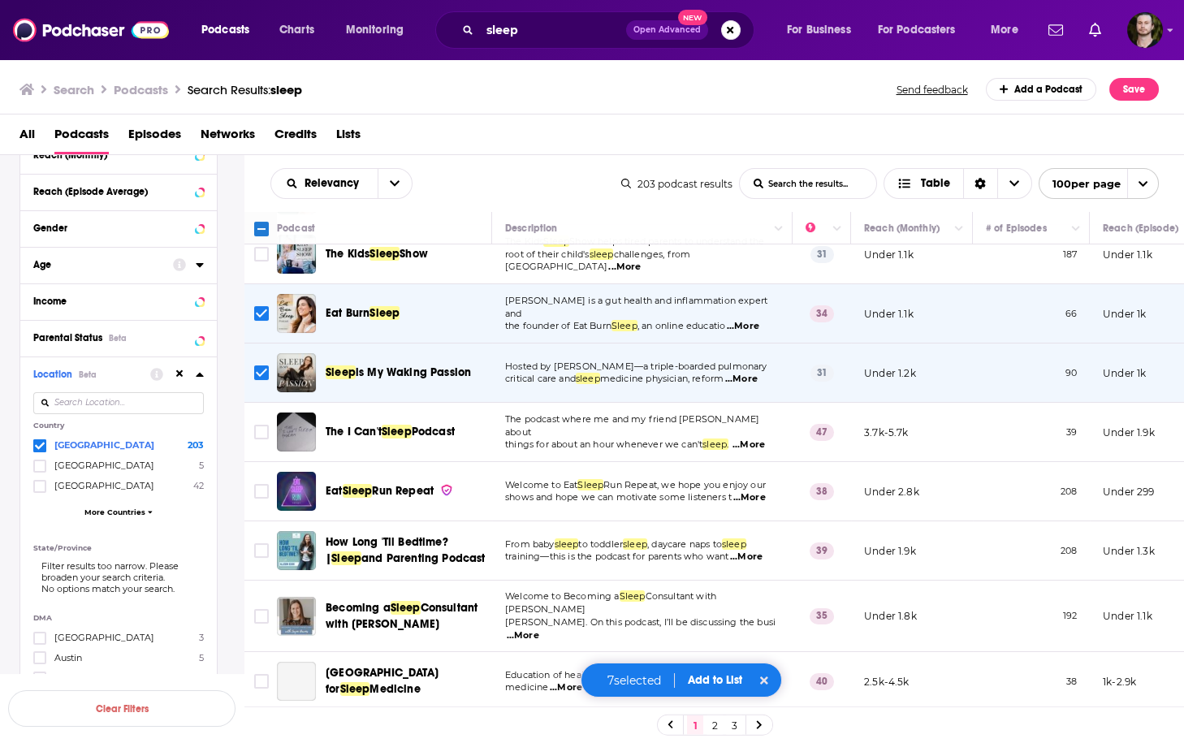
scroll to position [585, 0]
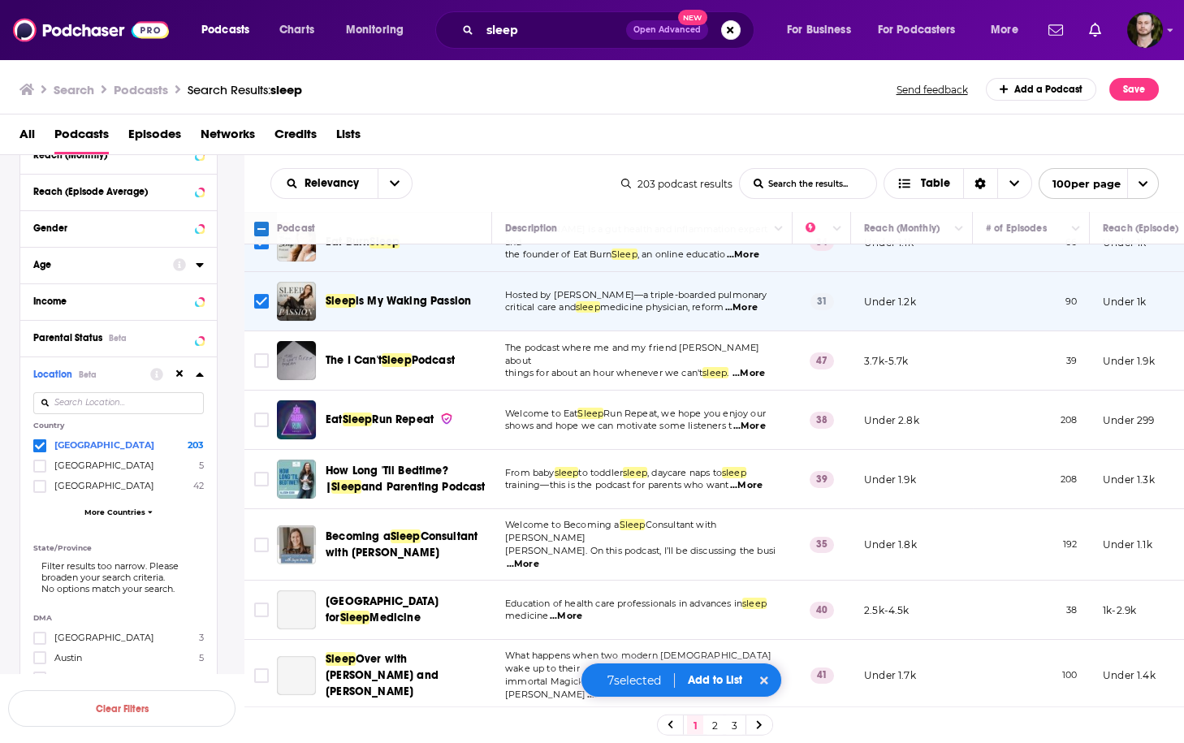
click at [759, 428] on span "...More" at bounding box center [749, 426] width 32 height 13
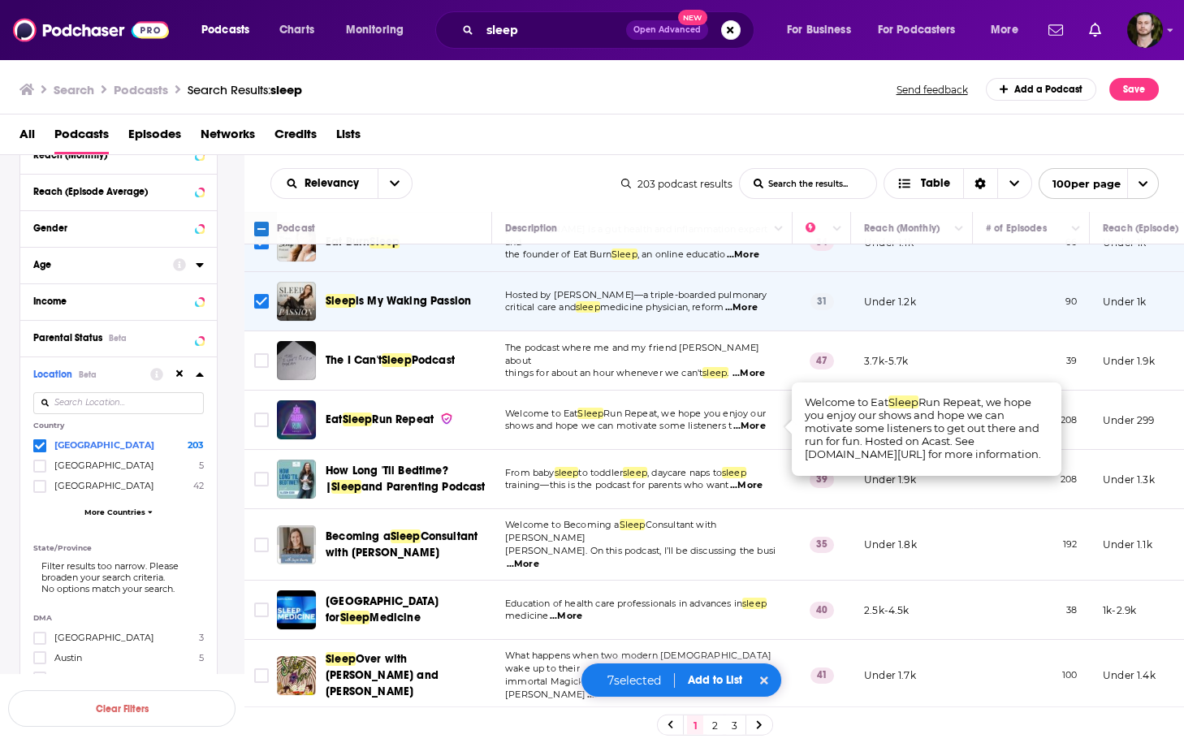
click at [759, 428] on span "...More" at bounding box center [749, 426] width 32 height 13
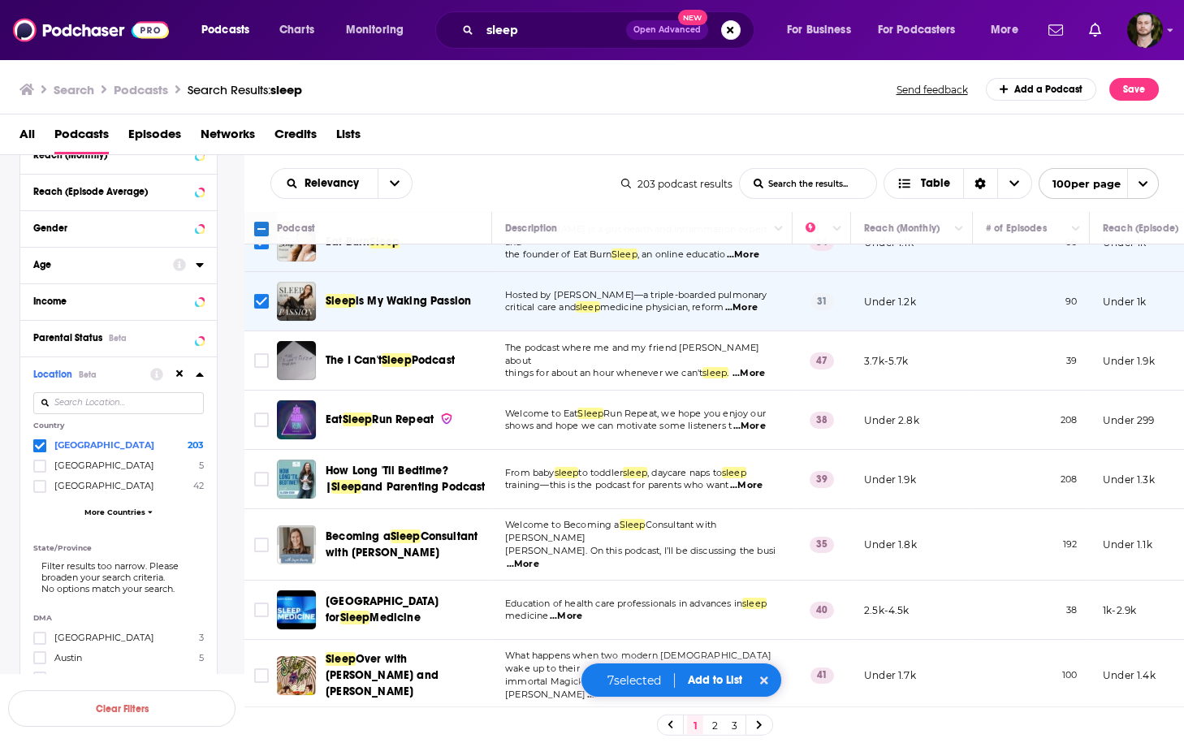
click at [750, 486] on span "...More" at bounding box center [746, 485] width 32 height 13
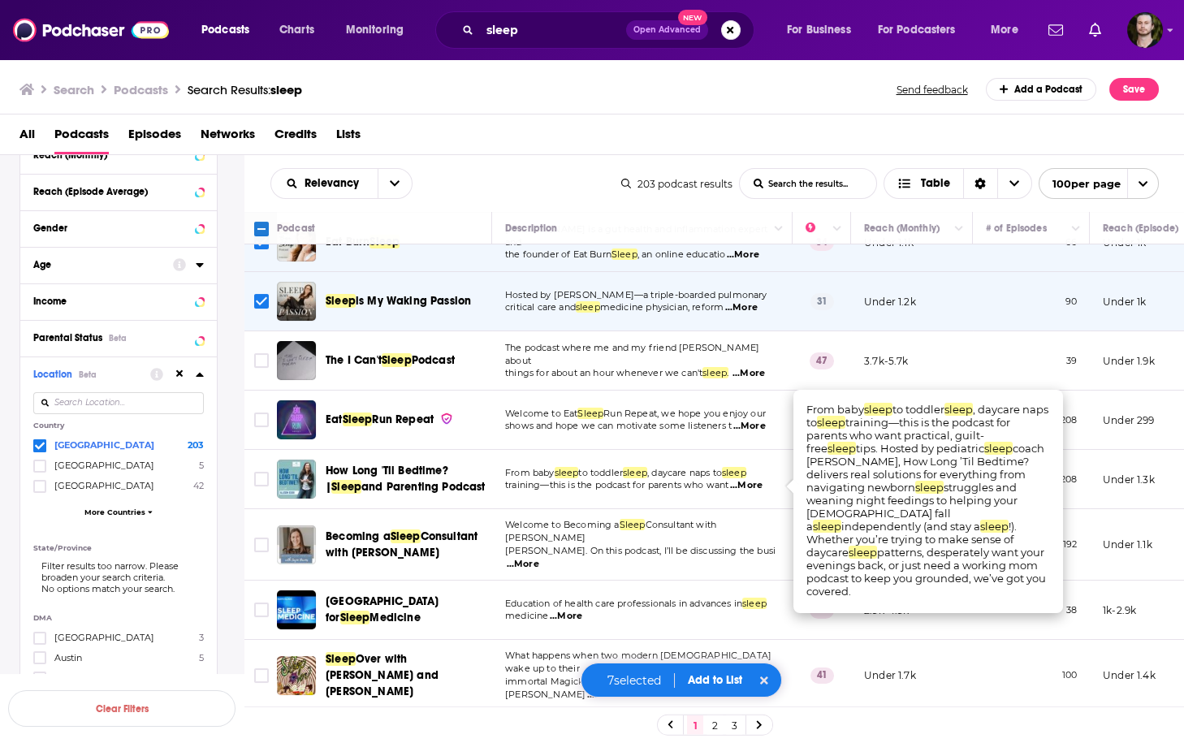
click at [750, 486] on span "...More" at bounding box center [746, 485] width 32 height 13
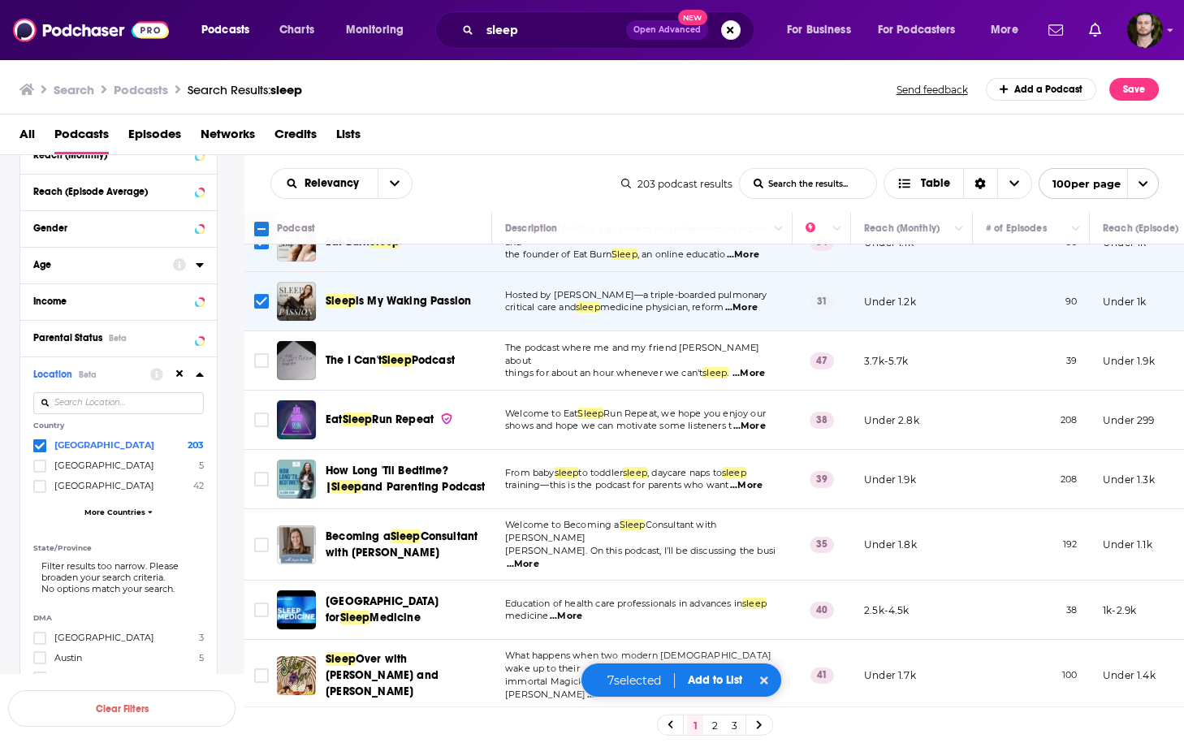
click at [539, 558] on span "...More" at bounding box center [523, 564] width 32 height 13
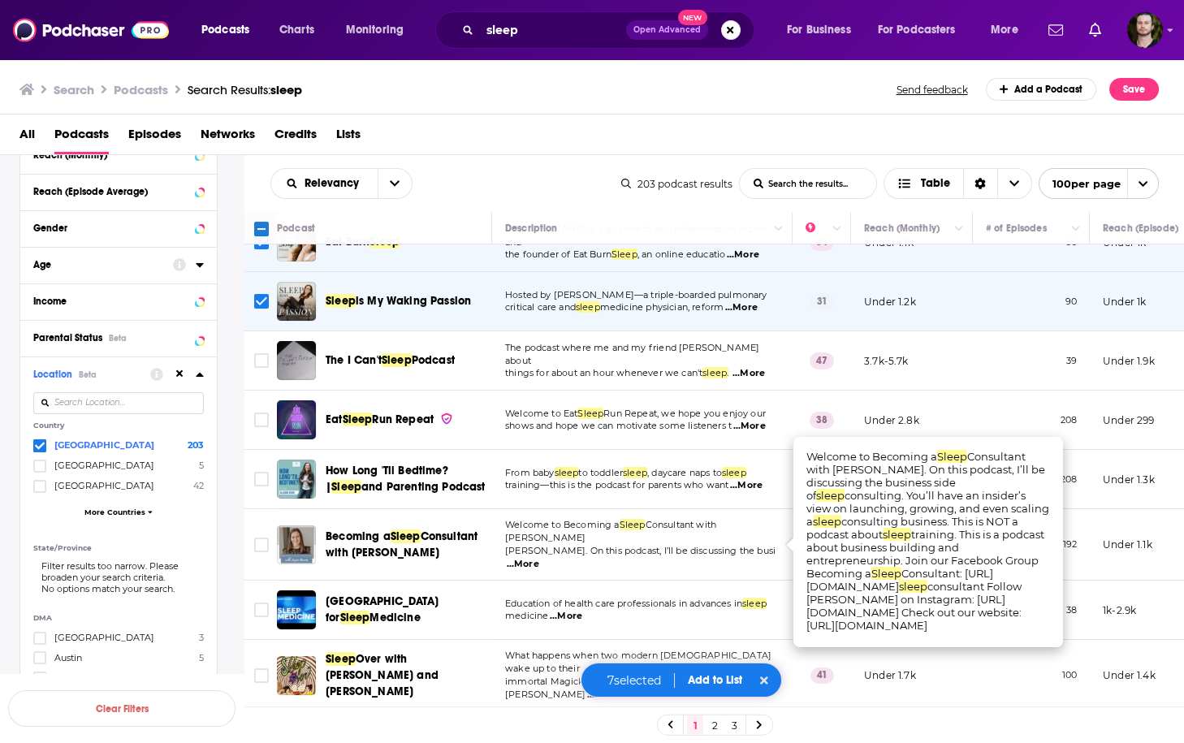
click at [539, 558] on span "...More" at bounding box center [523, 564] width 32 height 13
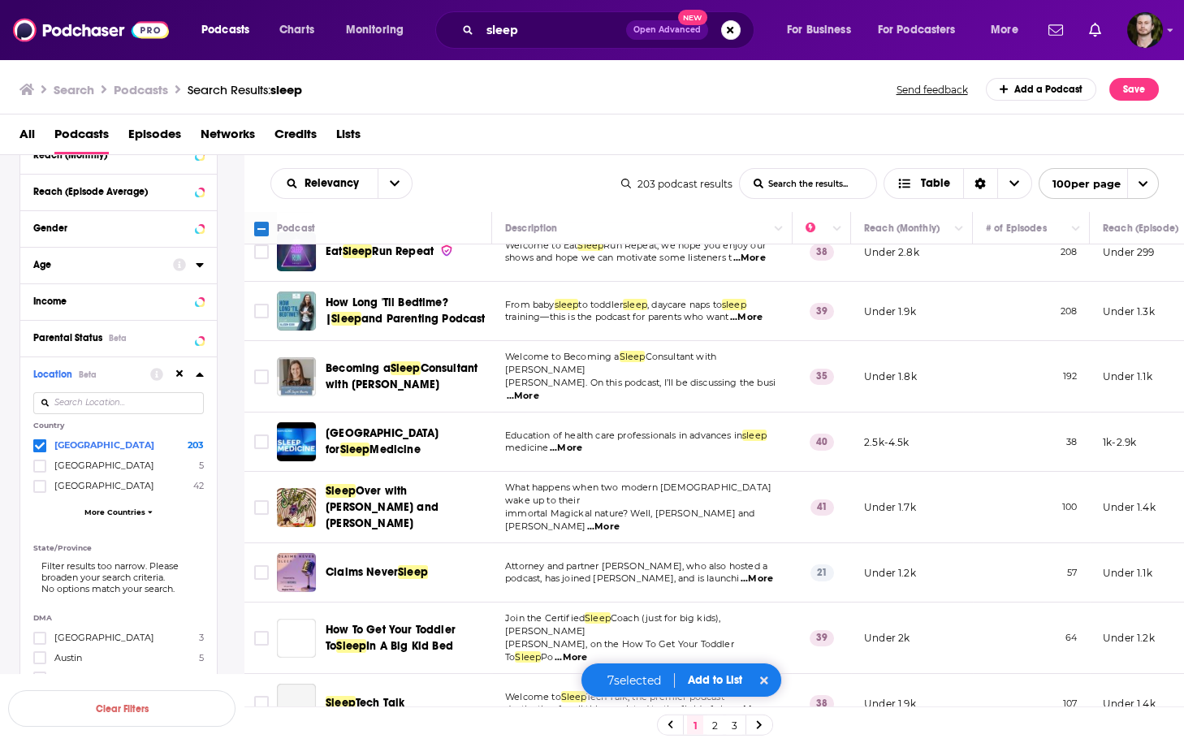
scroll to position [780, 0]
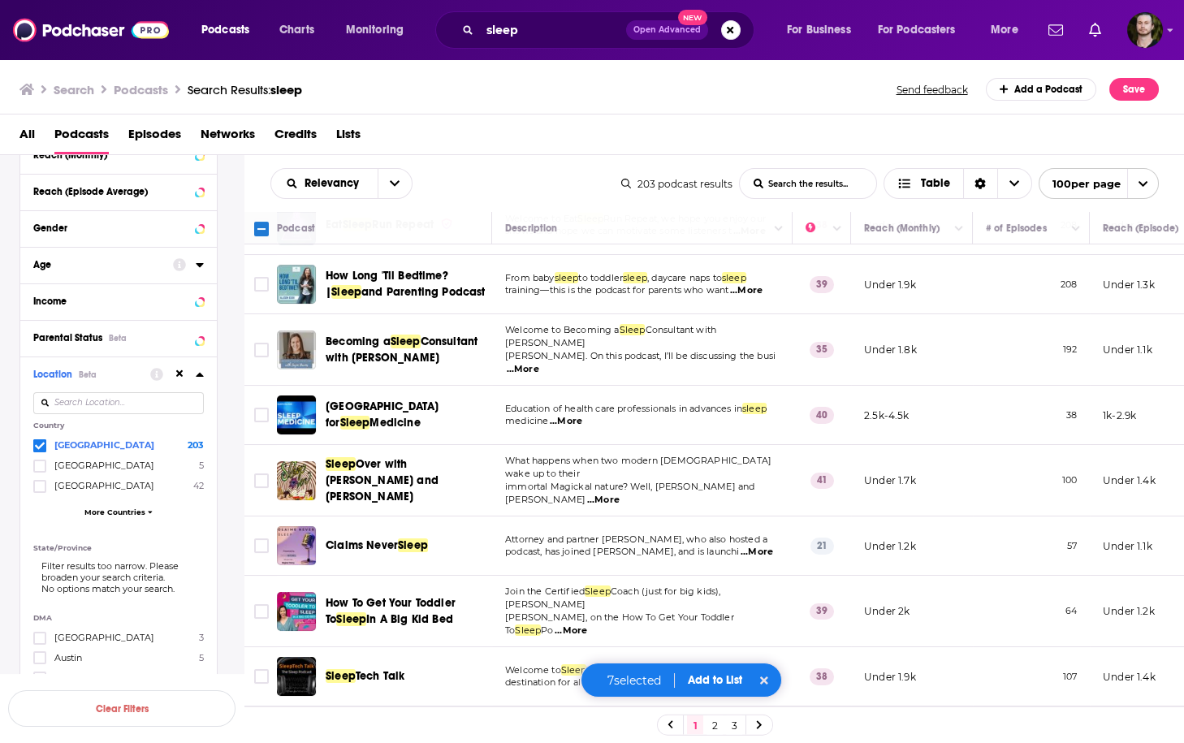
click at [620, 494] on span "...More" at bounding box center [603, 500] width 32 height 13
click at [758, 546] on span "...More" at bounding box center [757, 552] width 32 height 13
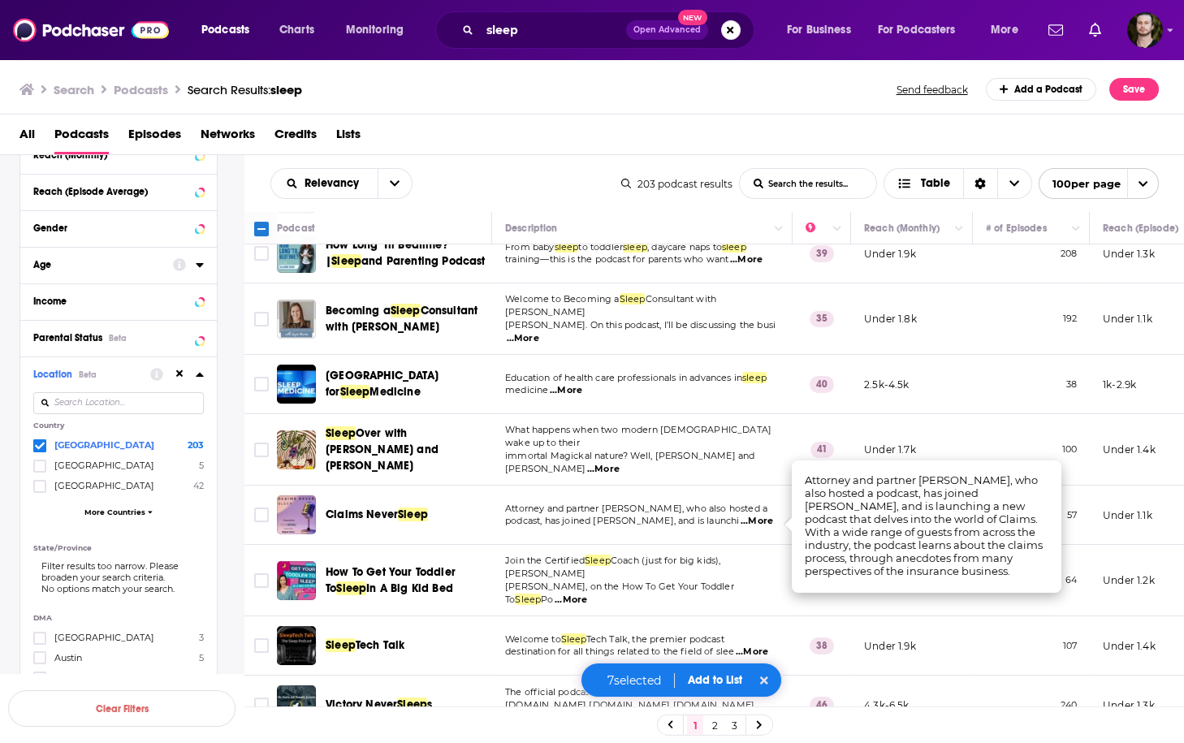
scroll to position [974, 0]
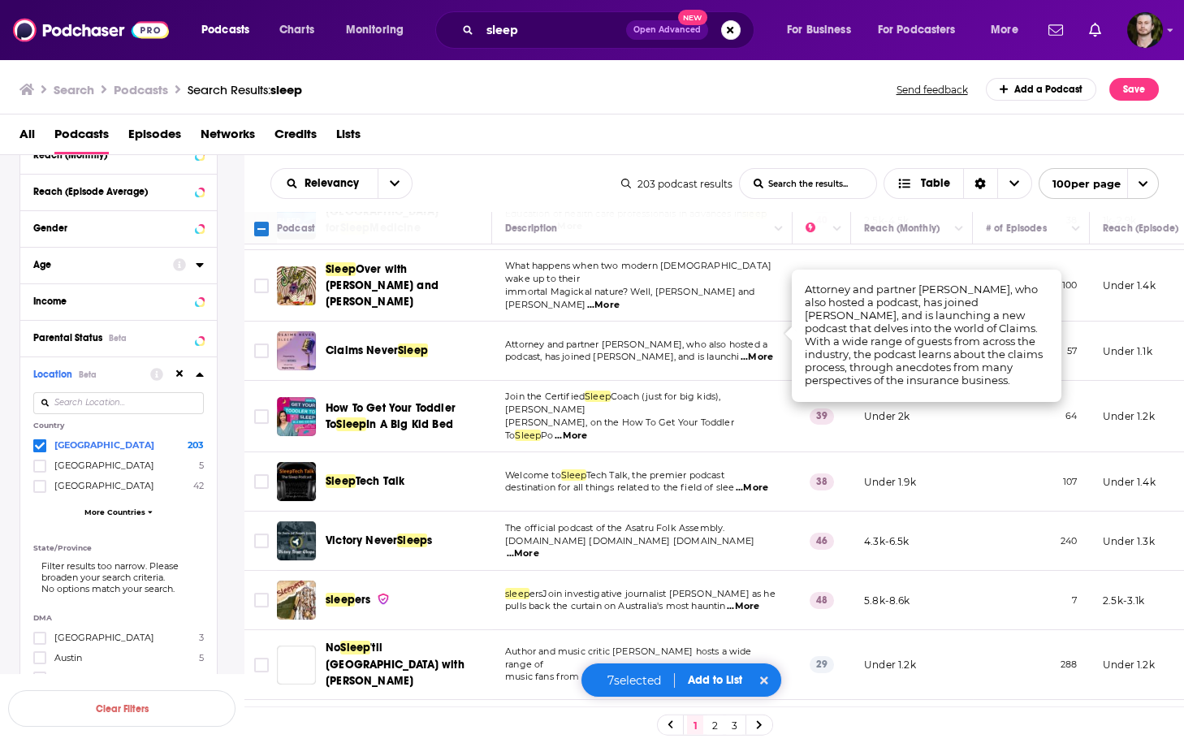
click at [753, 482] on span "...More" at bounding box center [752, 488] width 32 height 13
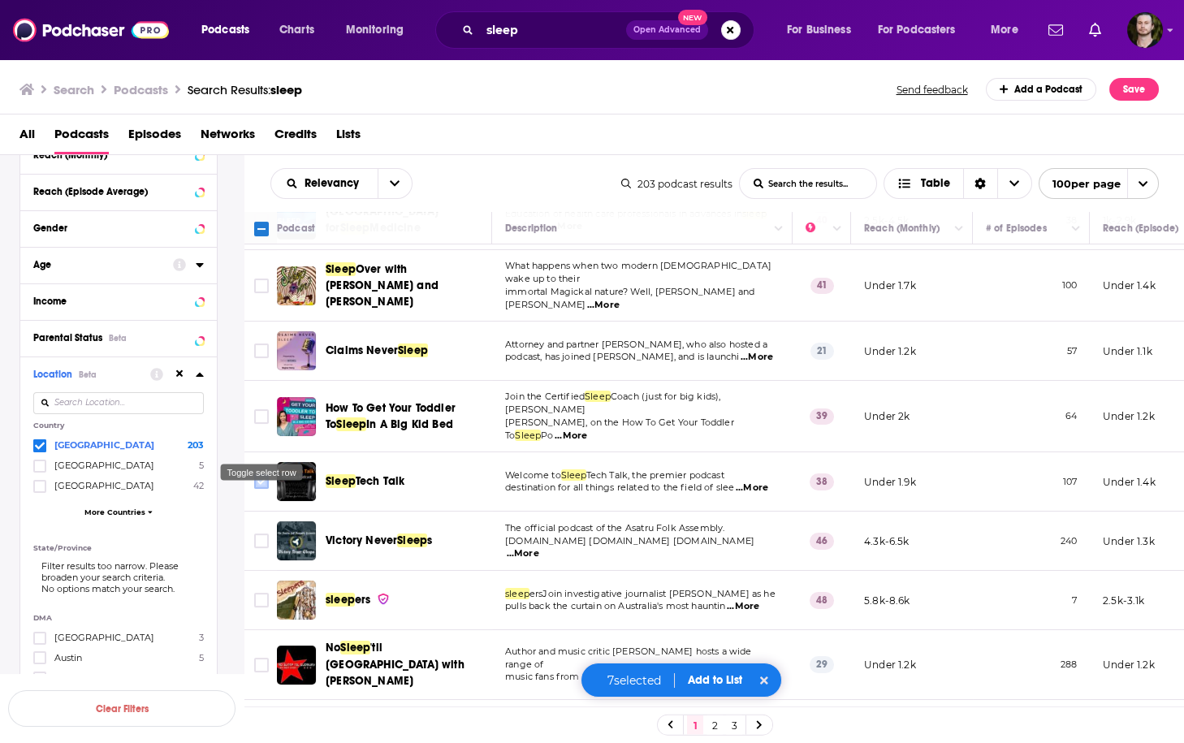
click at [257, 474] on input "Toggle select row" at bounding box center [261, 481] width 15 height 15
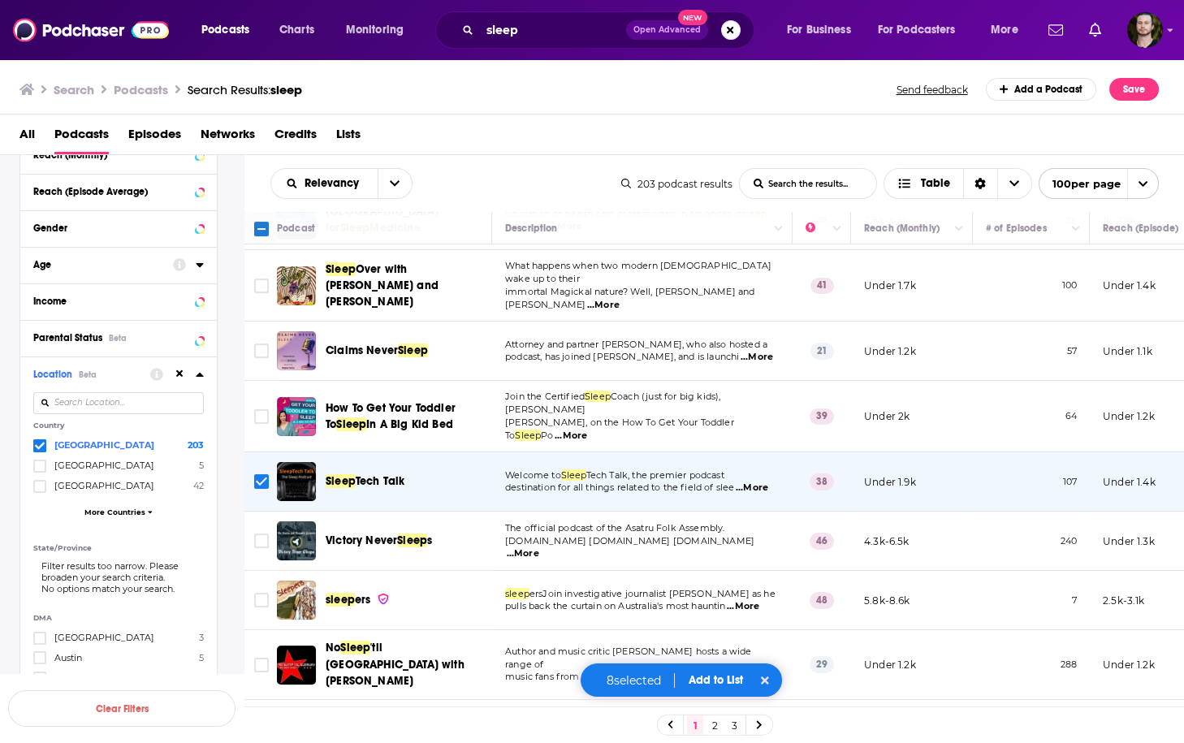
click at [539, 547] on span "...More" at bounding box center [523, 553] width 32 height 13
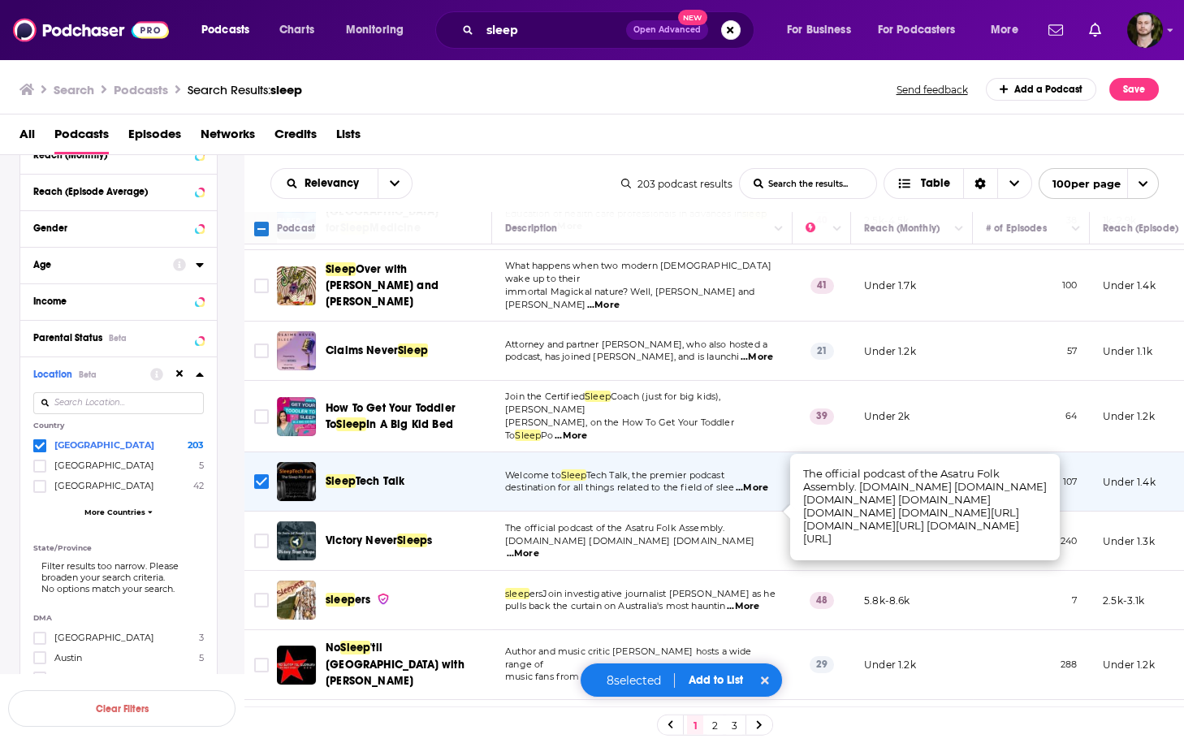
click at [539, 547] on span "...More" at bounding box center [523, 553] width 32 height 13
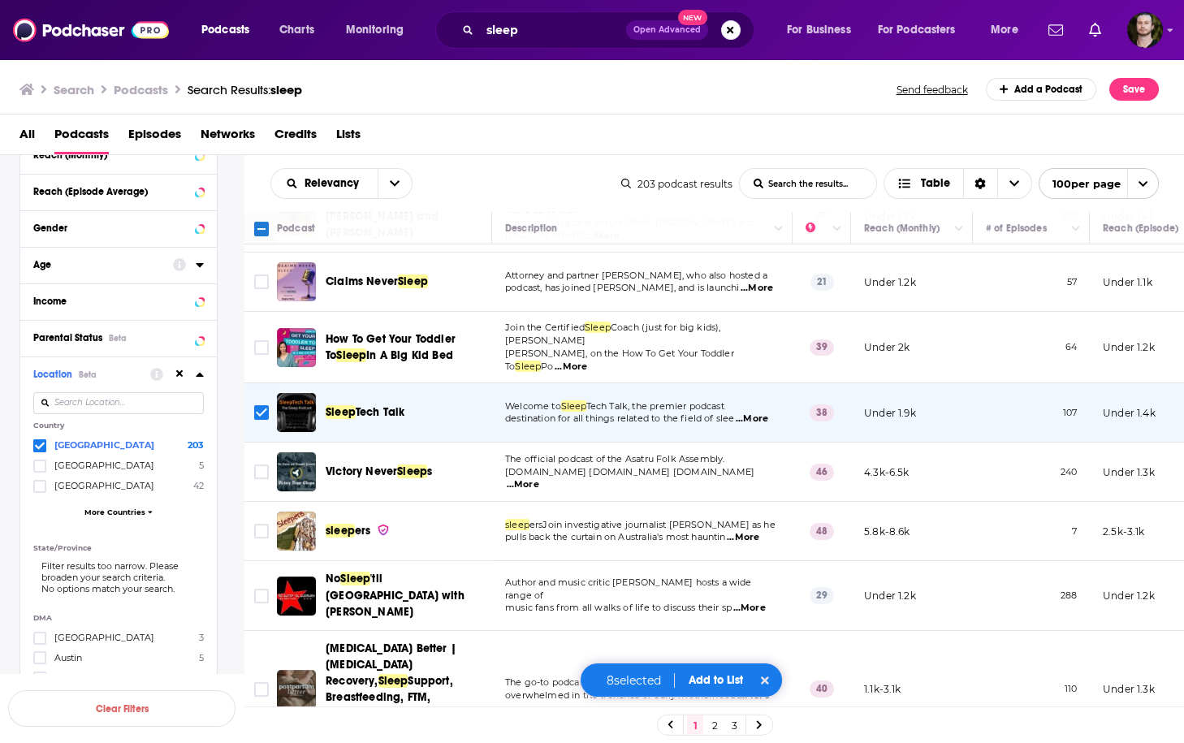
scroll to position [1104, 0]
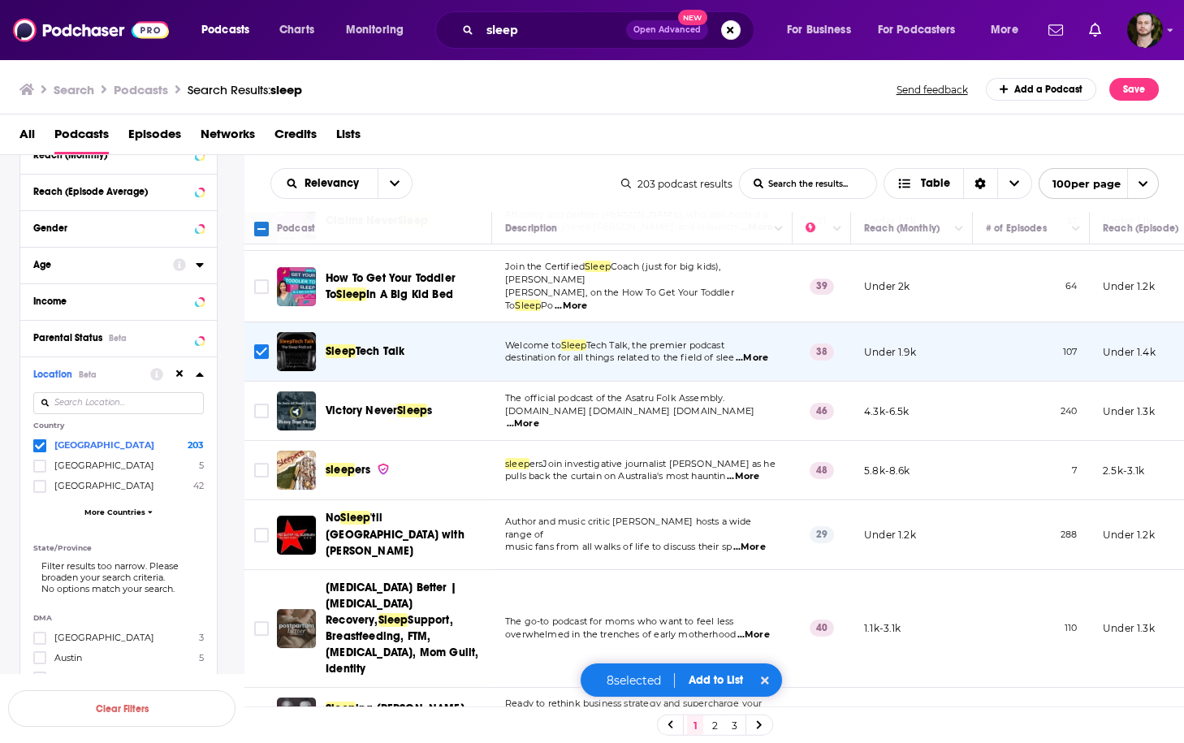
click at [747, 470] on span "...More" at bounding box center [743, 476] width 32 height 13
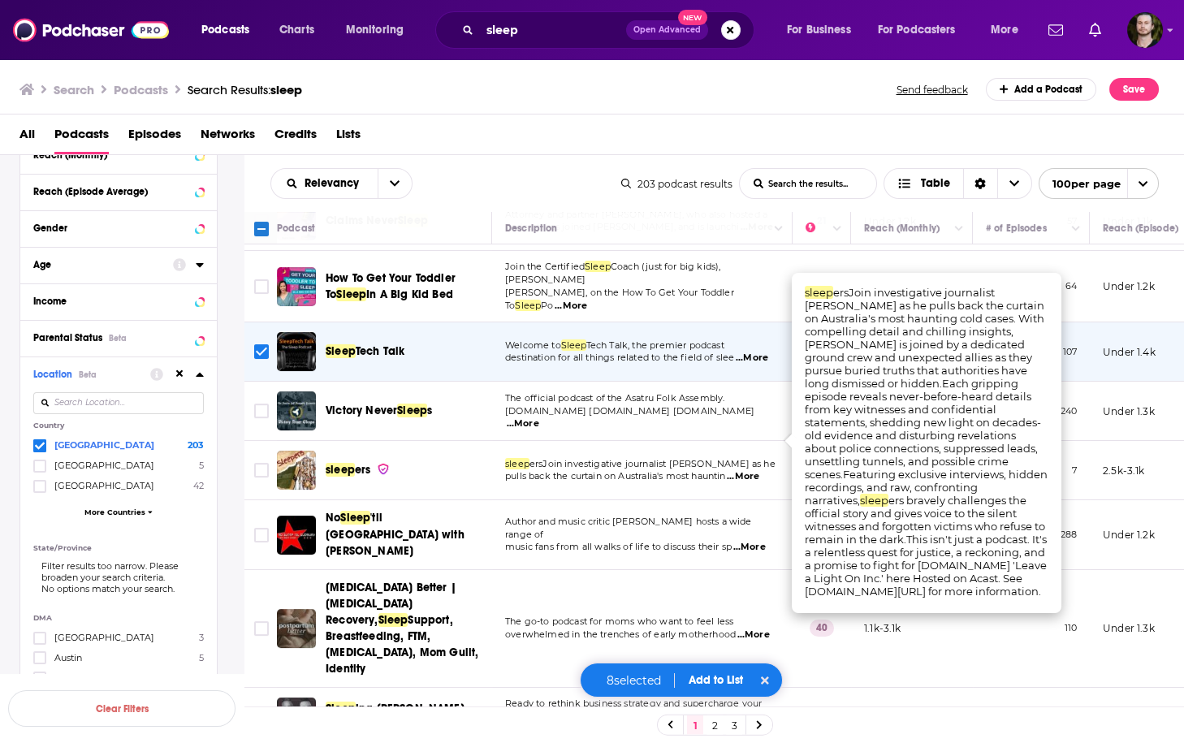
click at [747, 470] on span "...More" at bounding box center [743, 476] width 32 height 13
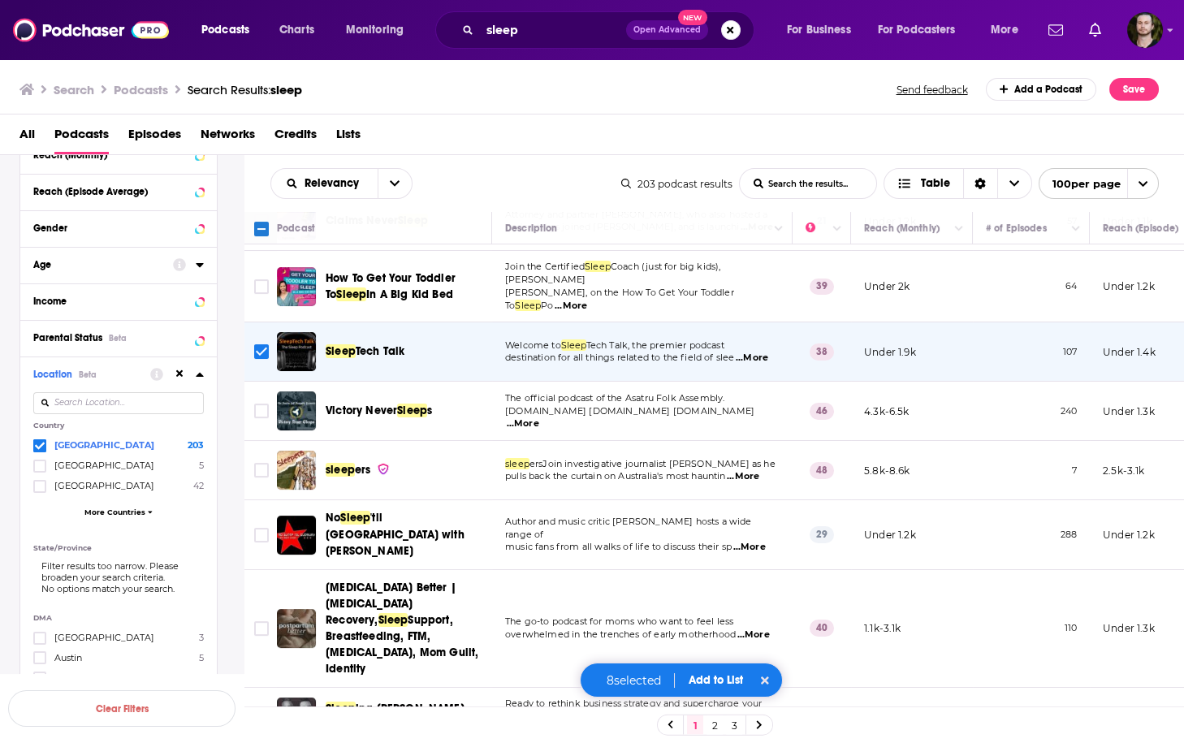
click at [754, 470] on span "...More" at bounding box center [743, 476] width 32 height 13
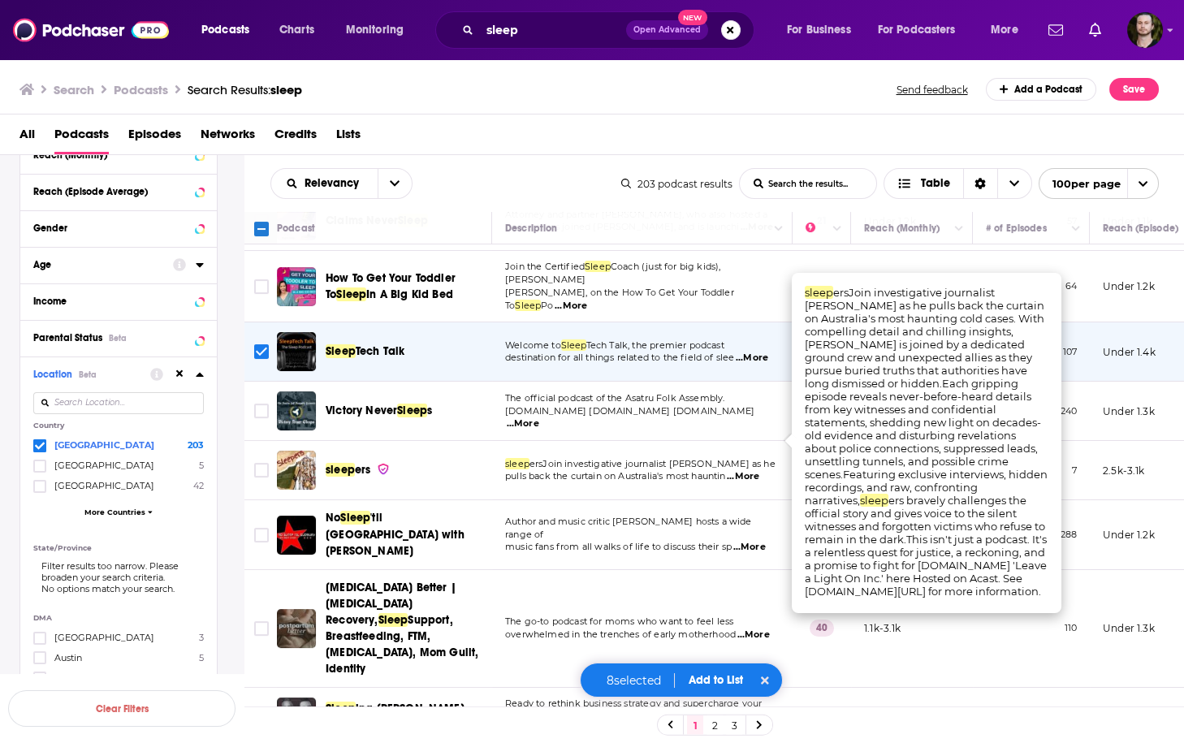
click at [754, 470] on span "...More" at bounding box center [743, 476] width 32 height 13
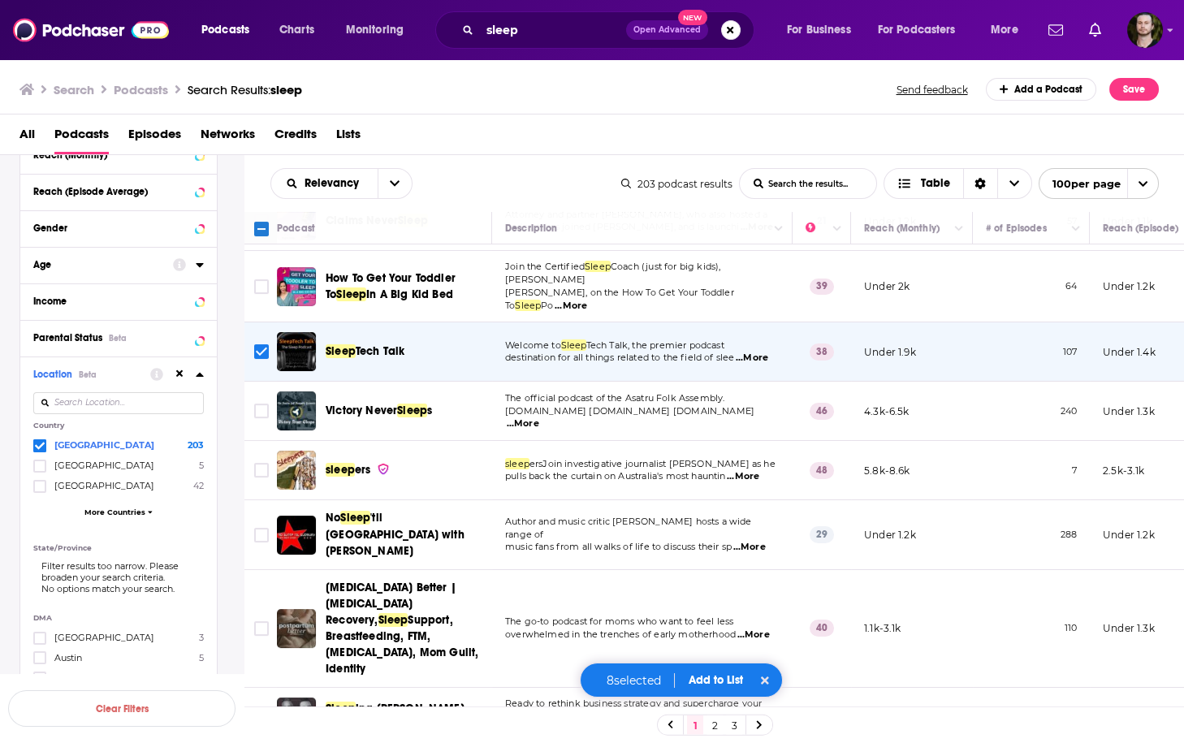
click at [767, 541] on p "music fans from all walks of life to discuss their sp ...More" at bounding box center [642, 547] width 274 height 13
click at [763, 541] on span "...More" at bounding box center [749, 547] width 32 height 13
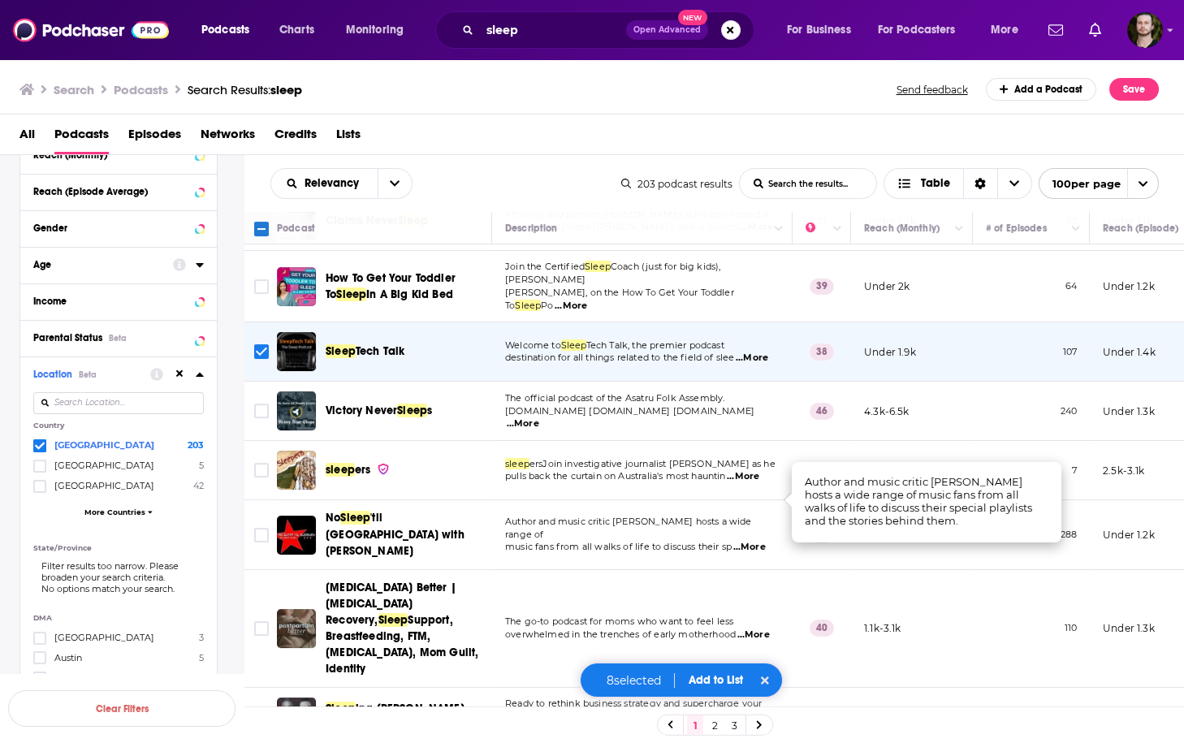
click at [763, 541] on span "...More" at bounding box center [749, 547] width 32 height 13
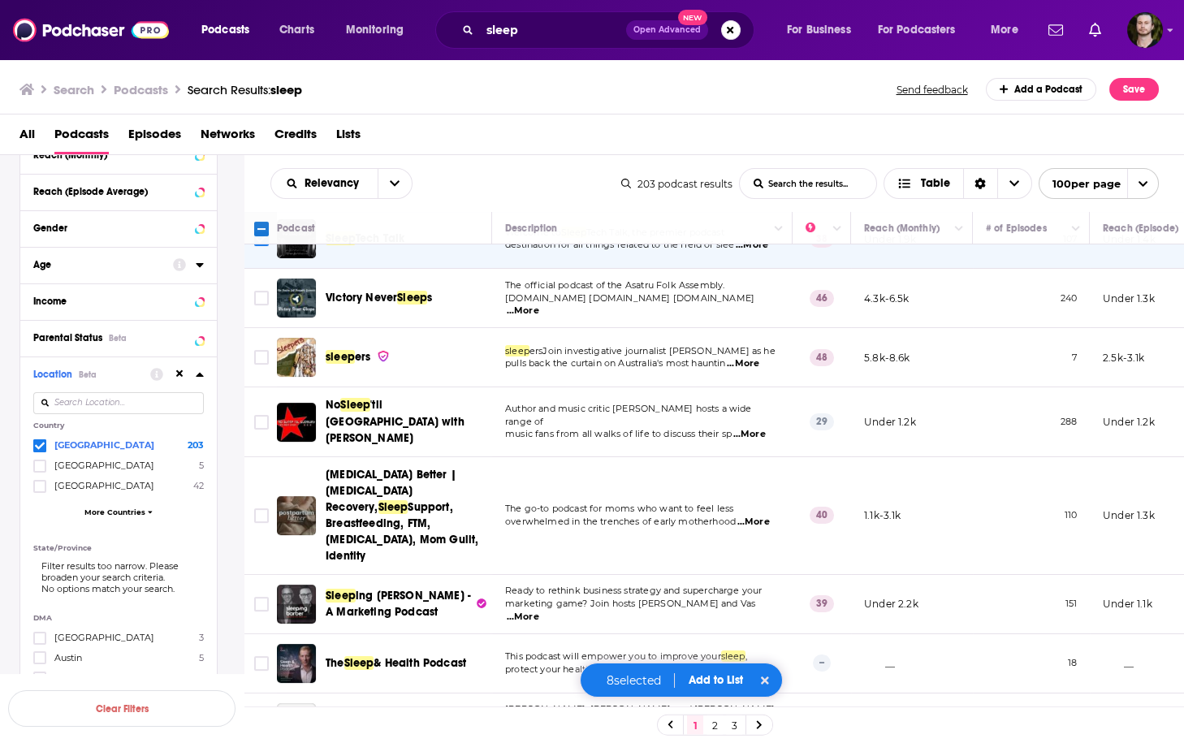
scroll to position [1234, 0]
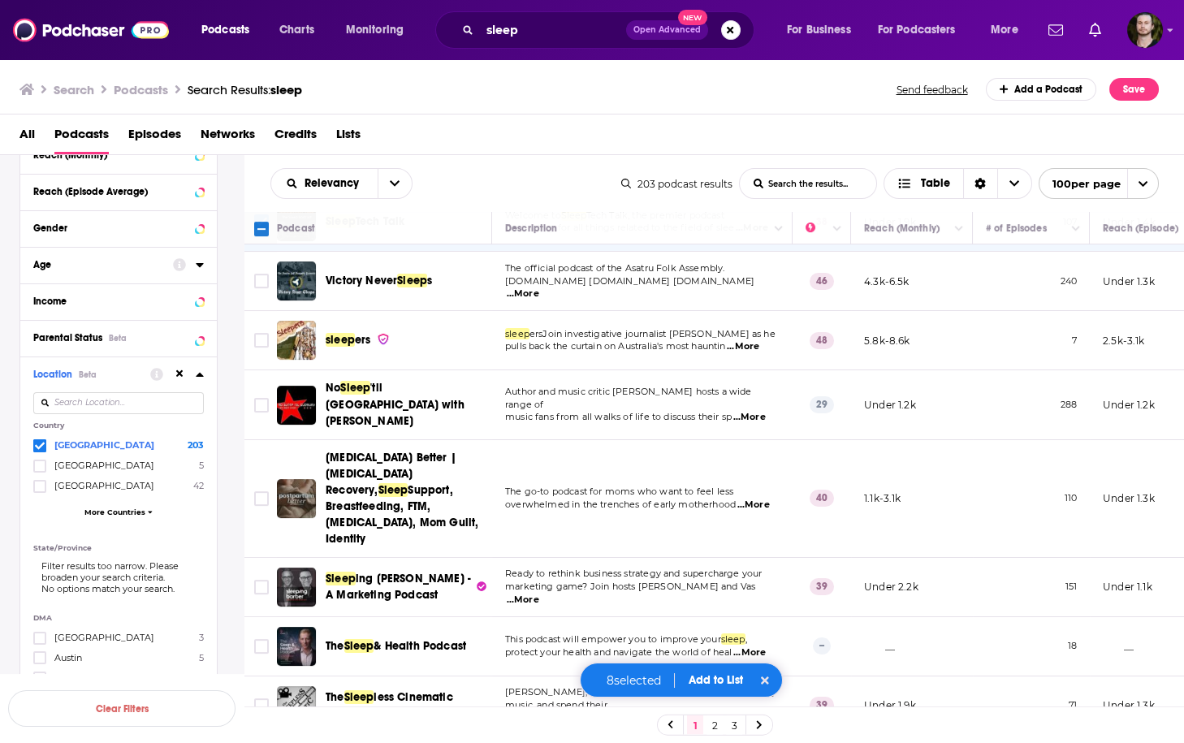
click at [765, 499] on span "...More" at bounding box center [753, 505] width 32 height 13
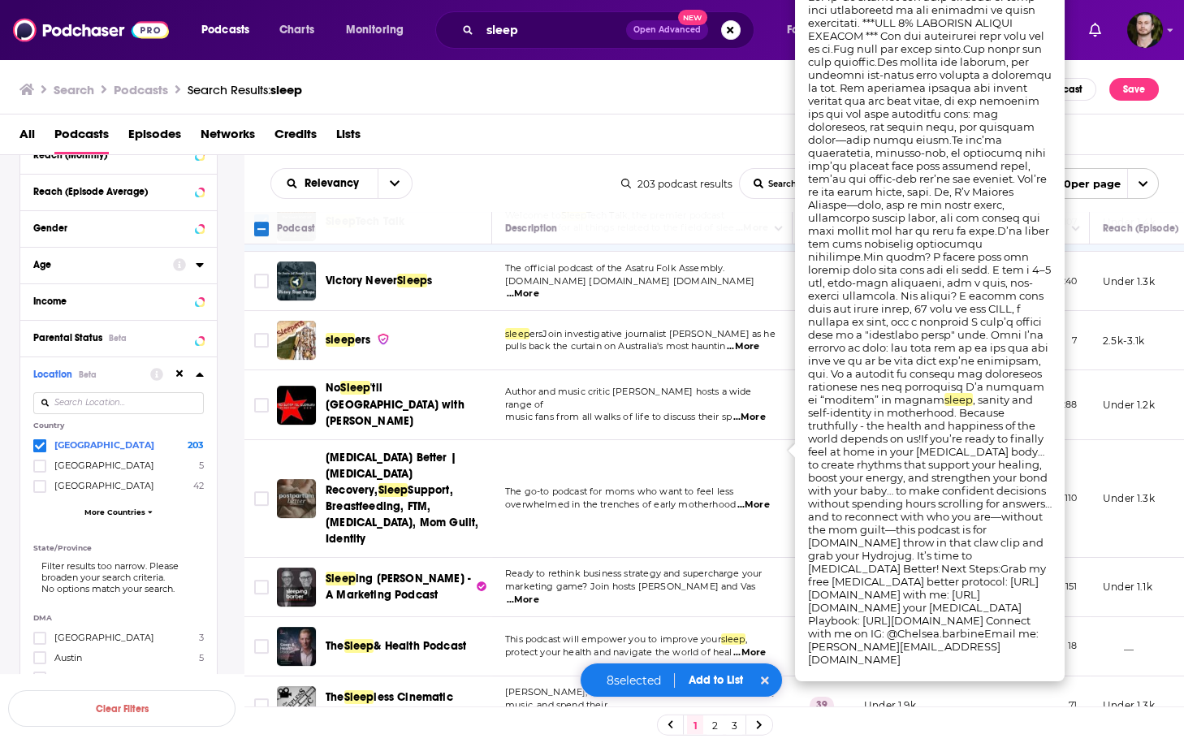
click at [765, 499] on span "...More" at bounding box center [753, 505] width 32 height 13
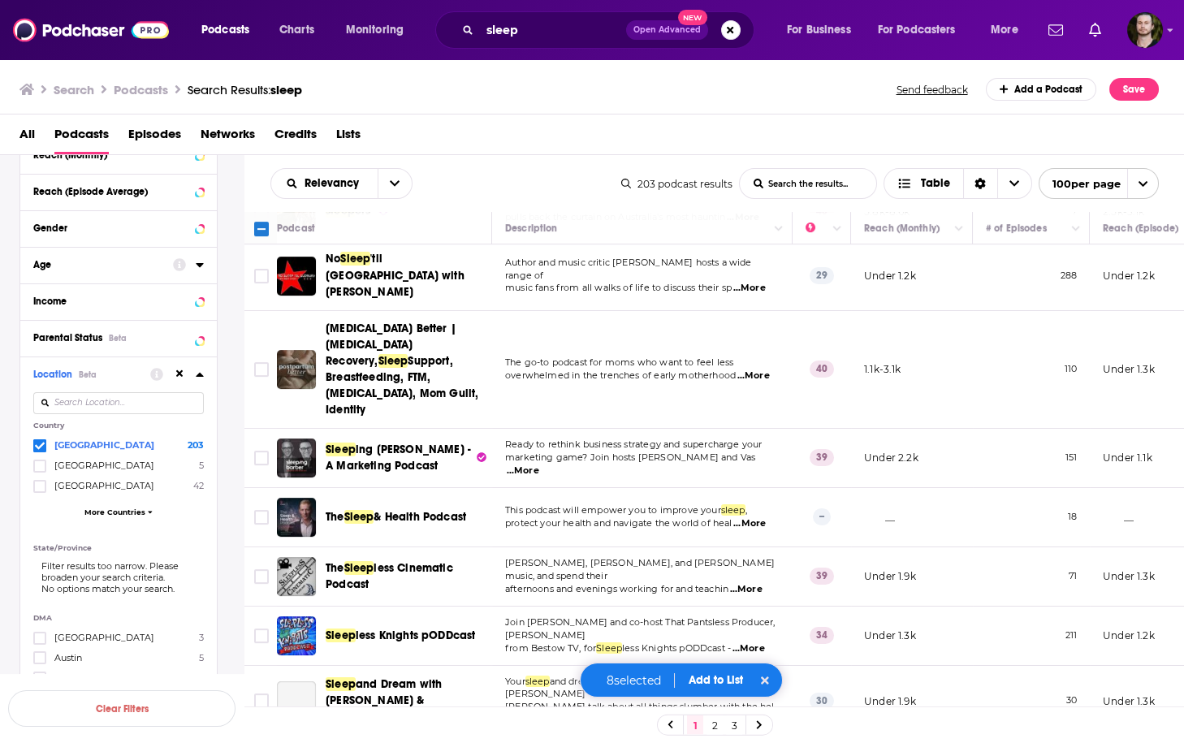
scroll to position [1364, 0]
click at [539, 464] on span "...More" at bounding box center [523, 470] width 32 height 13
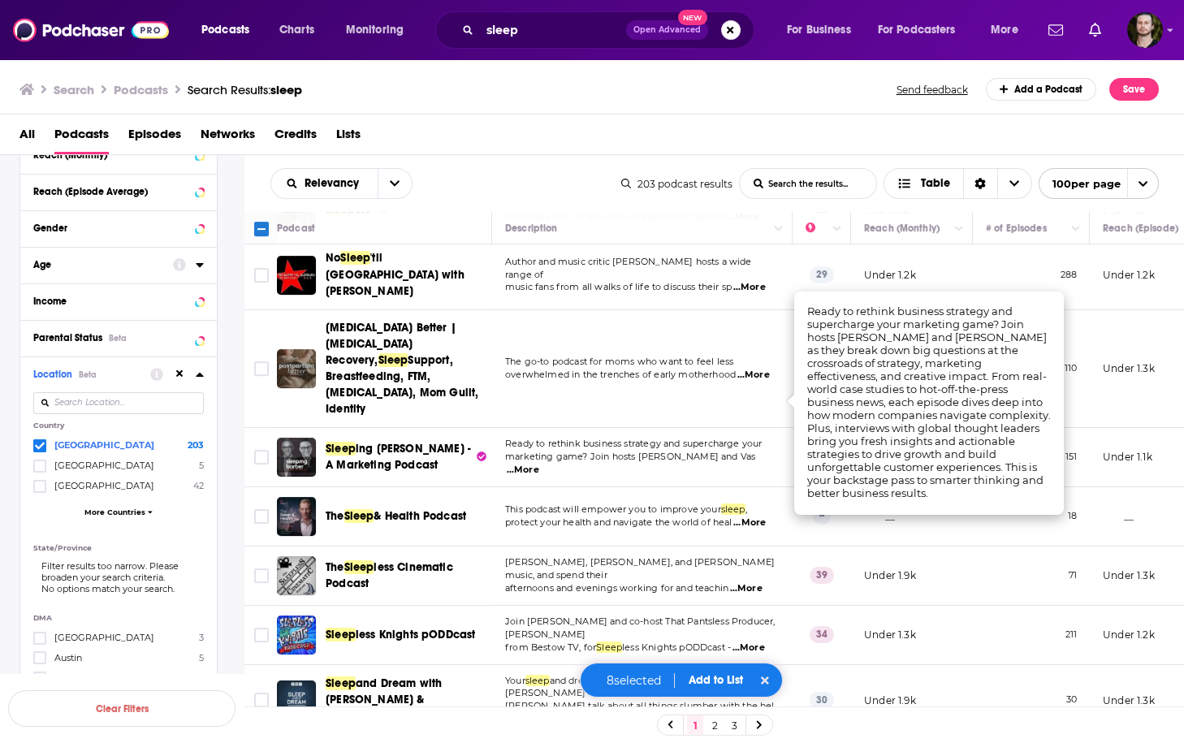
click at [760, 516] on span "...More" at bounding box center [749, 522] width 32 height 13
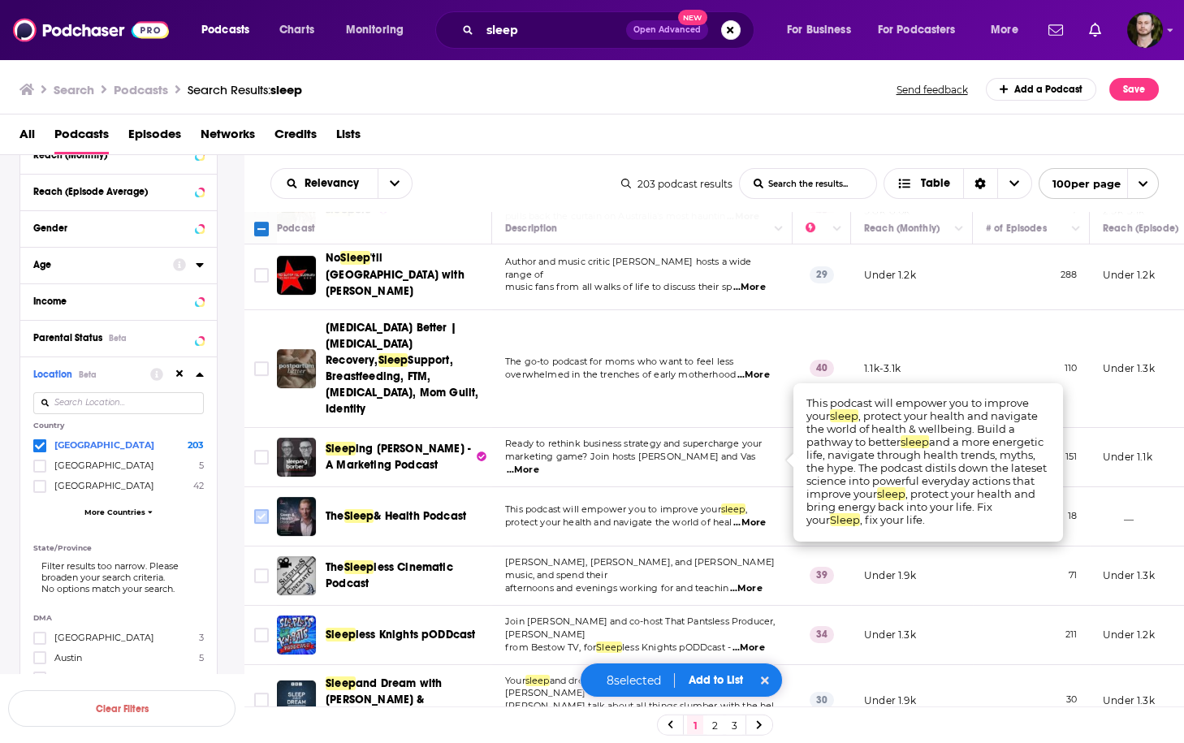
click at [261, 509] on input "Toggle select row" at bounding box center [261, 516] width 15 height 15
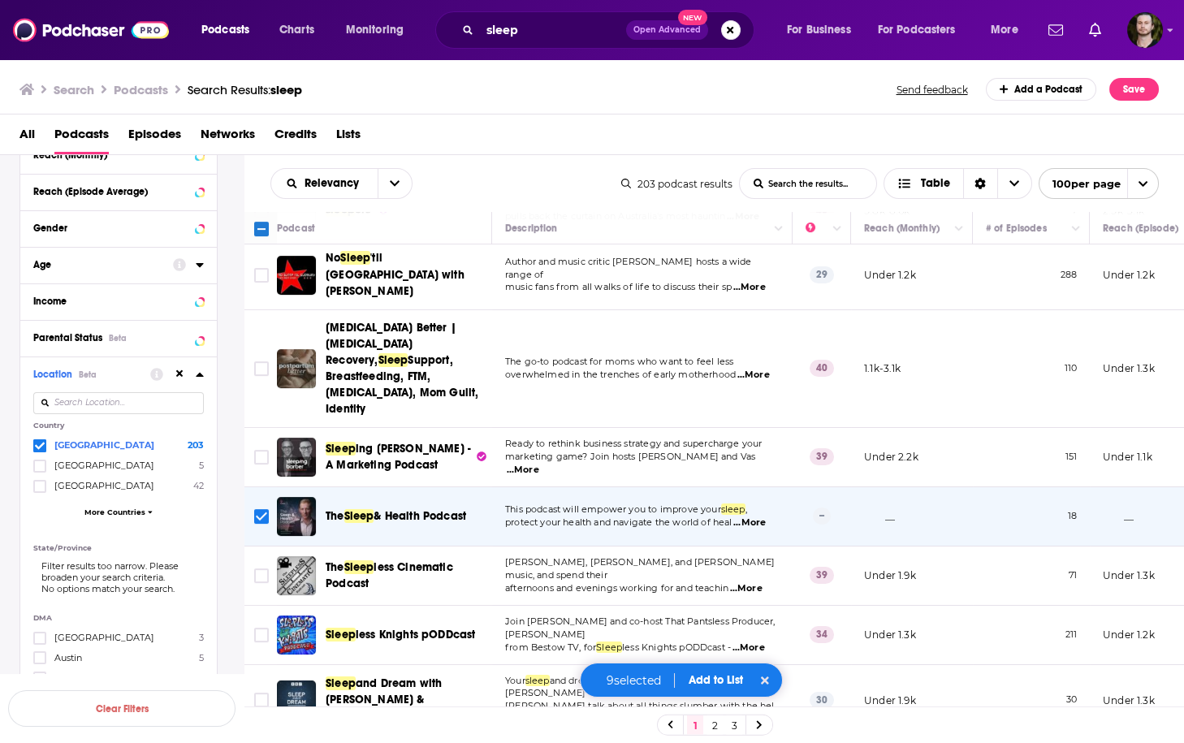
scroll to position [1429, 0]
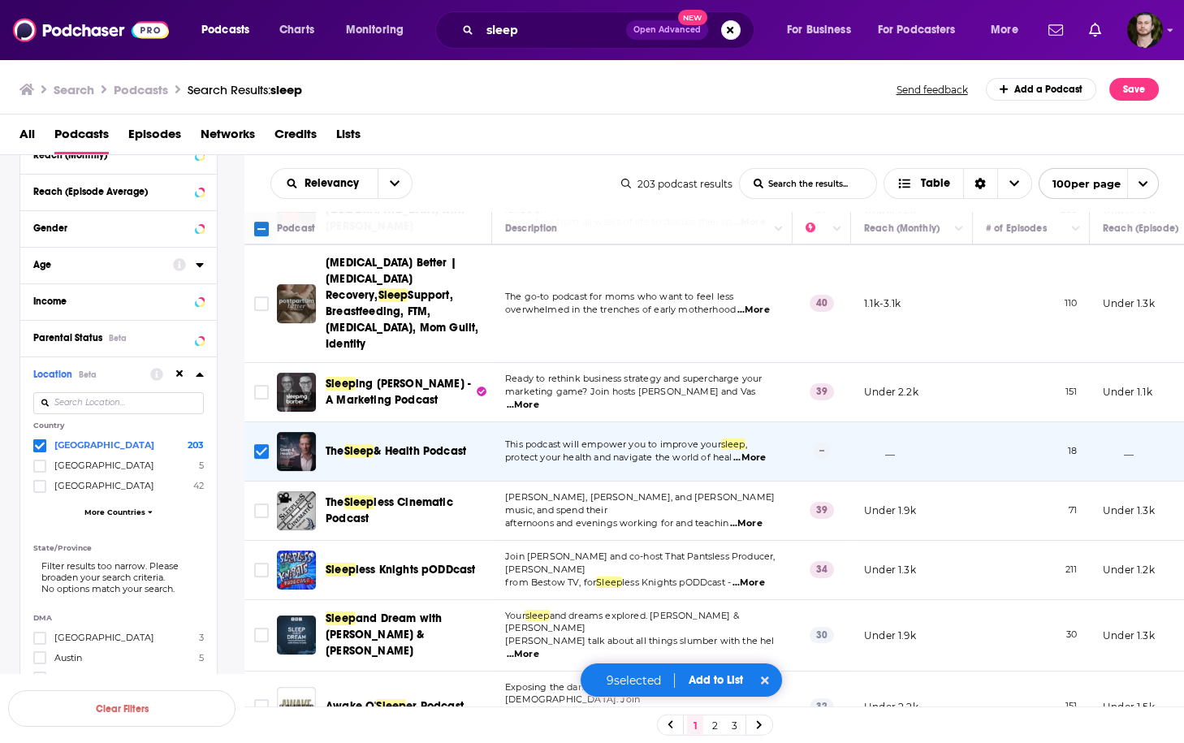
click at [761, 517] on span "...More" at bounding box center [746, 523] width 32 height 13
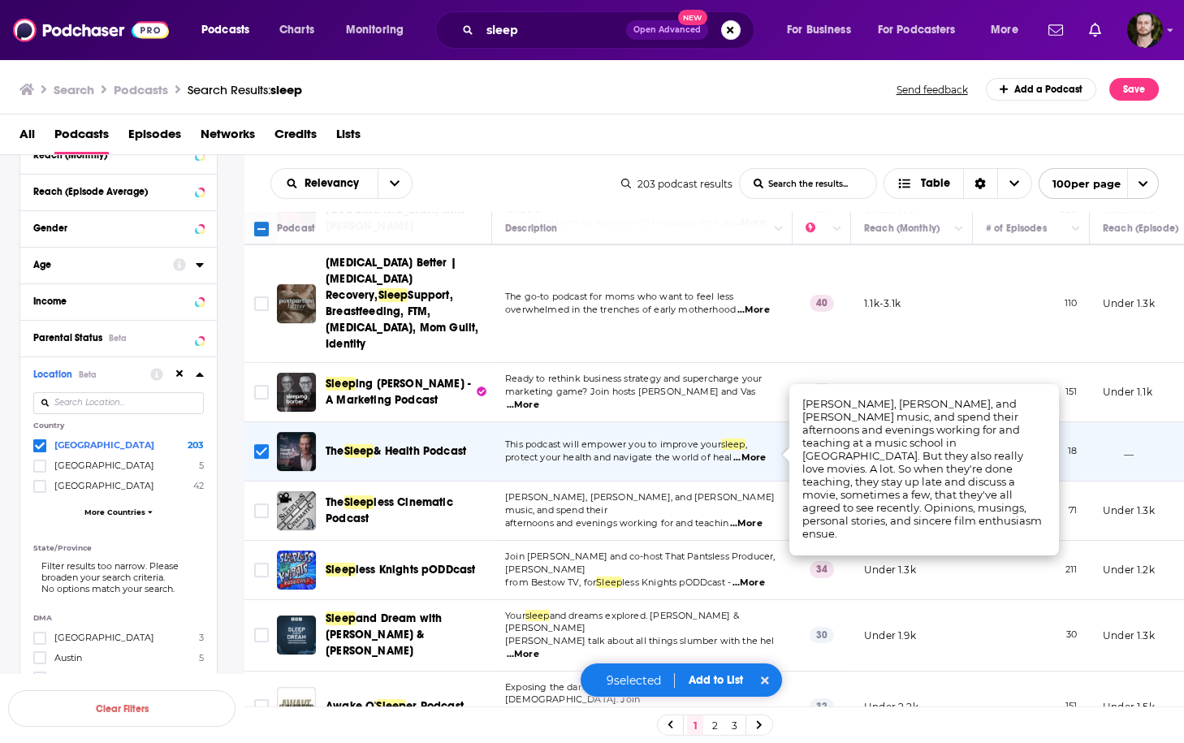
click at [750, 577] on span "...More" at bounding box center [748, 583] width 32 height 13
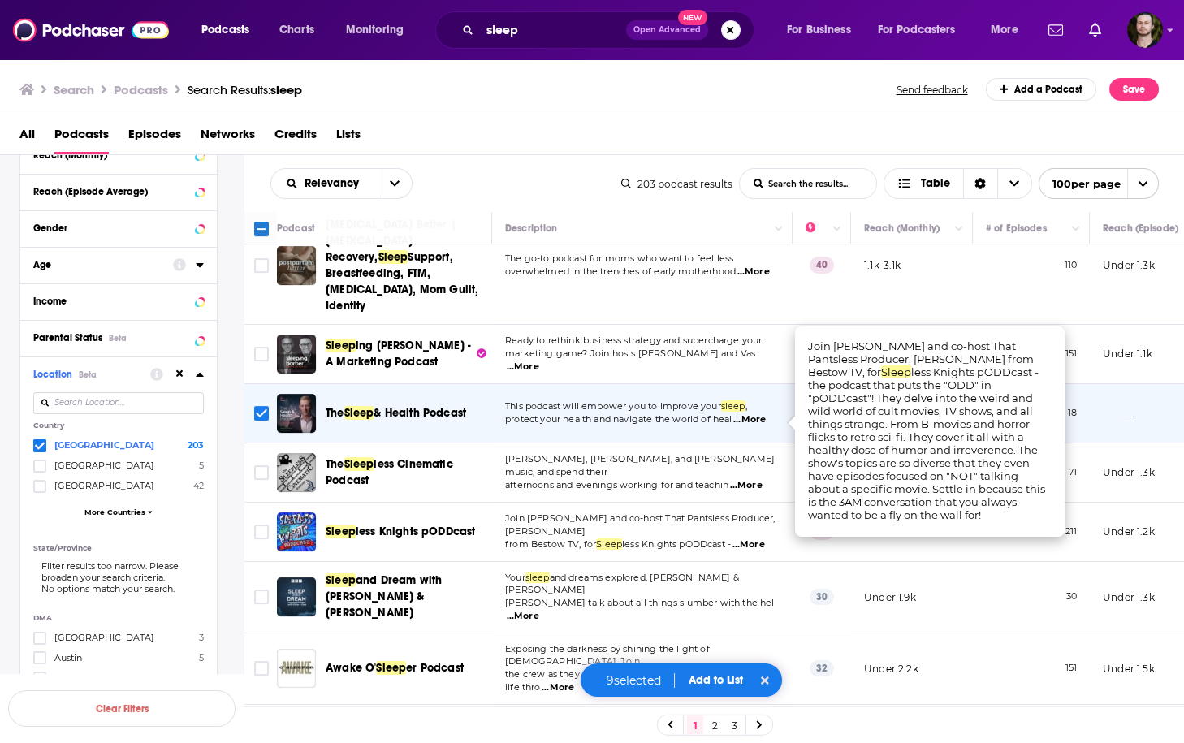
scroll to position [1559, 0]
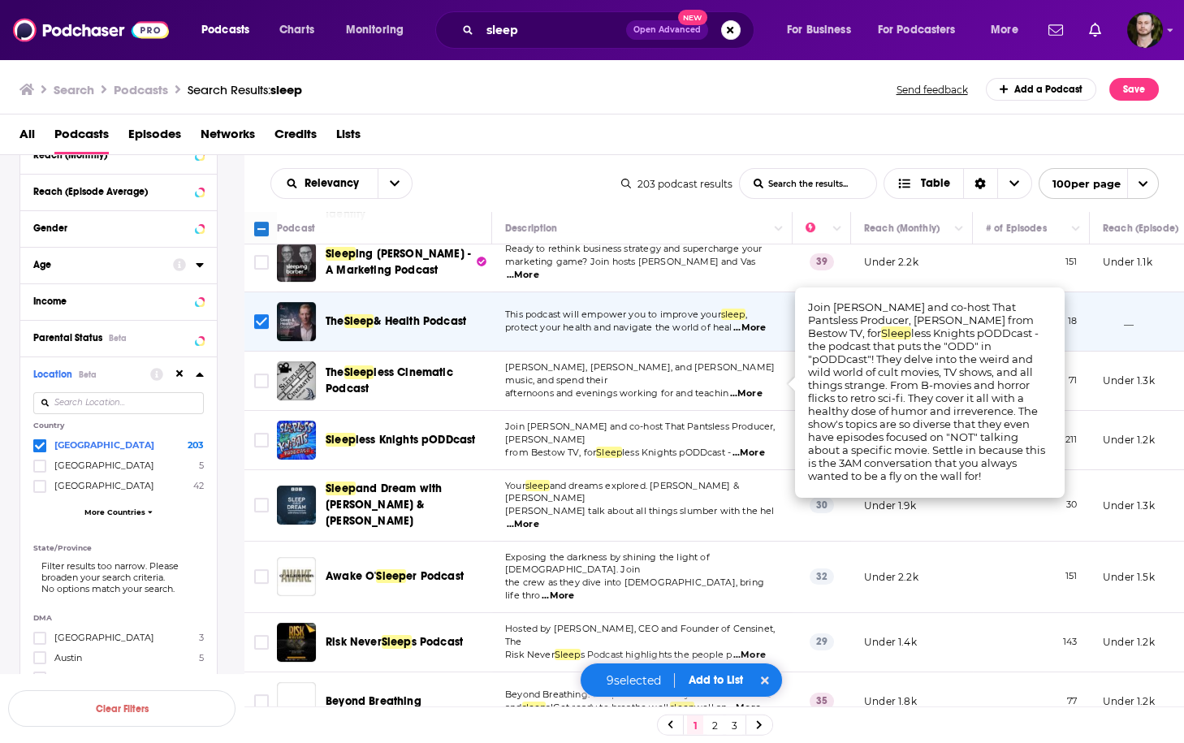
click at [539, 518] on span "...More" at bounding box center [523, 524] width 32 height 13
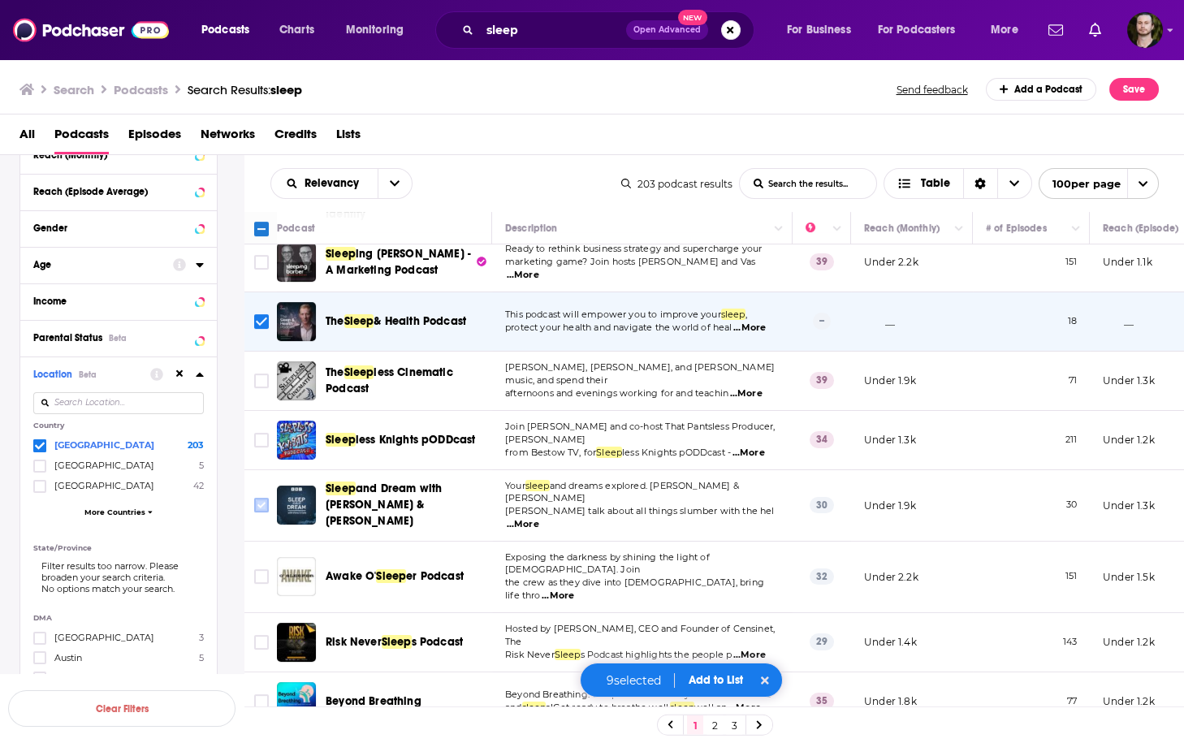
click at [266, 498] on input "Toggle select row" at bounding box center [261, 505] width 15 height 15
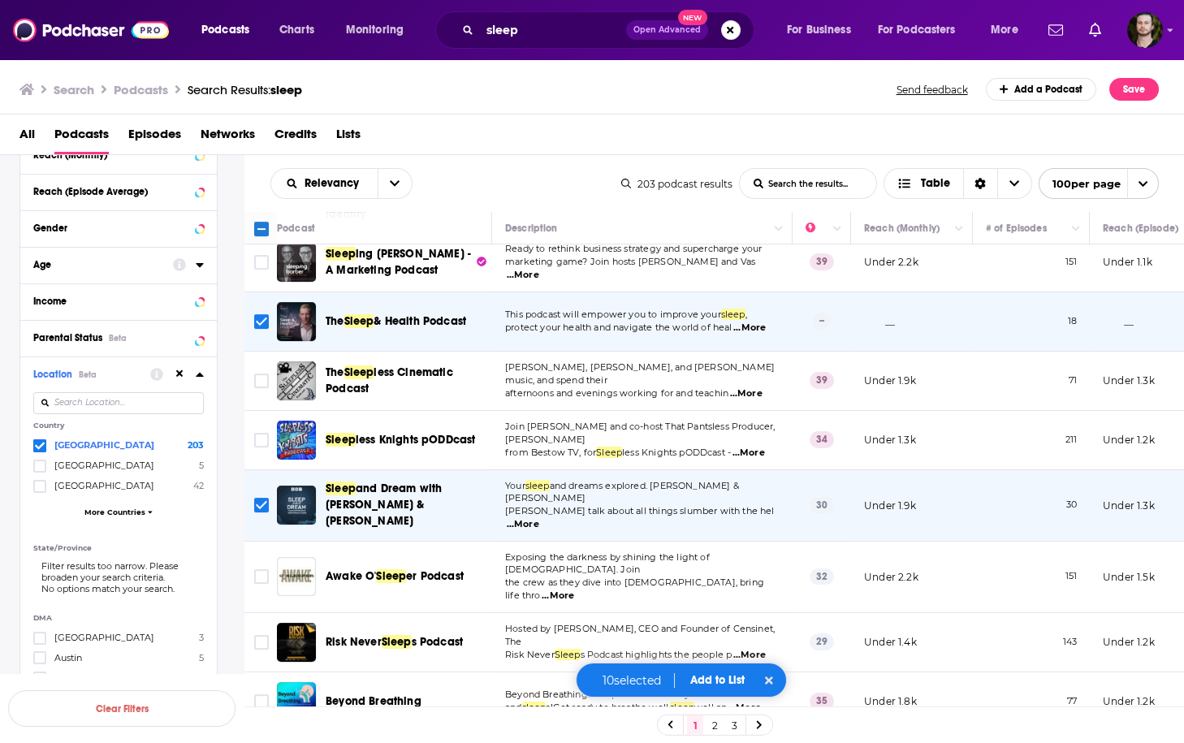
click at [574, 590] on span "...More" at bounding box center [558, 596] width 32 height 13
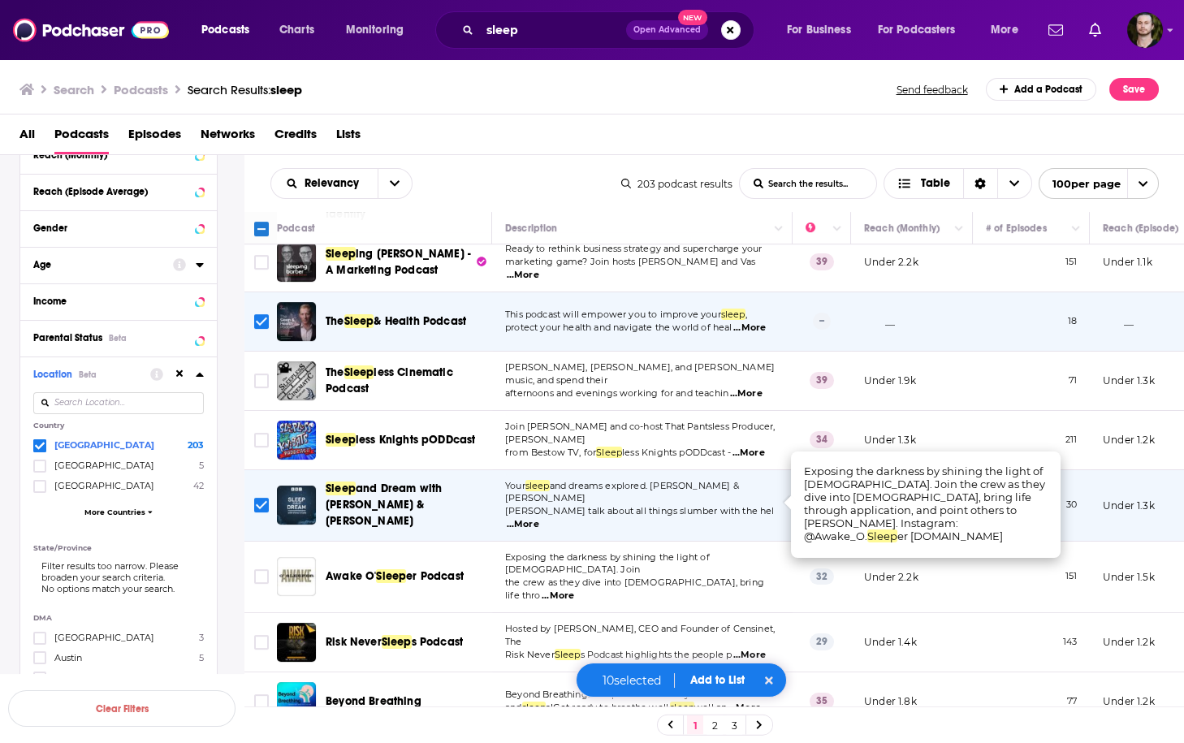
click at [574, 590] on span "...More" at bounding box center [558, 596] width 32 height 13
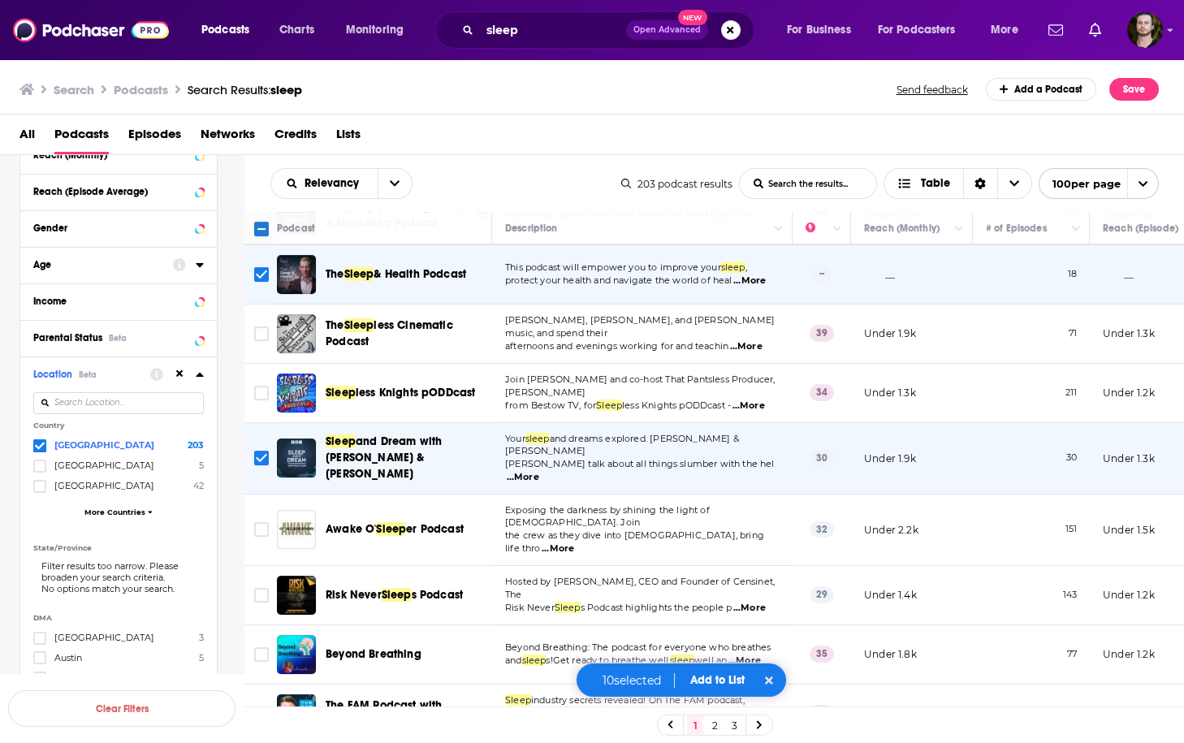
scroll to position [1624, 0]
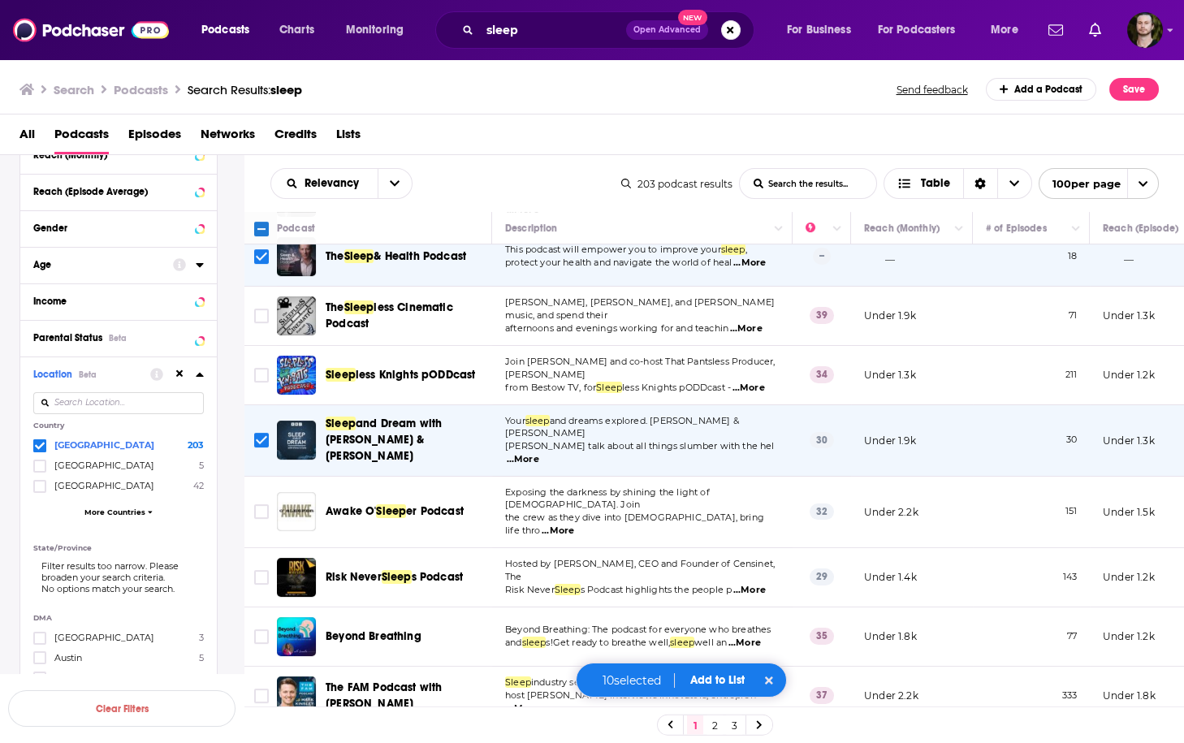
click at [762, 584] on span "...More" at bounding box center [749, 590] width 32 height 13
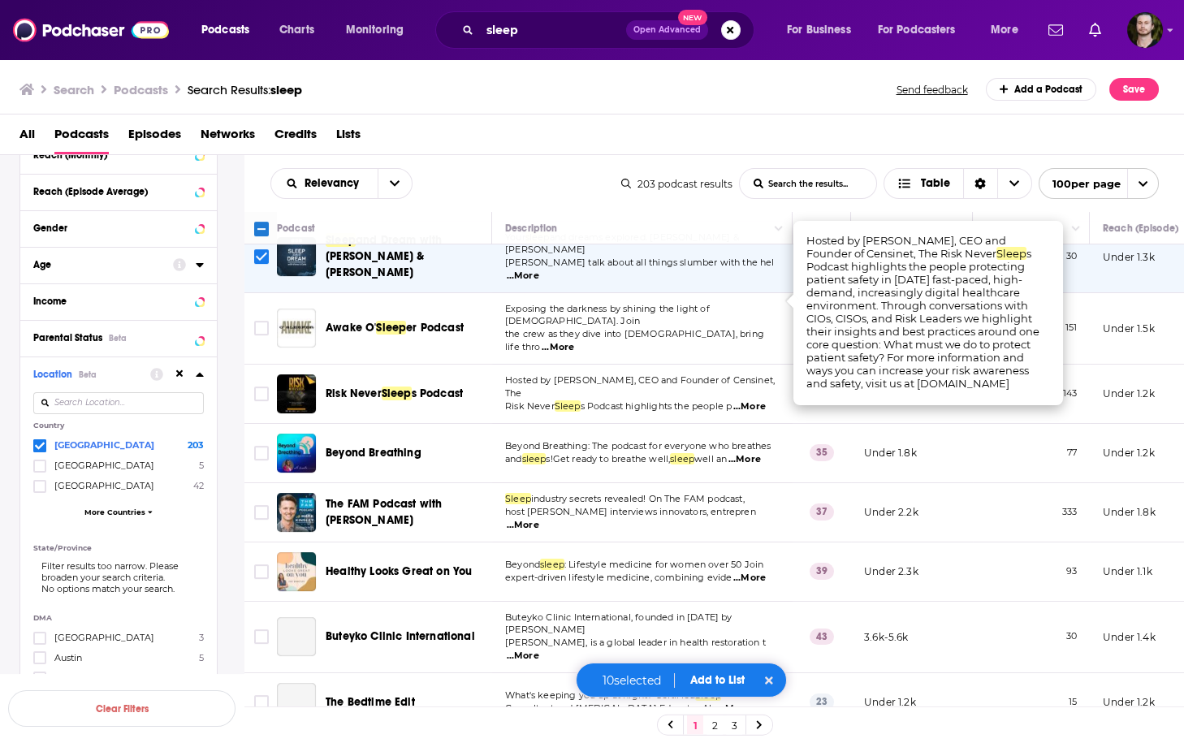
scroll to position [1819, 0]
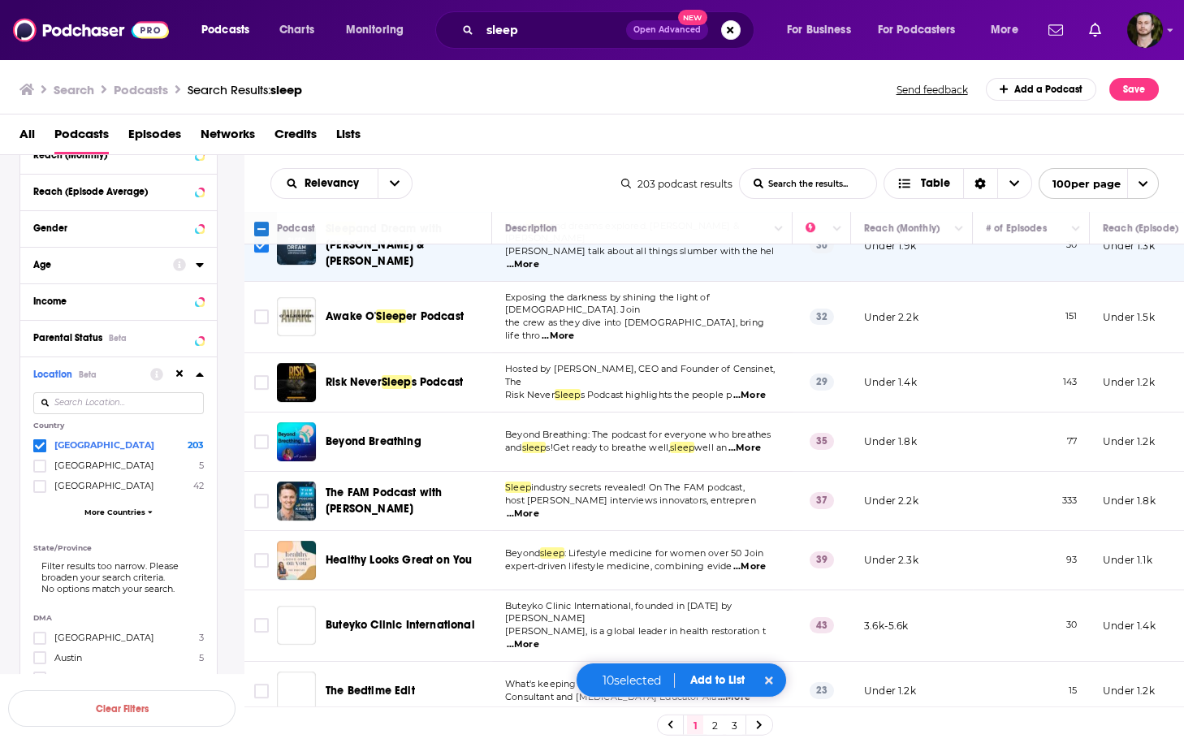
click at [757, 442] on span "...More" at bounding box center [744, 448] width 32 height 13
click at [262, 434] on input "Toggle select row" at bounding box center [261, 441] width 15 height 15
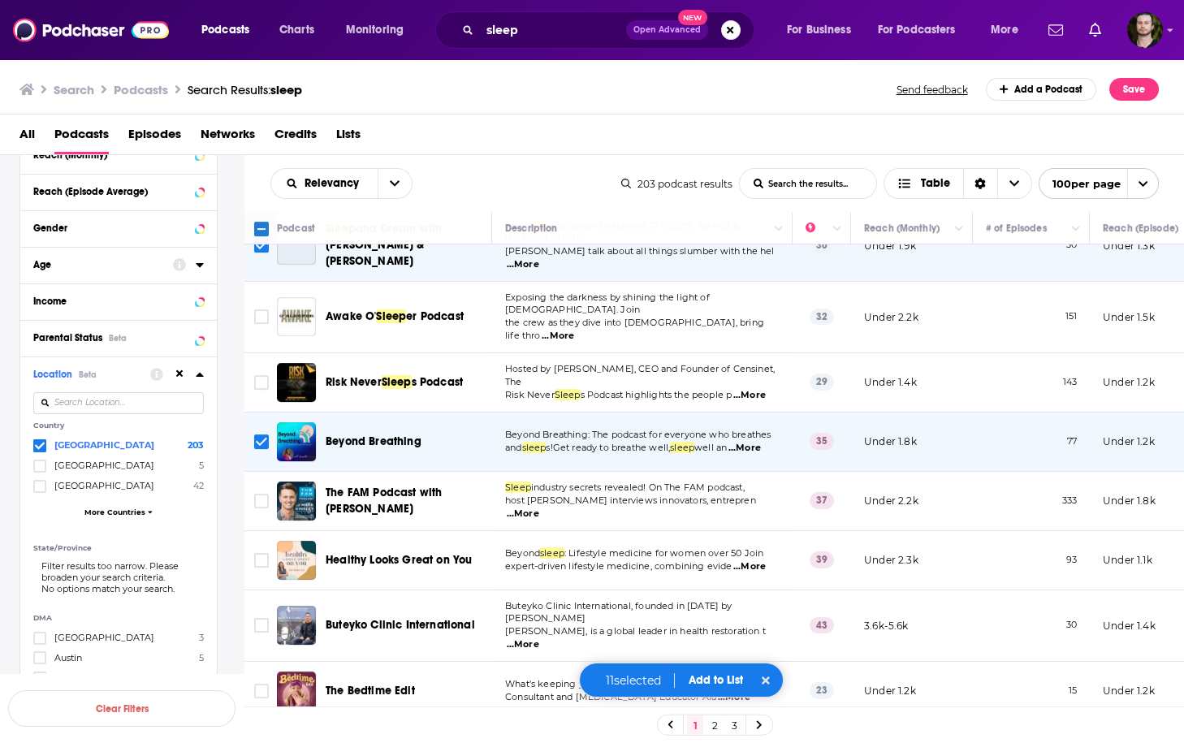
click at [539, 508] on span "...More" at bounding box center [523, 514] width 32 height 13
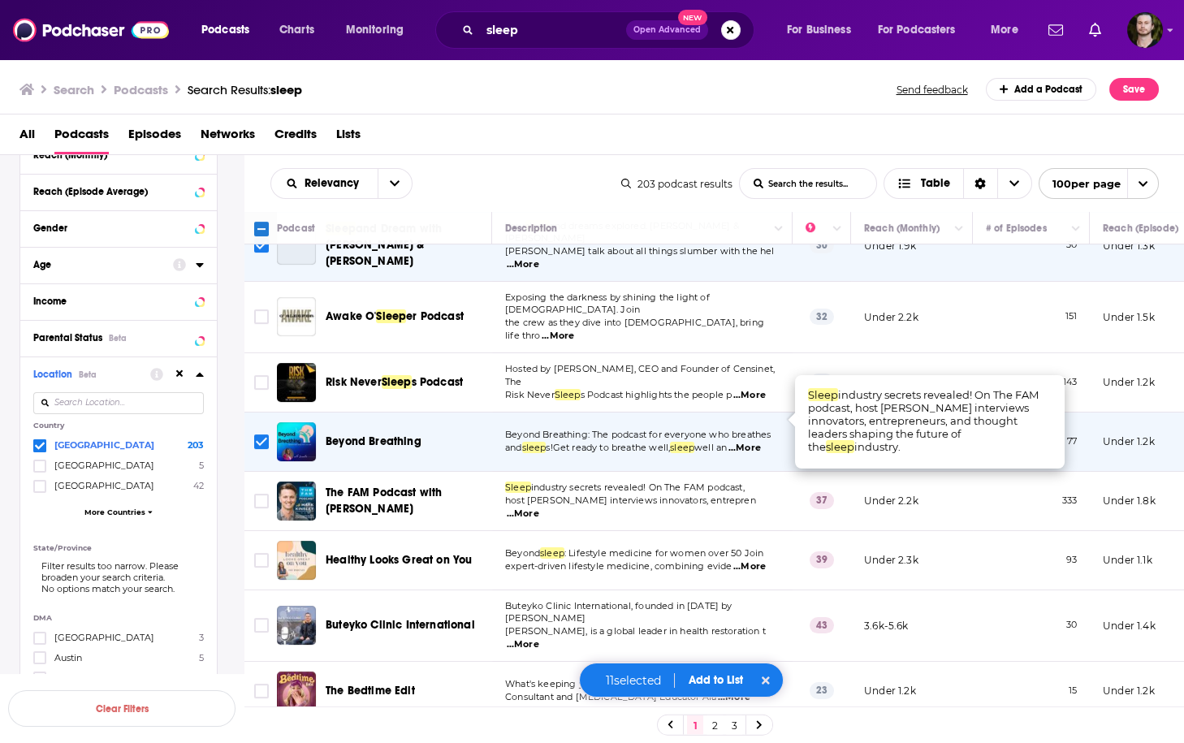
click at [539, 508] on span "...More" at bounding box center [523, 514] width 32 height 13
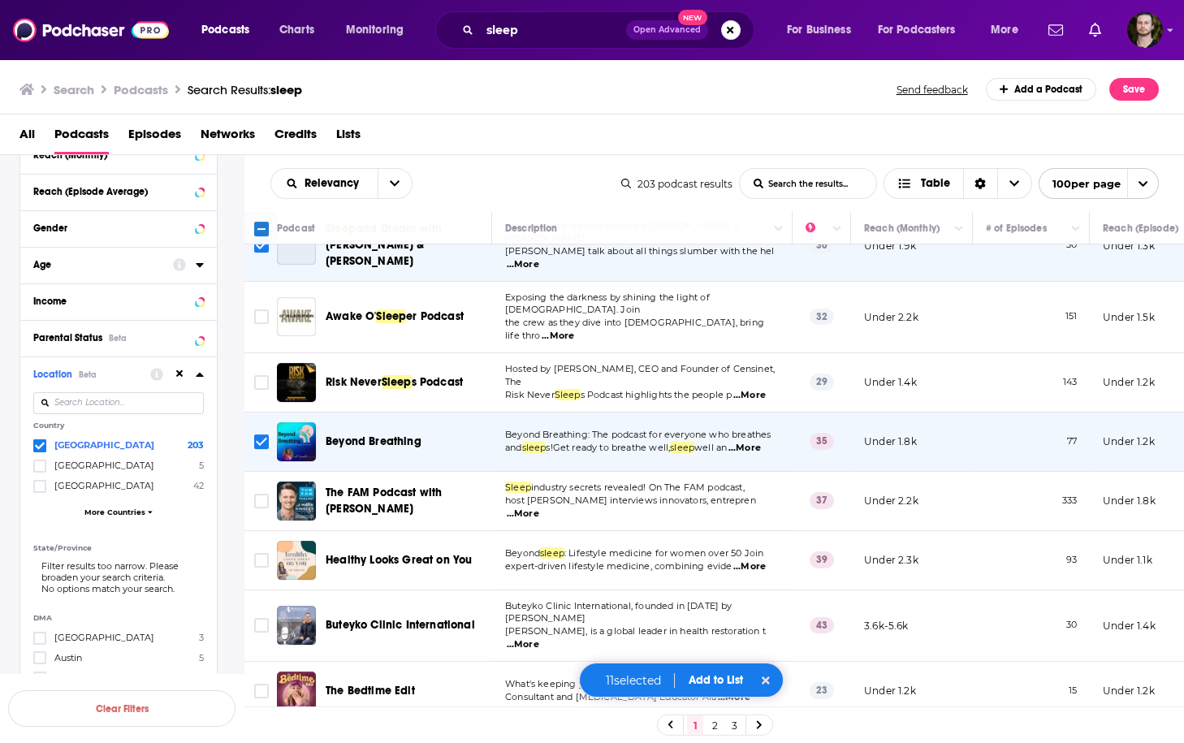
click at [755, 560] on span "...More" at bounding box center [749, 566] width 32 height 13
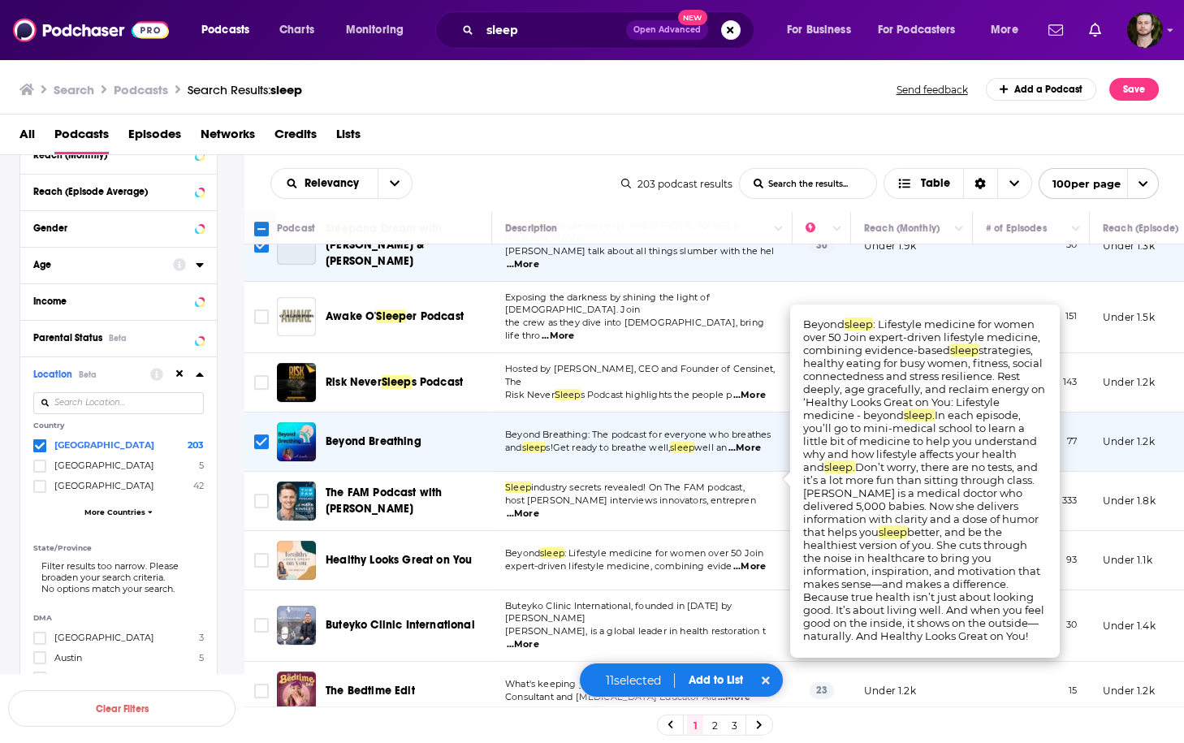
click at [755, 560] on span "...More" at bounding box center [749, 566] width 32 height 13
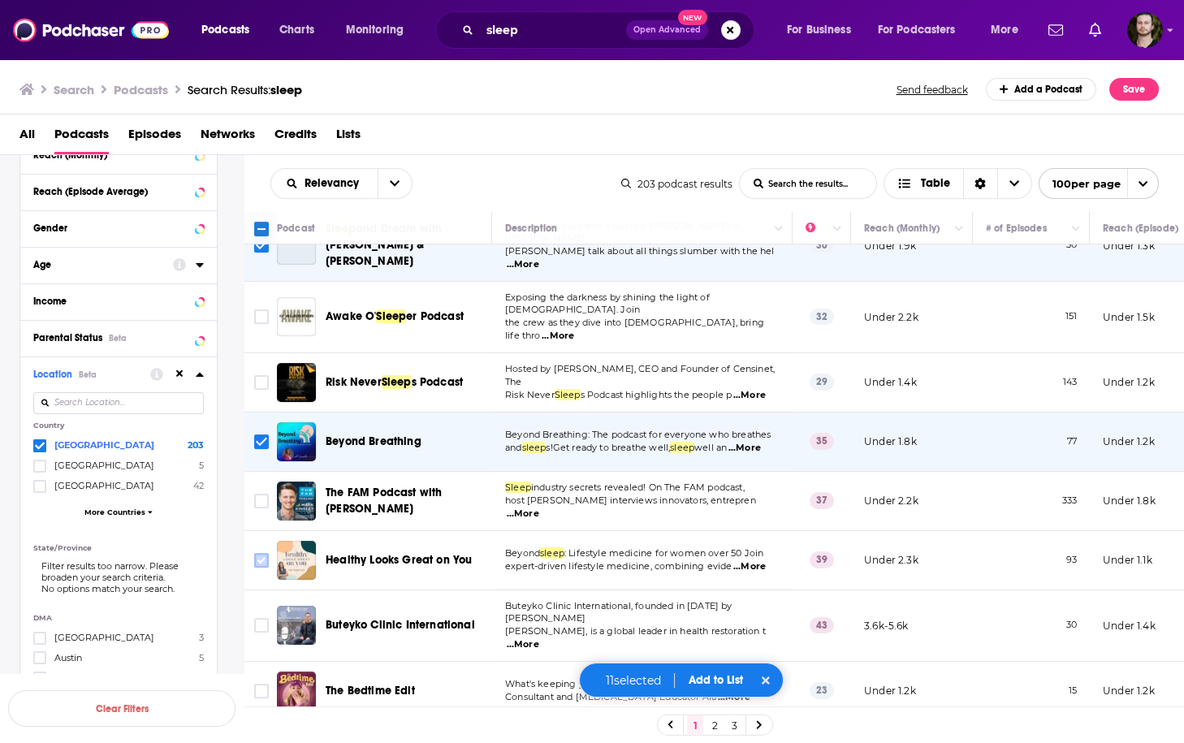
click at [253, 551] on icon "Toggle select row" at bounding box center [261, 560] width 19 height 19
click at [261, 553] on input "Toggle select row" at bounding box center [261, 560] width 15 height 15
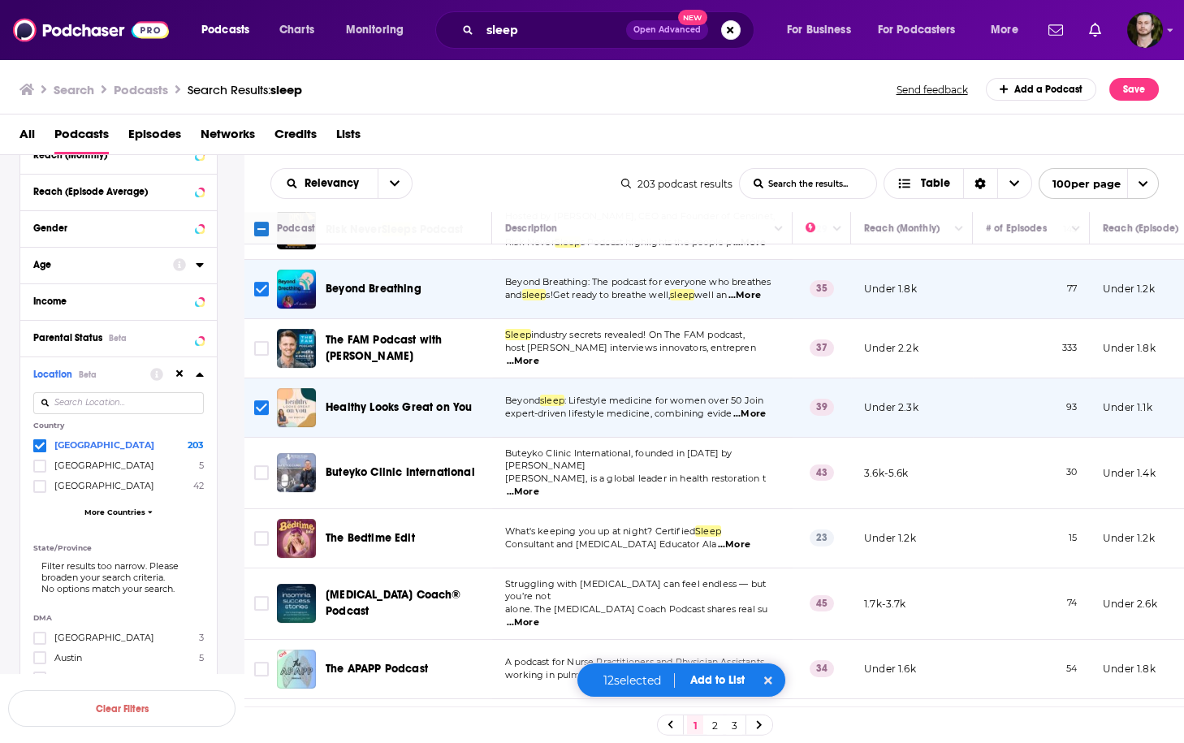
scroll to position [2014, 0]
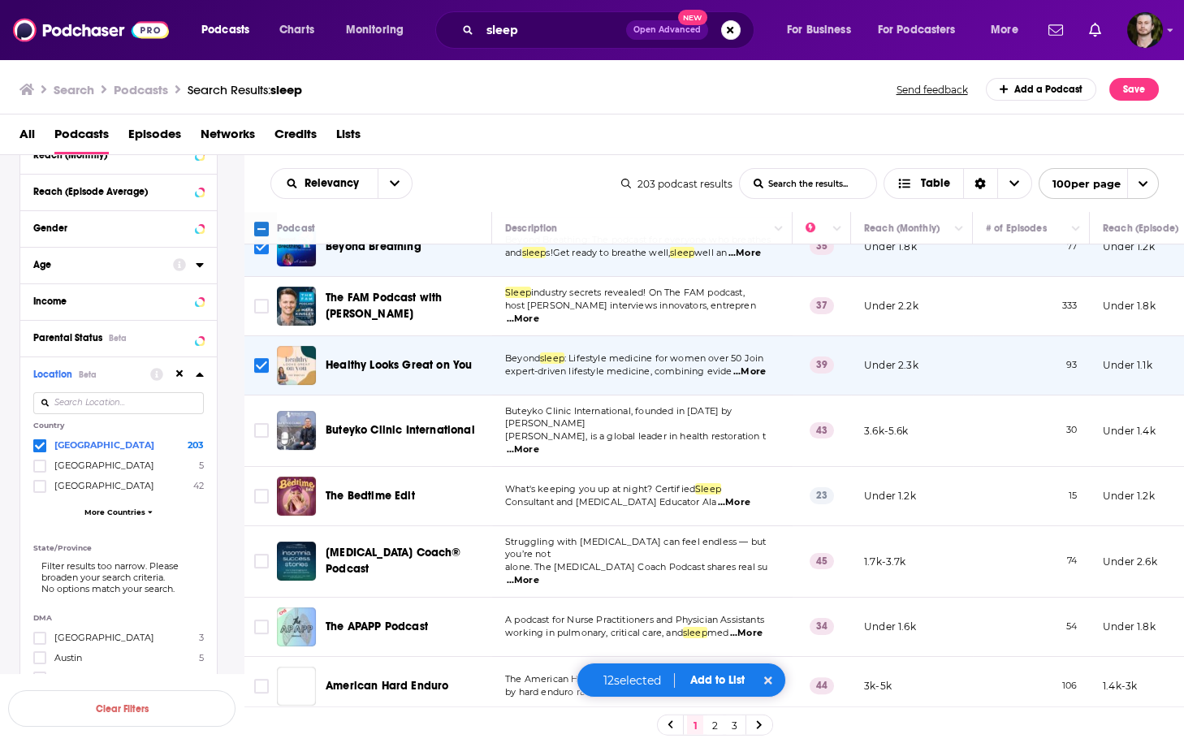
click at [741, 496] on span "...More" at bounding box center [734, 502] width 32 height 13
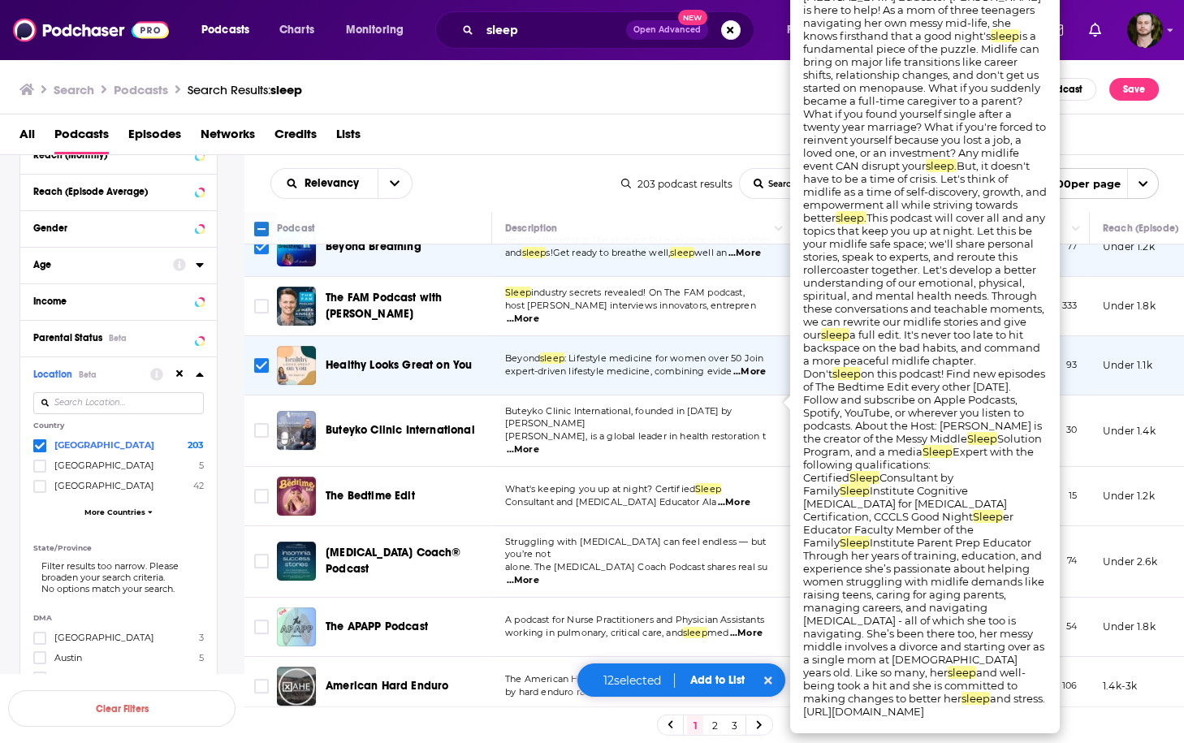
click at [741, 496] on span "...More" at bounding box center [734, 502] width 32 height 13
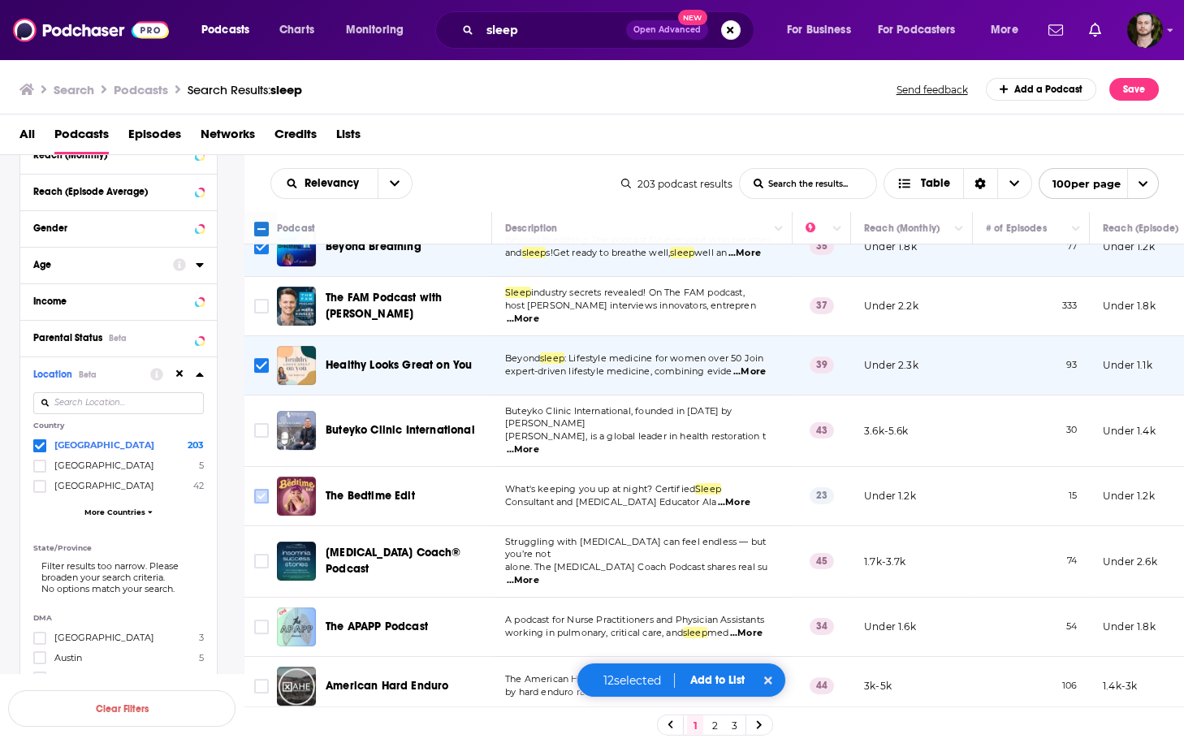
click at [266, 489] on input "Toggle select row" at bounding box center [261, 496] width 15 height 15
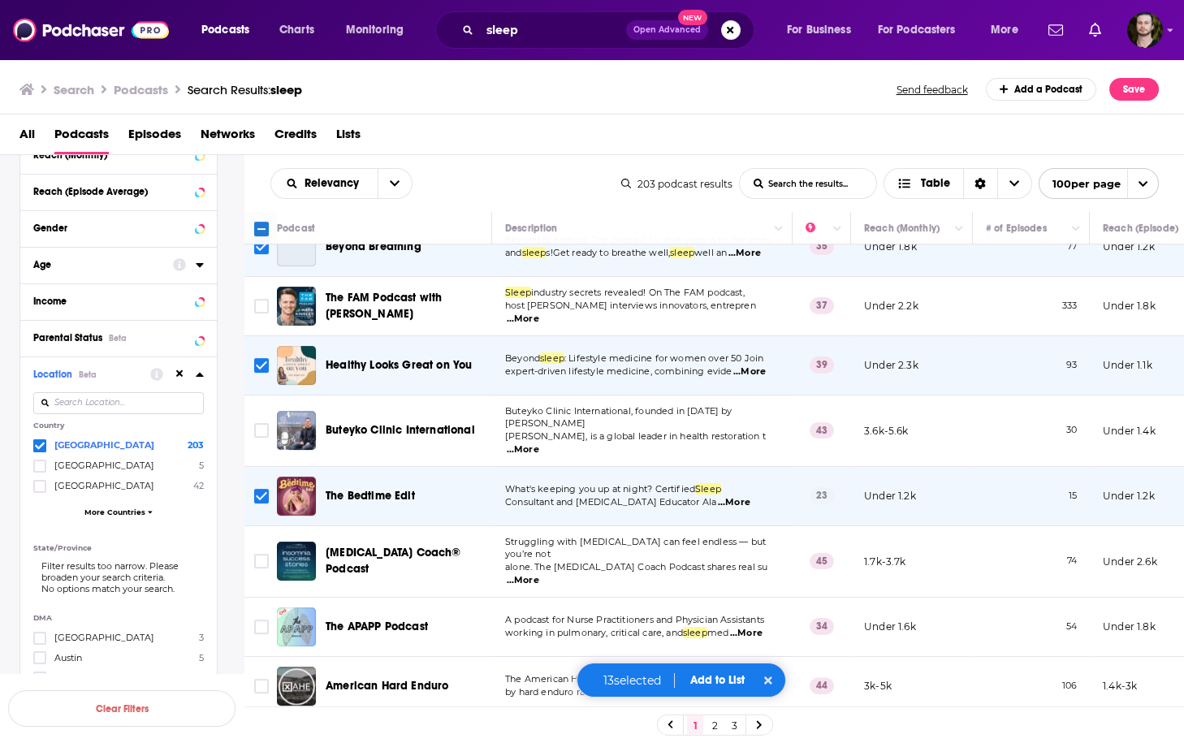
click at [539, 574] on span "...More" at bounding box center [523, 580] width 32 height 13
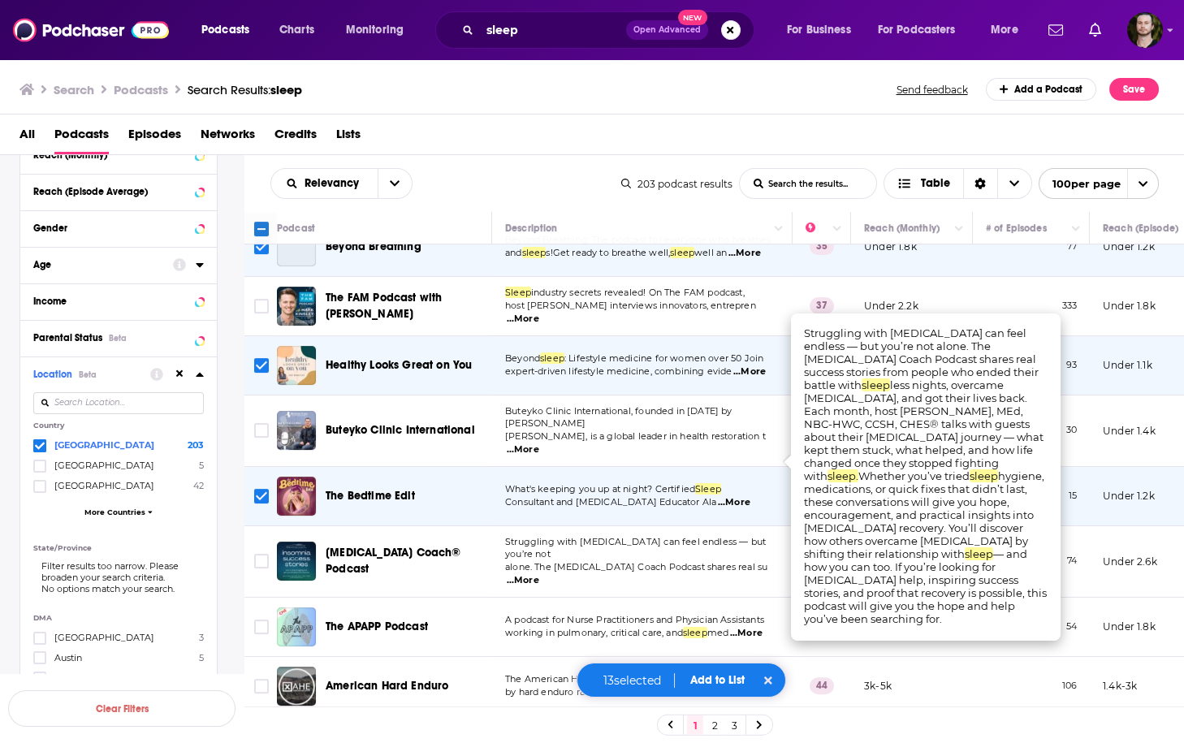
click at [539, 574] on span "...More" at bounding box center [523, 580] width 32 height 13
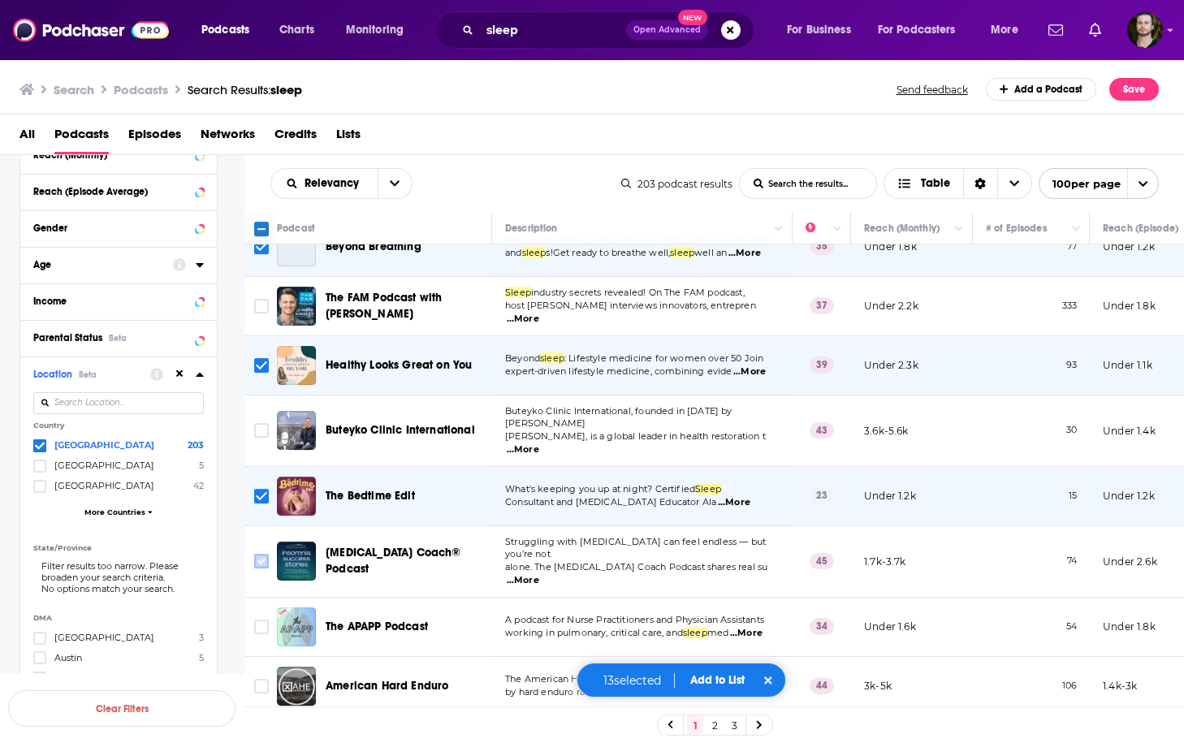
click at [266, 554] on input "Toggle select row" at bounding box center [261, 561] width 15 height 15
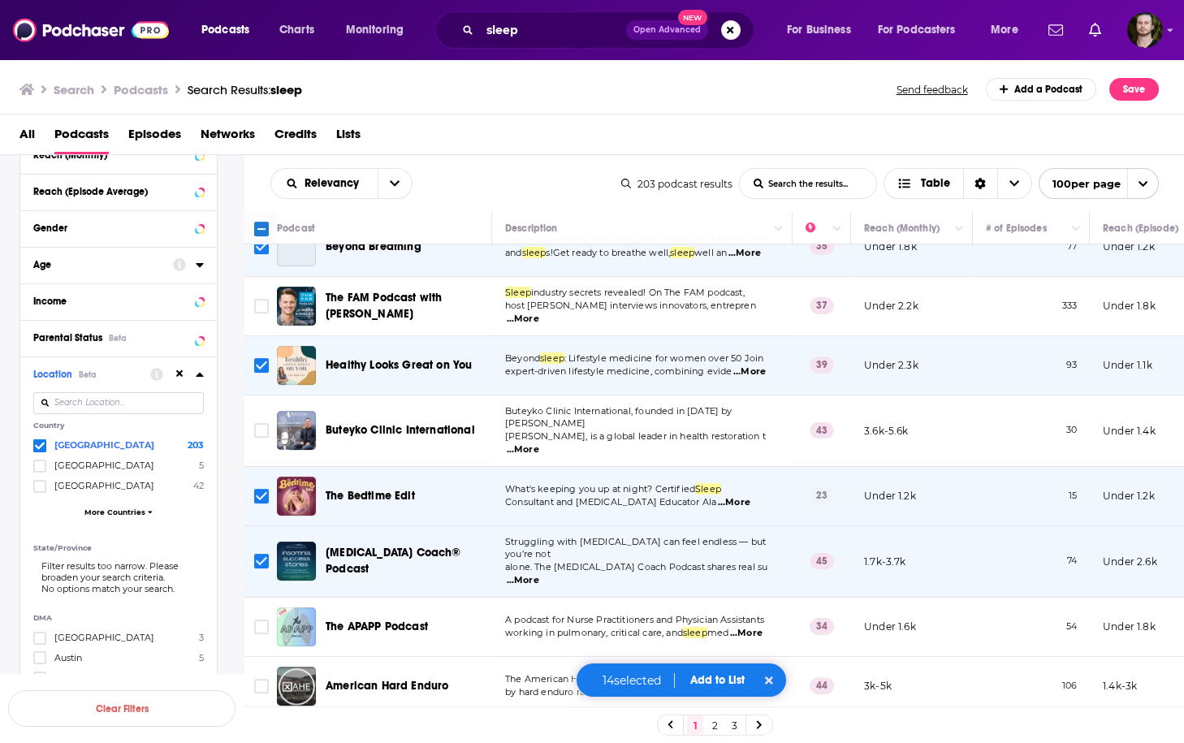
click at [756, 627] on span "...More" at bounding box center [746, 633] width 32 height 13
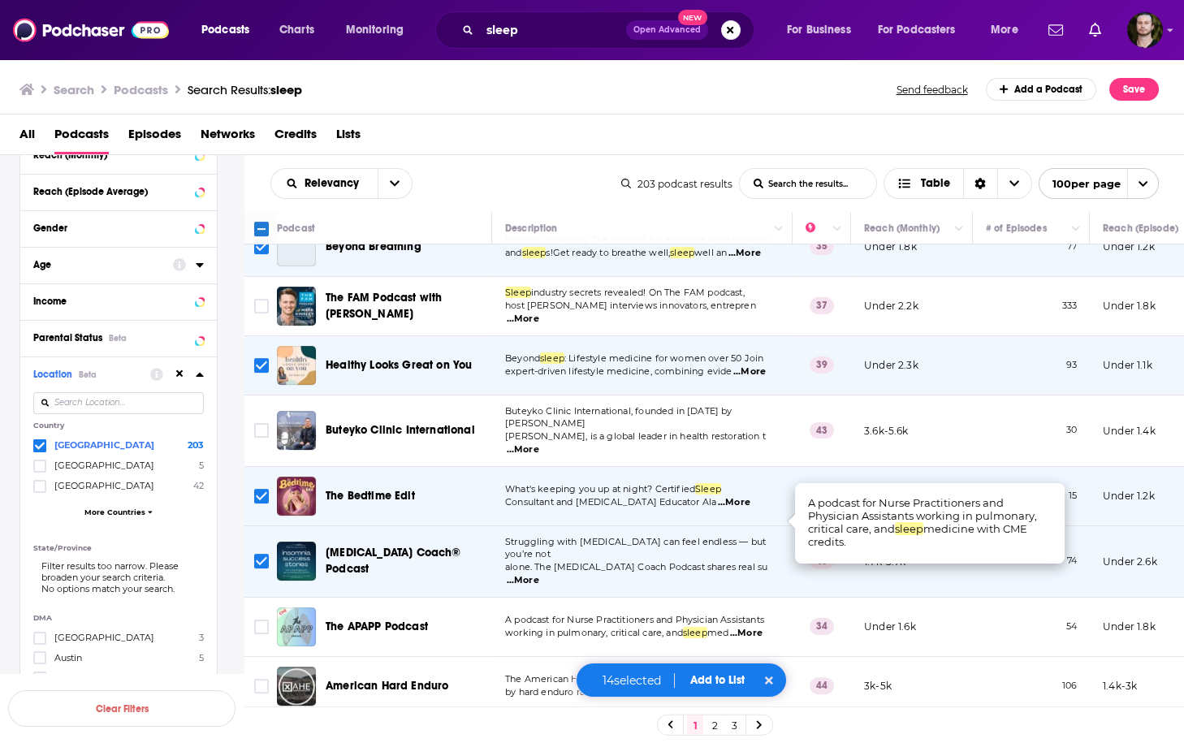
click at [756, 627] on span "...More" at bounding box center [746, 633] width 32 height 13
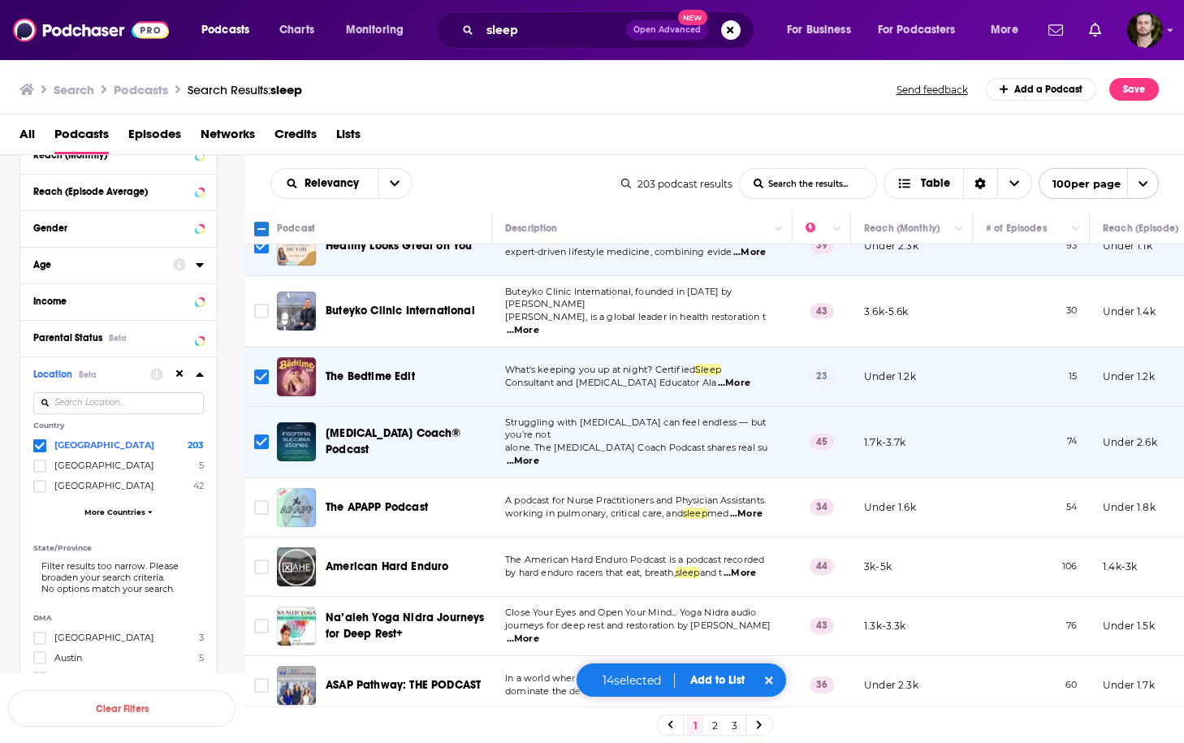
scroll to position [2144, 0]
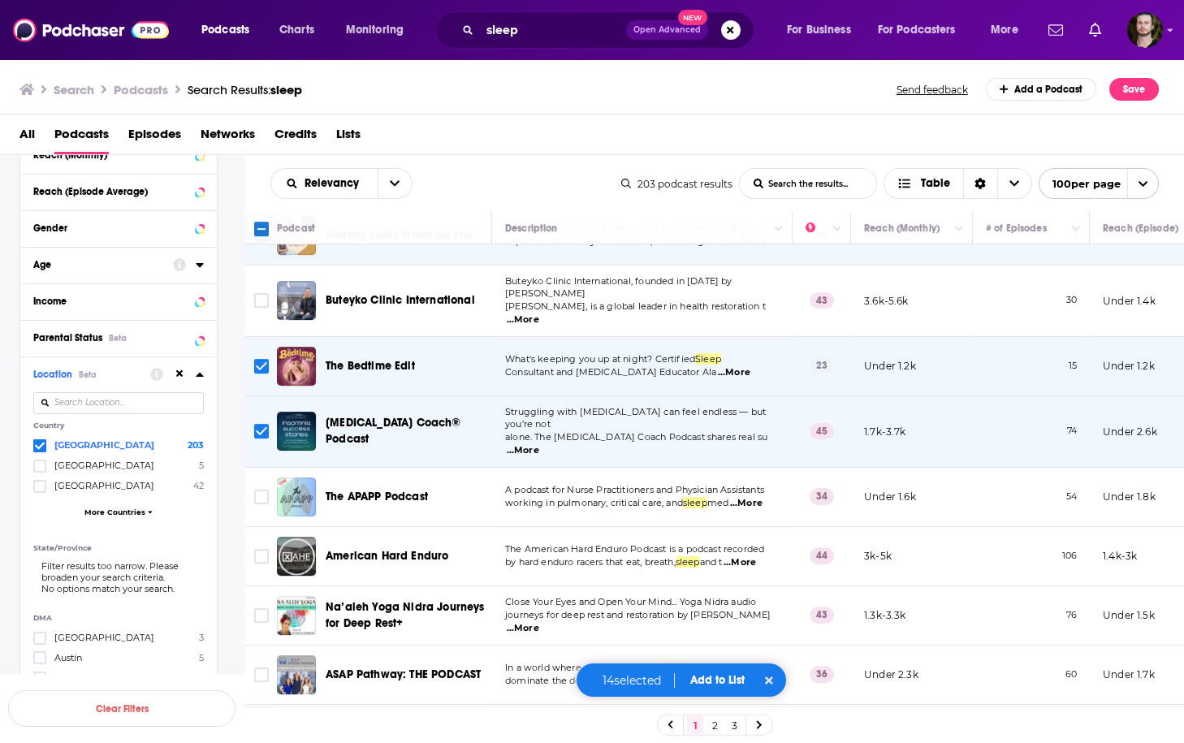
click at [756, 556] on span "...More" at bounding box center [740, 562] width 32 height 13
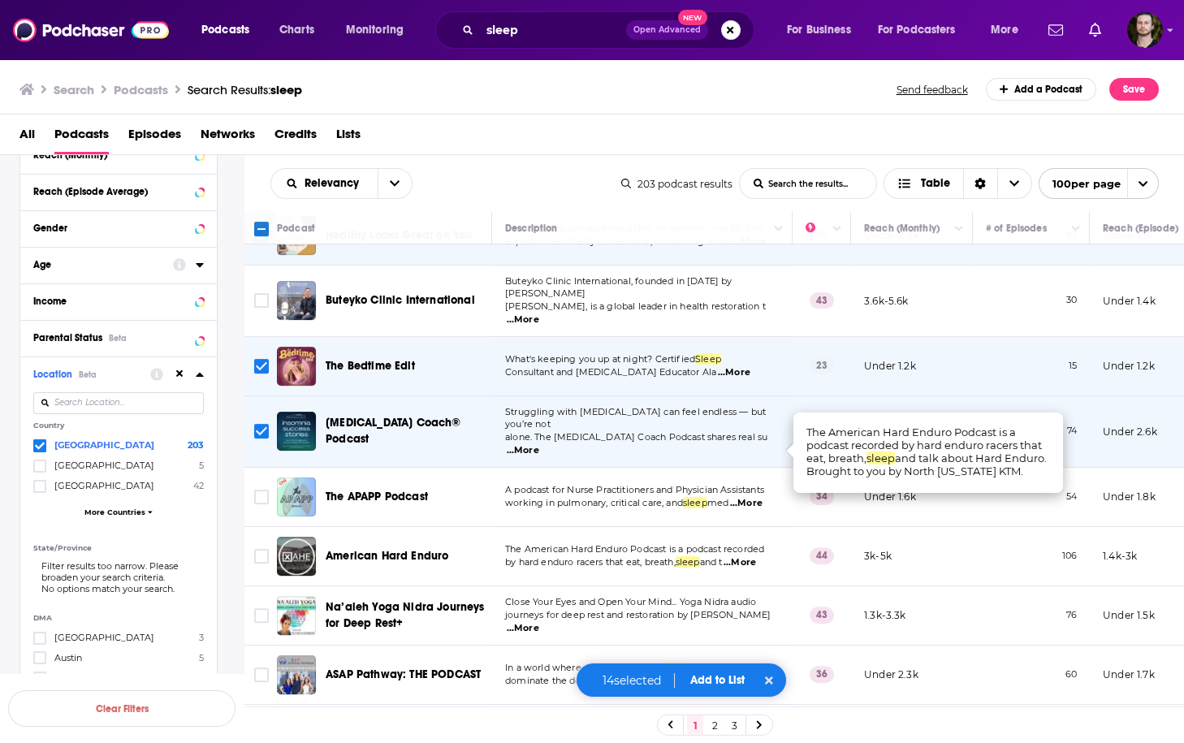
click at [756, 556] on span "...More" at bounding box center [740, 562] width 32 height 13
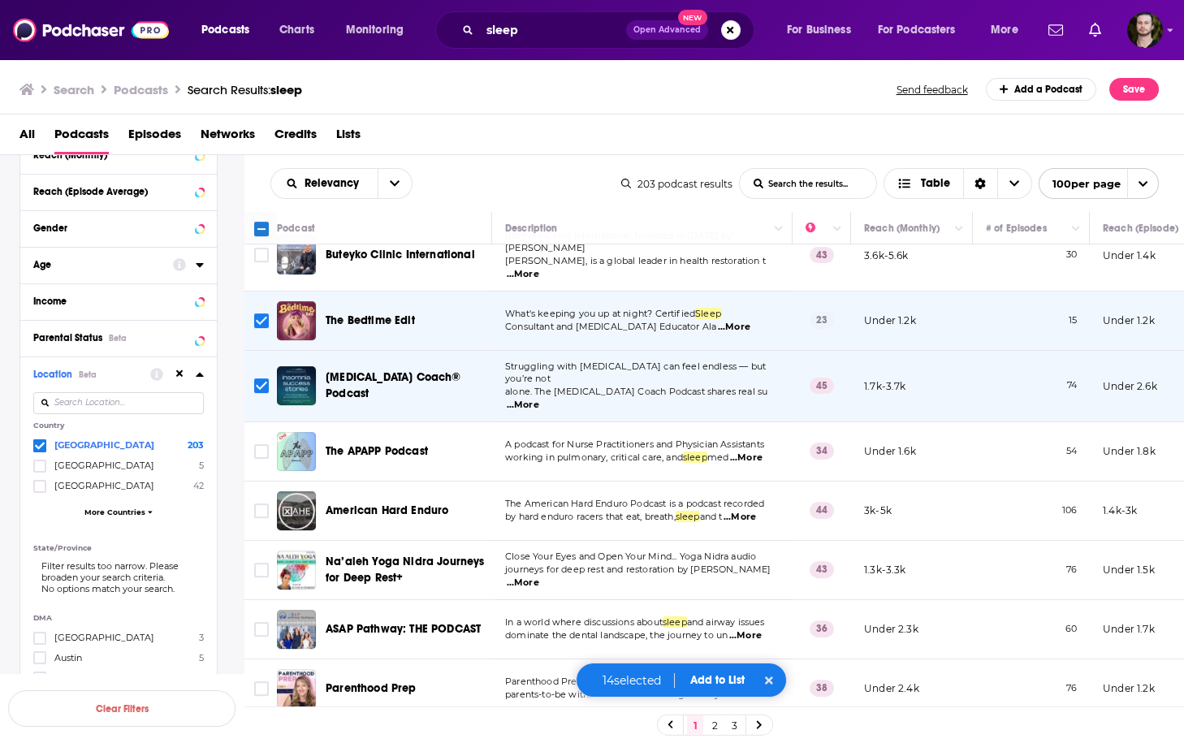
scroll to position [2209, 0]
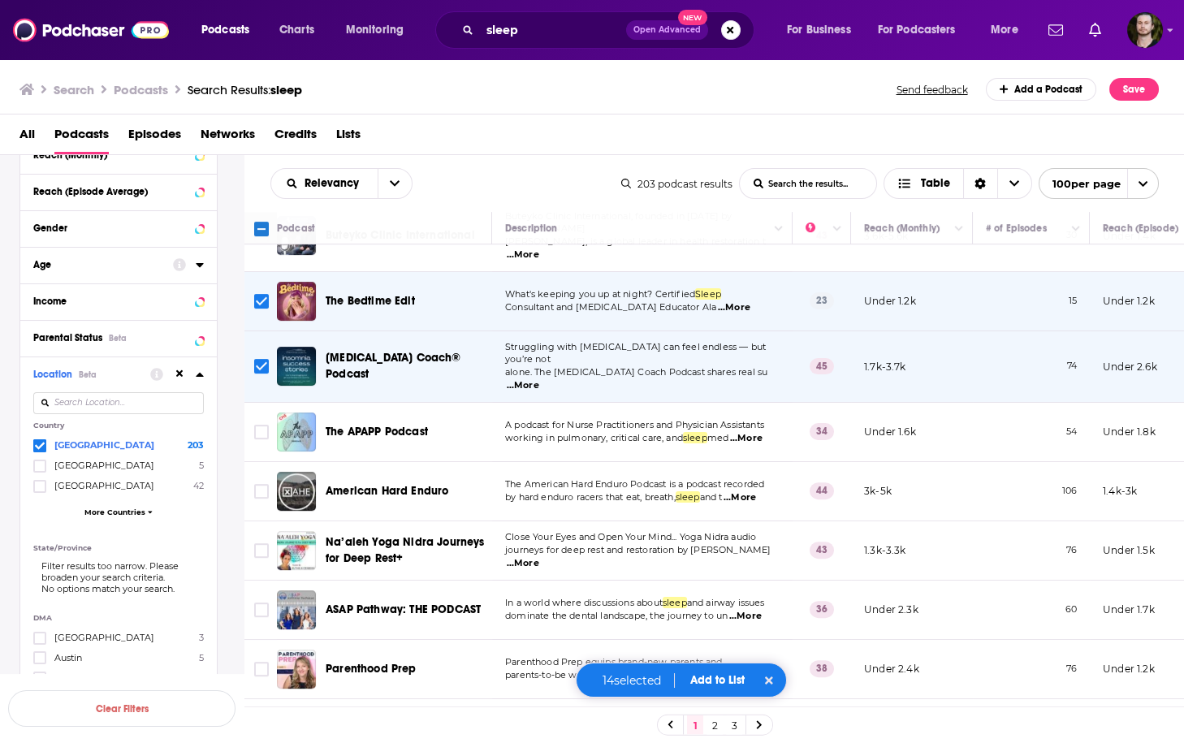
click at [757, 610] on span "...More" at bounding box center [745, 616] width 32 height 13
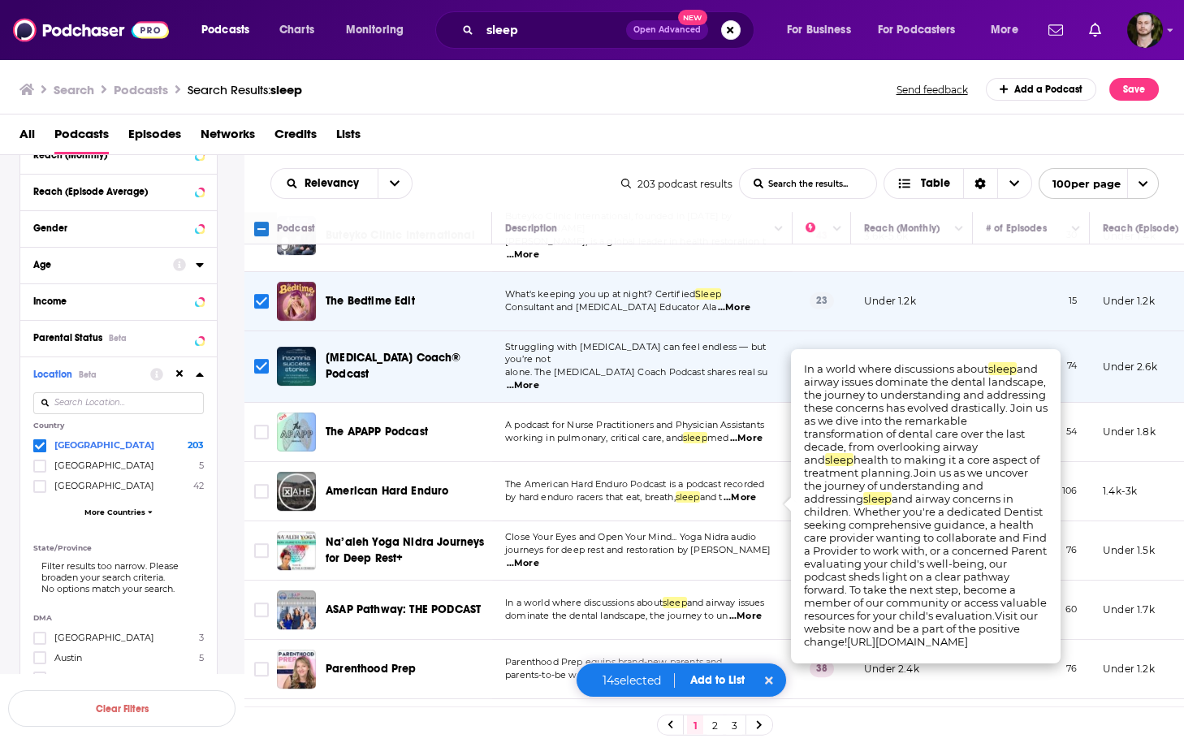
click at [754, 610] on span "...More" at bounding box center [745, 616] width 32 height 13
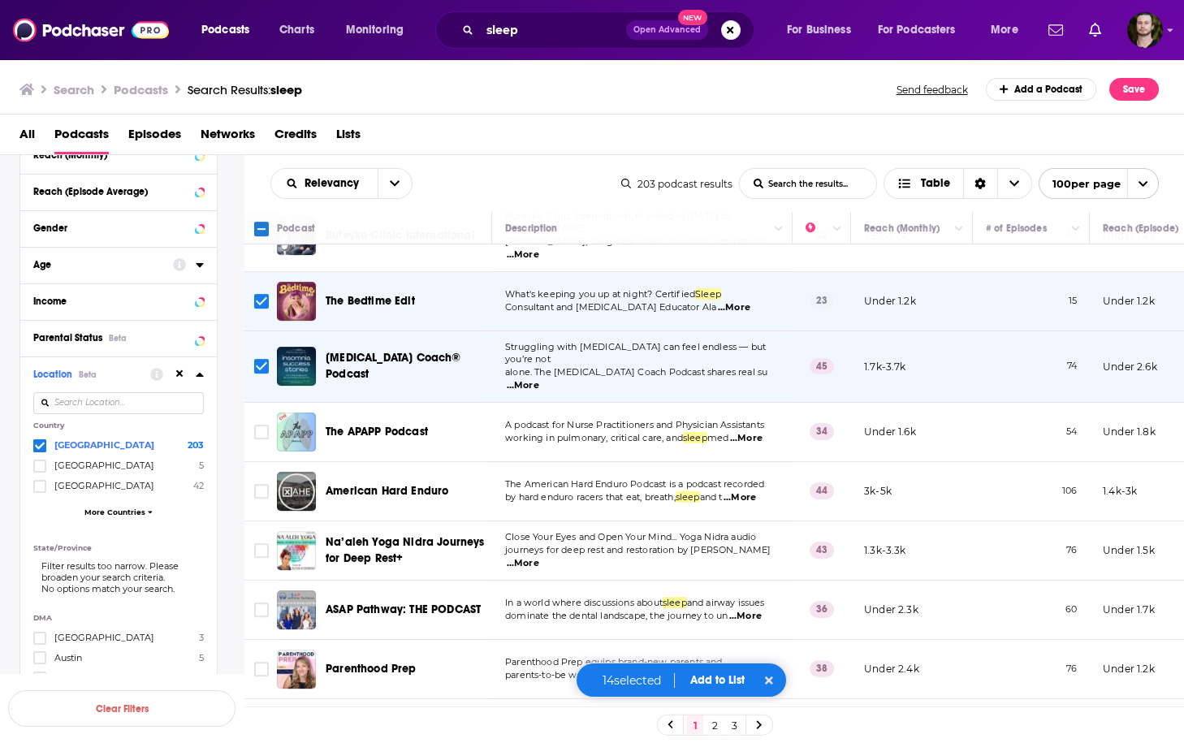
scroll to position [2339, 0]
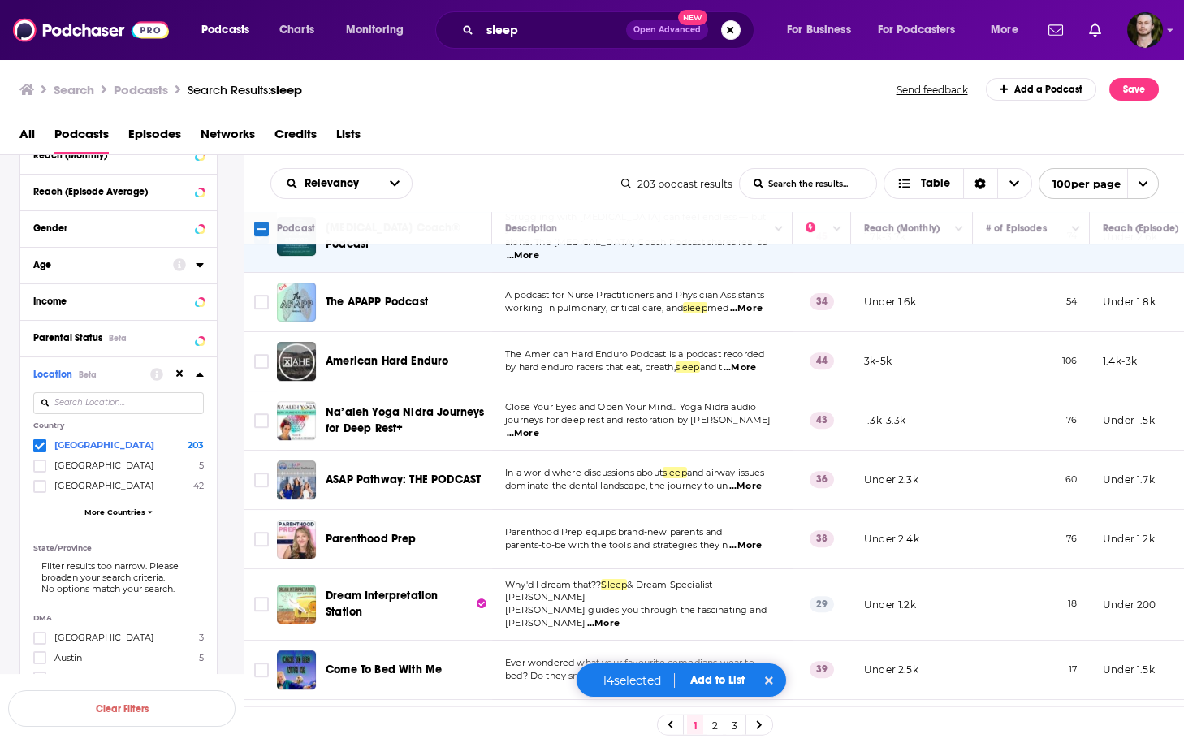
click at [750, 670] on span "...More" at bounding box center [745, 676] width 32 height 13
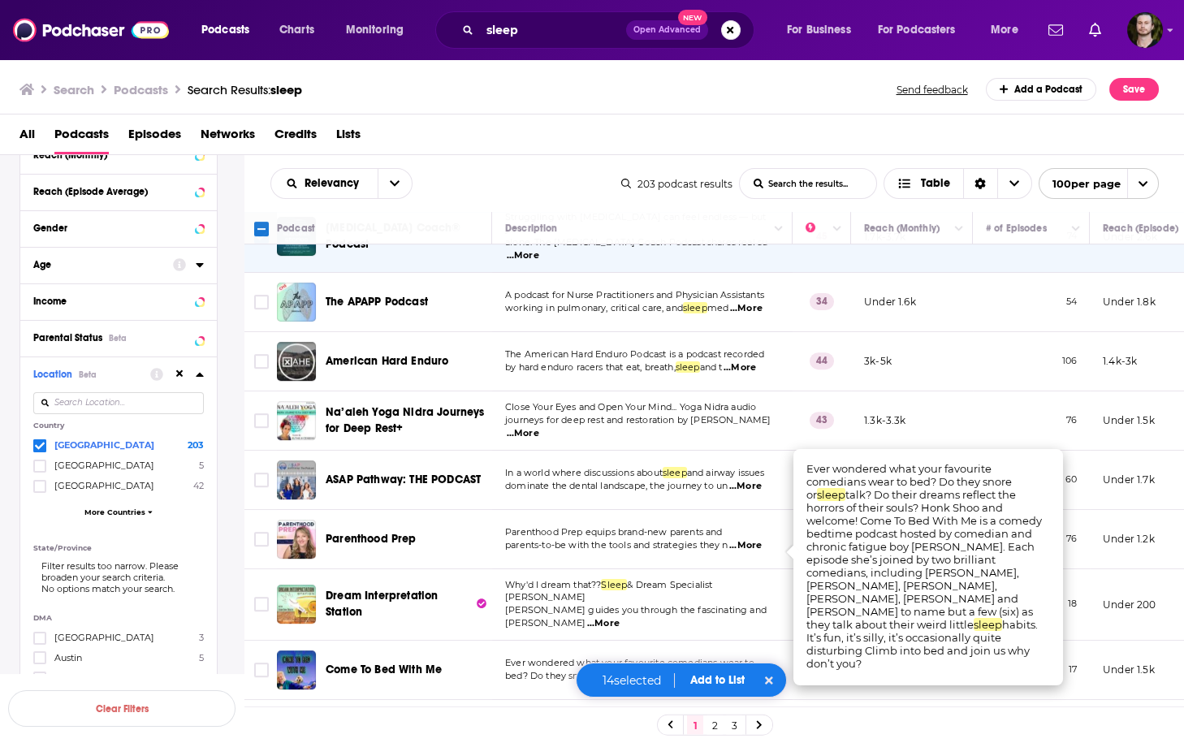
click at [750, 670] on span "...More" at bounding box center [745, 676] width 32 height 13
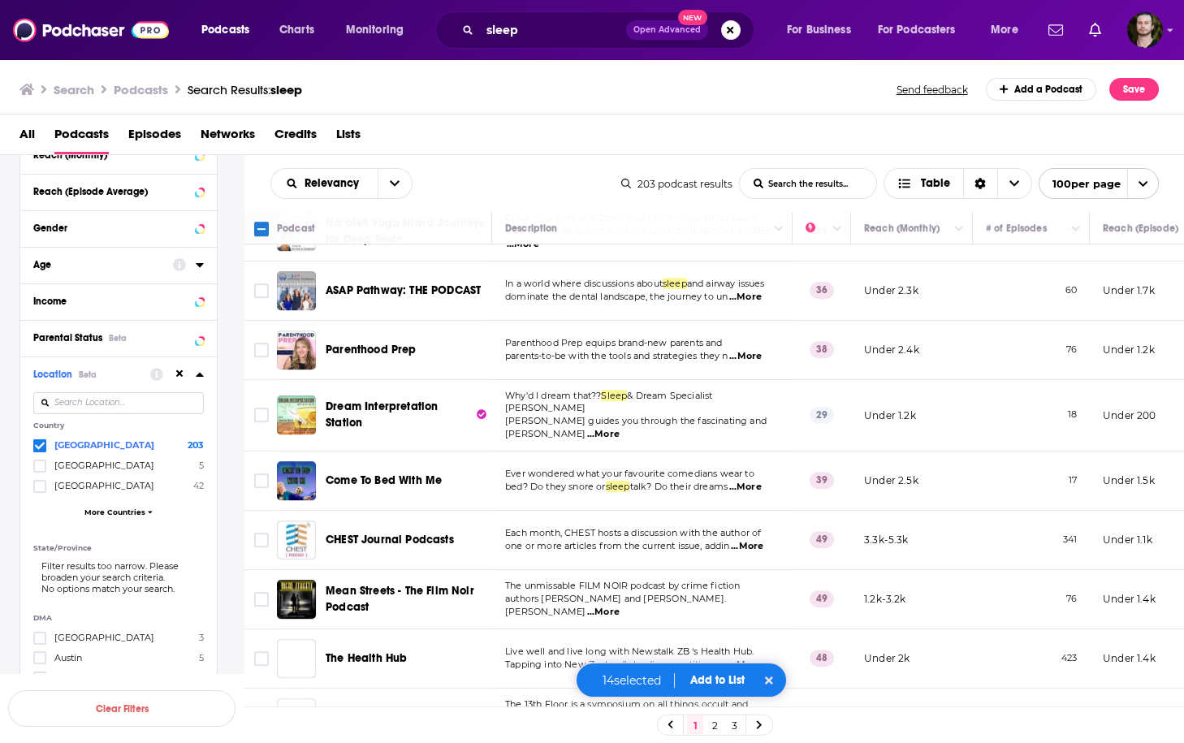
scroll to position [2599, 0]
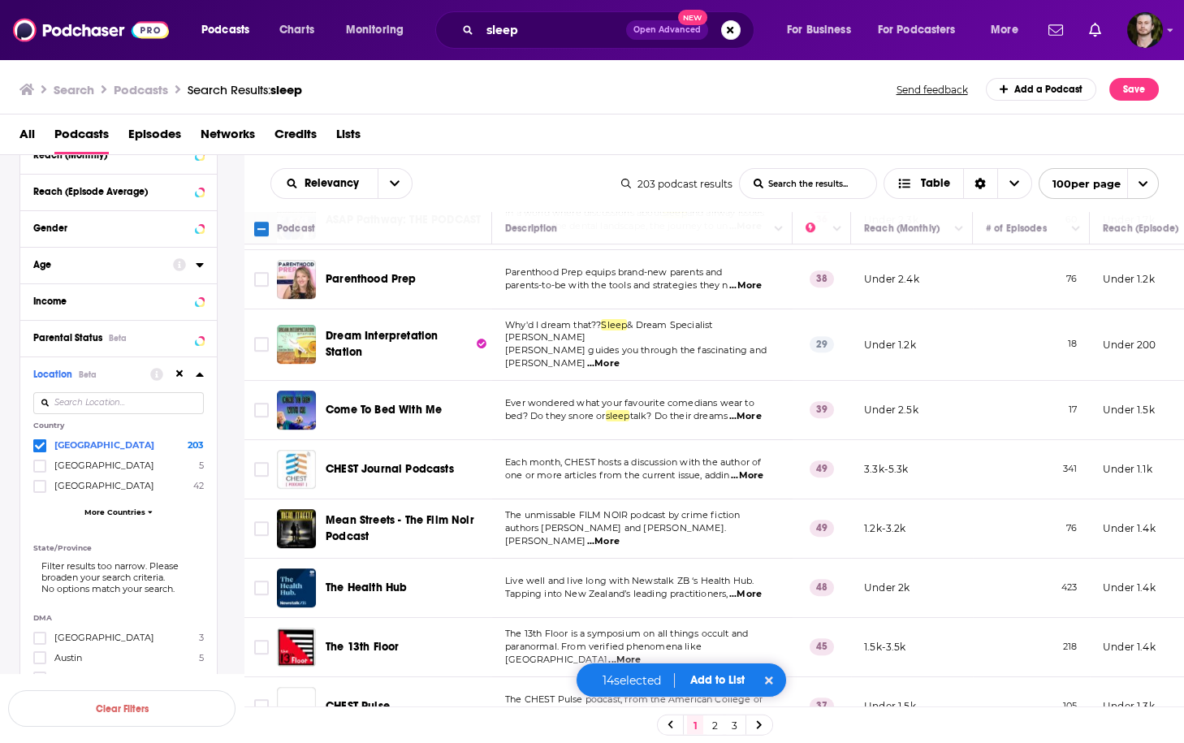
click at [771, 588] on p "Tapping into New Zealand’s leading practitioners, ...More" at bounding box center [642, 594] width 274 height 13
click at [762, 588] on span "...More" at bounding box center [745, 594] width 32 height 13
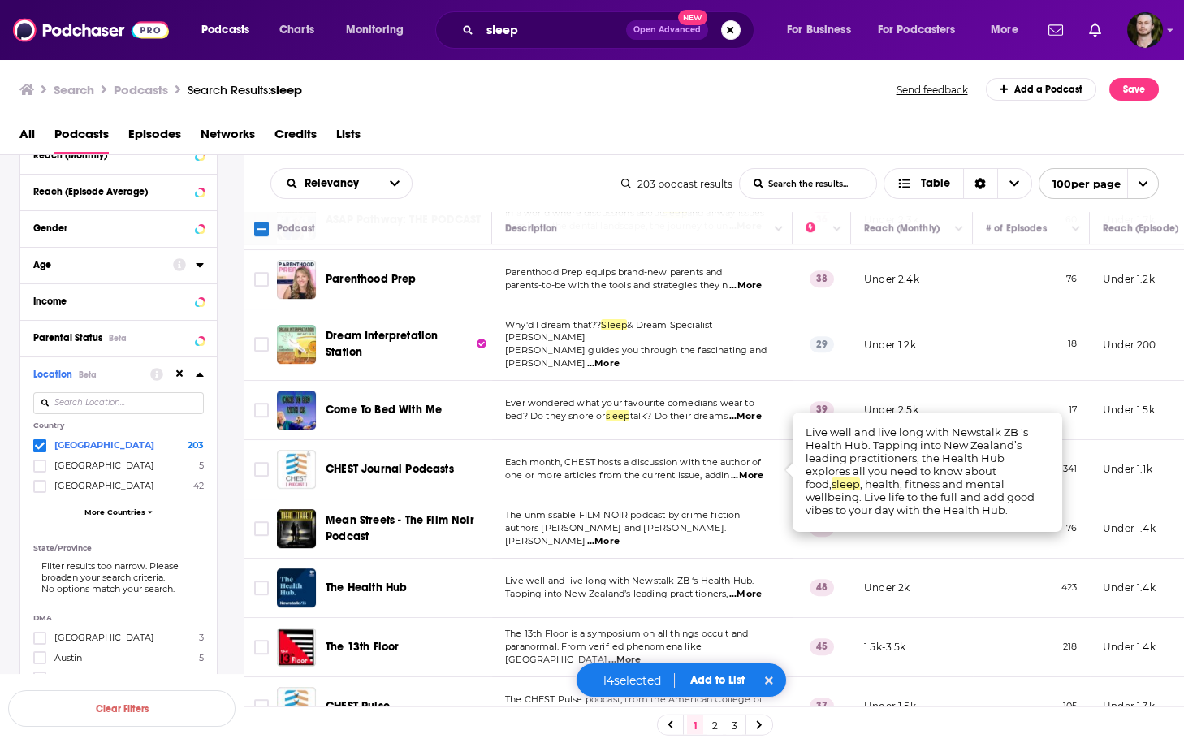
click at [762, 588] on span "...More" at bounding box center [745, 594] width 32 height 13
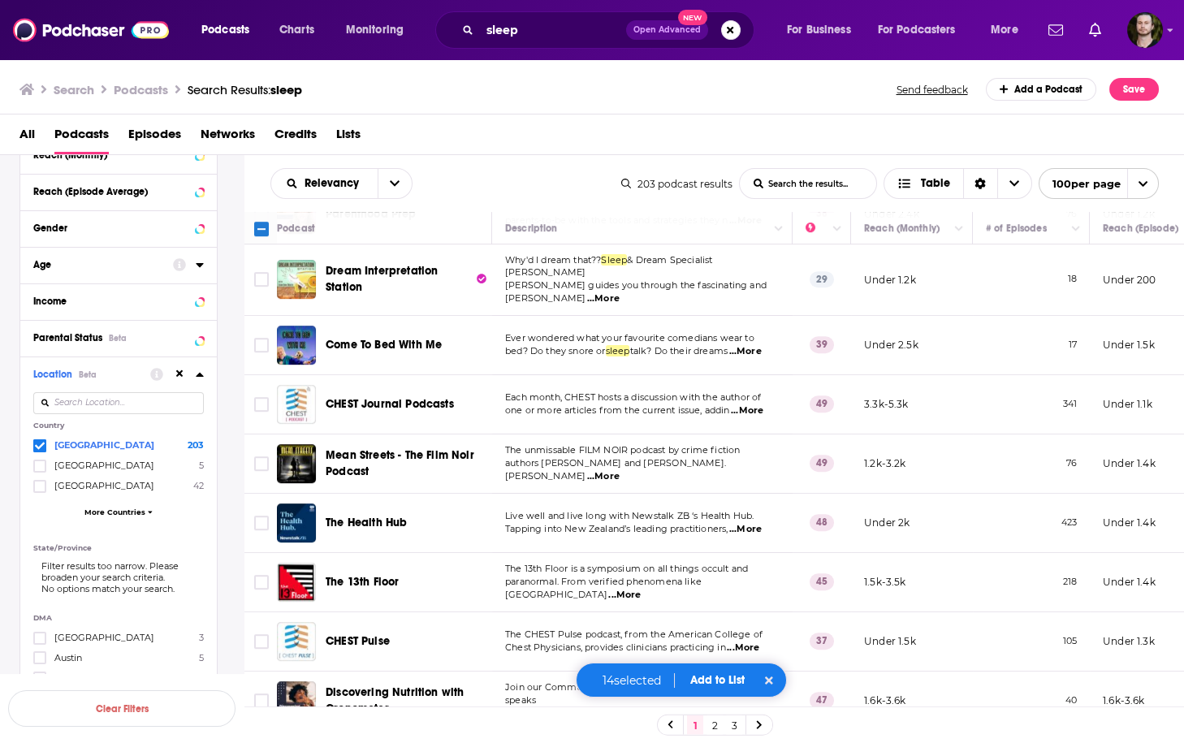
scroll to position [2793, 0]
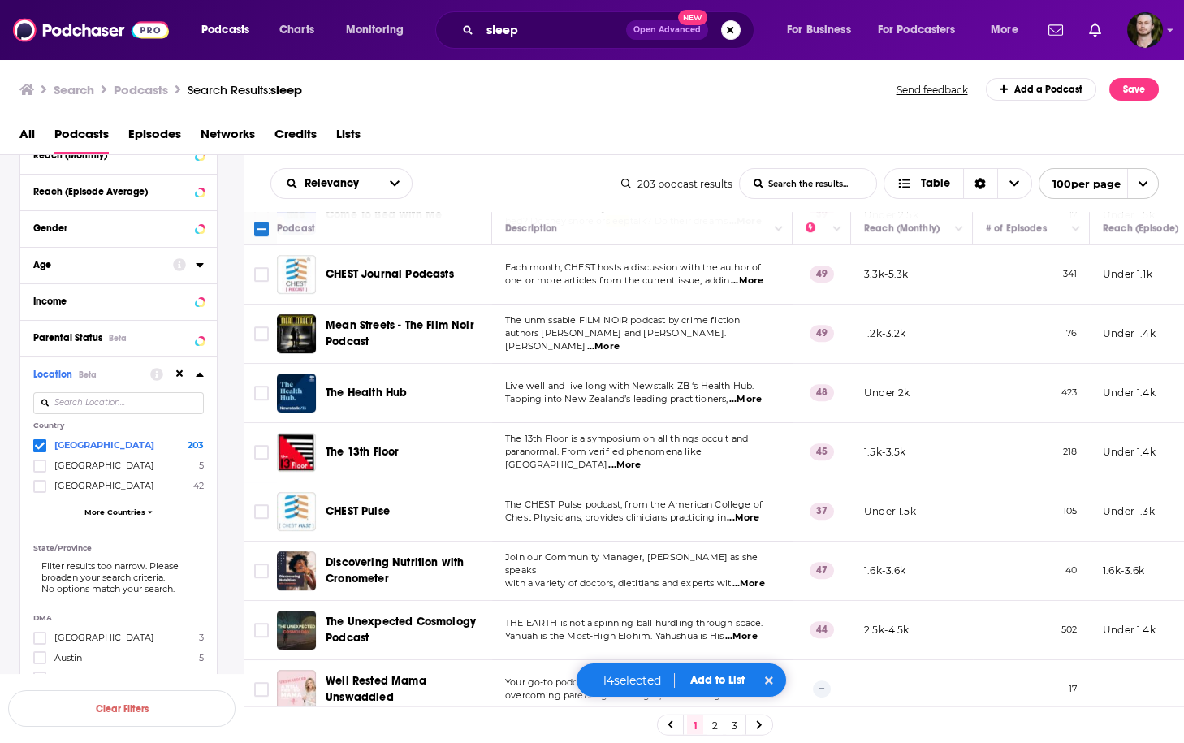
click at [760, 577] on span "...More" at bounding box center [748, 583] width 32 height 13
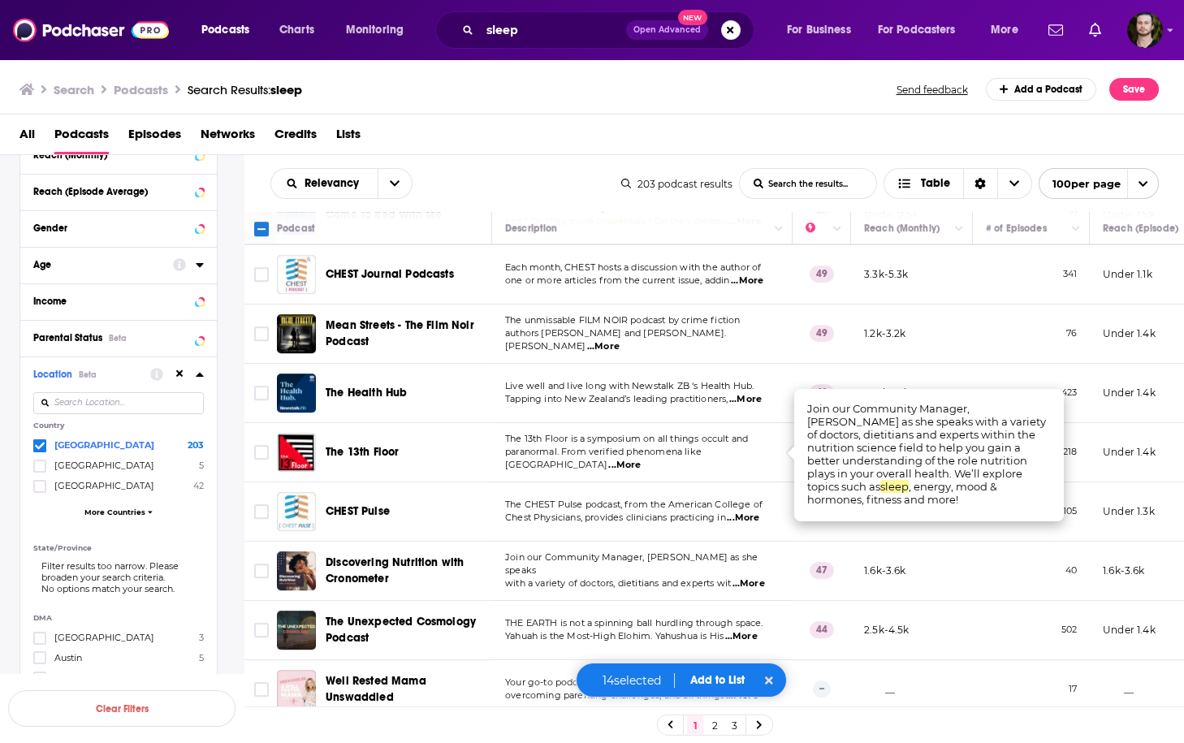
click at [760, 577] on span "...More" at bounding box center [748, 583] width 32 height 13
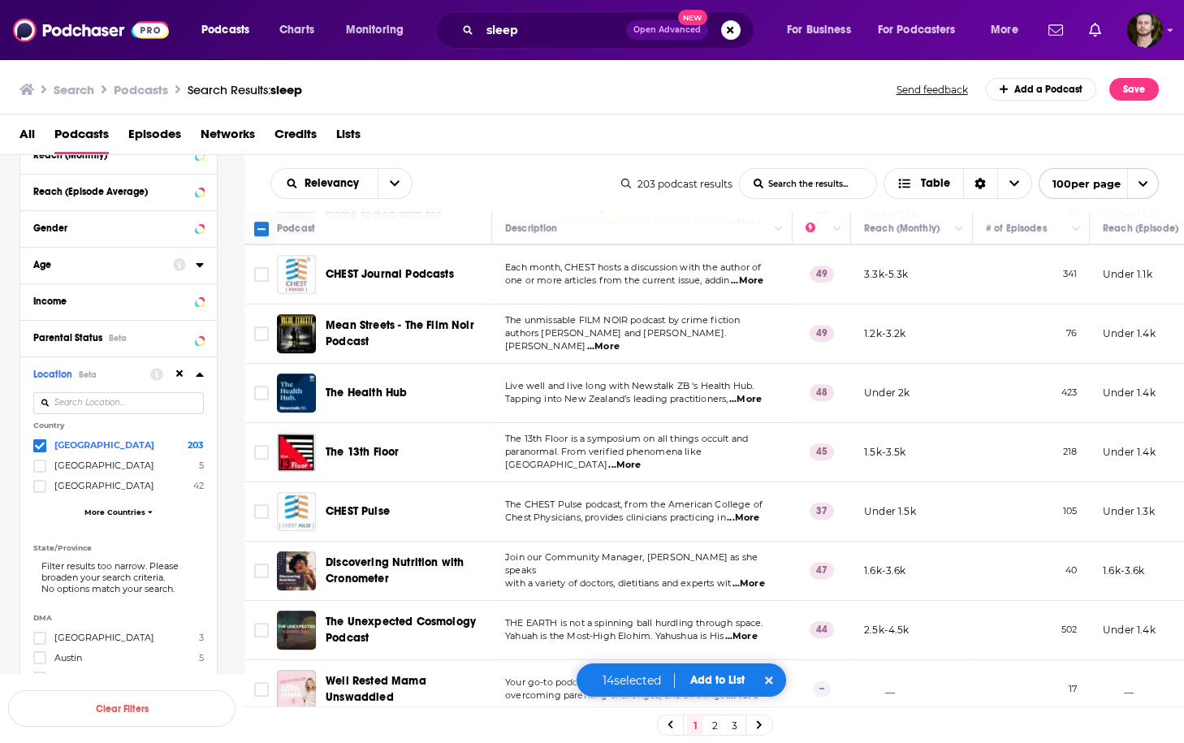
scroll to position [2923, 0]
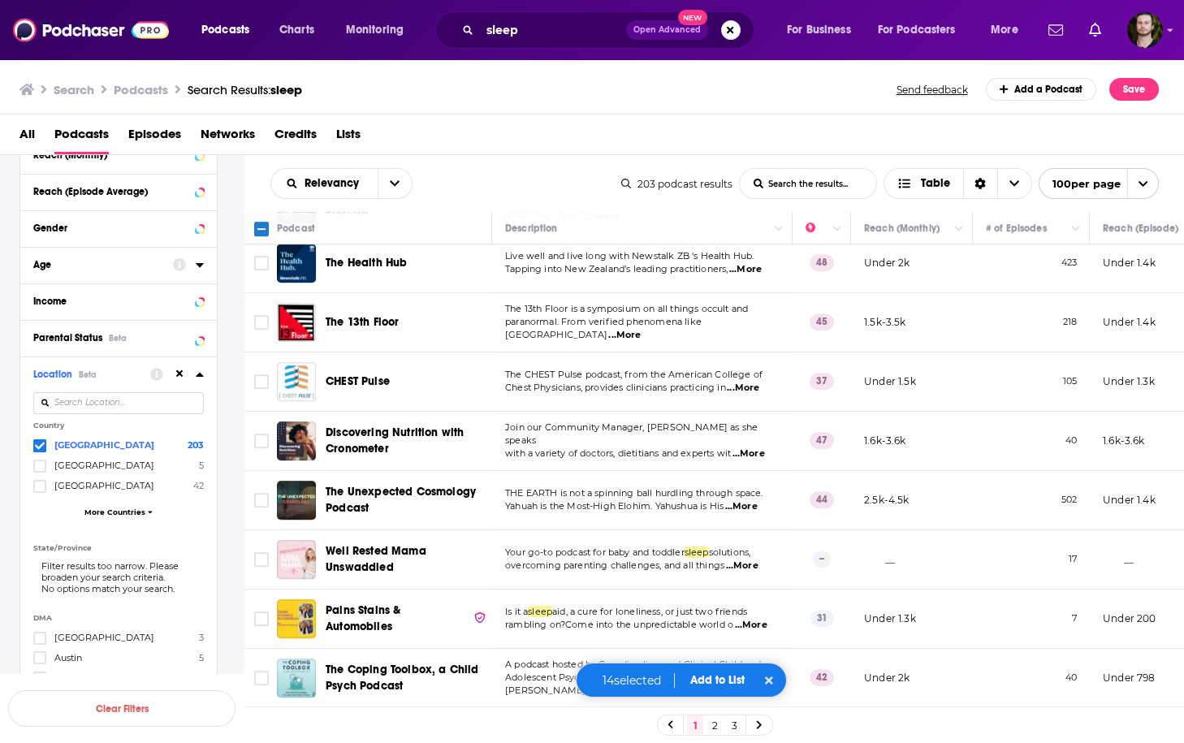
click at [741, 559] on span "...More" at bounding box center [742, 565] width 32 height 13
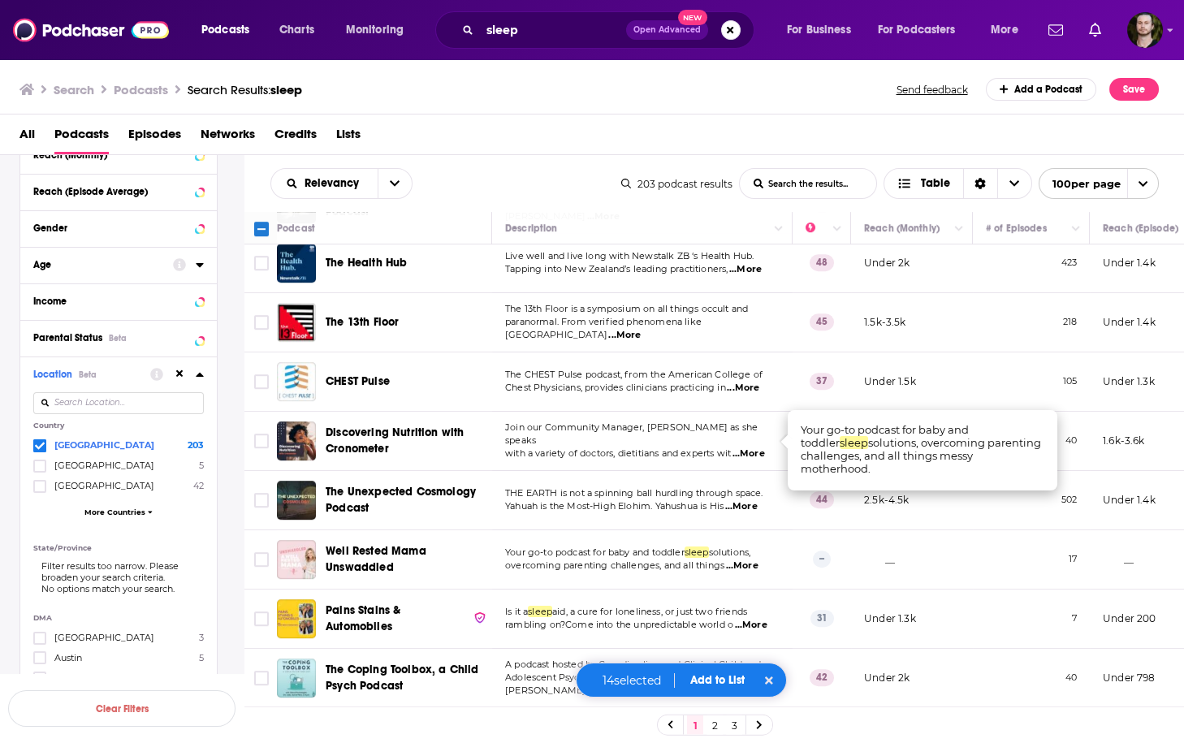
click at [741, 559] on span "...More" at bounding box center [742, 565] width 32 height 13
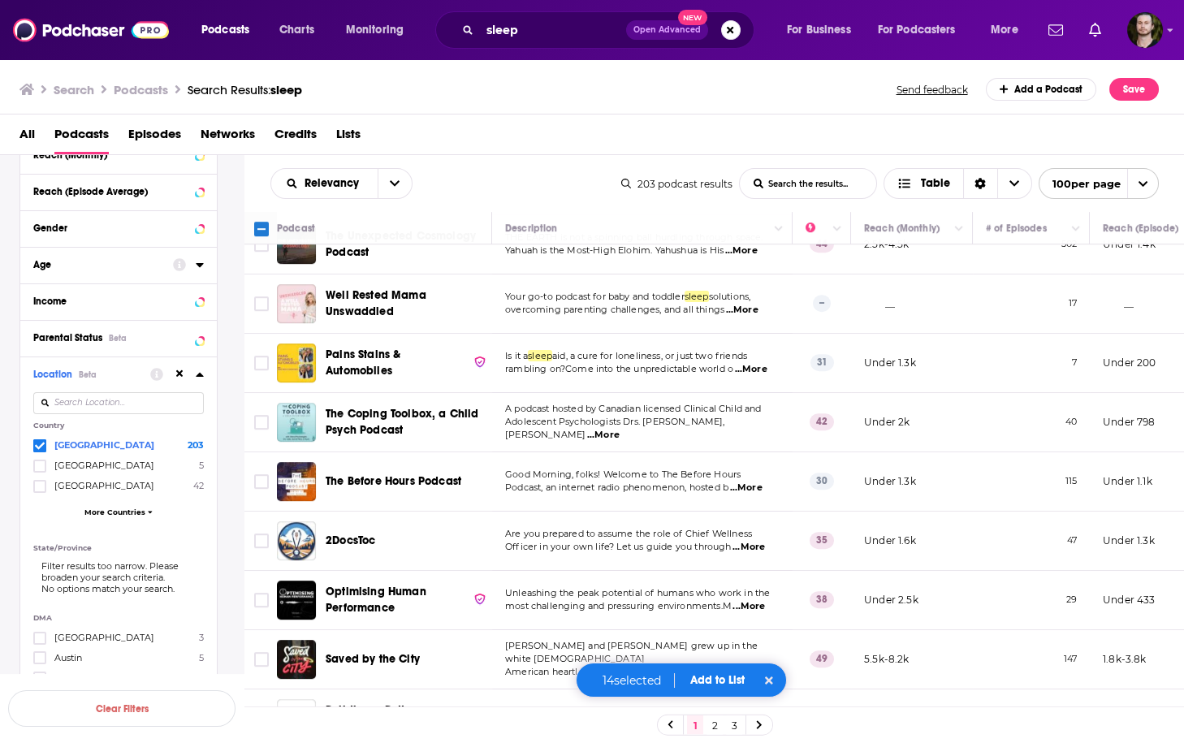
scroll to position [3313, 0]
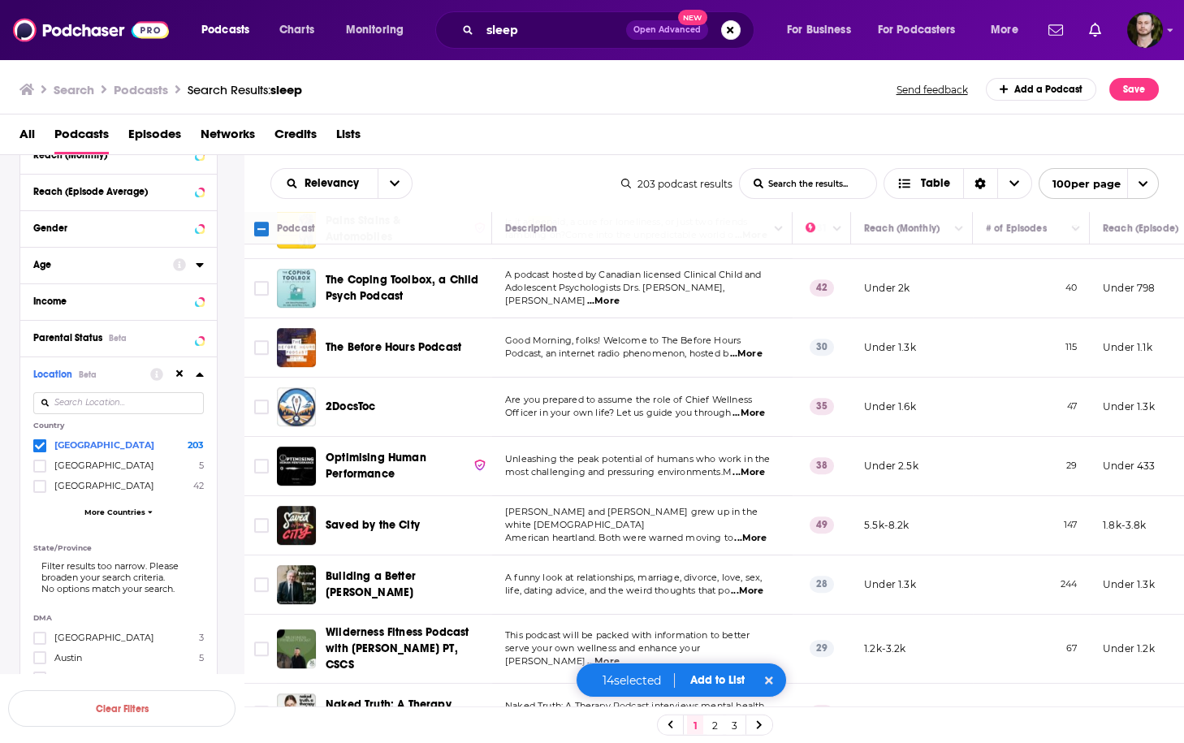
click at [754, 506] on p "Roxy and Katelyn grew up in the white evangelical" at bounding box center [642, 519] width 274 height 26
click at [757, 532] on span "...More" at bounding box center [750, 538] width 32 height 13
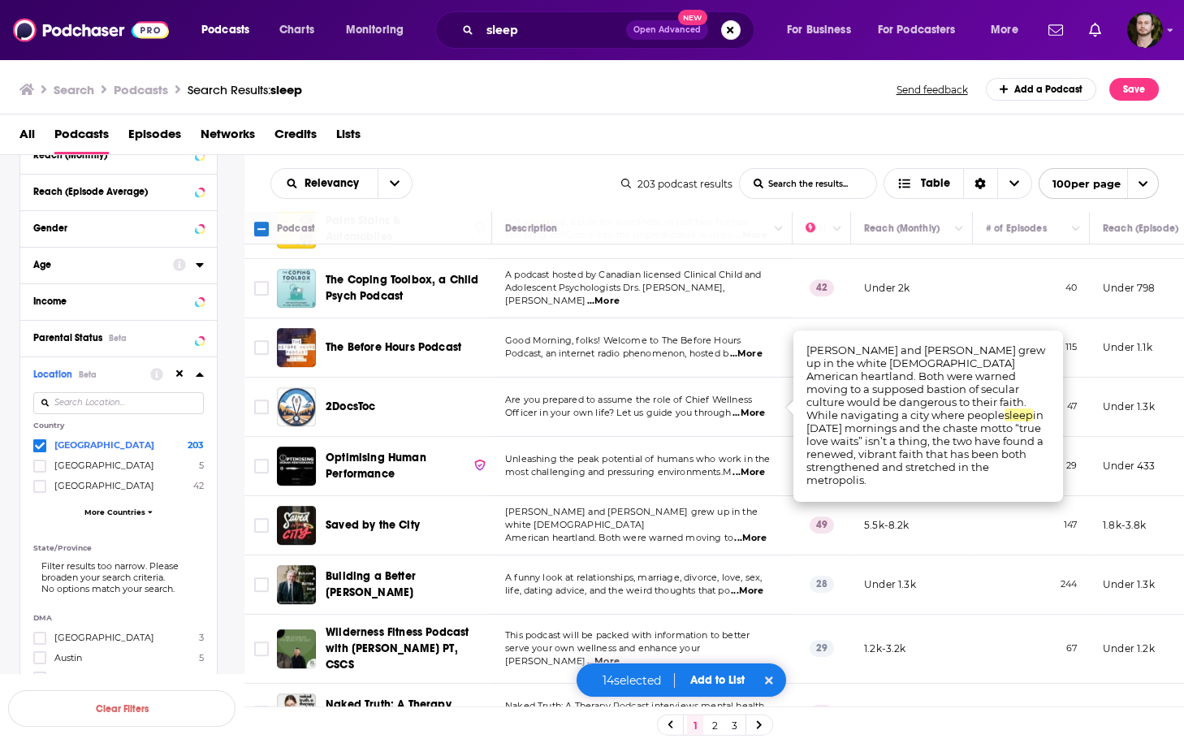
click at [757, 532] on span "...More" at bounding box center [750, 538] width 32 height 13
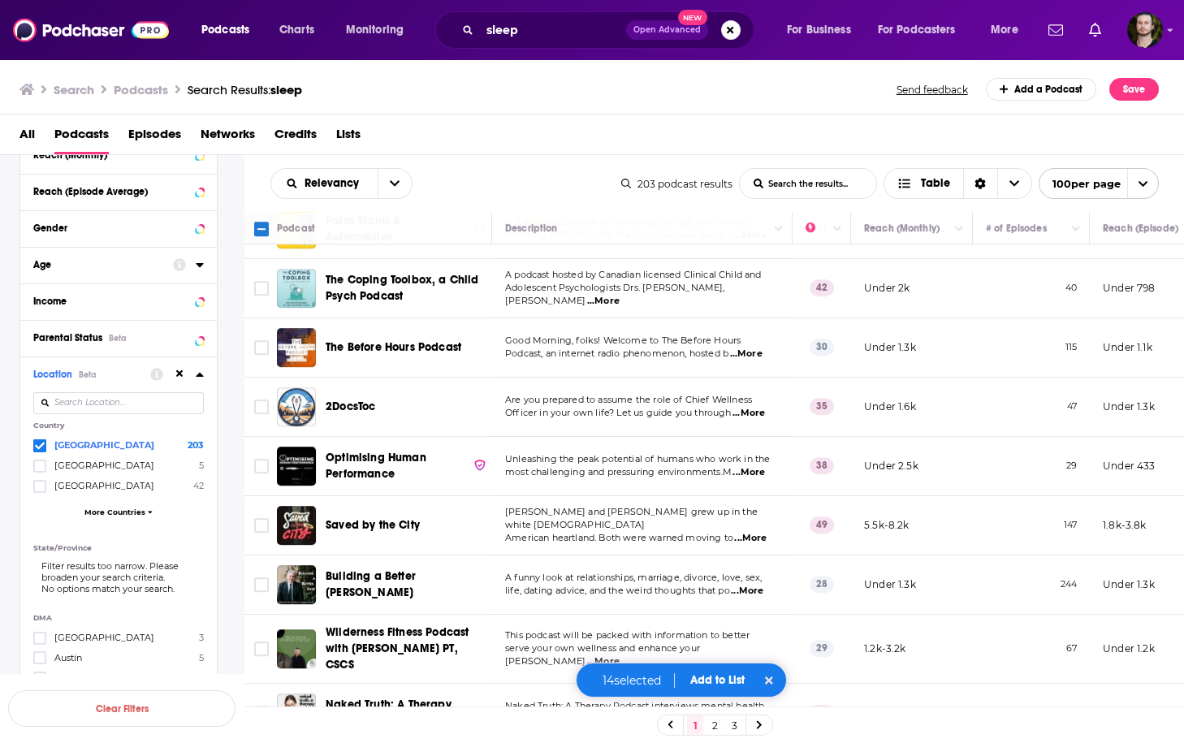
scroll to position [3443, 0]
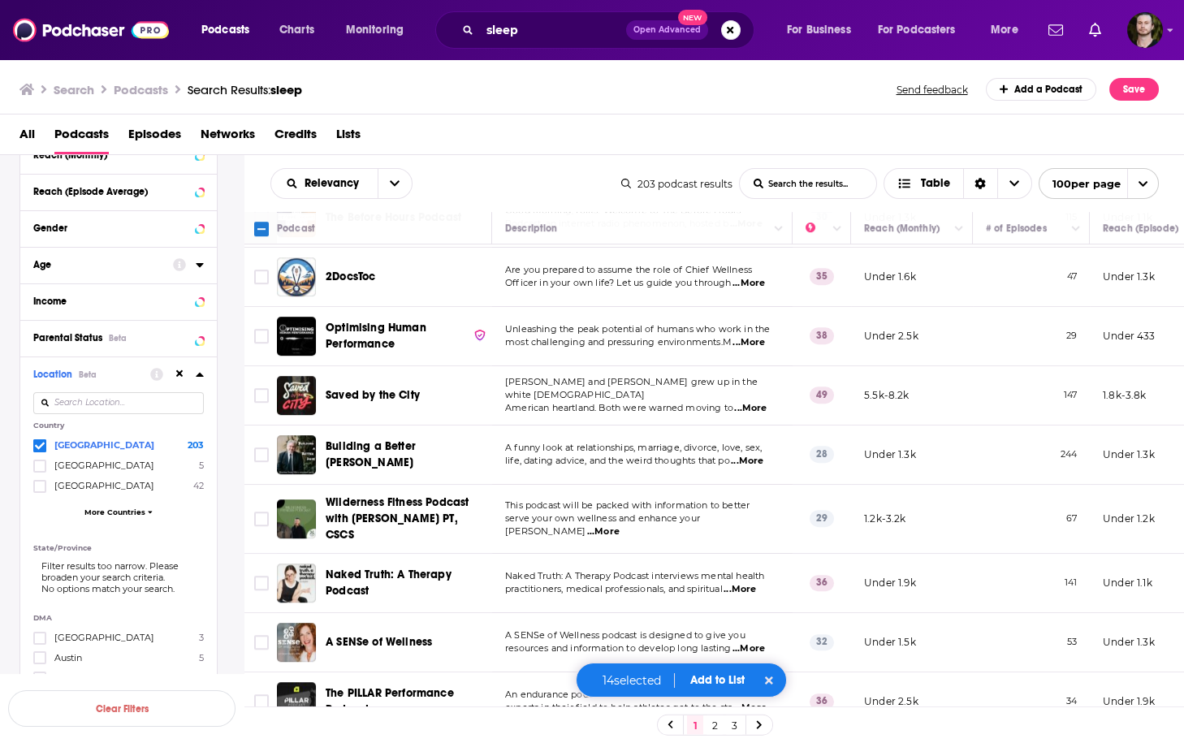
click at [750, 642] on span "...More" at bounding box center [748, 648] width 32 height 13
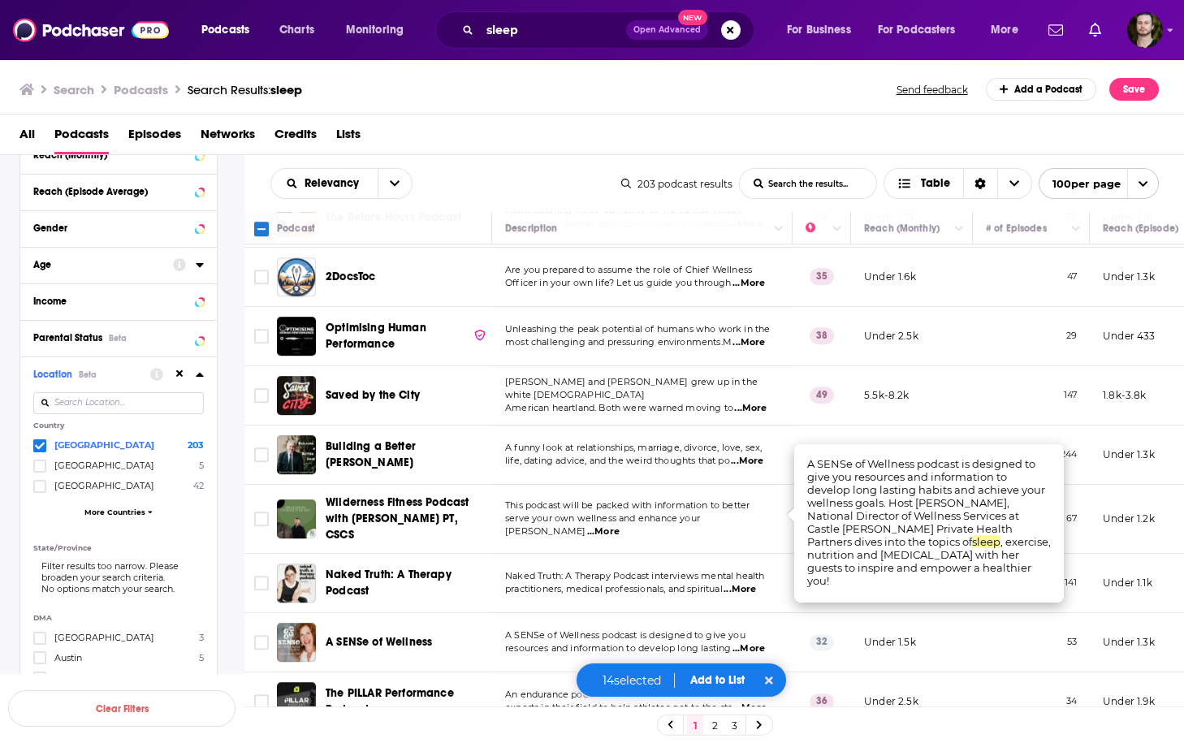
click at [750, 642] on span "...More" at bounding box center [748, 648] width 32 height 13
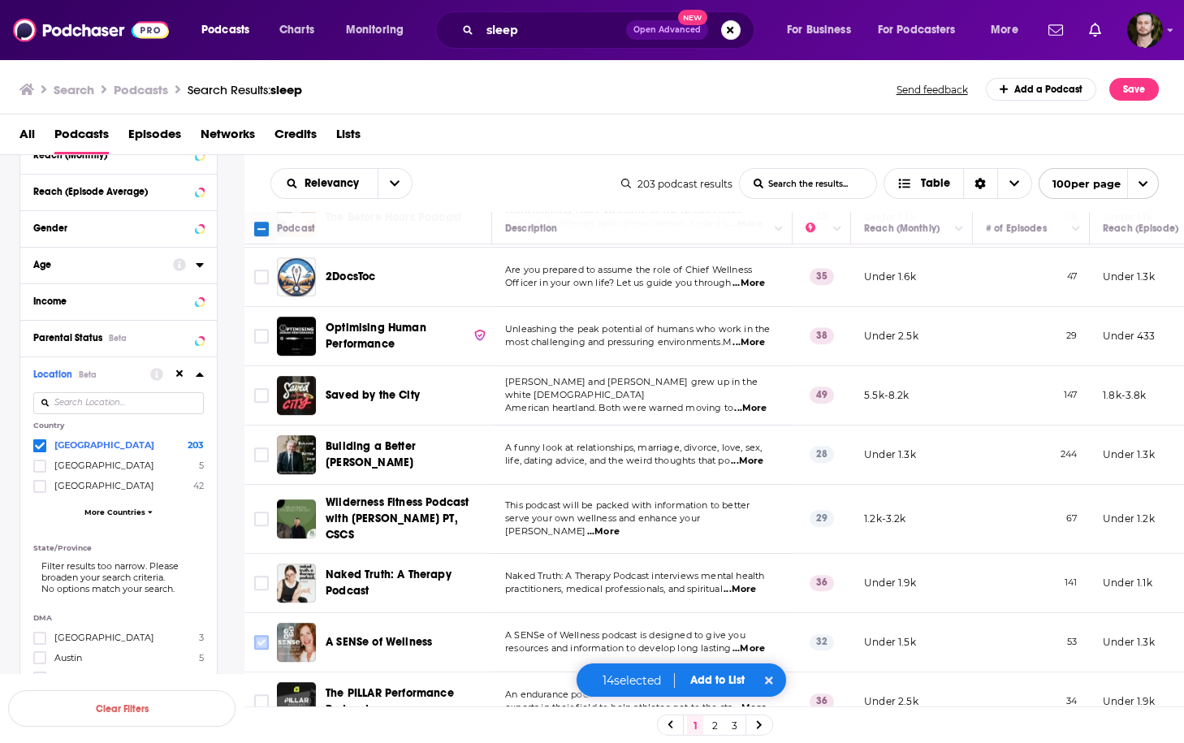
click at [266, 635] on input "Toggle select row" at bounding box center [261, 642] width 15 height 15
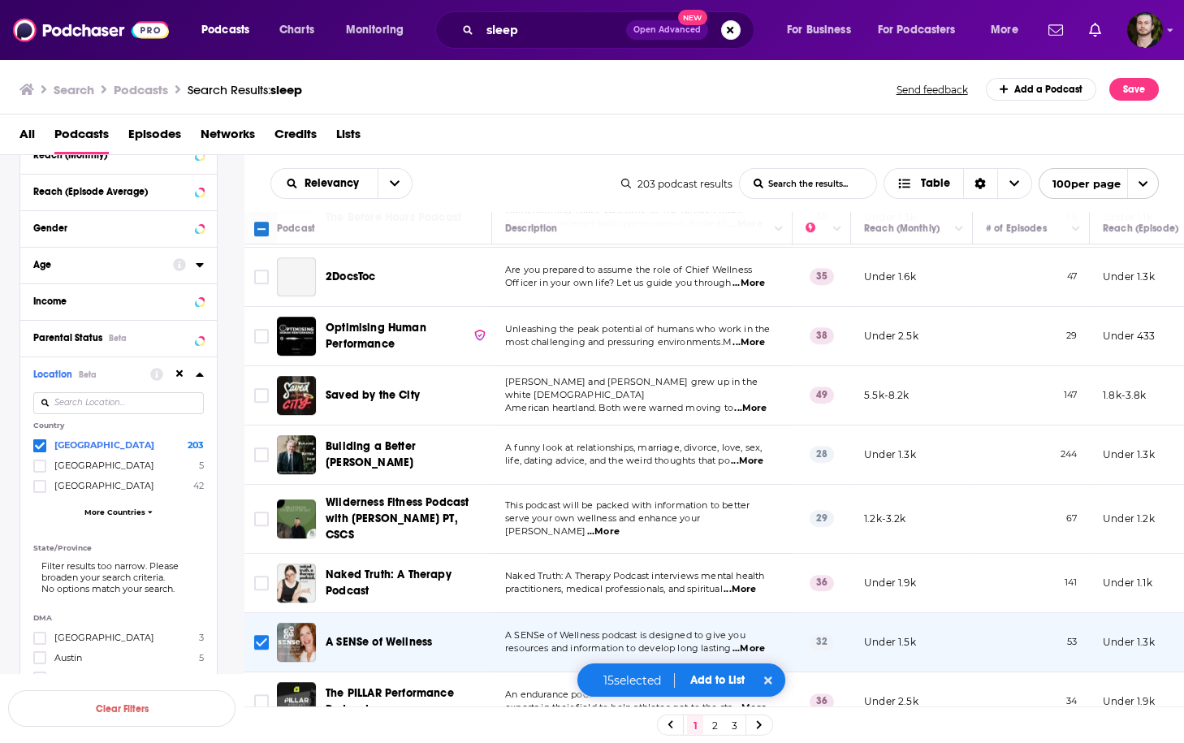
click at [711, 685] on button "Add to List" at bounding box center [717, 680] width 80 height 14
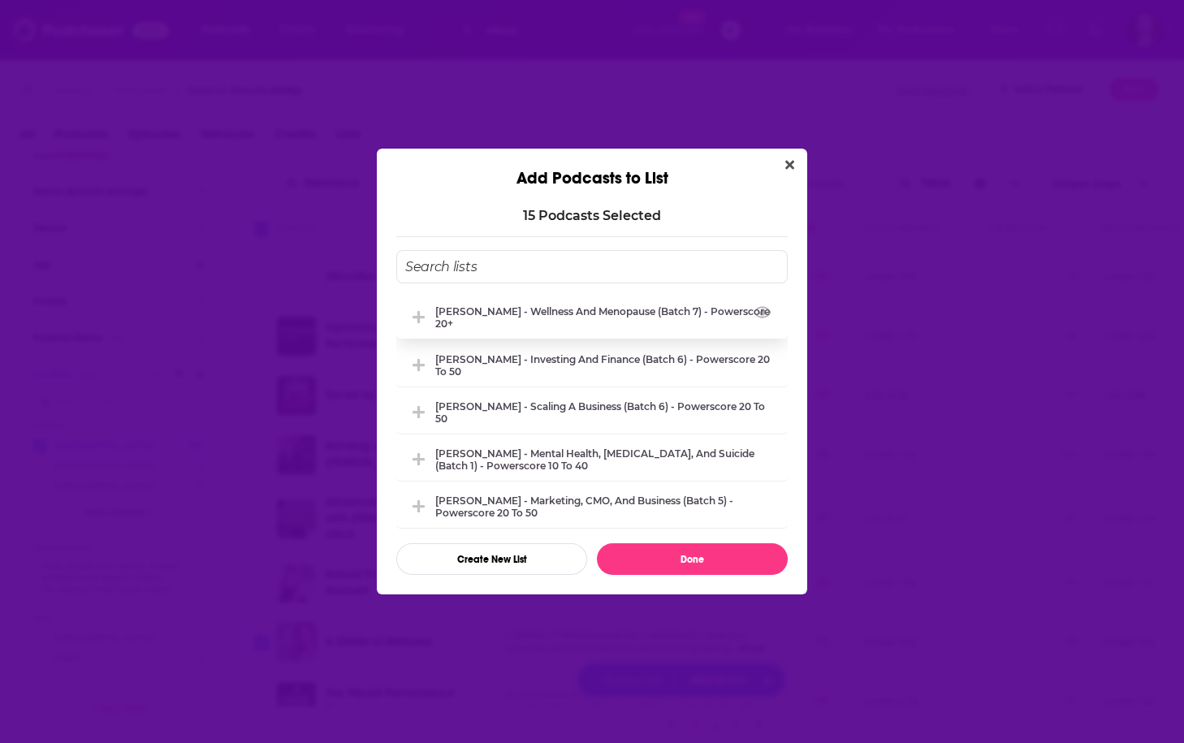
click at [646, 323] on div "[PERSON_NAME] - Wellness and Menopause (Batch 7) - Powerscore 20+" at bounding box center [606, 317] width 343 height 24
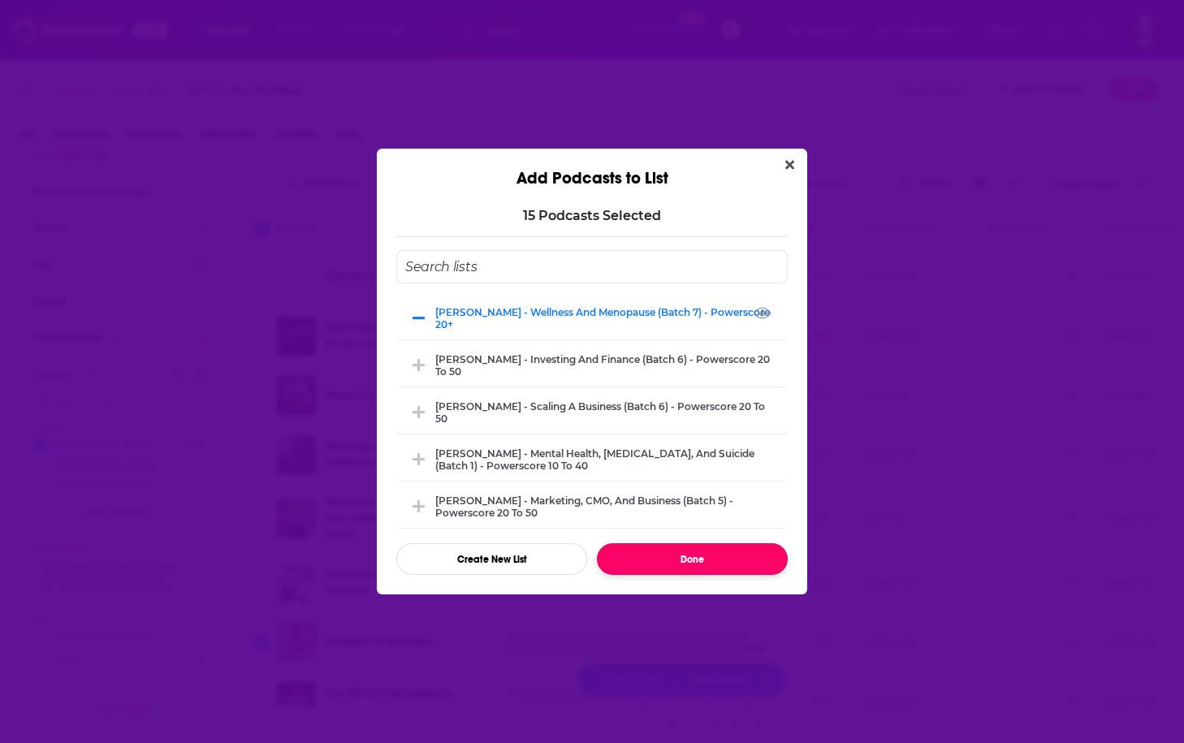
click at [728, 563] on button "Done" at bounding box center [692, 559] width 191 height 32
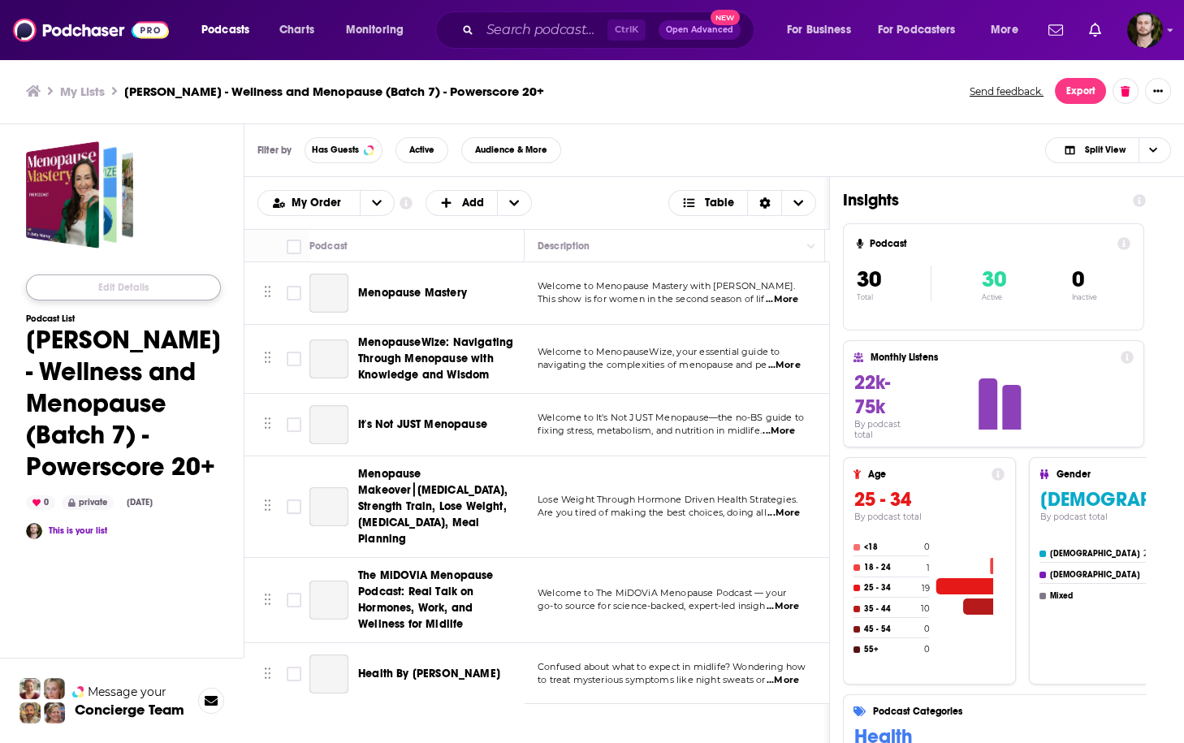
click at [150, 298] on button "Edit Details" at bounding box center [123, 287] width 195 height 26
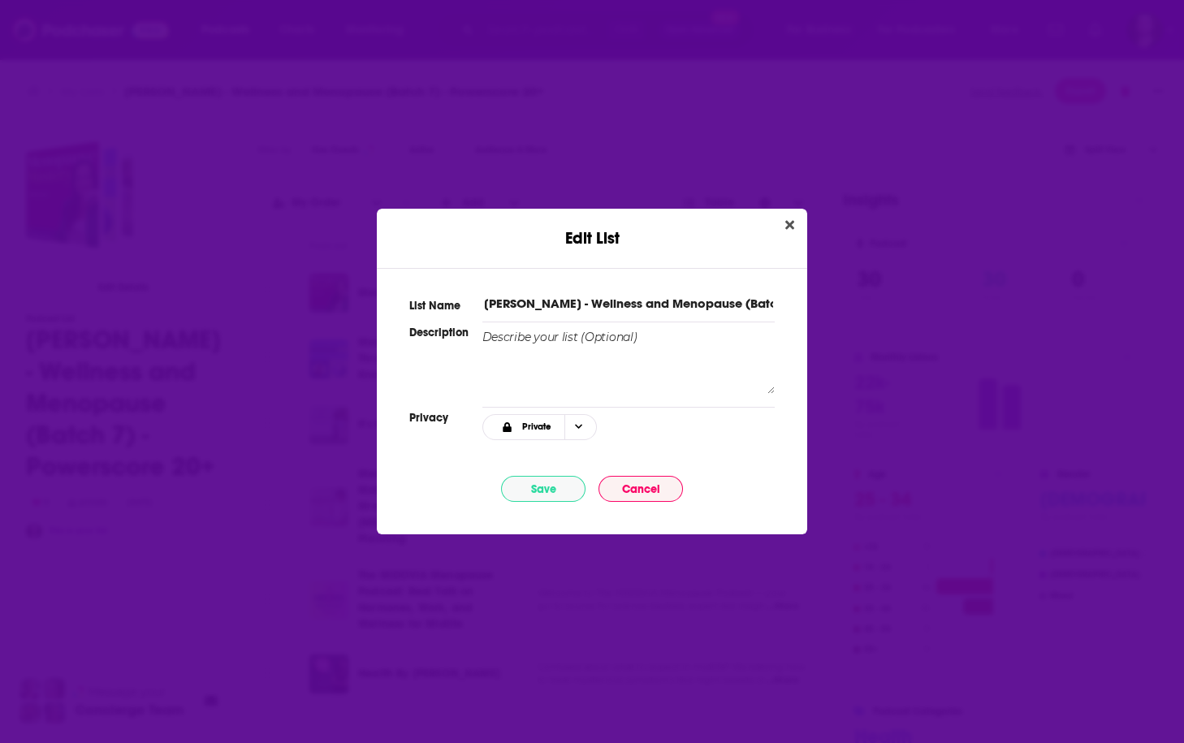
drag, startPoint x: 632, startPoint y: 301, endPoint x: 702, endPoint y: 301, distance: 69.8
click at [702, 301] on input "[PERSON_NAME] - Wellness and Menopause (Batch 7) - Powerscore 20+" at bounding box center [628, 303] width 292 height 17
type input "[PERSON_NAME] - Wellness and Sleep (Batch 7) - Powerscore 20+"
click at [568, 485] on button "Save" at bounding box center [543, 489] width 84 height 26
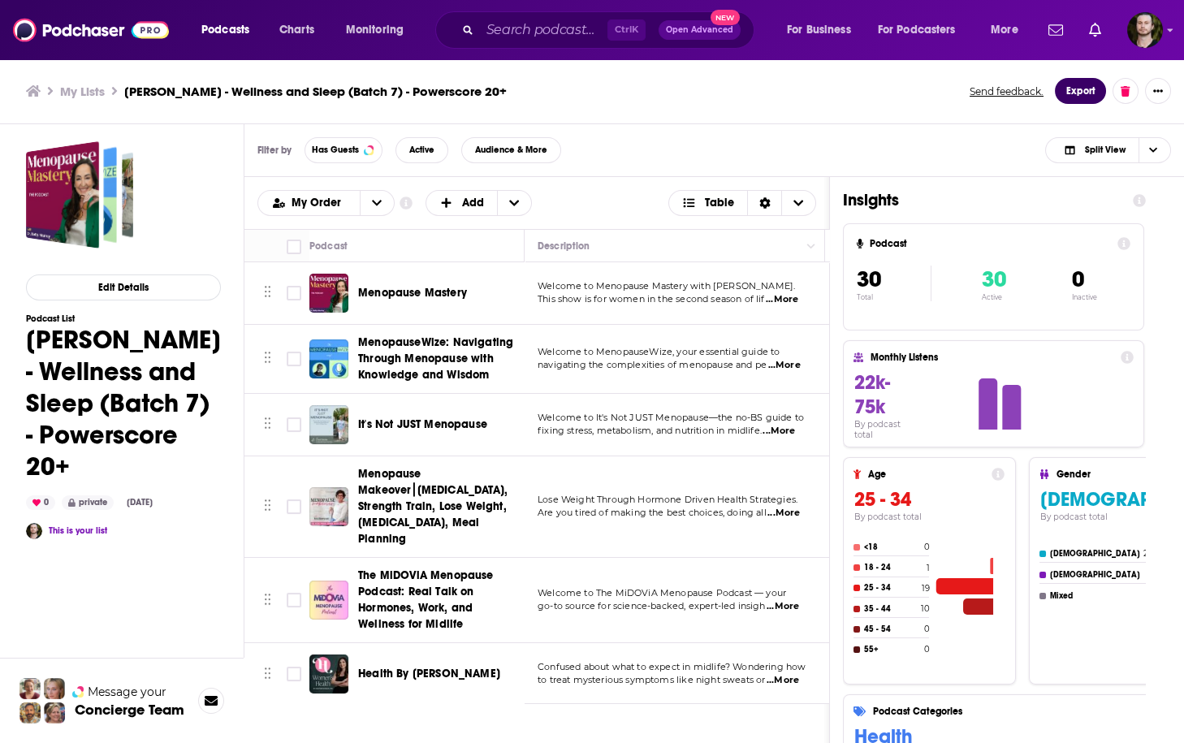
click at [1084, 95] on button "Export" at bounding box center [1080, 91] width 51 height 26
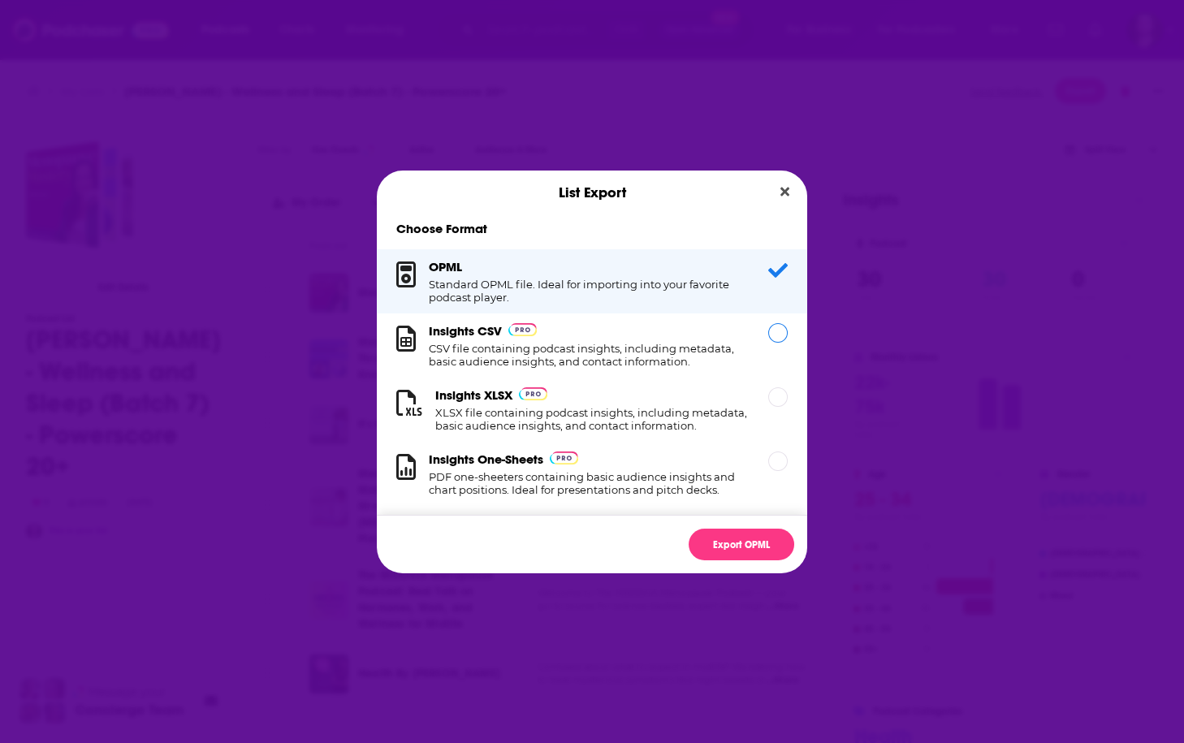
click at [584, 343] on h1 "CSV file containing podcast insights, including metadata, basic audience insigh…" at bounding box center [589, 355] width 320 height 26
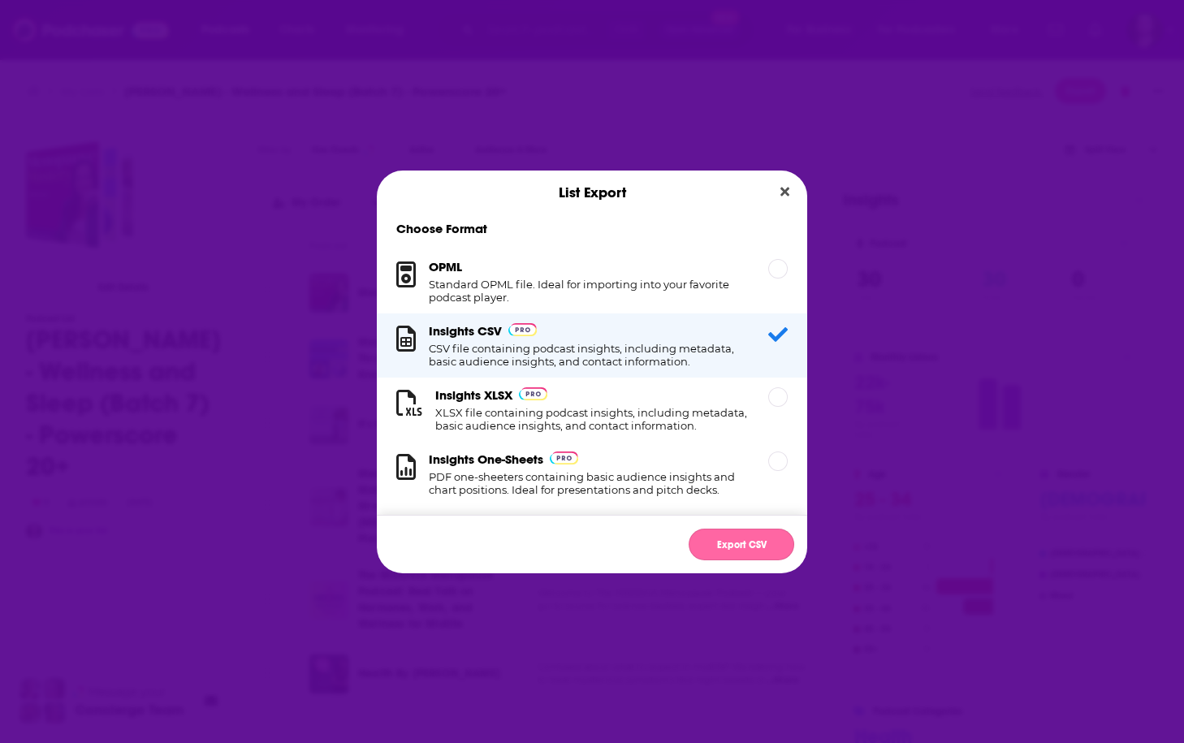
click at [753, 538] on button "Export CSV" at bounding box center [742, 545] width 106 height 32
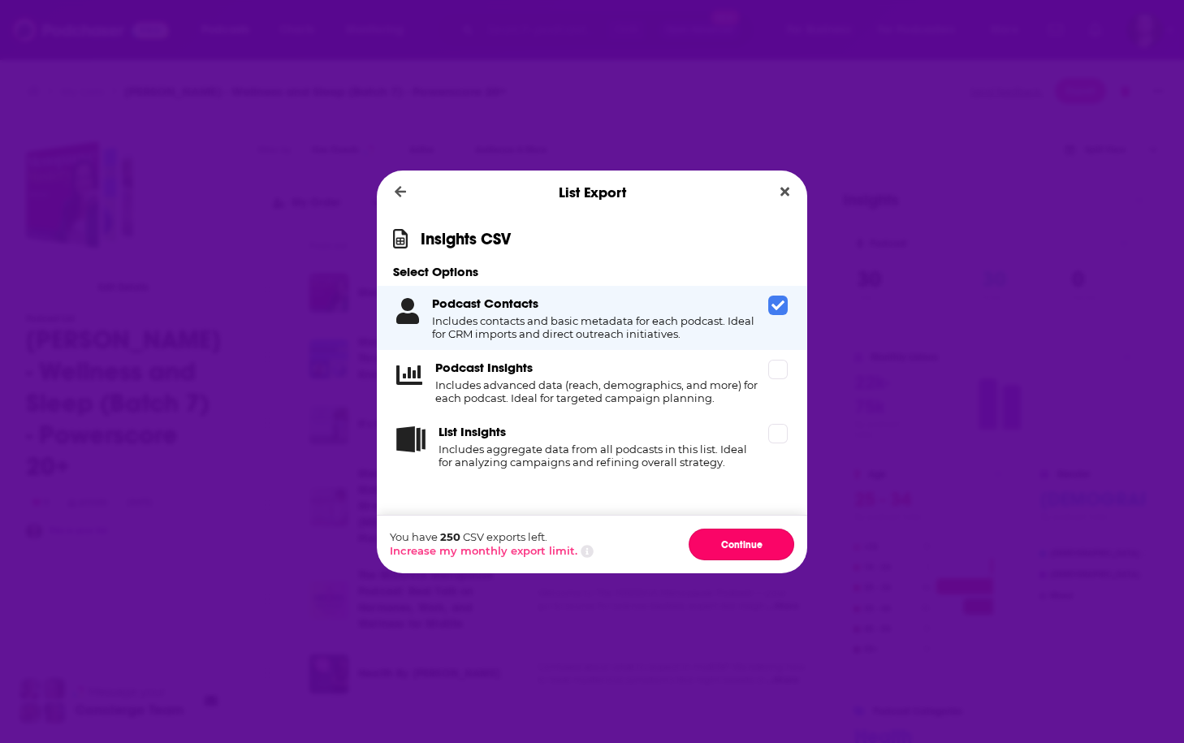
click at [753, 538] on button "Continue" at bounding box center [742, 545] width 106 height 32
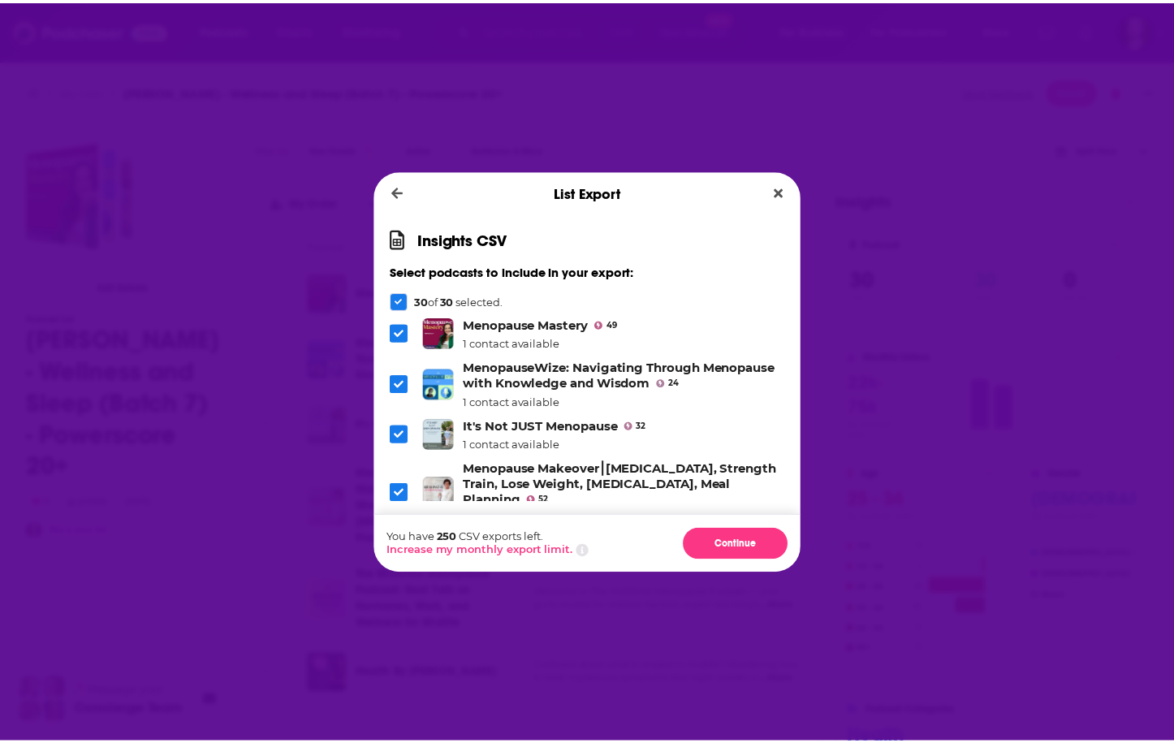
scroll to position [1196, 0]
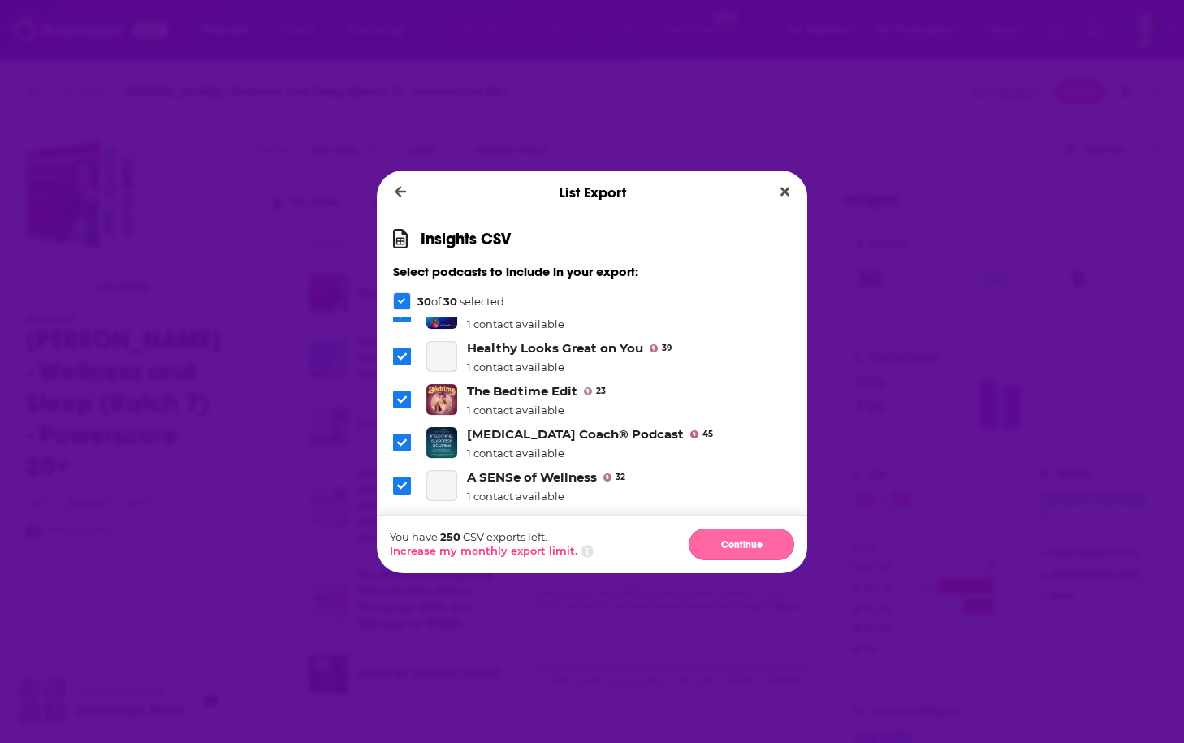
click at [743, 534] on button "Continue" at bounding box center [742, 545] width 106 height 32
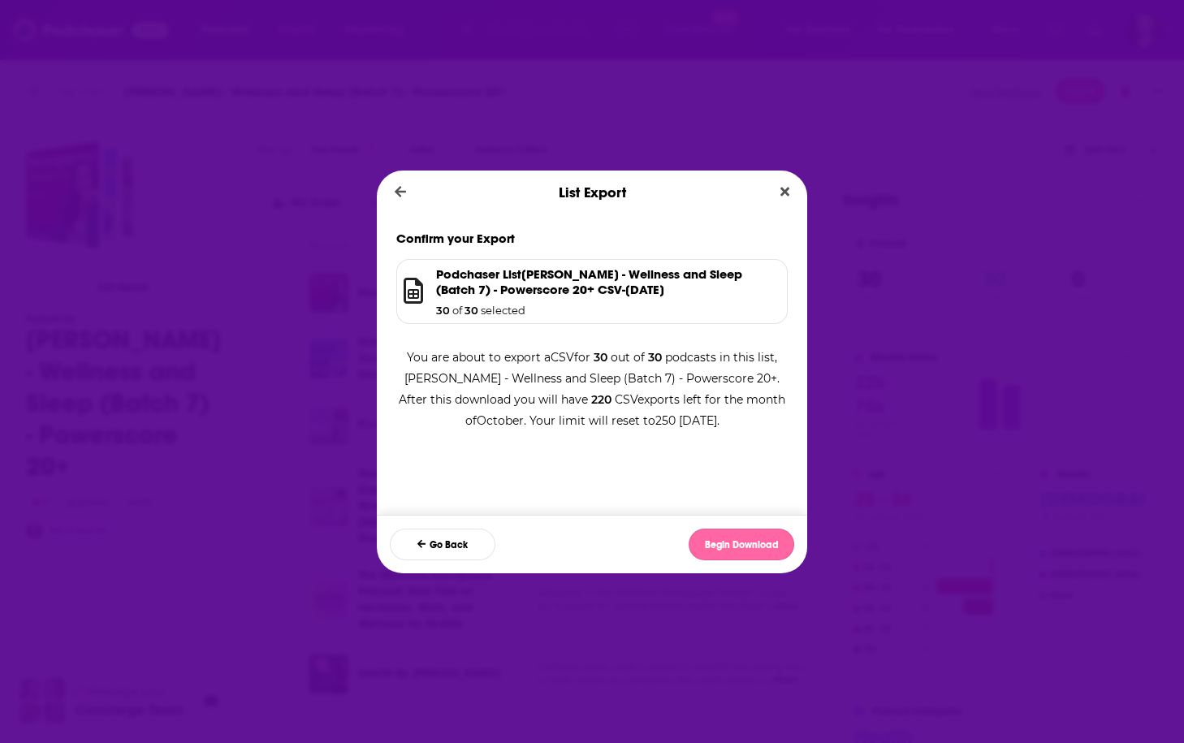
click at [755, 536] on button "Begin Download" at bounding box center [742, 545] width 106 height 32
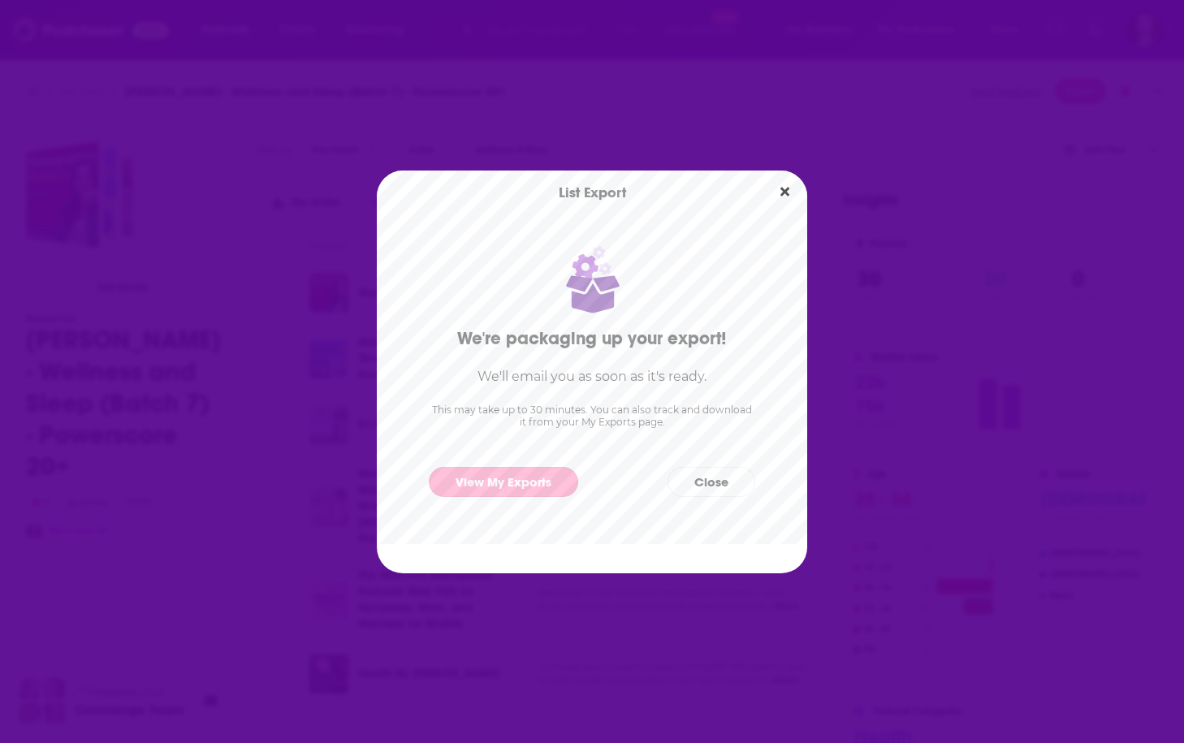
click at [552, 475] on link "View My Exports" at bounding box center [503, 482] width 149 height 30
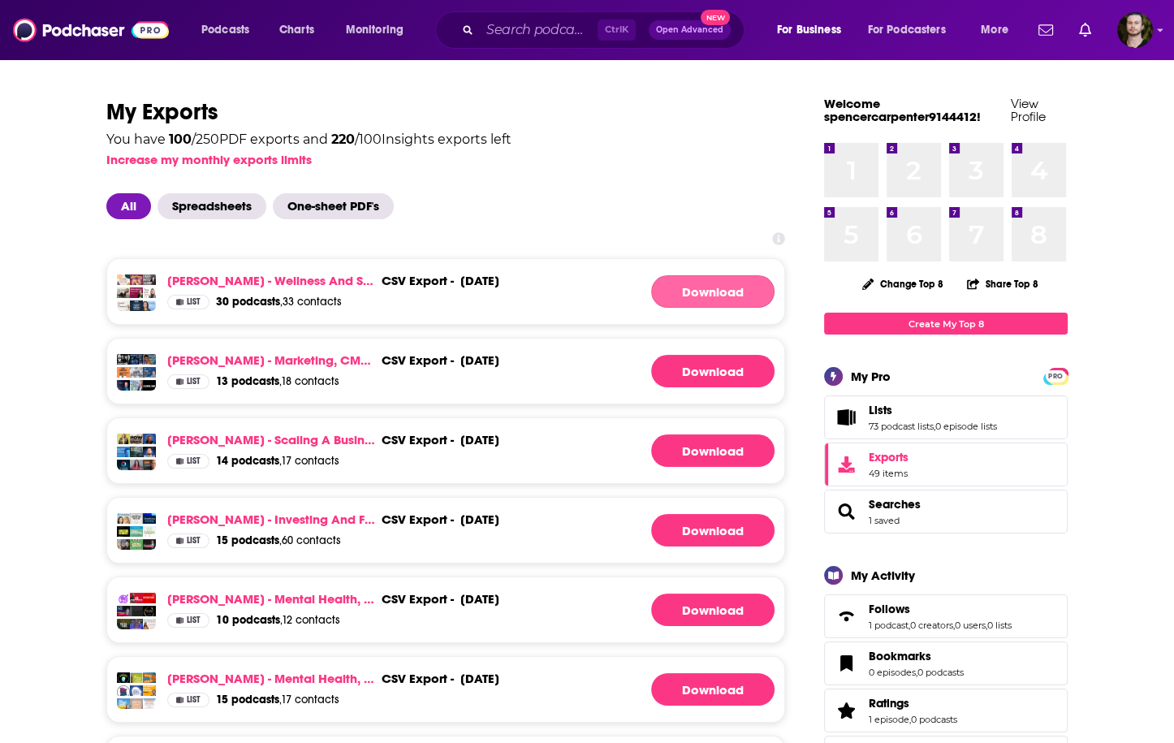
click at [725, 292] on link "Download" at bounding box center [712, 291] width 123 height 32
